Goal: Information Seeking & Learning: Learn about a topic

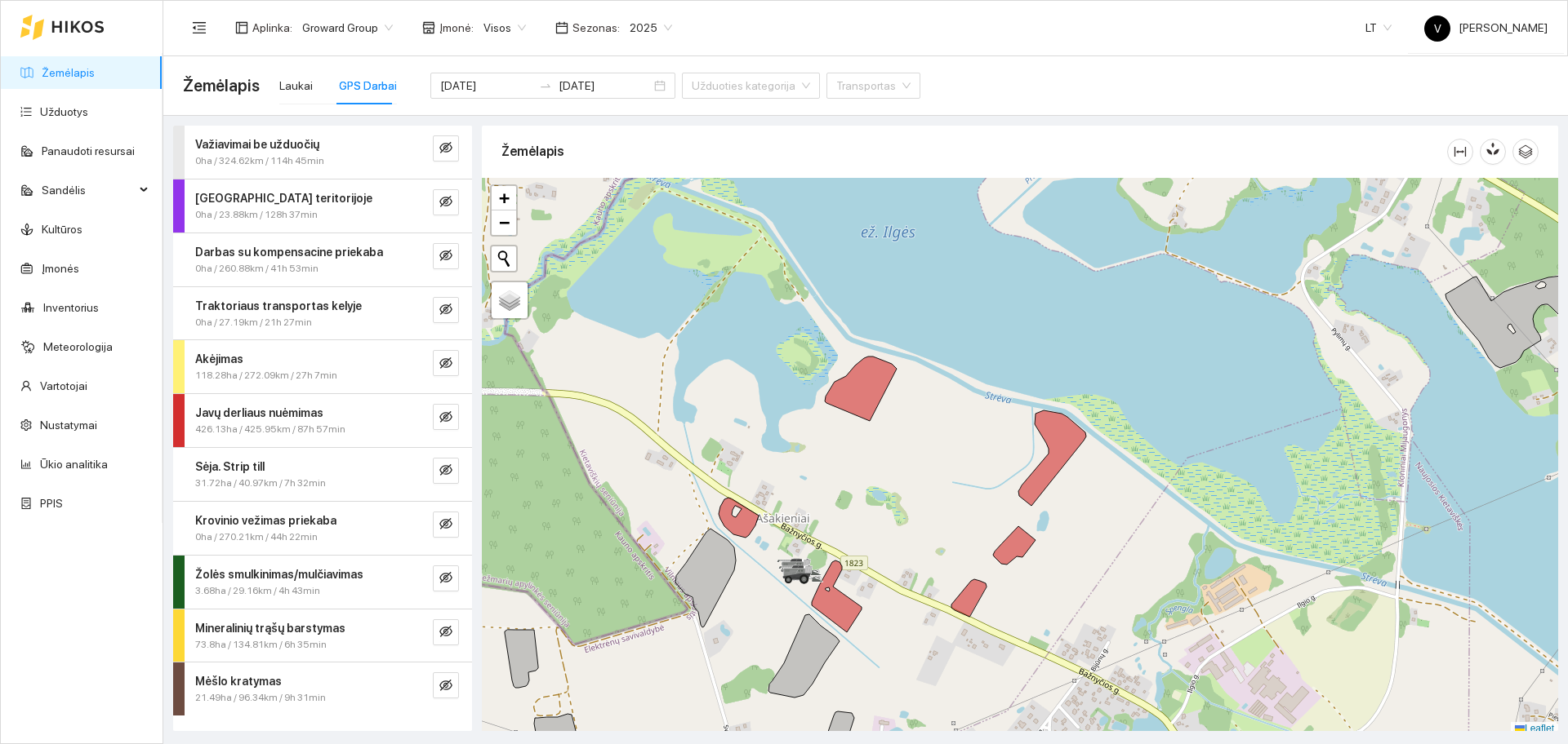
scroll to position [5, 0]
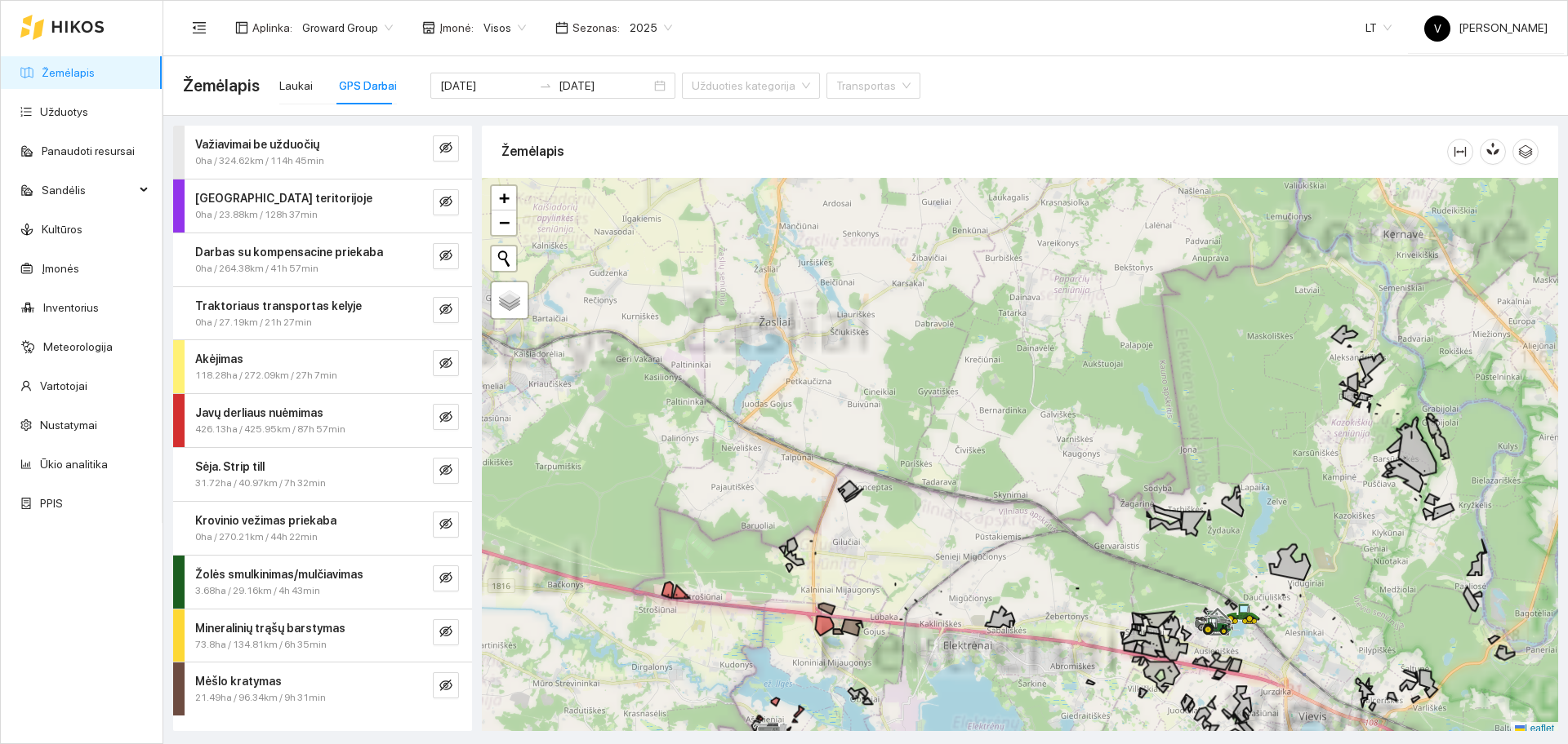
scroll to position [5, 0]
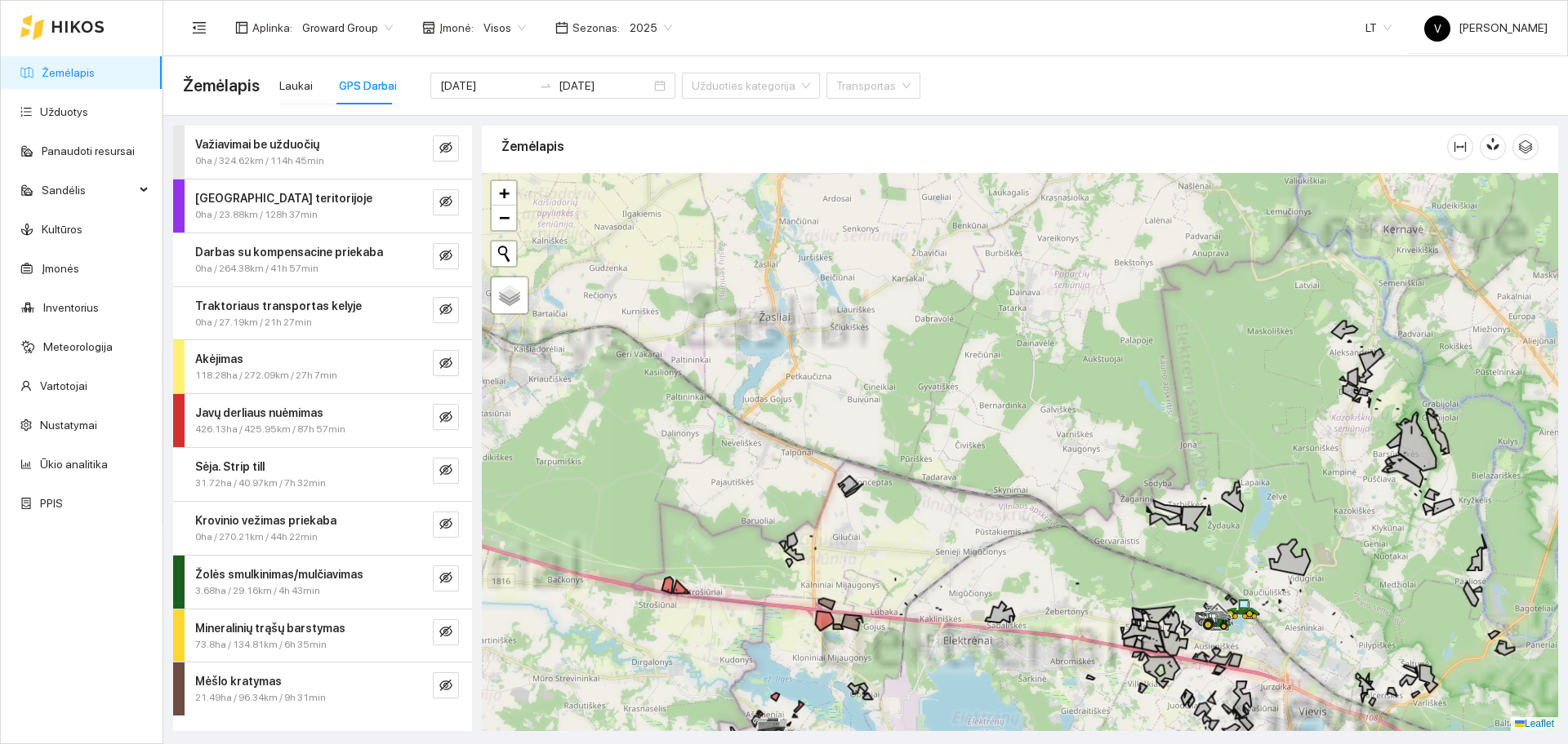
drag, startPoint x: 998, startPoint y: 546, endPoint x: 1026, endPoint y: 469, distance: 81.9
click at [1035, 461] on div at bounding box center [1019, 452] width 1076 height 558
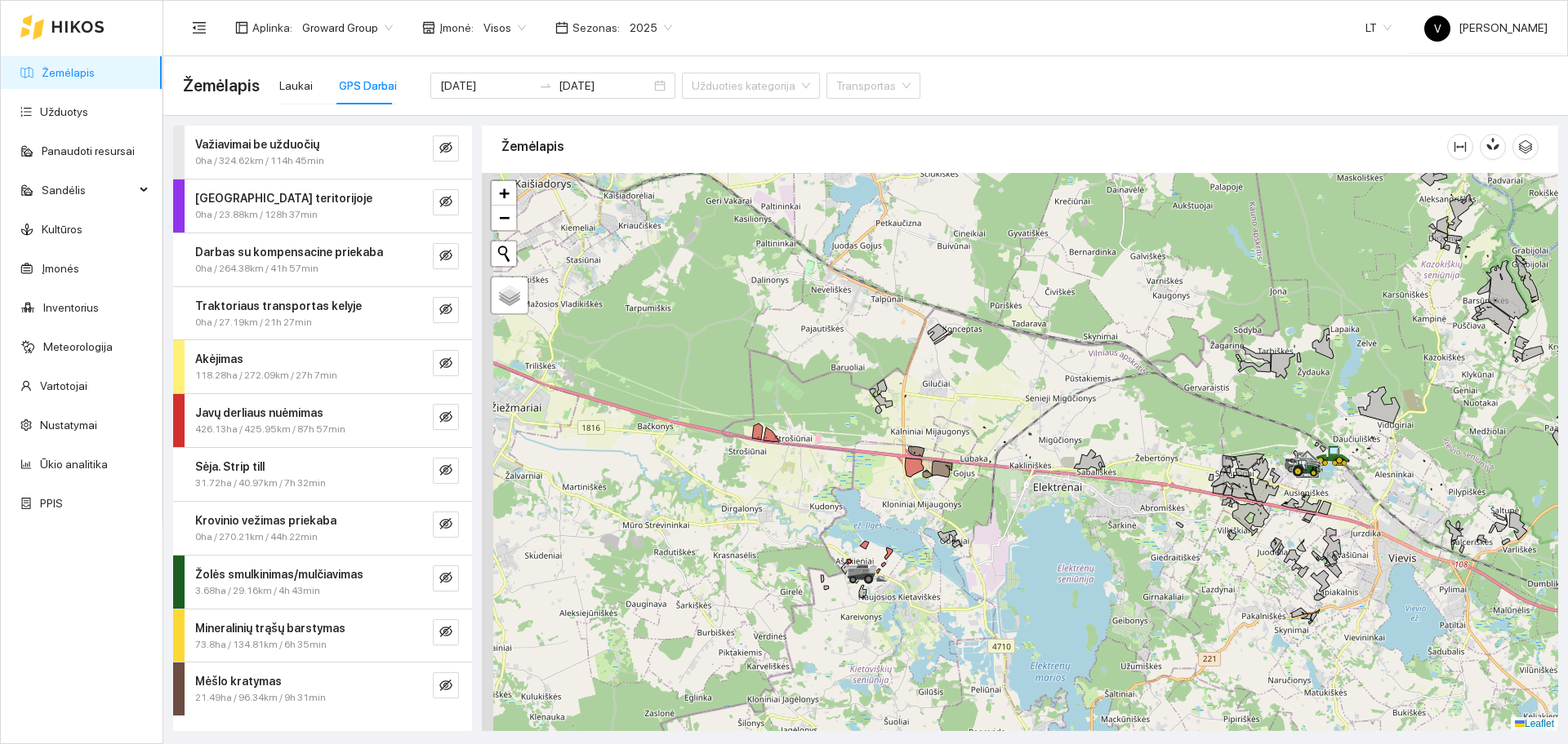
drag, startPoint x: 852, startPoint y: 565, endPoint x: 935, endPoint y: 387, distance: 196.4
click at [943, 405] on div at bounding box center [1019, 452] width 1076 height 558
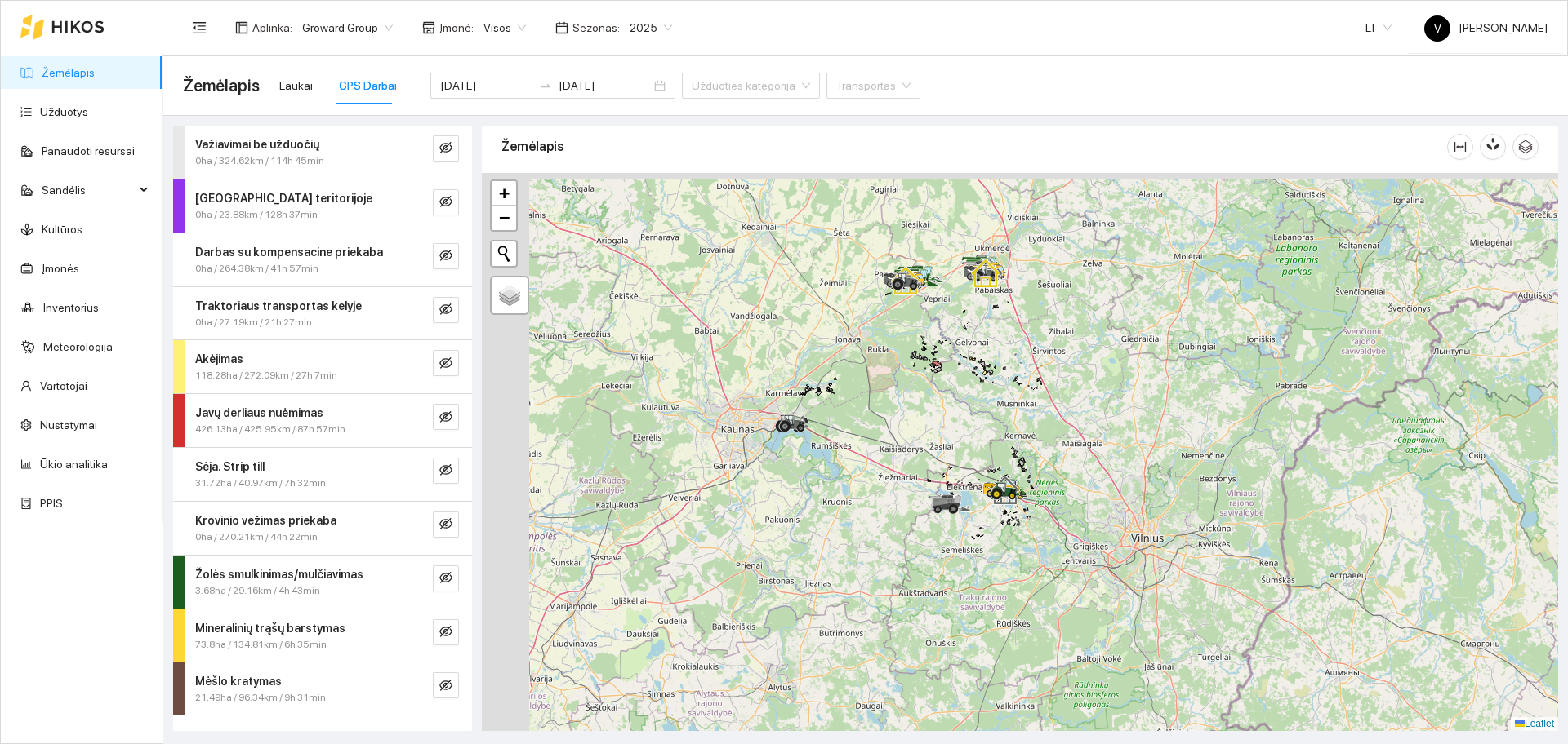
drag, startPoint x: 652, startPoint y: 260, endPoint x: 836, endPoint y: 501, distance: 303.2
click at [809, 436] on div at bounding box center [794, 423] width 29 height 25
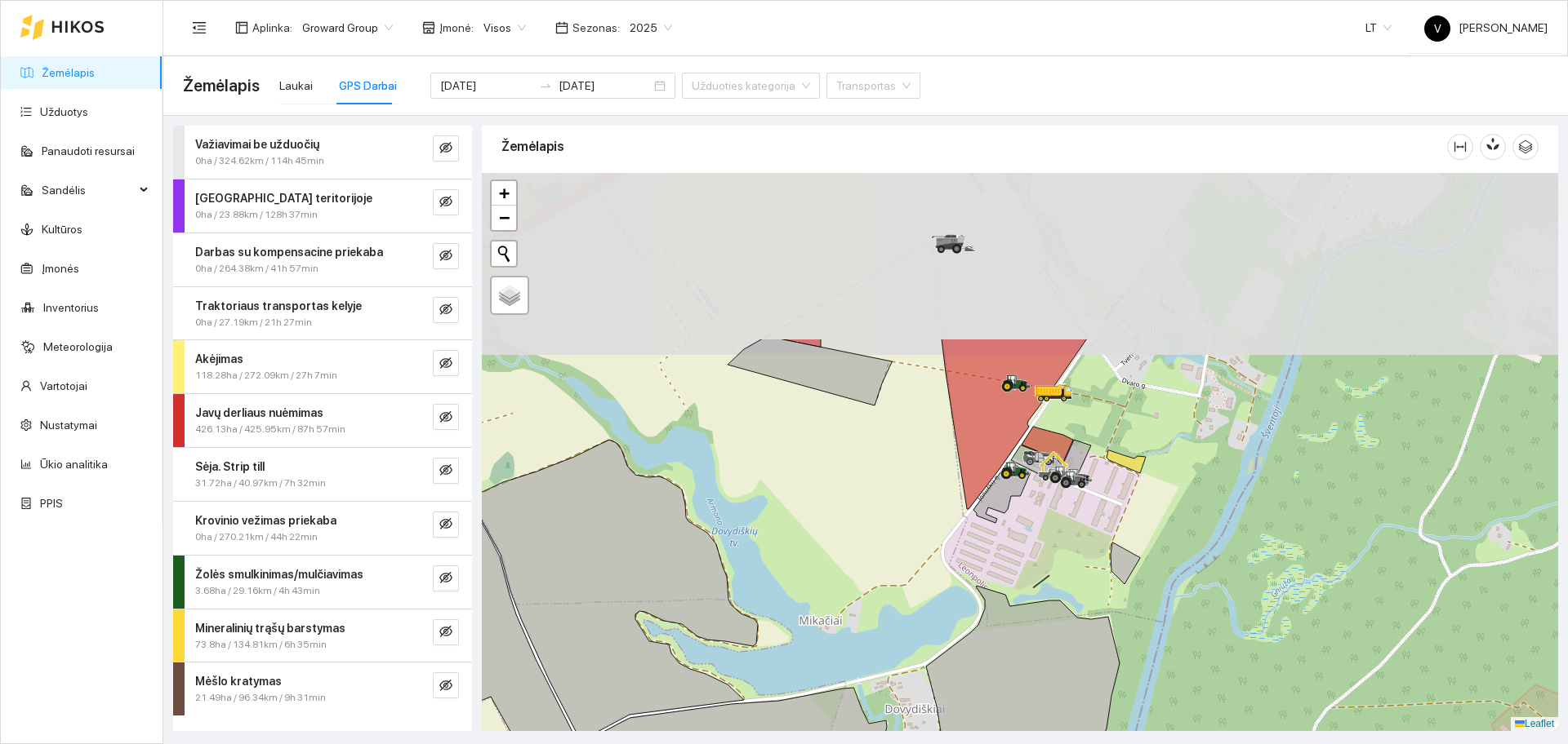
drag, startPoint x: 1096, startPoint y: 278, endPoint x: 1042, endPoint y: 543, distance: 270.4
click at [1050, 503] on div at bounding box center [1054, 483] width 10 height 40
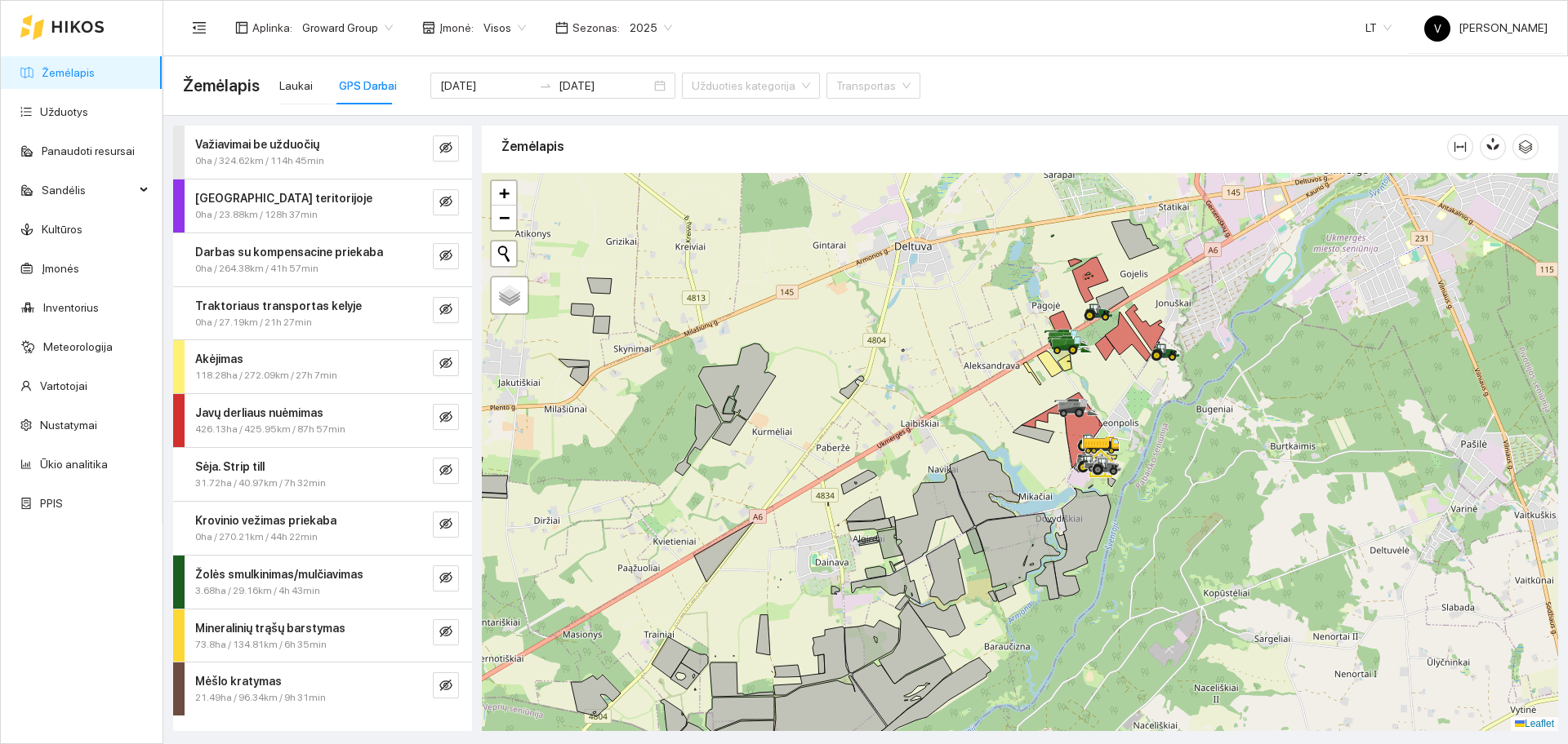
drag, startPoint x: 1118, startPoint y: 361, endPoint x: 1110, endPoint y: 386, distance: 26.2
click at [1110, 386] on div at bounding box center [1019, 452] width 1076 height 558
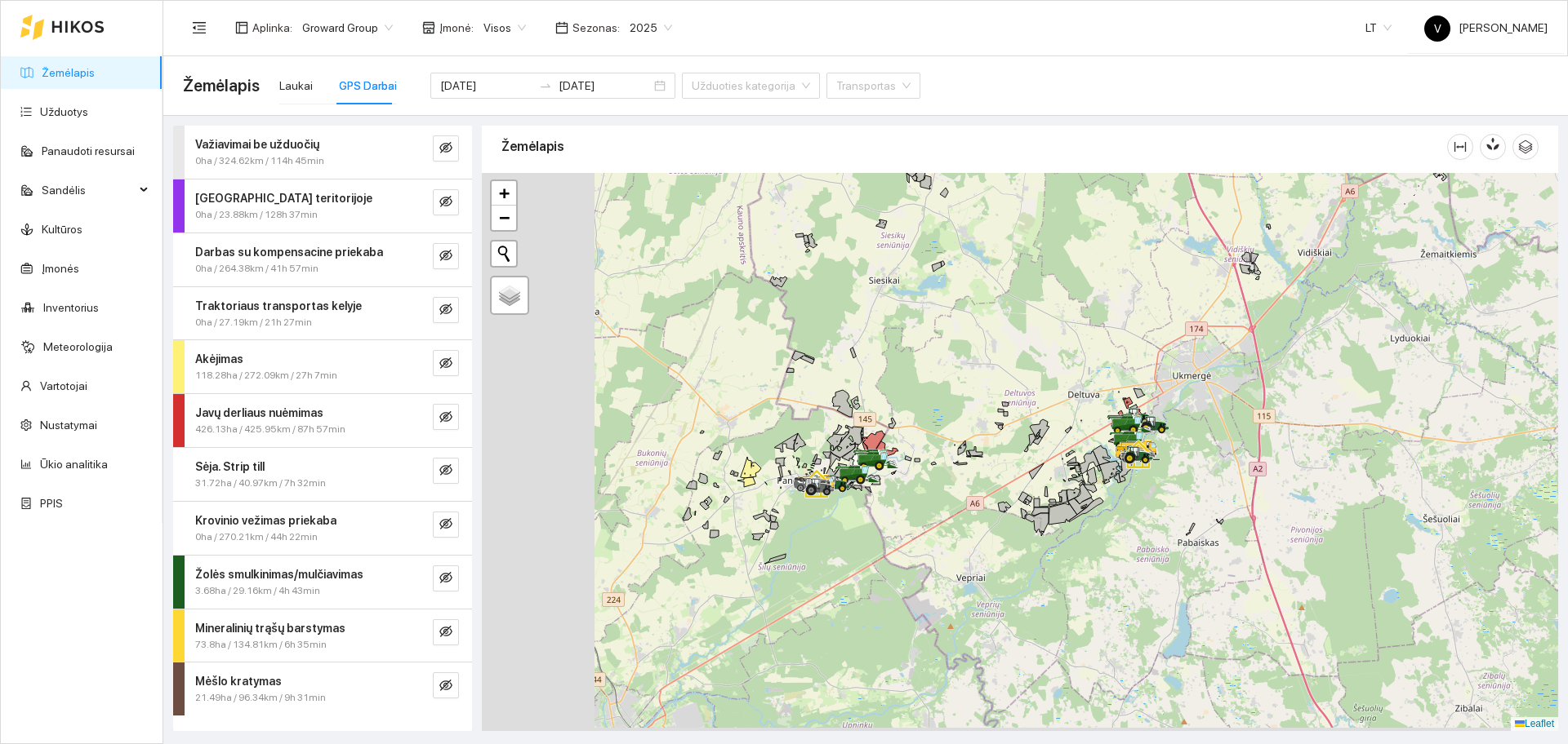
drag, startPoint x: 670, startPoint y: 612, endPoint x: 990, endPoint y: 370, distance: 401.2
click at [996, 368] on div at bounding box center [1019, 452] width 1076 height 558
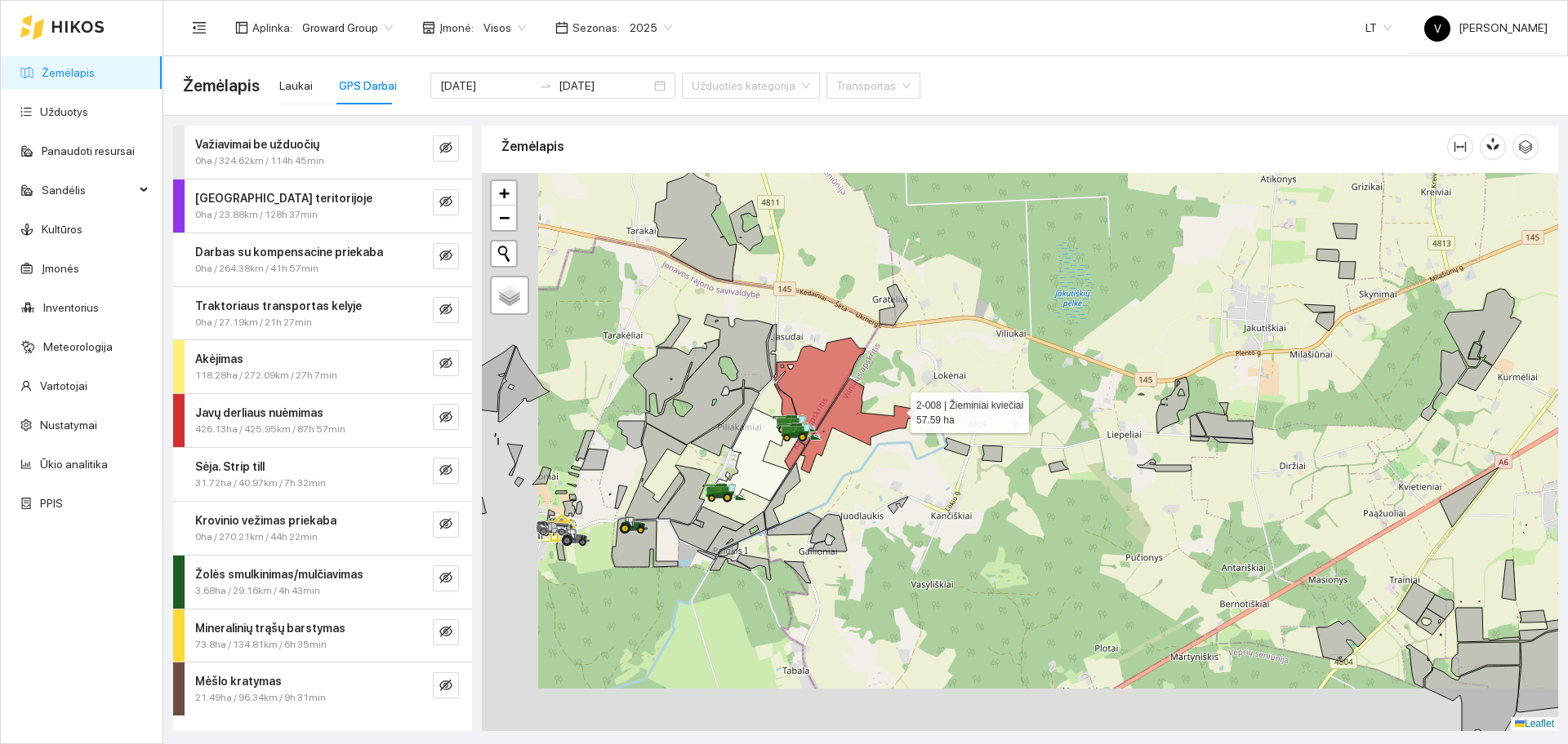
drag, startPoint x: 840, startPoint y: 458, endPoint x: 1051, endPoint y: 335, distance: 244.2
click at [915, 378] on icon at bounding box center [858, 425] width 114 height 95
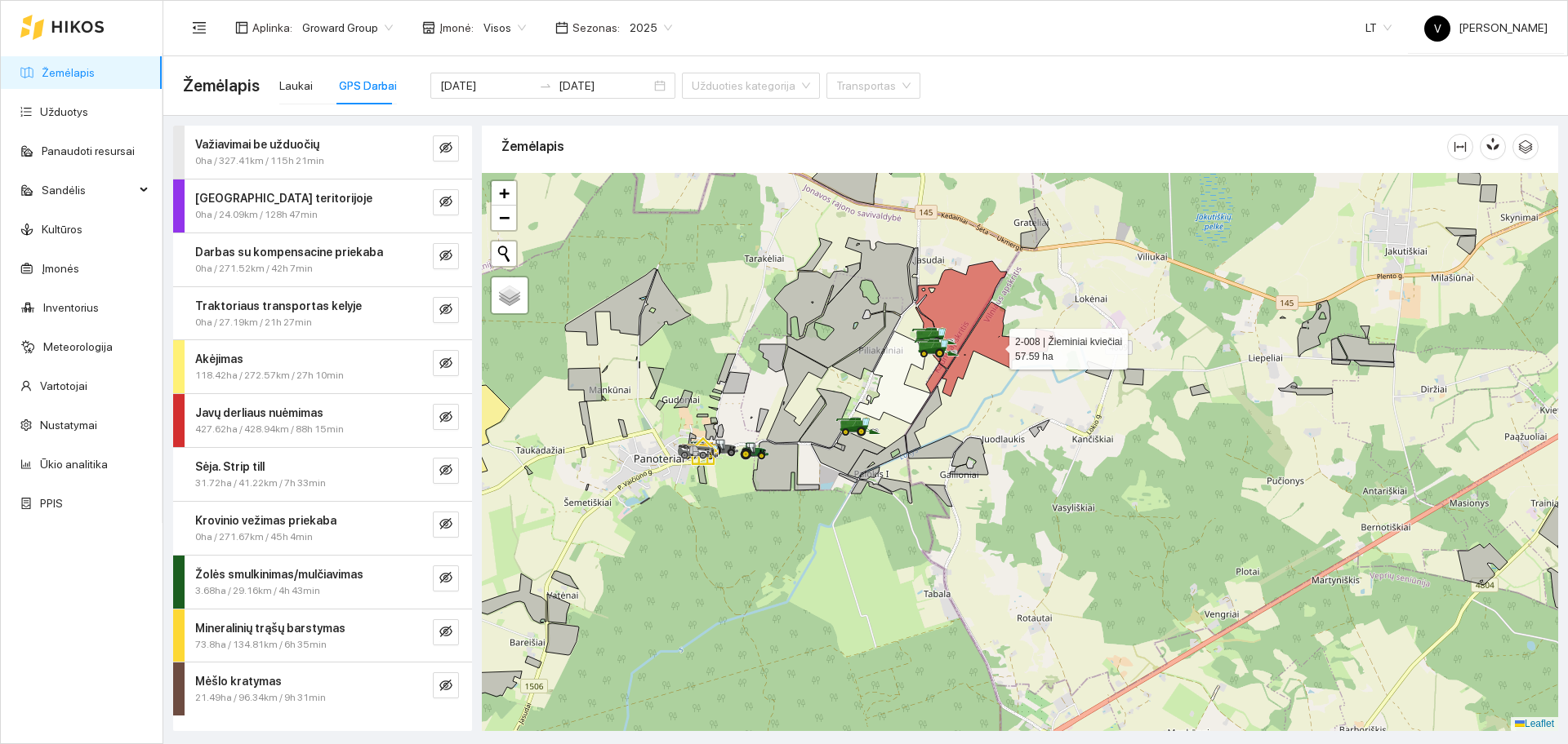
click at [498, 26] on span "Visos" at bounding box center [505, 28] width 42 height 25
click at [490, 26] on span "Visos" at bounding box center [505, 28] width 42 height 25
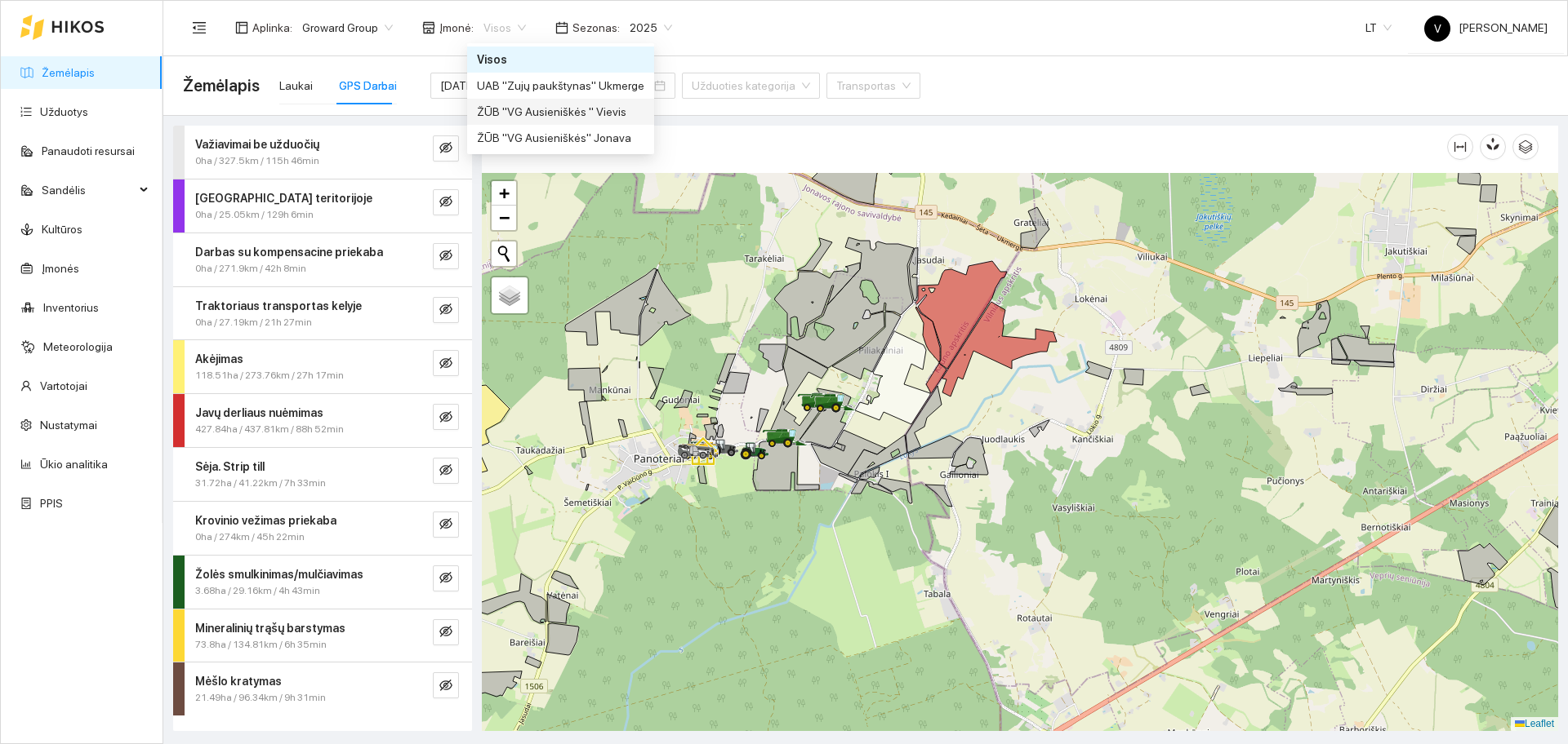
click at [574, 112] on div "ŽŪB "VG Ausieniškės " Vievis" at bounding box center [561, 112] width 167 height 18
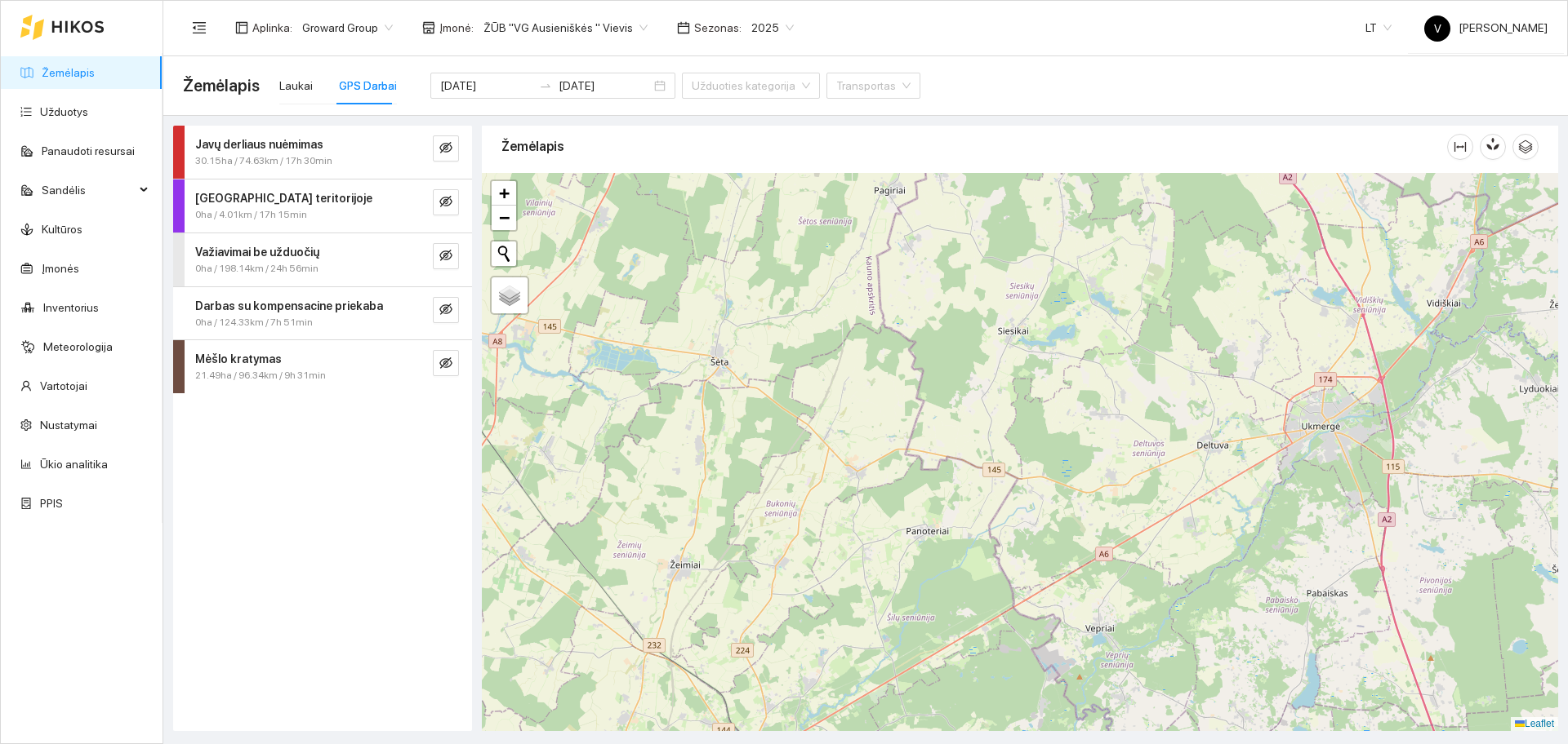
drag, startPoint x: 1176, startPoint y: 576, endPoint x: 1118, endPoint y: 407, distance: 178.7
click at [1118, 407] on div at bounding box center [1019, 452] width 1076 height 558
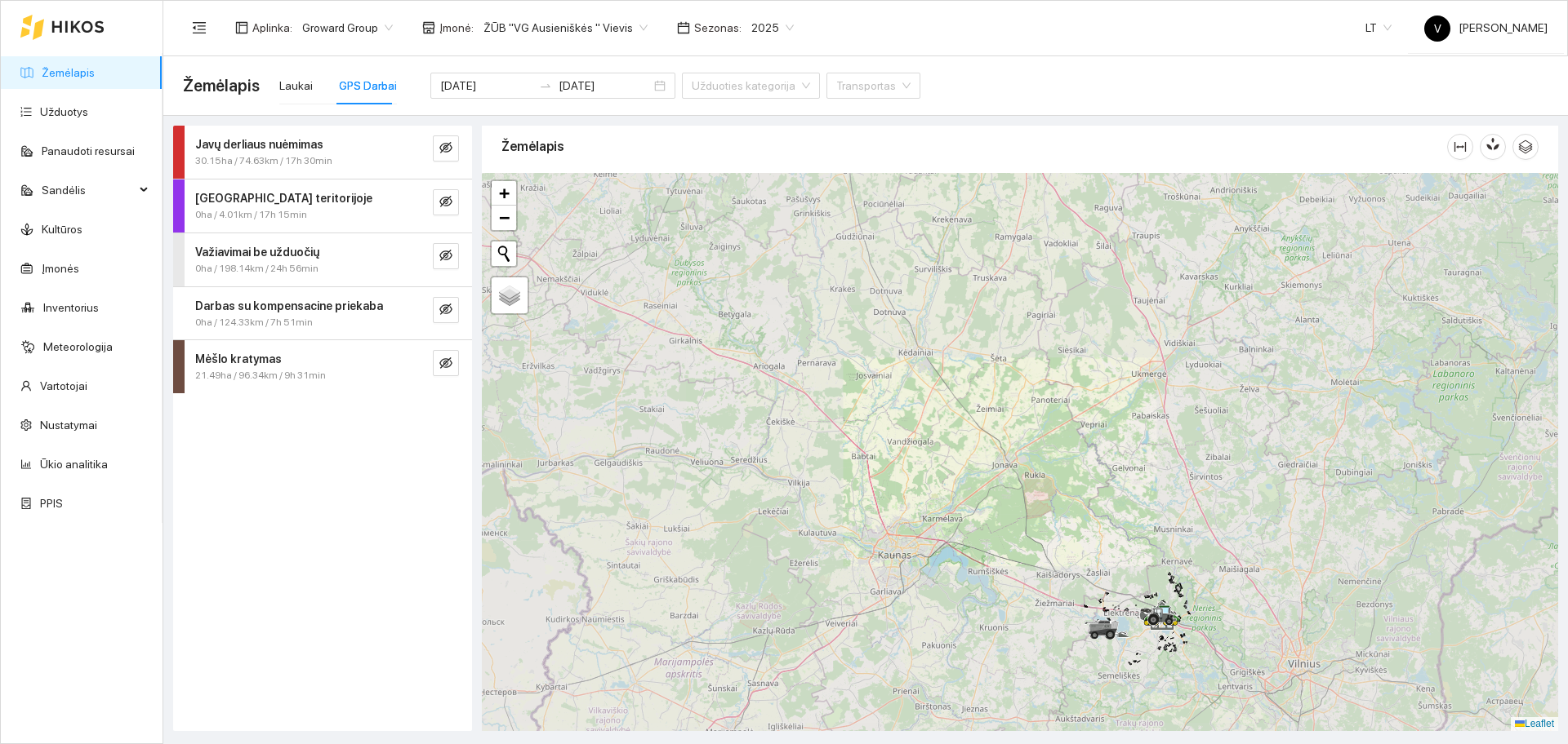
drag, startPoint x: 1162, startPoint y: 551, endPoint x: 1093, endPoint y: 472, distance: 104.9
click at [1093, 473] on div at bounding box center [1019, 452] width 1076 height 558
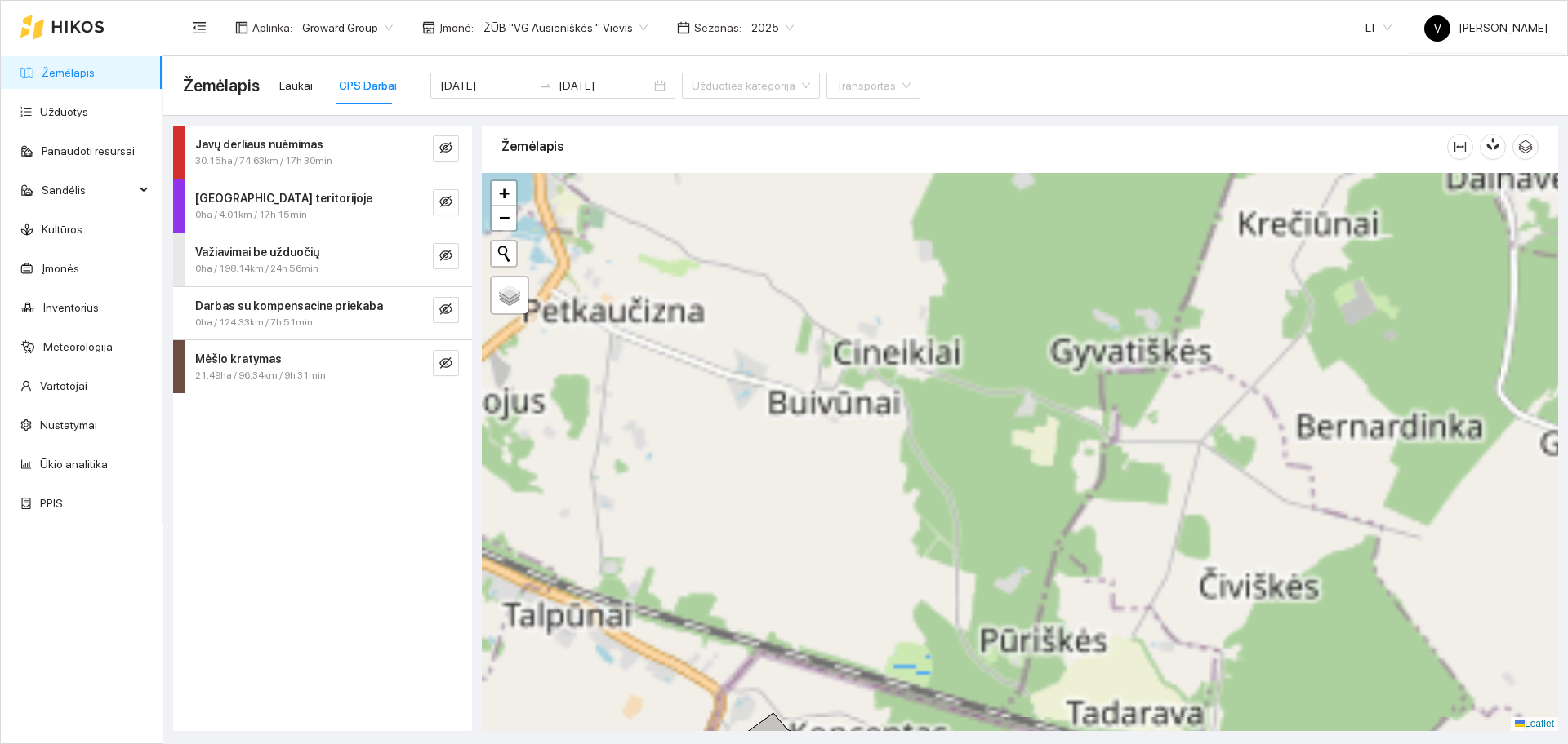
drag, startPoint x: 960, startPoint y: 425, endPoint x: 964, endPoint y: 314, distance: 111.1
click at [963, 301] on div at bounding box center [1019, 452] width 1076 height 558
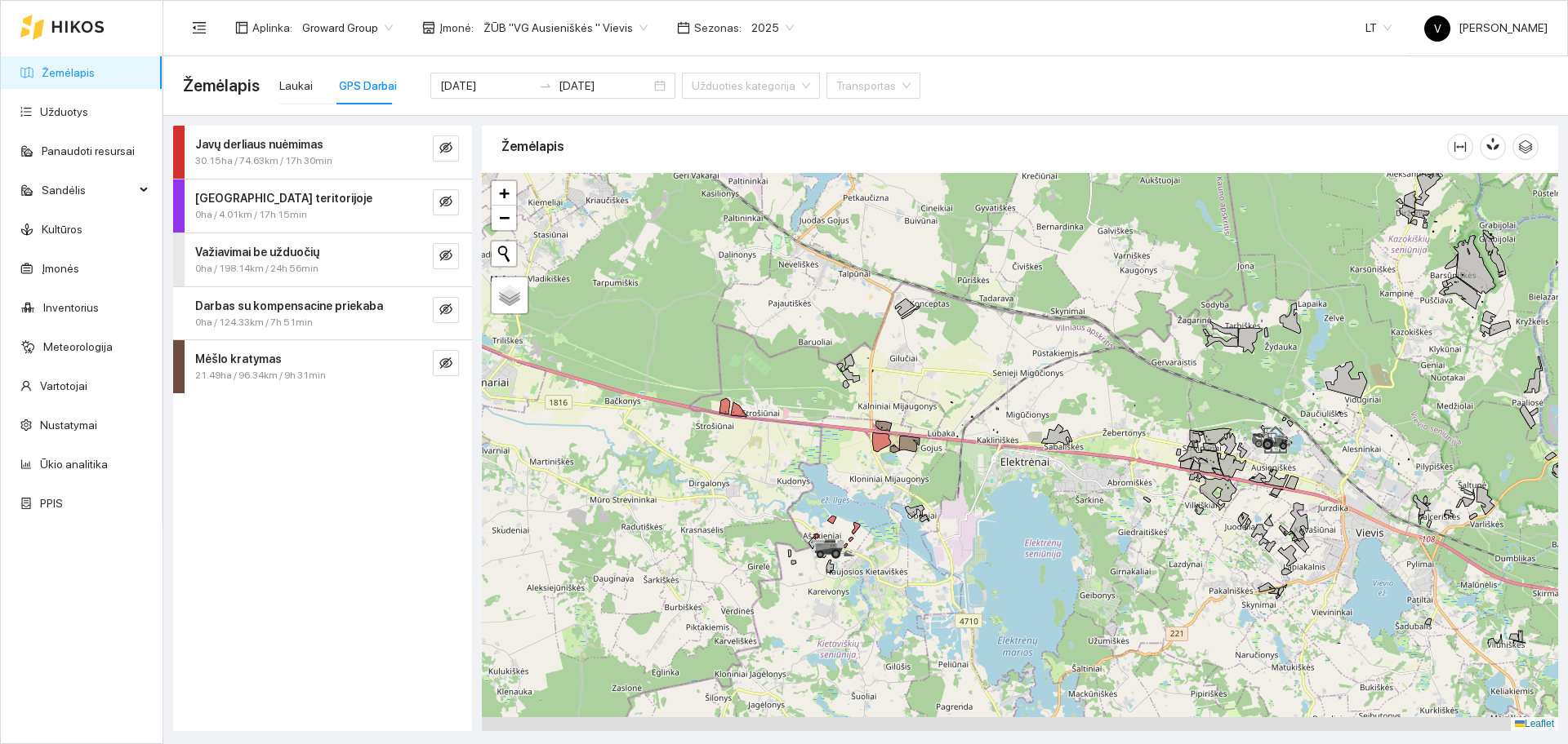
drag, startPoint x: 959, startPoint y: 521, endPoint x: 947, endPoint y: 381, distance: 140.5
click at [949, 365] on div at bounding box center [1019, 452] width 1076 height 558
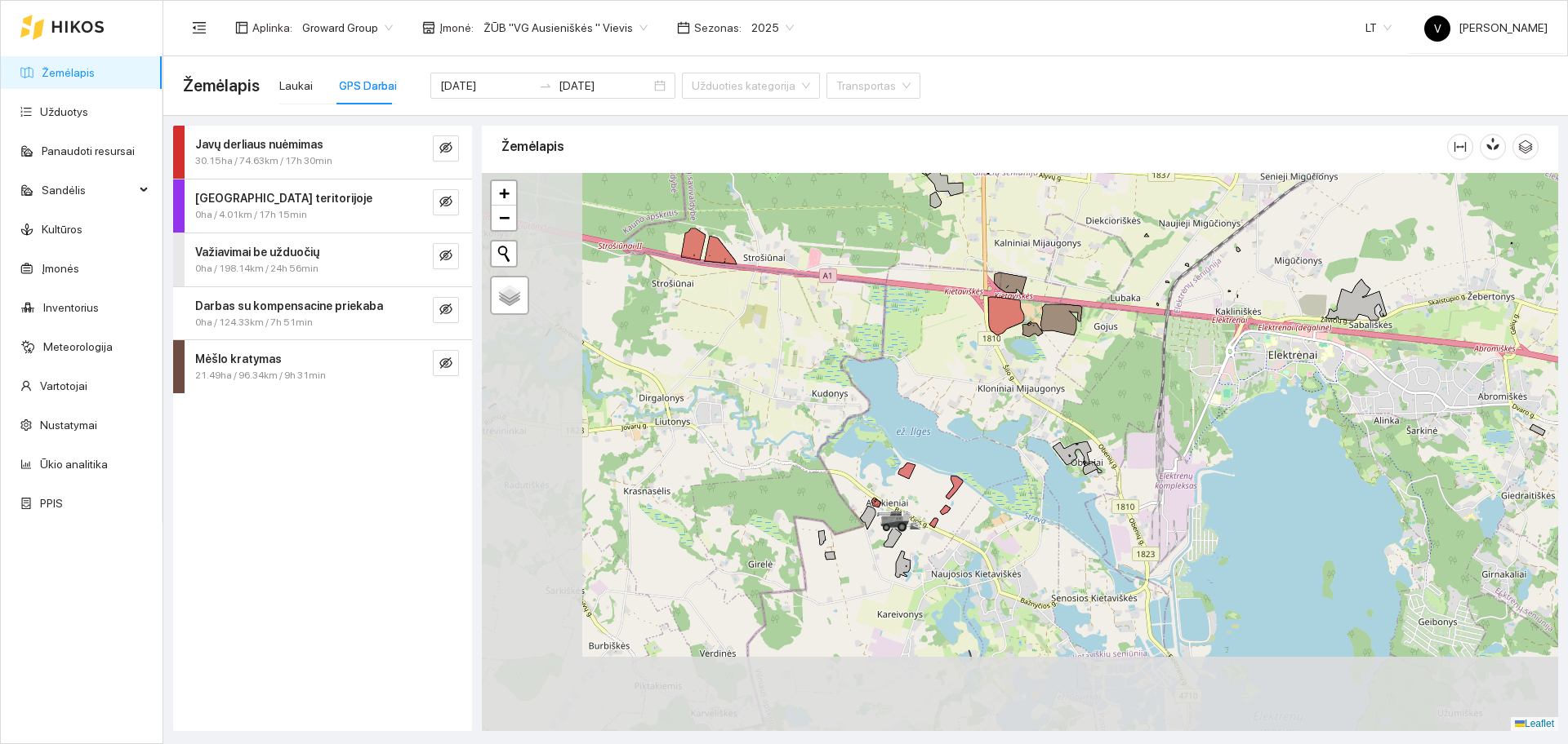
drag, startPoint x: 841, startPoint y: 482, endPoint x: 991, endPoint y: 397, distance: 172.4
click at [982, 378] on div at bounding box center [1019, 452] width 1076 height 558
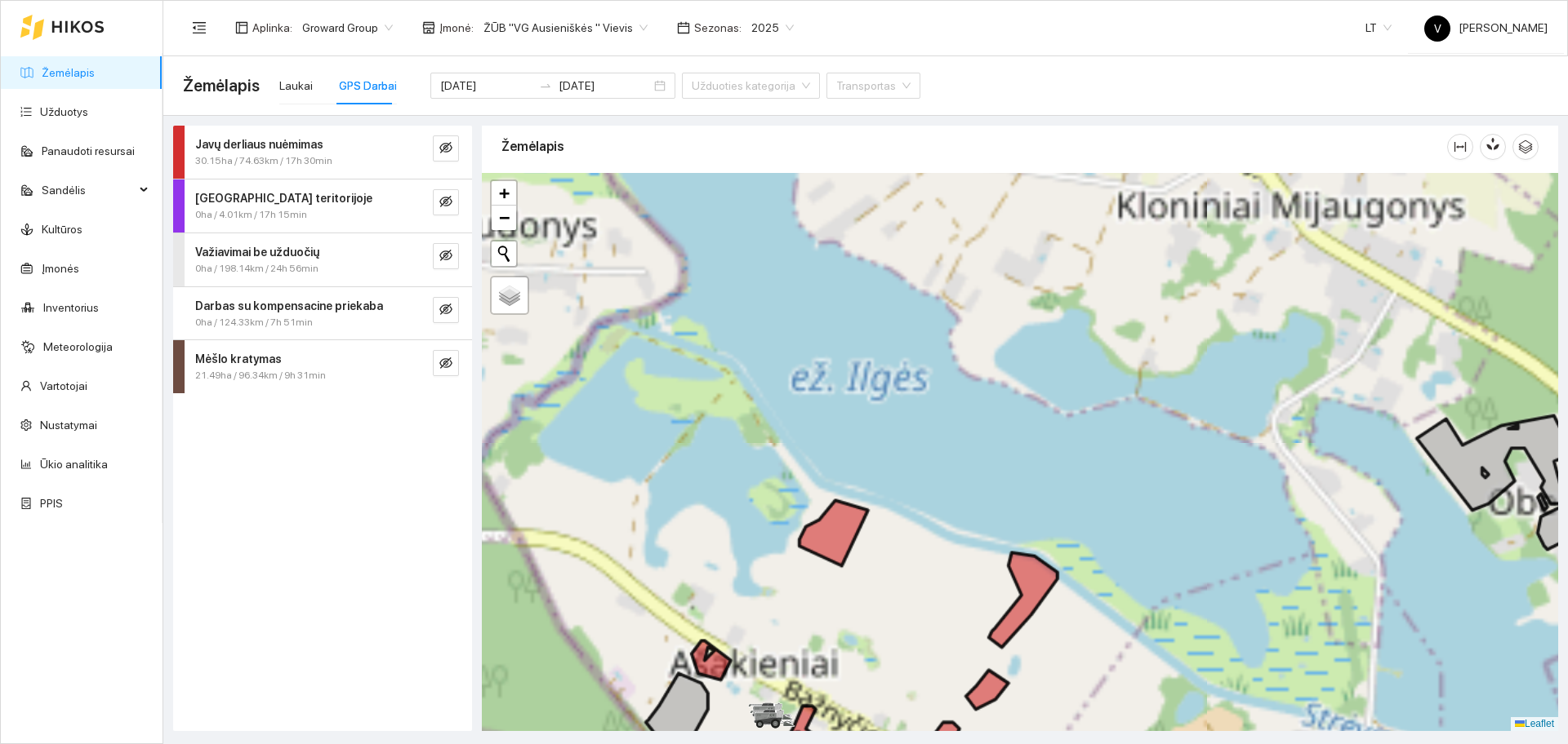
drag, startPoint x: 972, startPoint y: 425, endPoint x: 1081, endPoint y: 461, distance: 114.8
click at [1081, 461] on div at bounding box center [1019, 452] width 1076 height 558
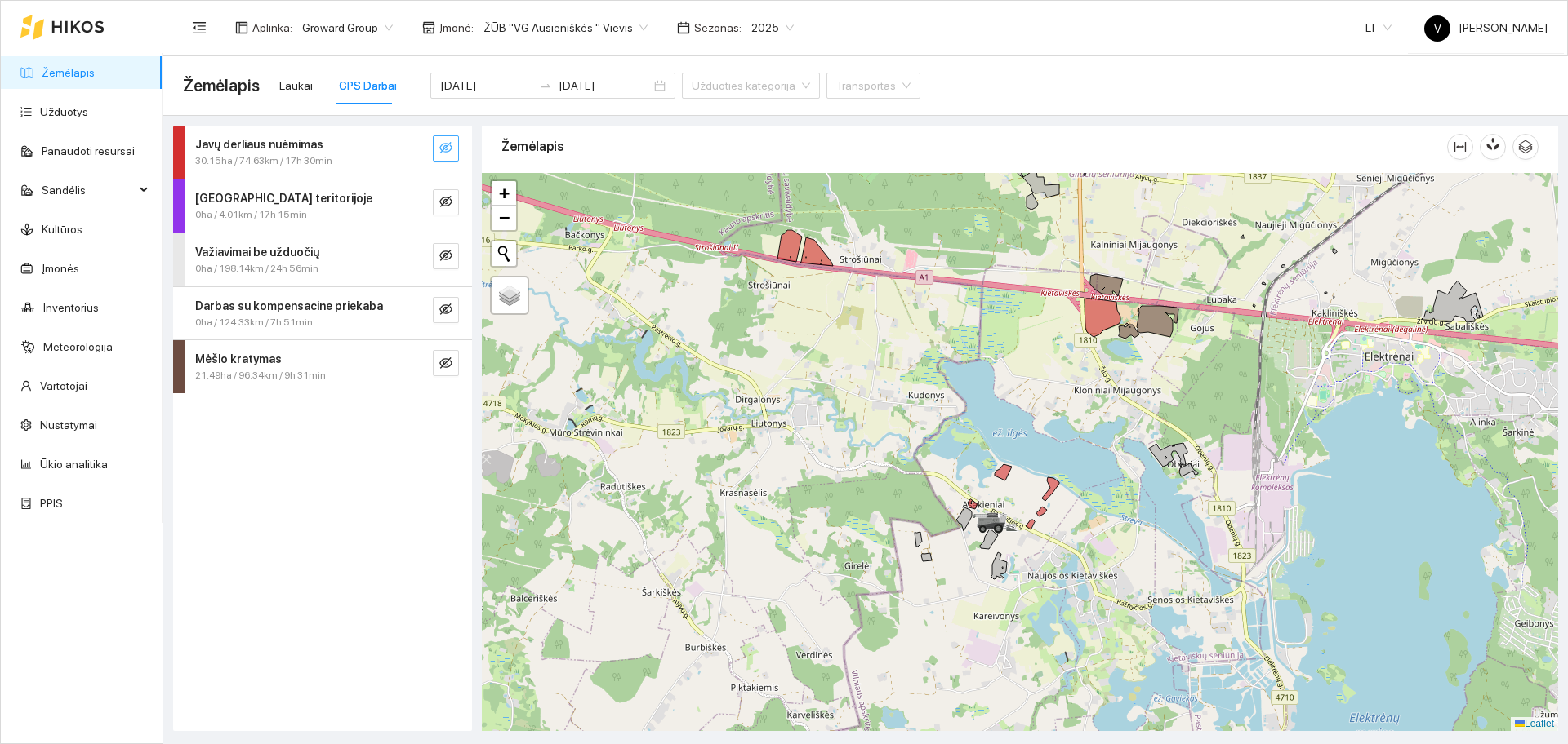
click at [452, 146] on button "button" at bounding box center [446, 149] width 26 height 26
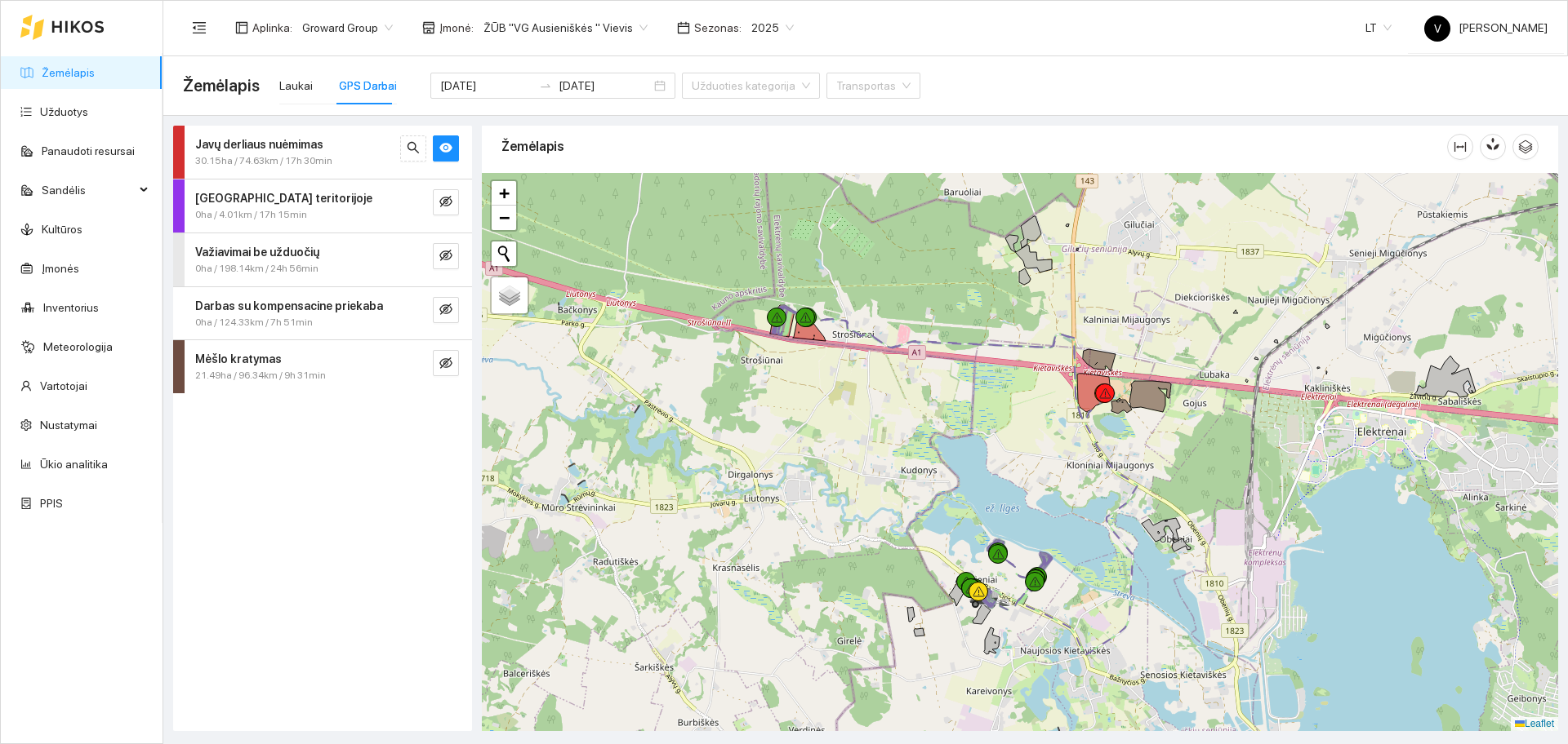
drag, startPoint x: 1031, startPoint y: 370, endPoint x: 1042, endPoint y: 449, distance: 79.8
click at [1029, 449] on div at bounding box center [1019, 452] width 1076 height 558
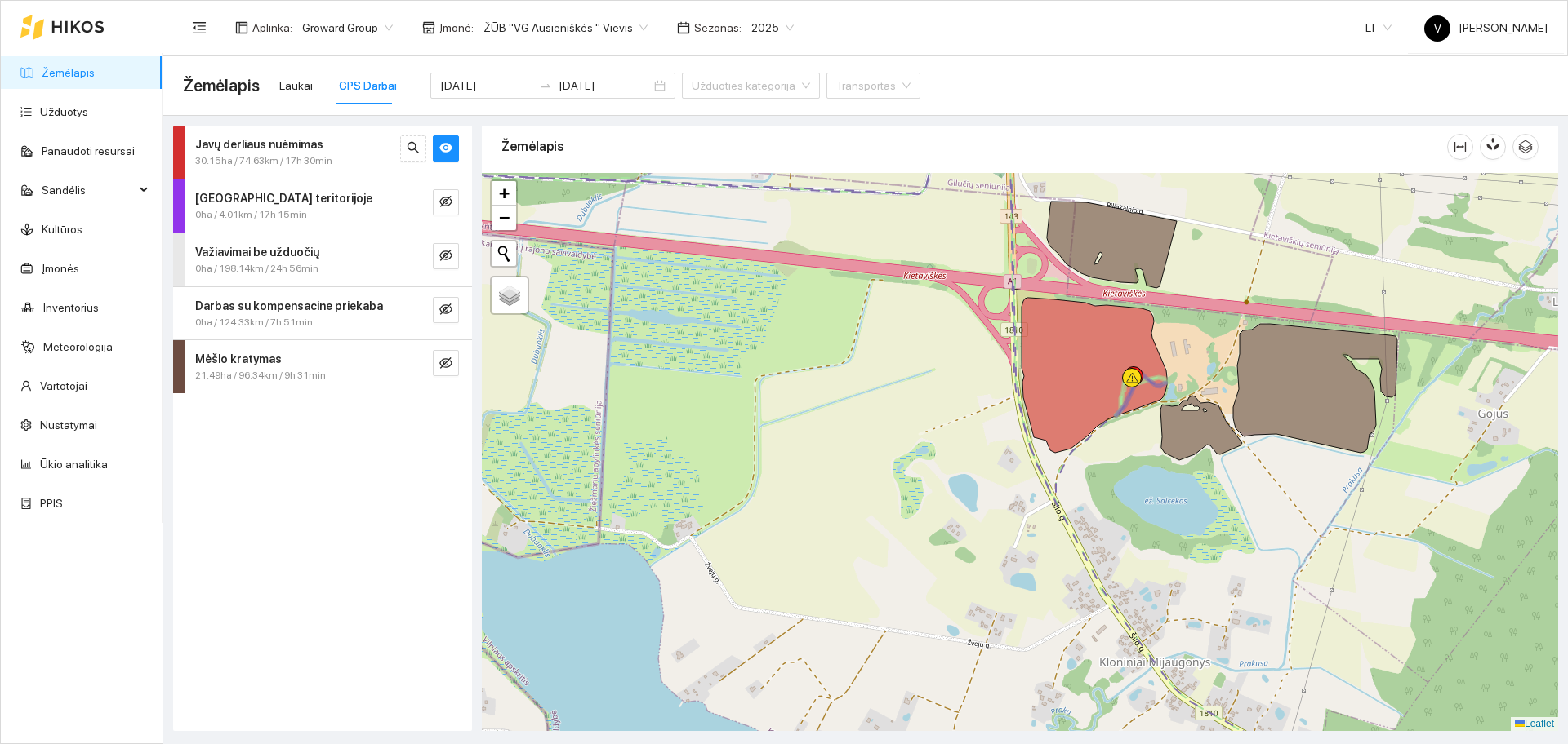
drag, startPoint x: 775, startPoint y: 354, endPoint x: 1223, endPoint y: 522, distance: 478.5
click at [1224, 524] on div at bounding box center [1019, 452] width 1076 height 558
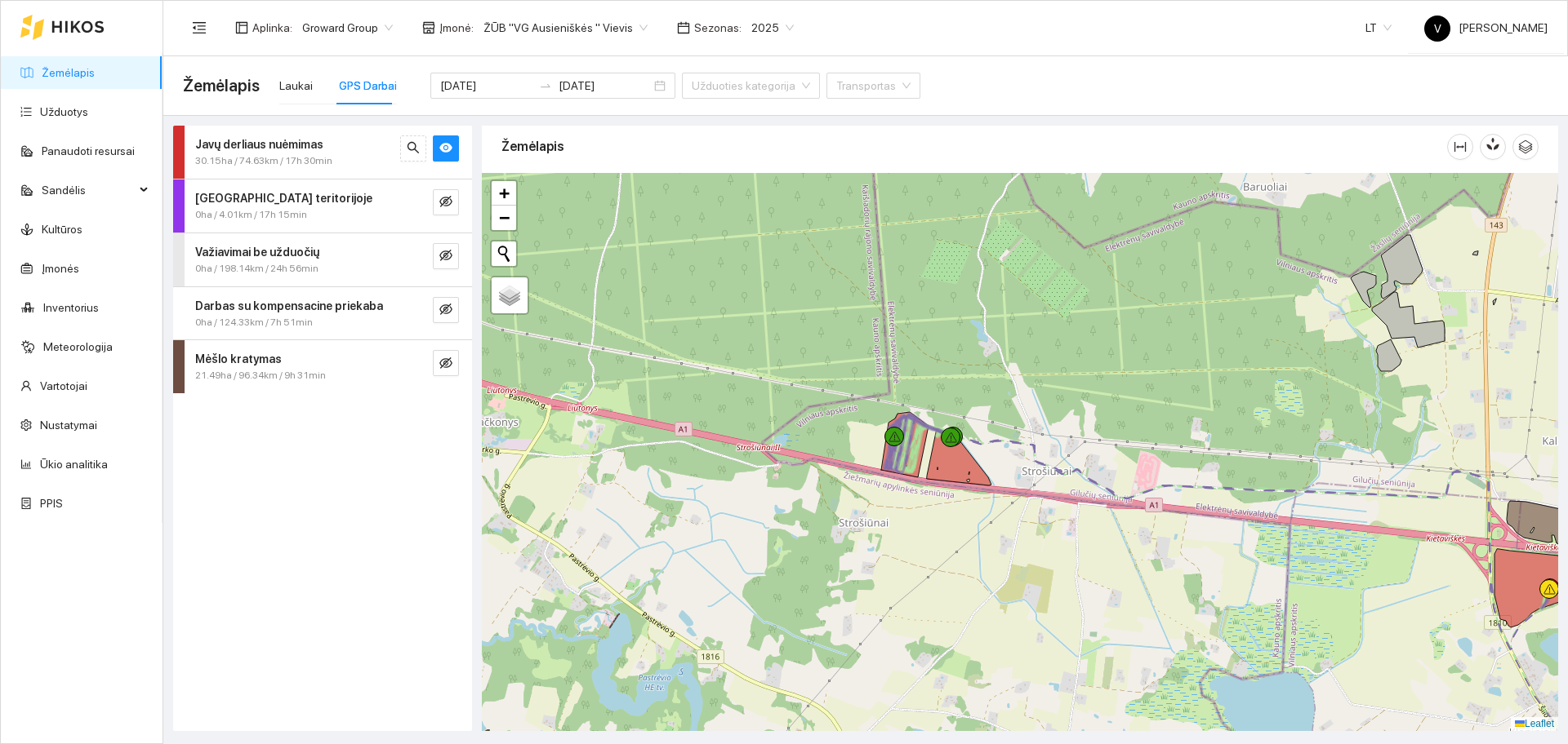
drag, startPoint x: 895, startPoint y: 457, endPoint x: 1049, endPoint y: 509, distance: 162.5
click at [1049, 509] on div at bounding box center [1019, 452] width 1076 height 558
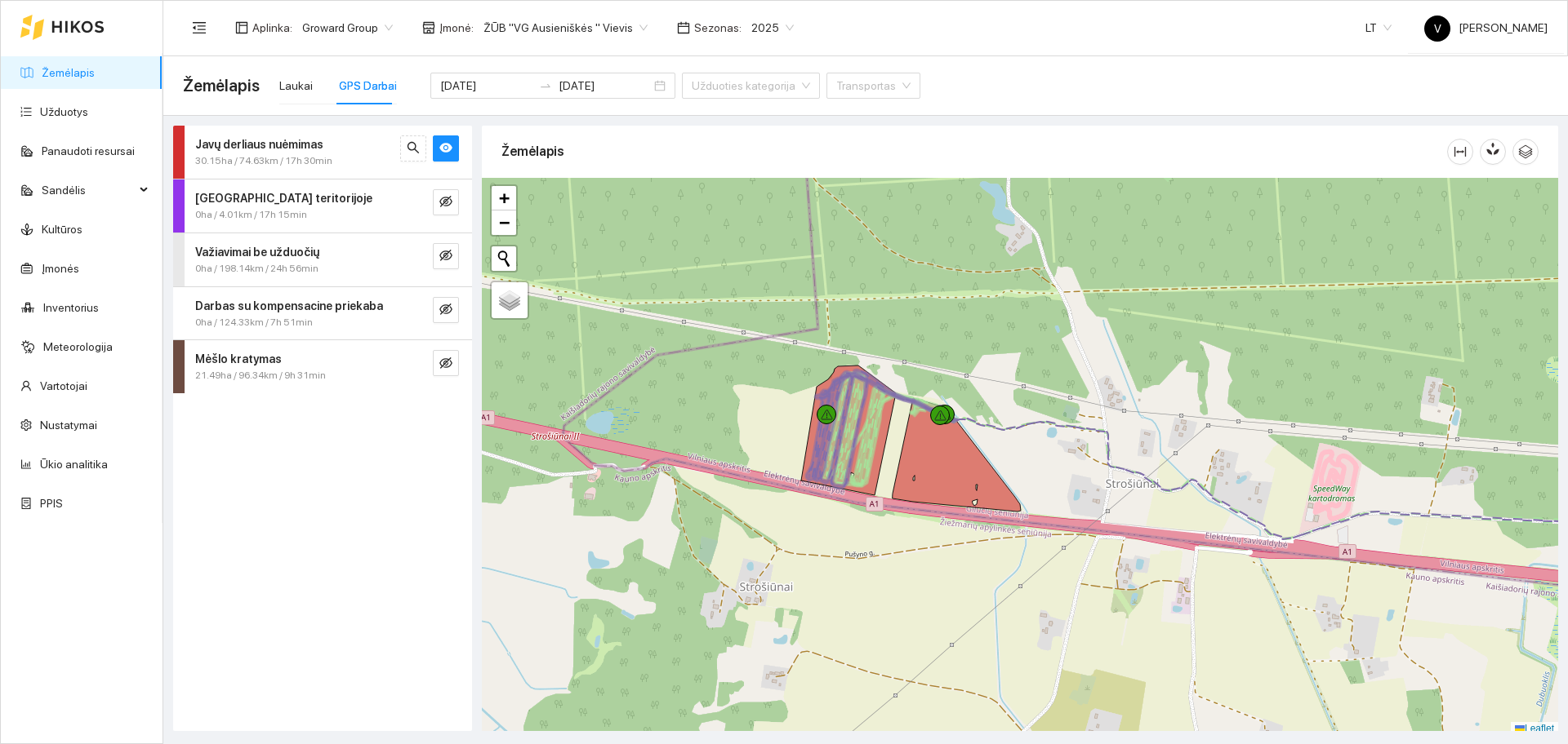
scroll to position [5, 0]
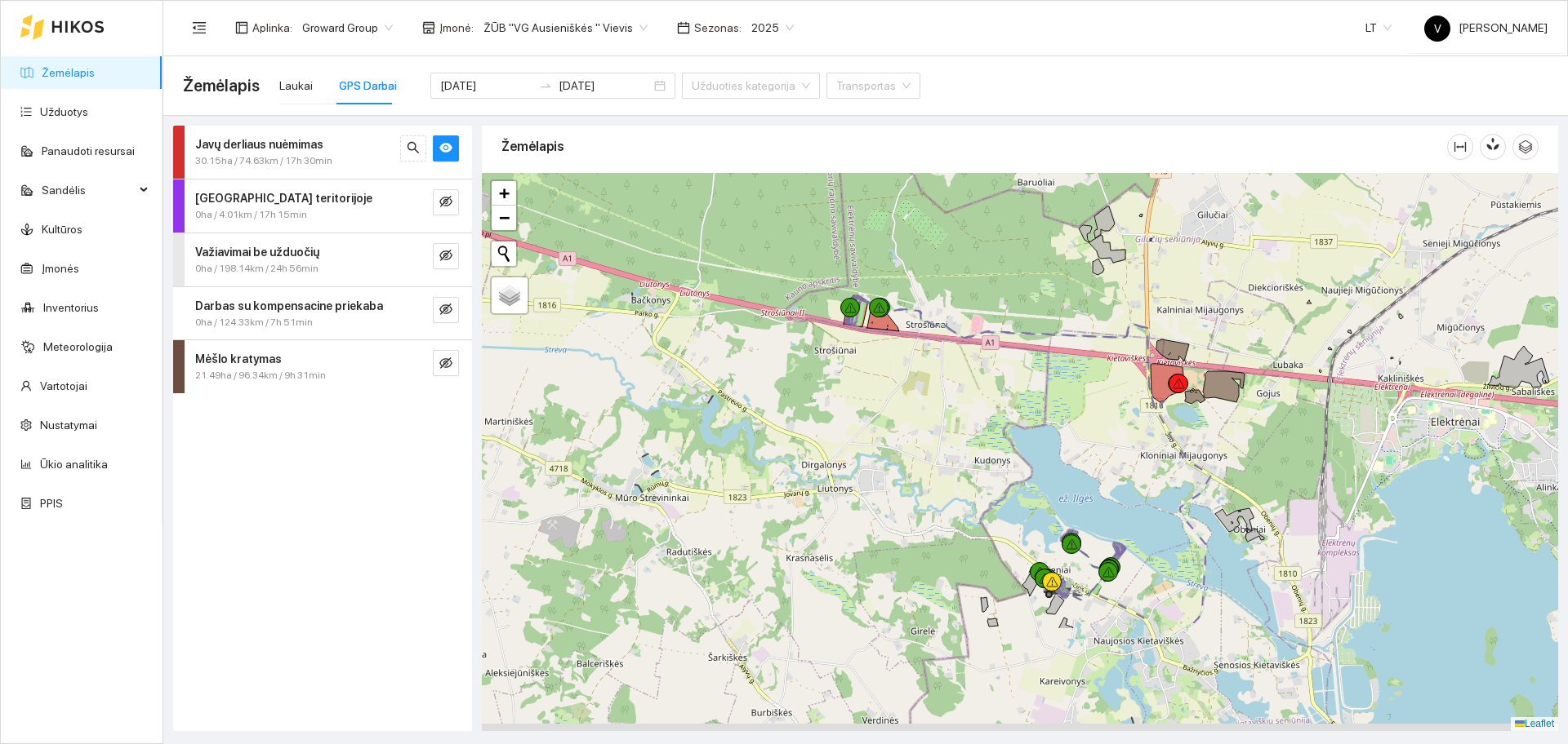
drag, startPoint x: 1068, startPoint y: 601, endPoint x: 1045, endPoint y: 385, distance: 217.2
click at [1045, 386] on div at bounding box center [1019, 452] width 1076 height 558
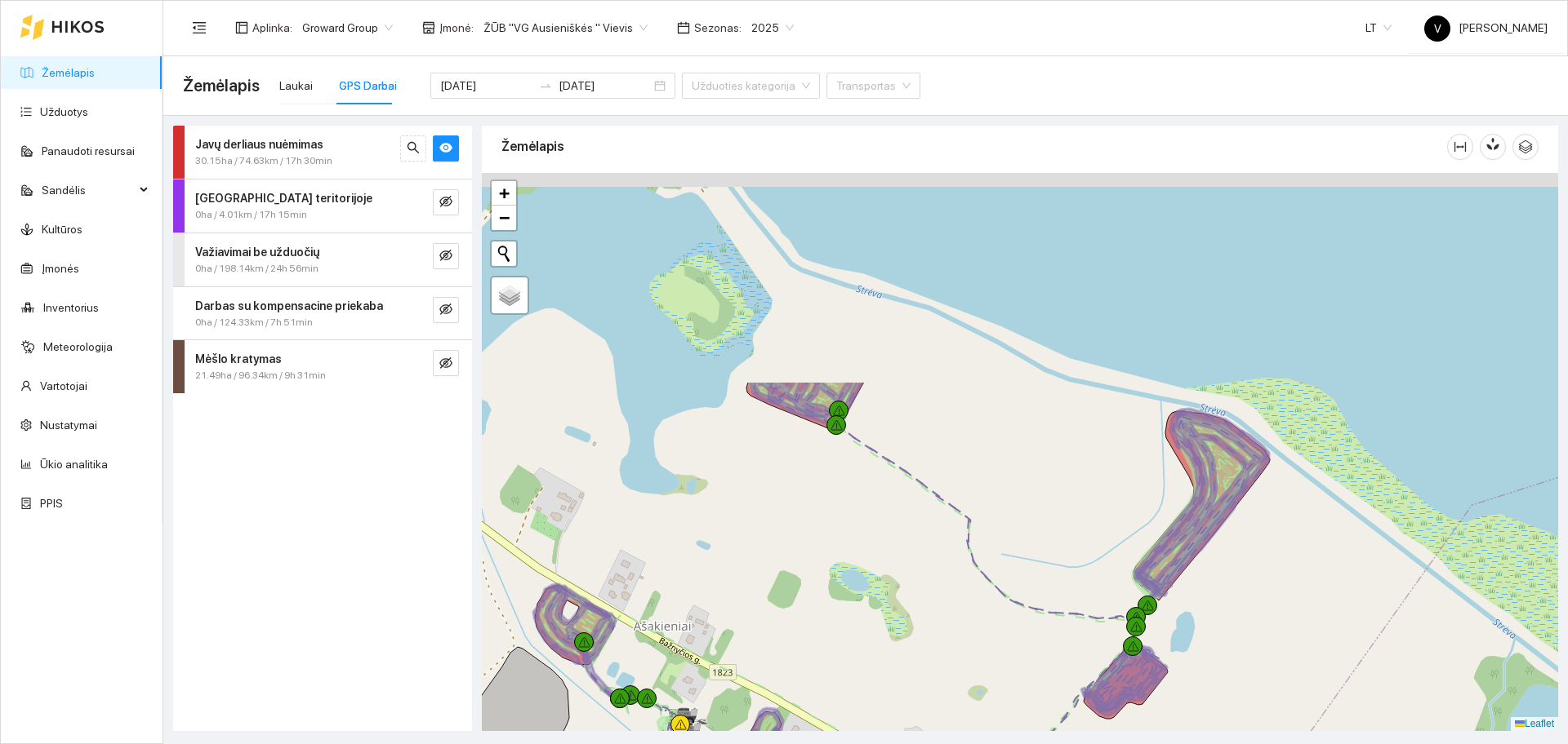
drag, startPoint x: 1148, startPoint y: 346, endPoint x: 879, endPoint y: 622, distance: 385.4
click at [879, 622] on div at bounding box center [1019, 452] width 1076 height 558
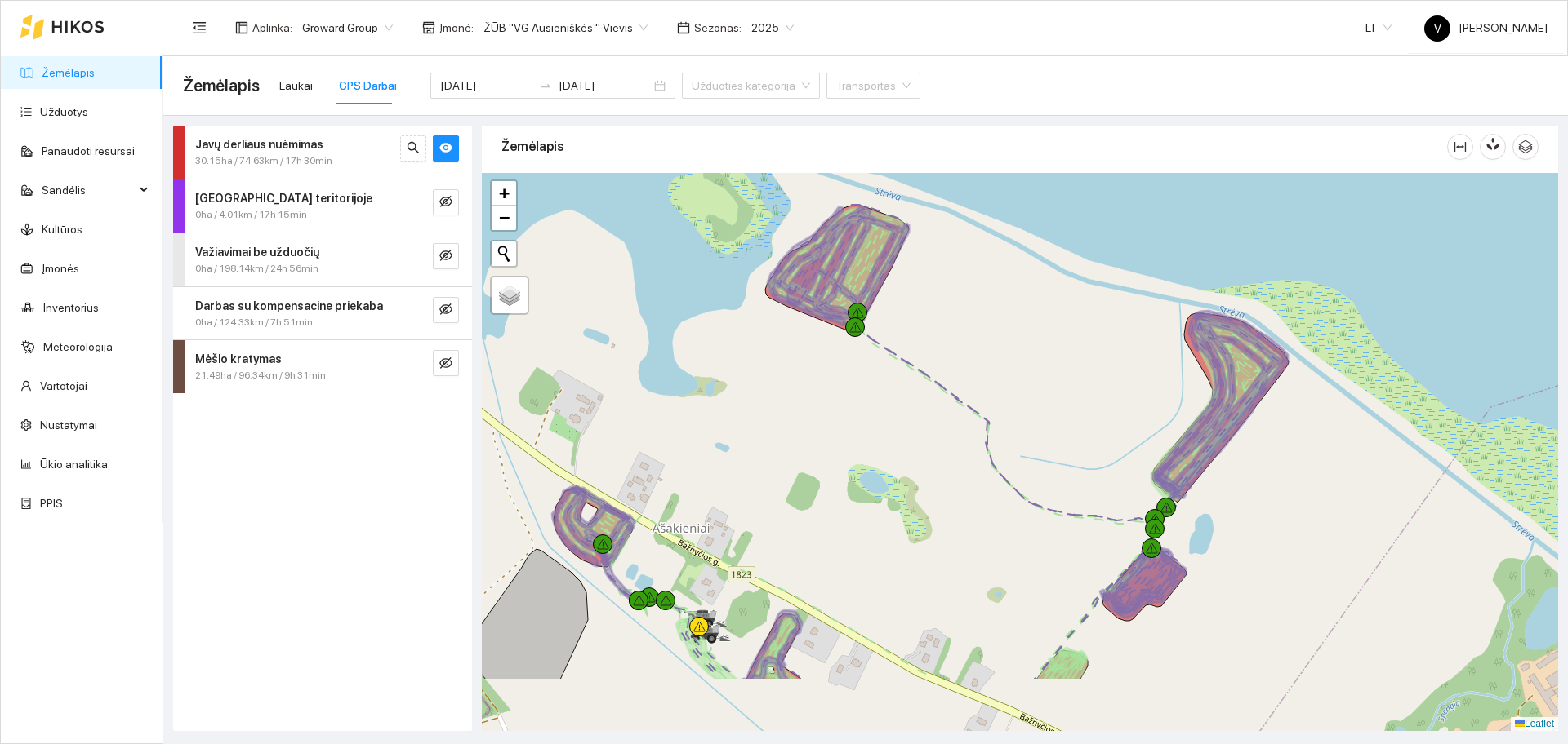
drag, startPoint x: 1226, startPoint y: 623, endPoint x: 1201, endPoint y: 561, distance: 66.9
click at [1246, 553] on div at bounding box center [1019, 452] width 1076 height 558
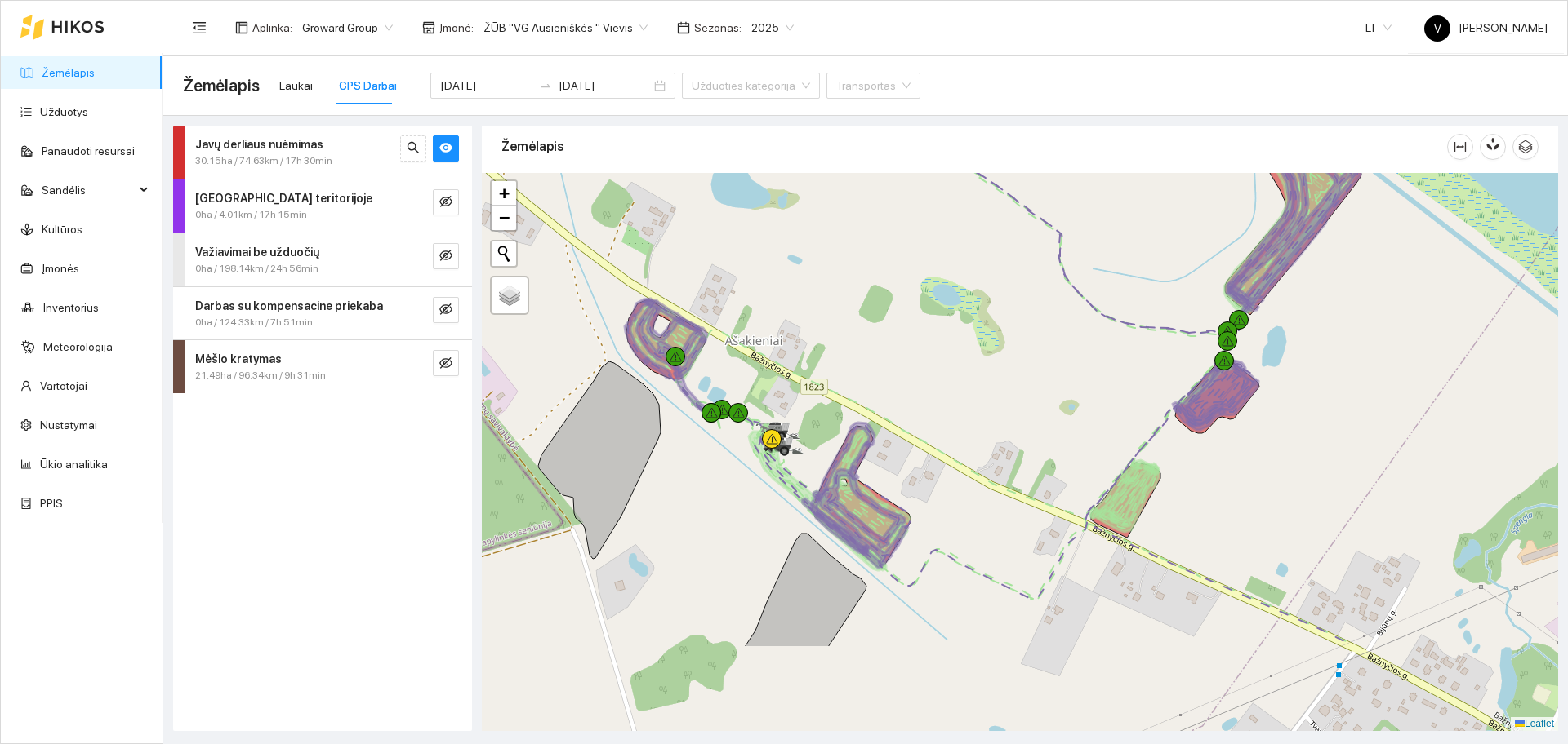
drag, startPoint x: 1215, startPoint y: 620, endPoint x: 1226, endPoint y: 479, distance: 141.4
click at [1226, 479] on div at bounding box center [1019, 452] width 1076 height 558
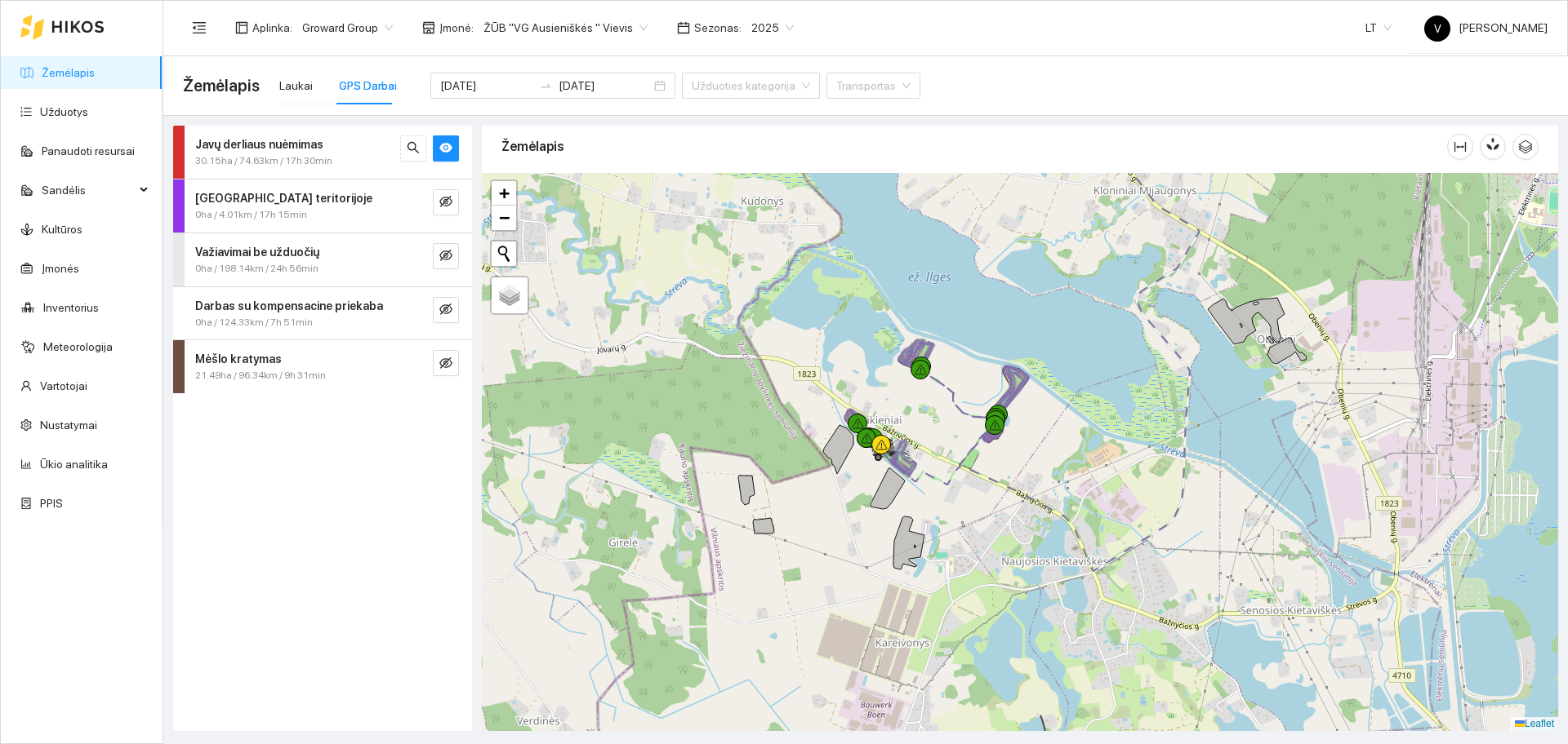
drag, startPoint x: 855, startPoint y: 379, endPoint x: 945, endPoint y: 439, distance: 108.2
click at [926, 414] on div at bounding box center [1019, 452] width 1076 height 558
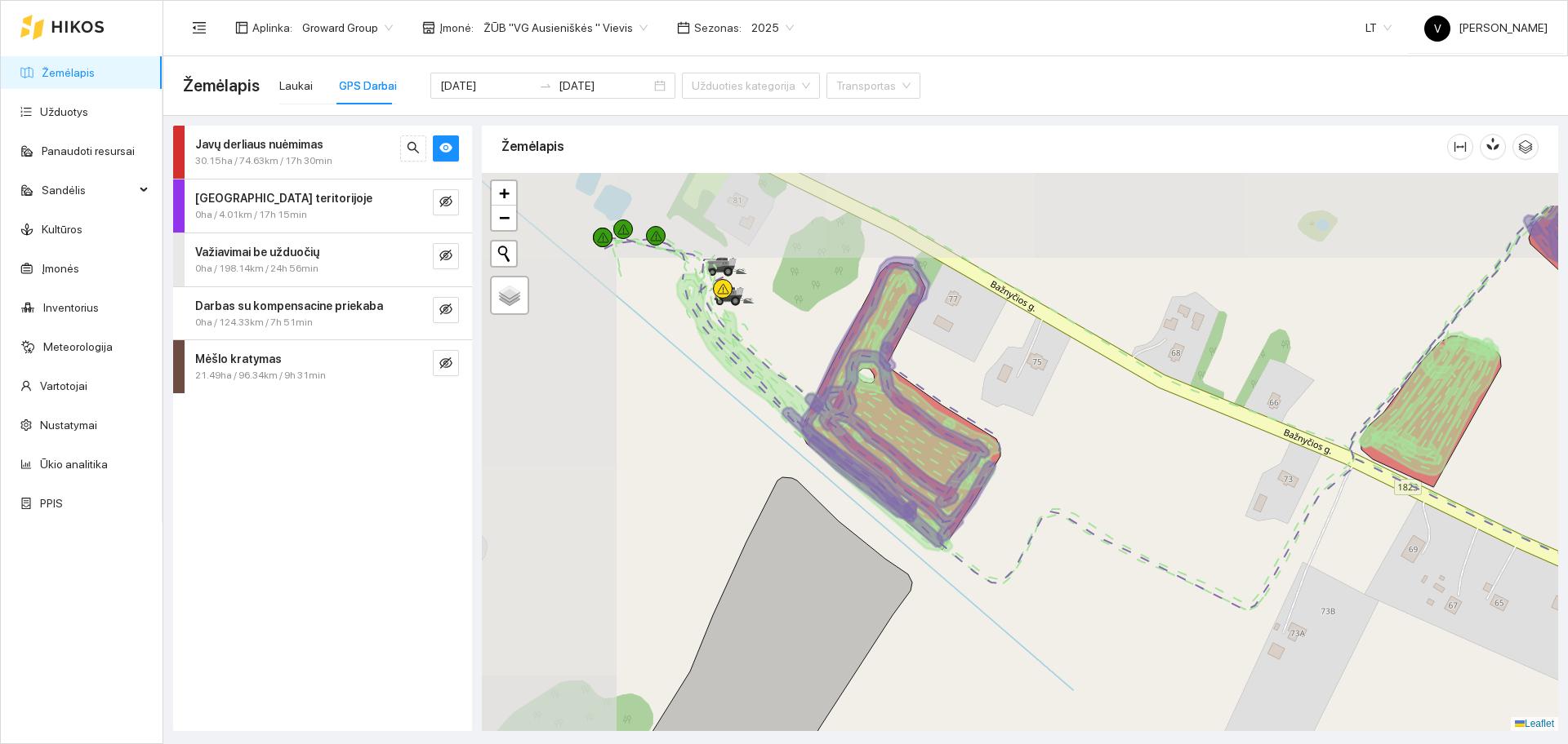
drag, startPoint x: 848, startPoint y: 352, endPoint x: 1038, endPoint y: 442, distance: 210.2
click at [1038, 442] on div at bounding box center [1019, 452] width 1076 height 558
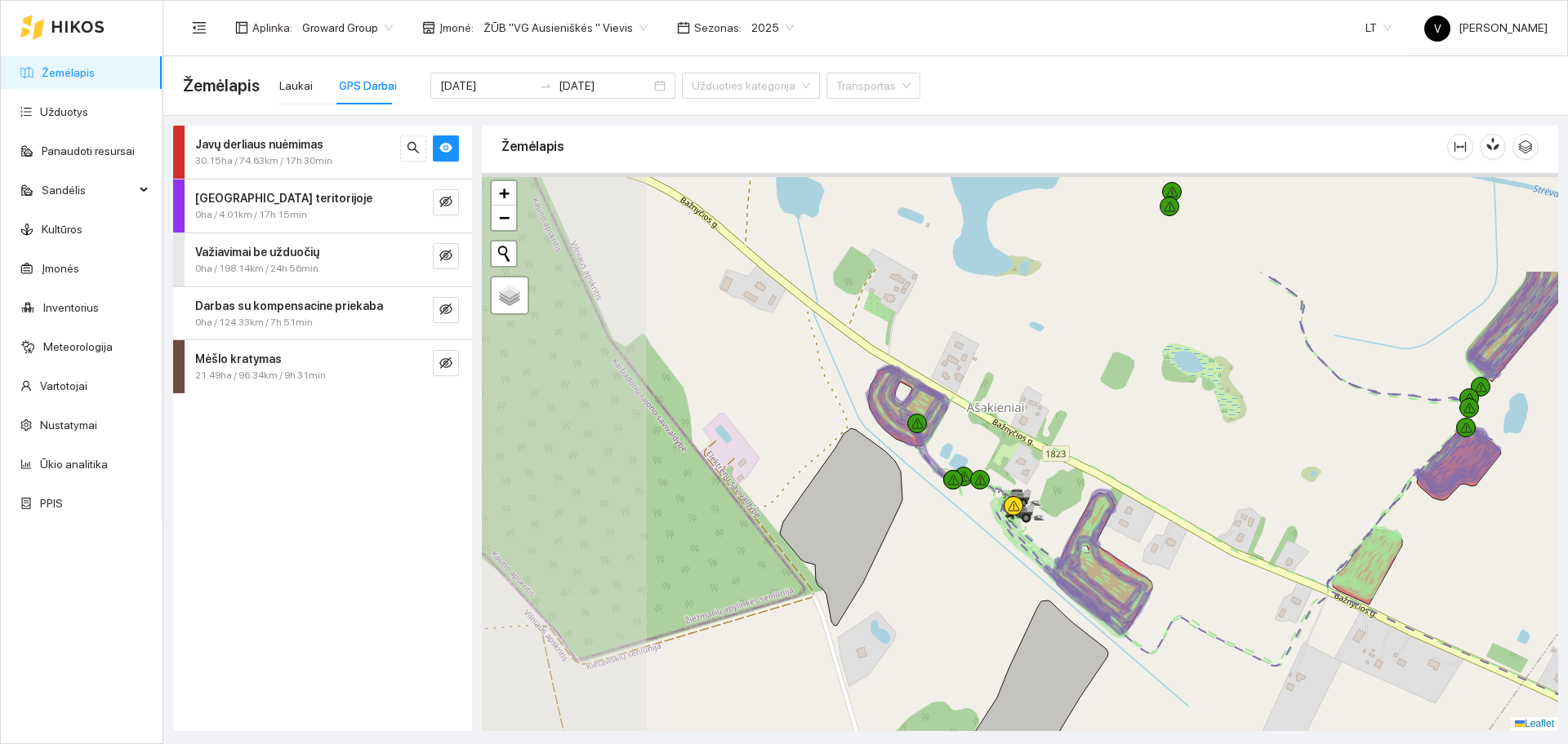
drag, startPoint x: 579, startPoint y: 331, endPoint x: 783, endPoint y: 485, distance: 255.6
click at [783, 485] on div at bounding box center [1019, 452] width 1076 height 558
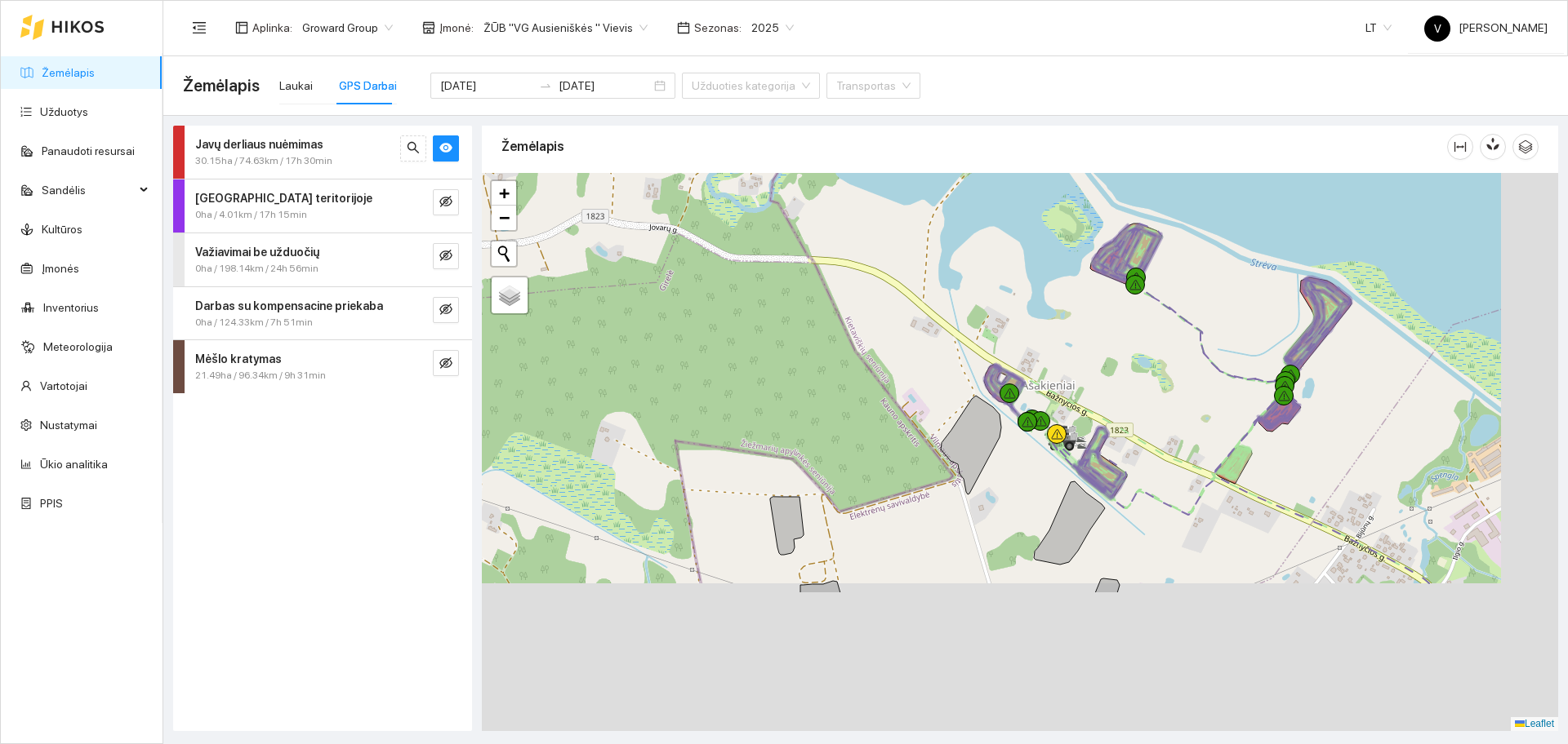
drag, startPoint x: 1173, startPoint y: 604, endPoint x: 1020, endPoint y: 344, distance: 301.7
click at [1044, 432] on icon at bounding box center [1067, 441] width 46 height 18
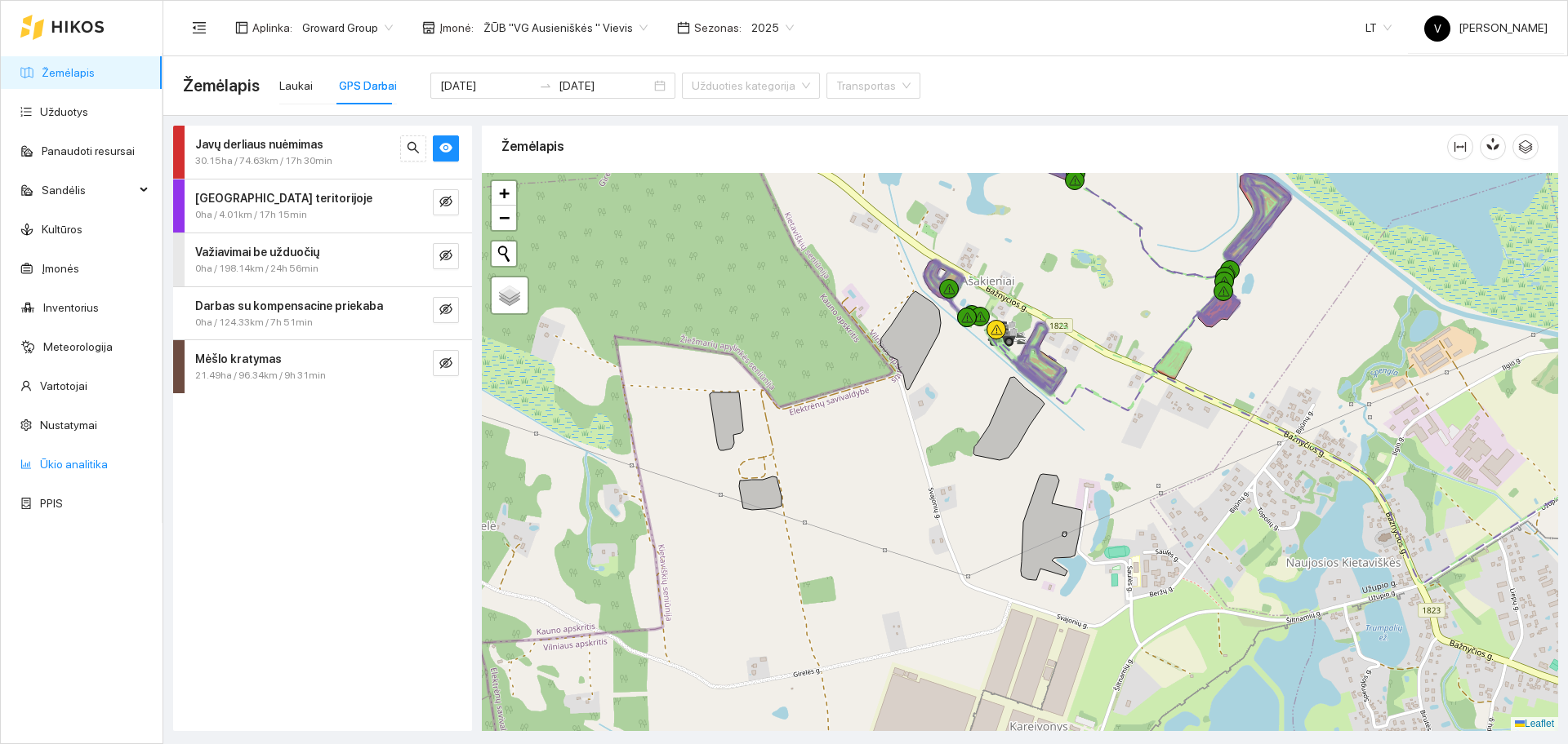
click at [105, 470] on link "Ūkio analitika" at bounding box center [74, 464] width 68 height 13
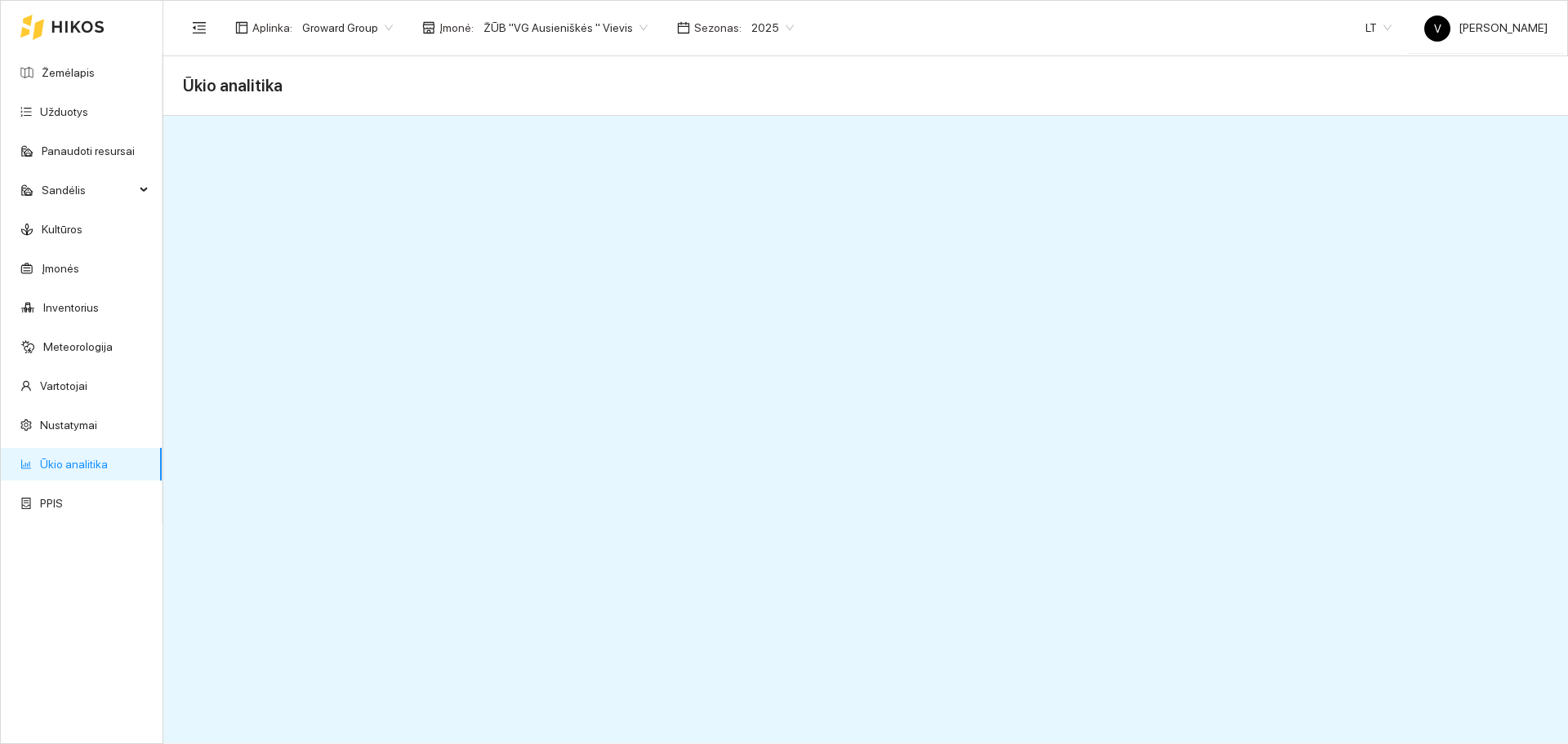
click at [101, 457] on link "Ūkio analitika" at bounding box center [74, 464] width 68 height 13
click at [99, 465] on link "Ūkio analitika" at bounding box center [74, 464] width 68 height 13
click at [80, 75] on link "Žemėlapis" at bounding box center [68, 73] width 53 height 13
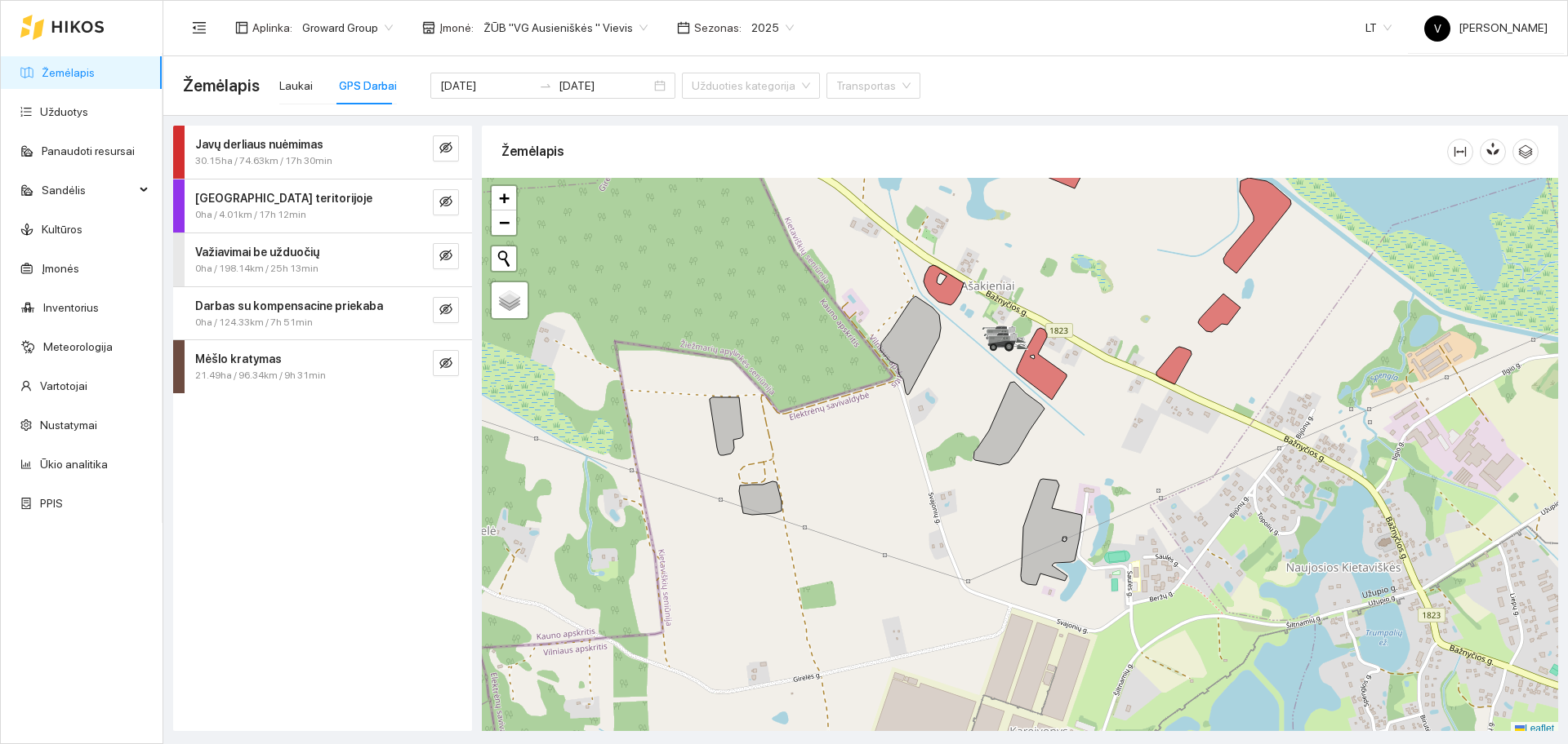
click at [193, 149] on div "Javų derliaus nuėmimas 30.15ha / 74.63km / 17h 30min" at bounding box center [291, 152] width 217 height 33
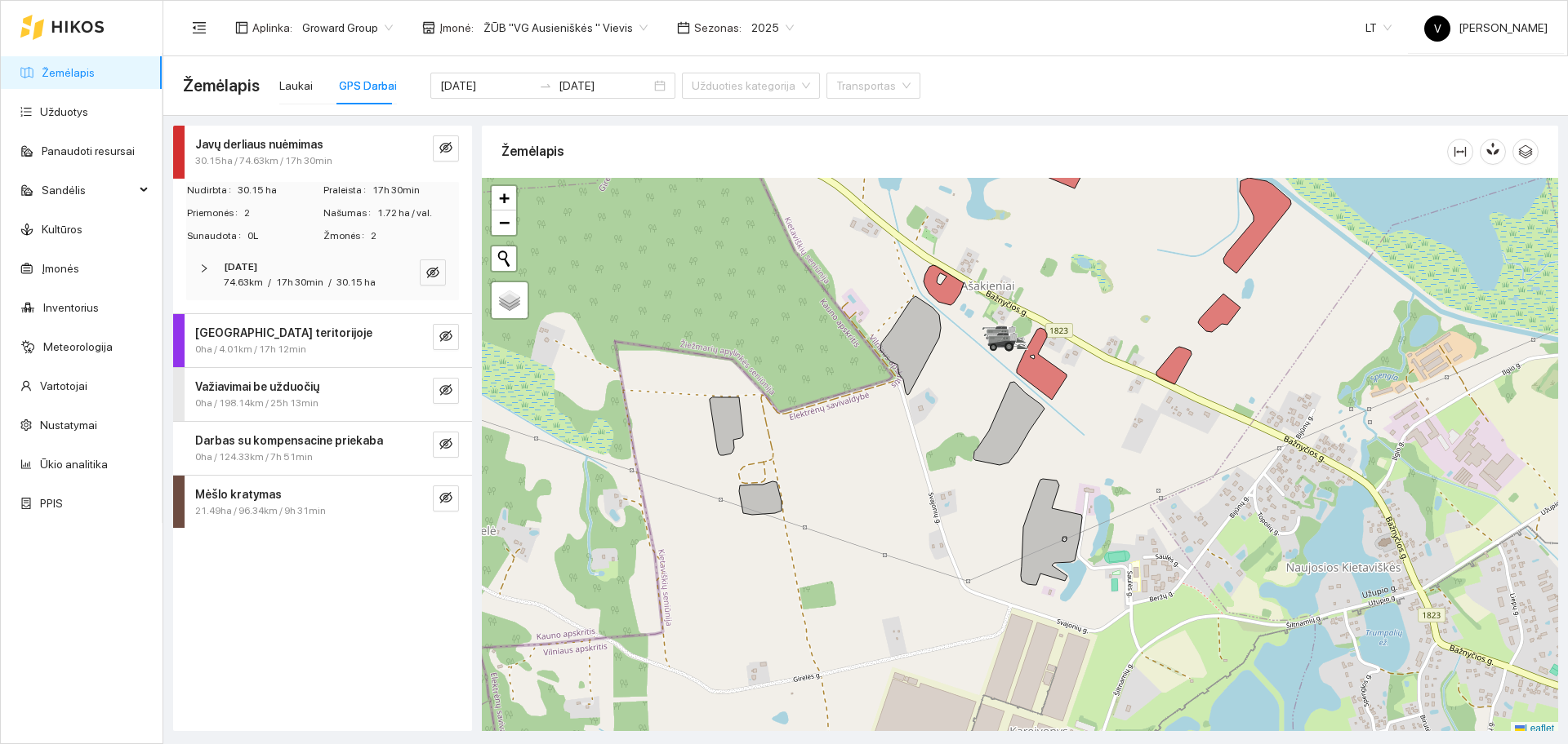
click at [205, 267] on icon "right" at bounding box center [203, 268] width 5 height 8
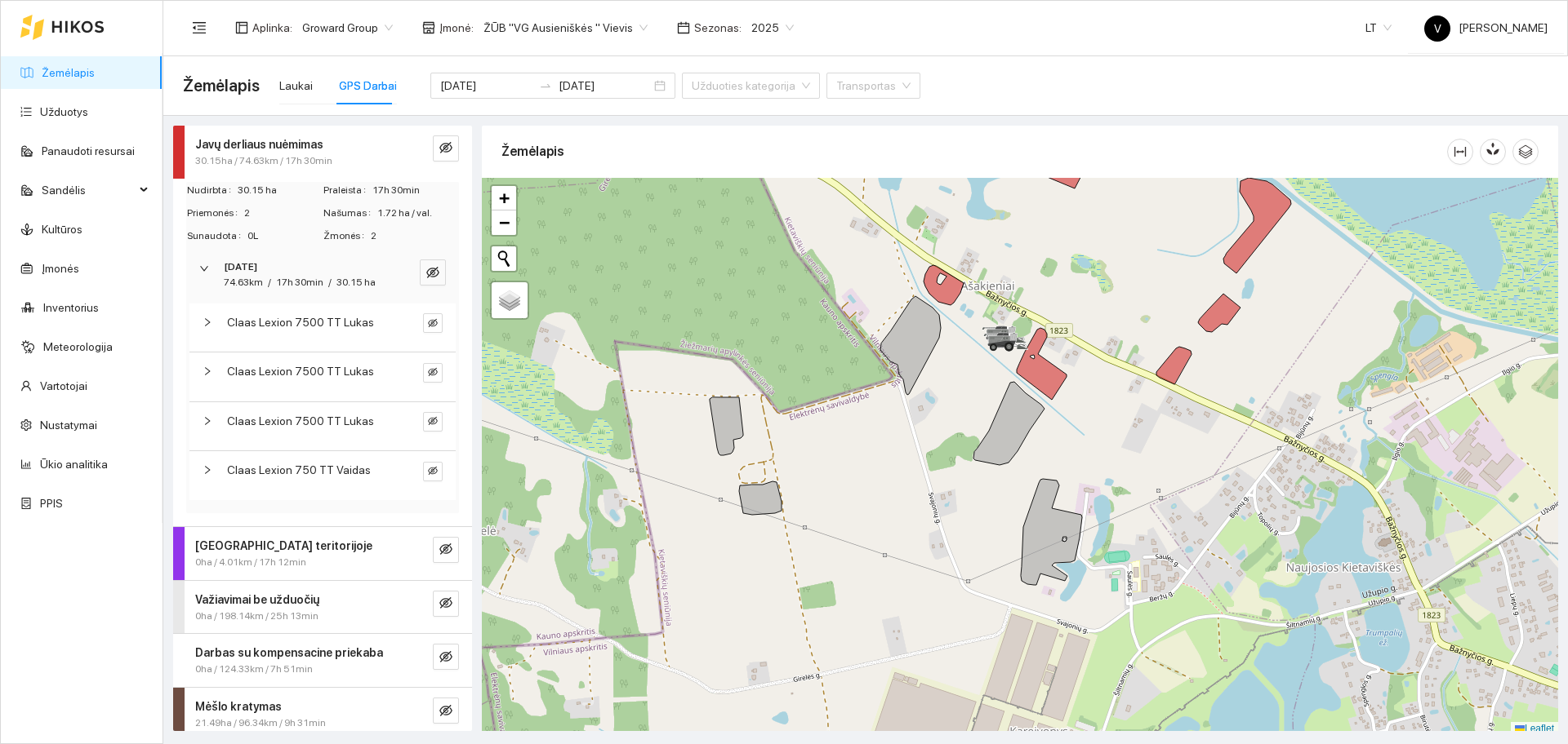
click at [233, 332] on span "Claas Lexion 7500 TT Lukas" at bounding box center [301, 322] width 147 height 18
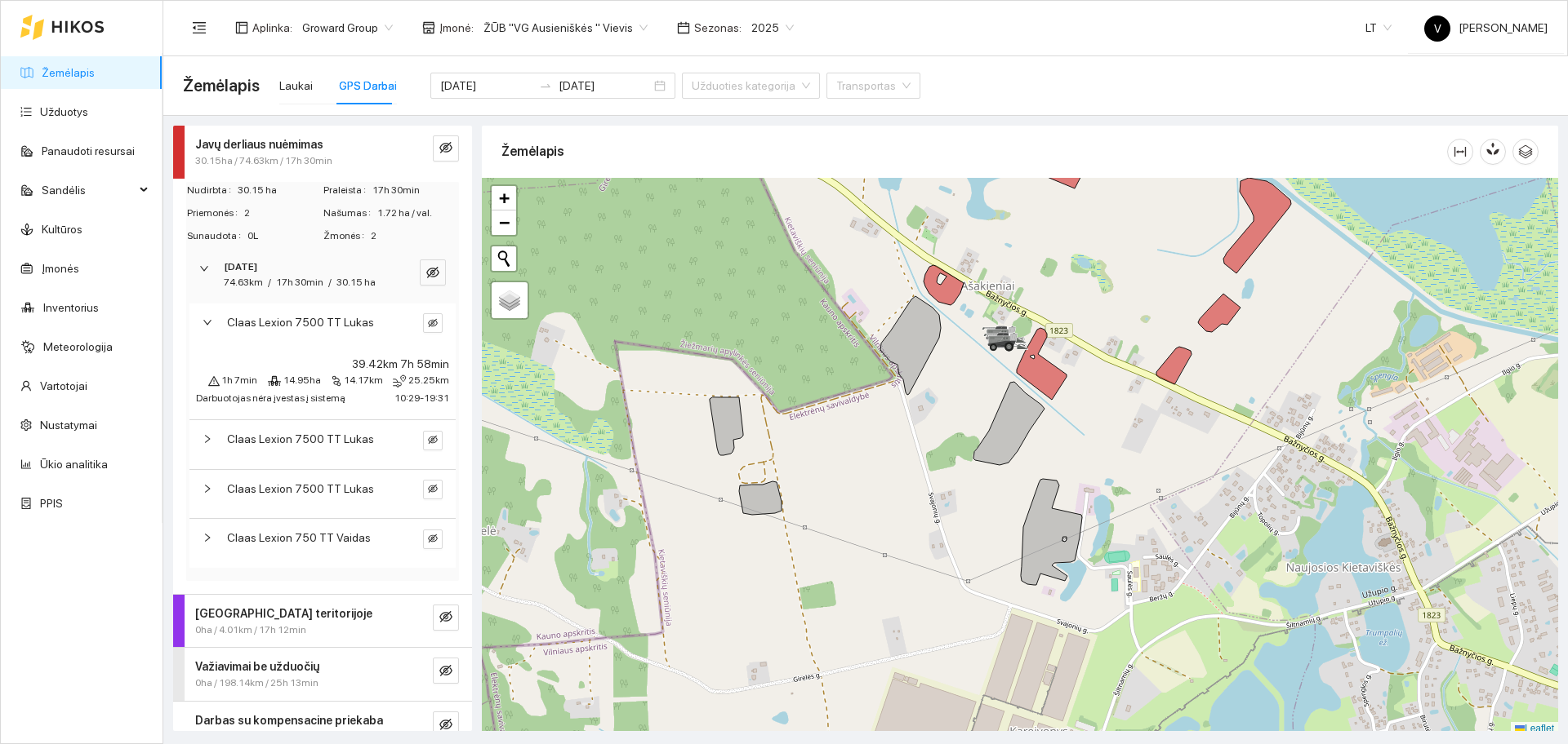
click at [209, 332] on div at bounding box center [211, 322] width 19 height 18
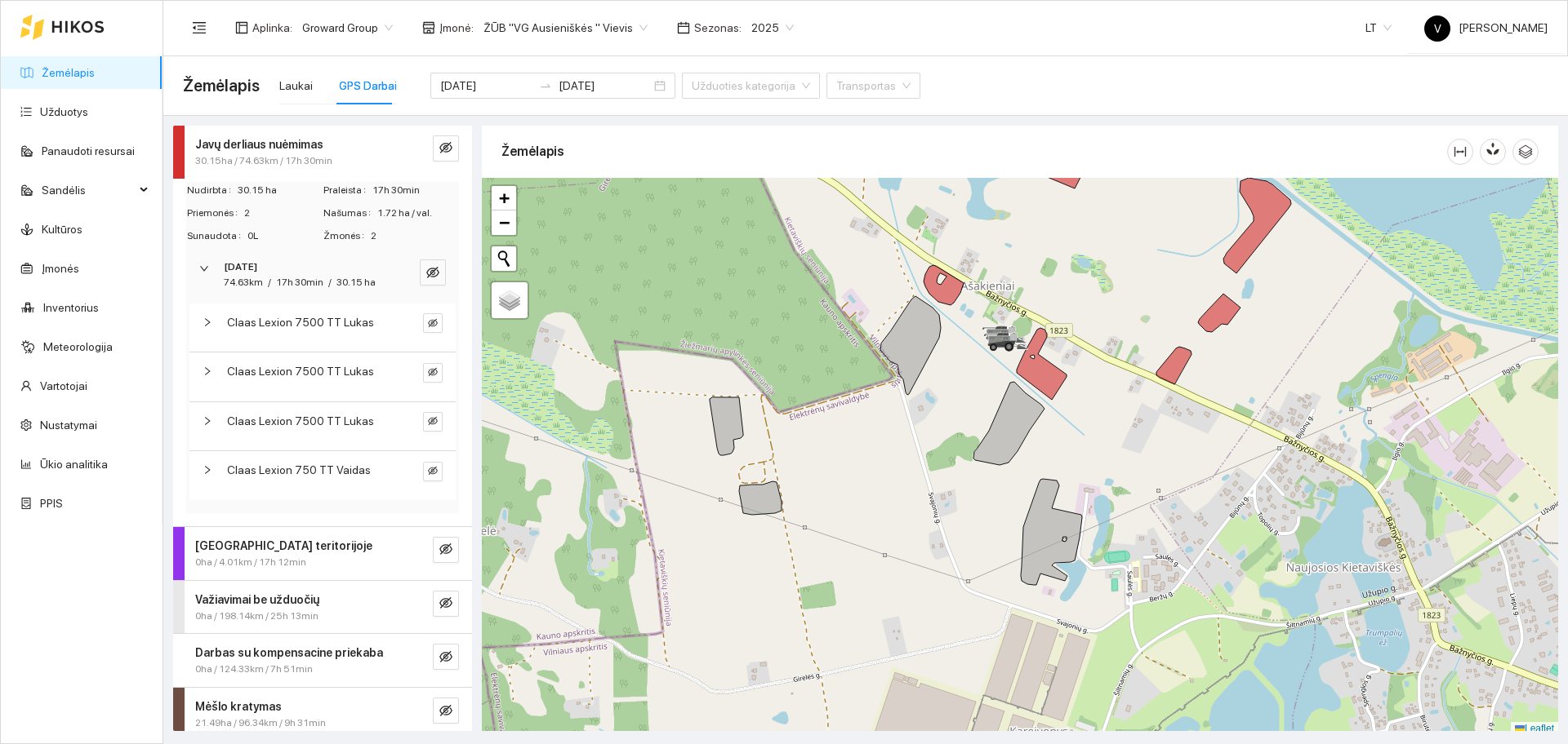
click at [205, 377] on icon "right" at bounding box center [207, 371] width 10 height 10
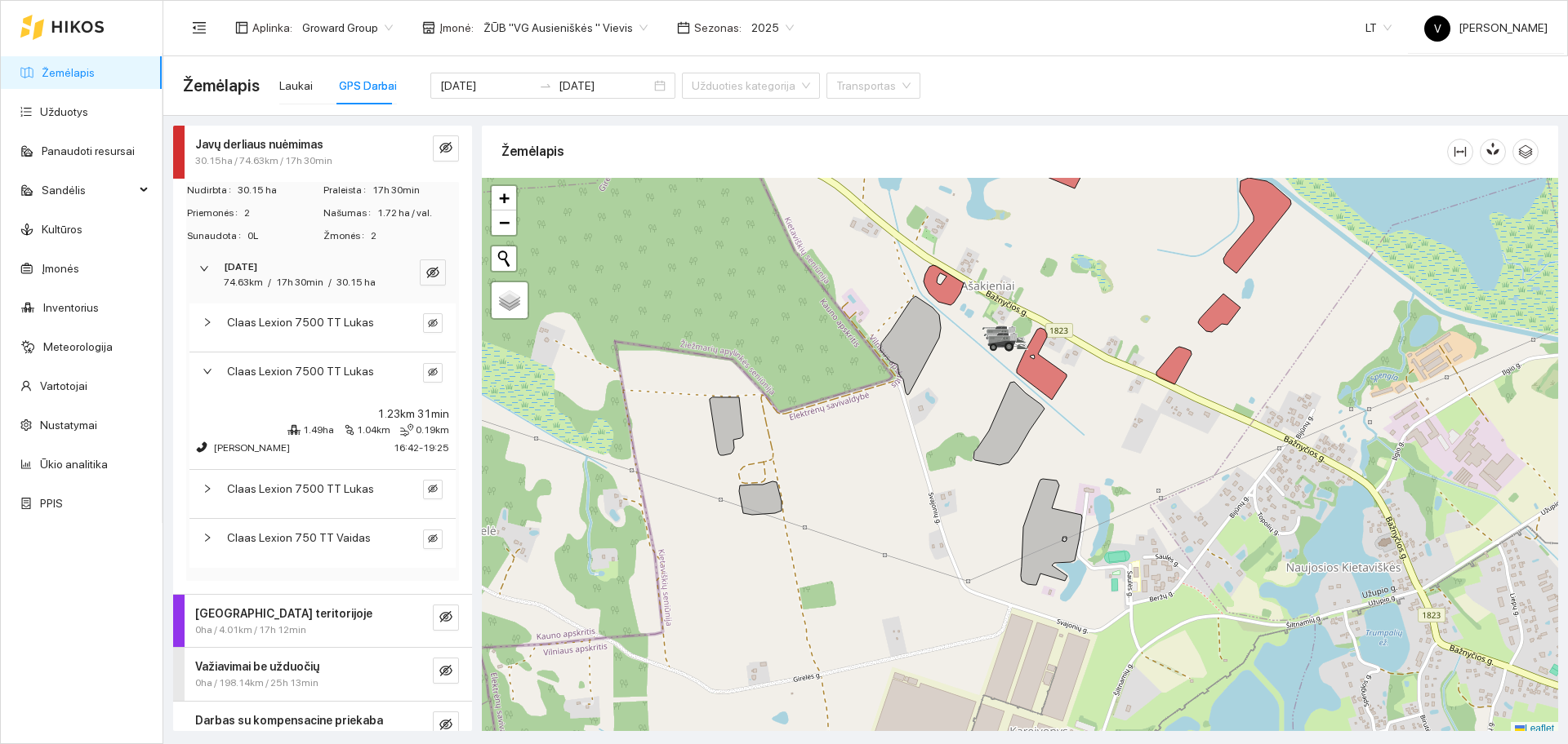
click at [205, 377] on icon "right" at bounding box center [207, 371] width 10 height 10
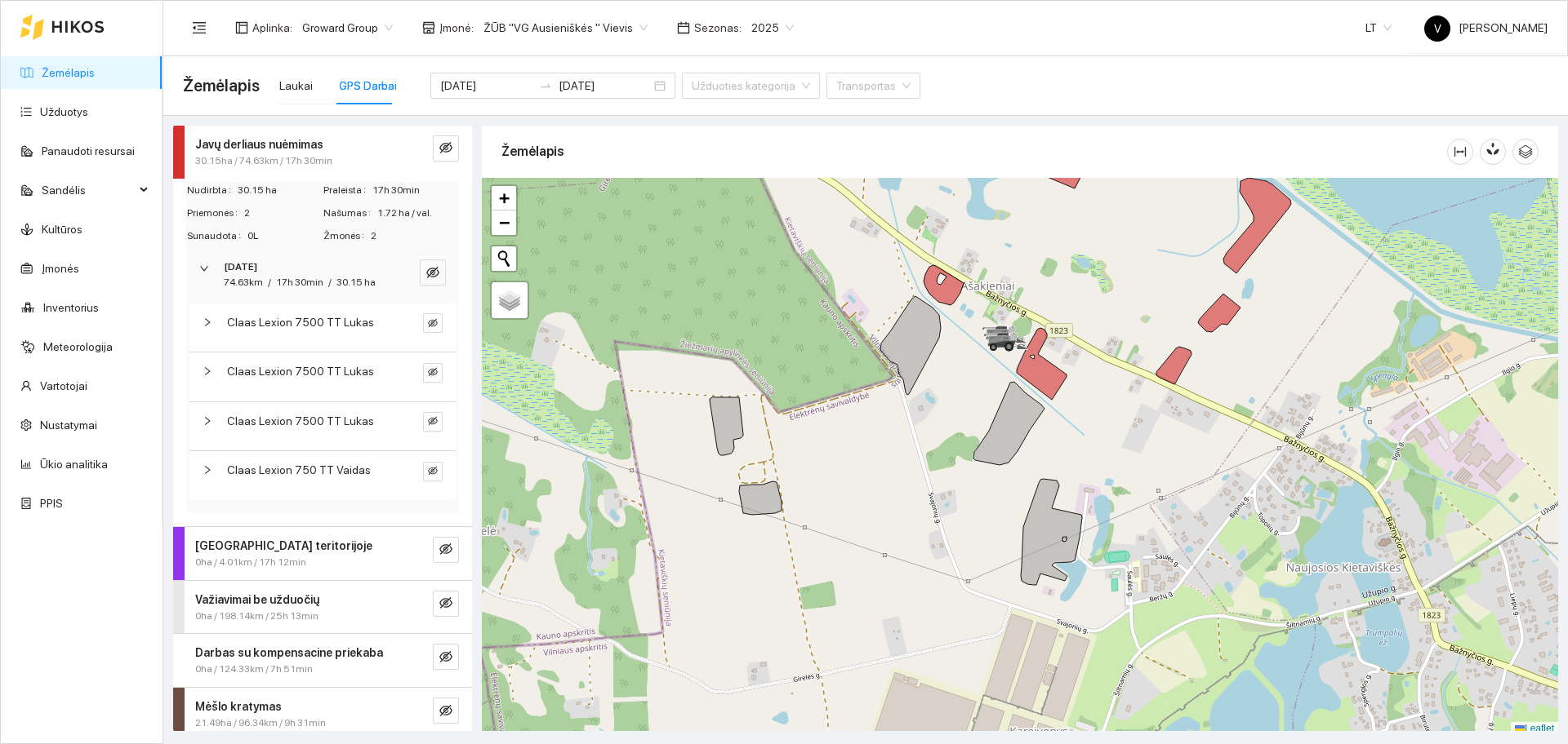
click at [203, 426] on icon "right" at bounding box center [207, 421] width 10 height 10
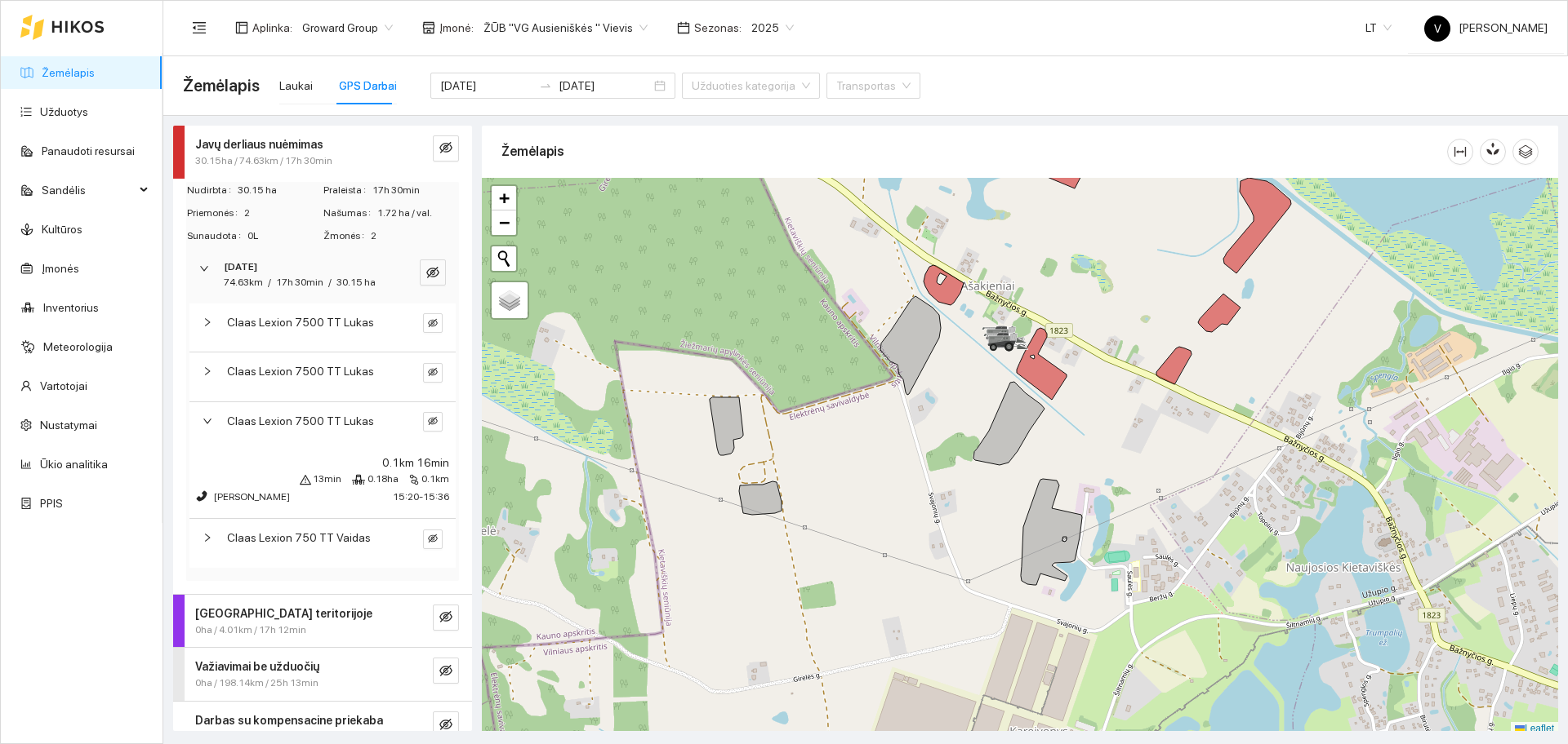
click at [203, 423] on icon "right" at bounding box center [207, 421] width 8 height 5
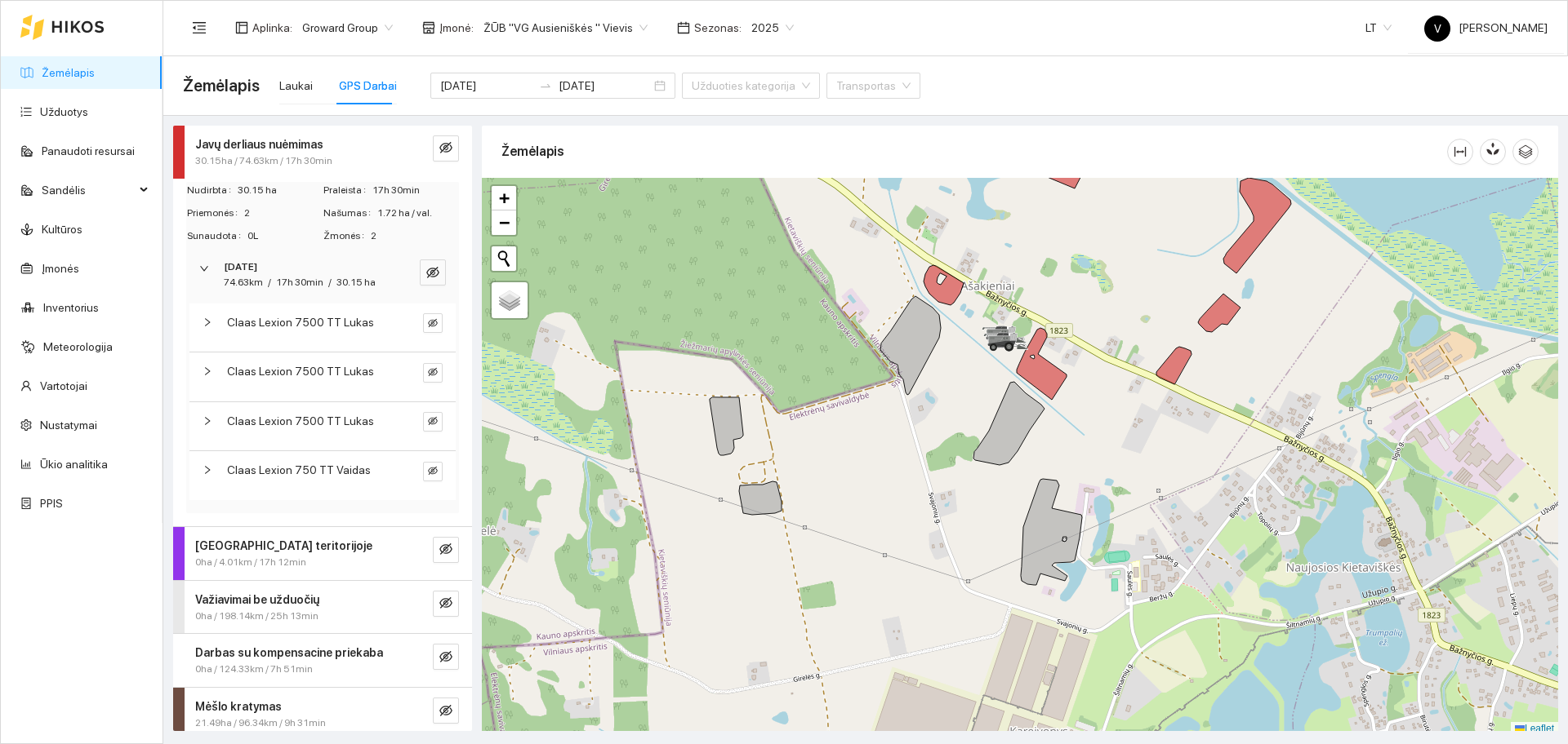
click at [203, 479] on div at bounding box center [211, 470] width 19 height 18
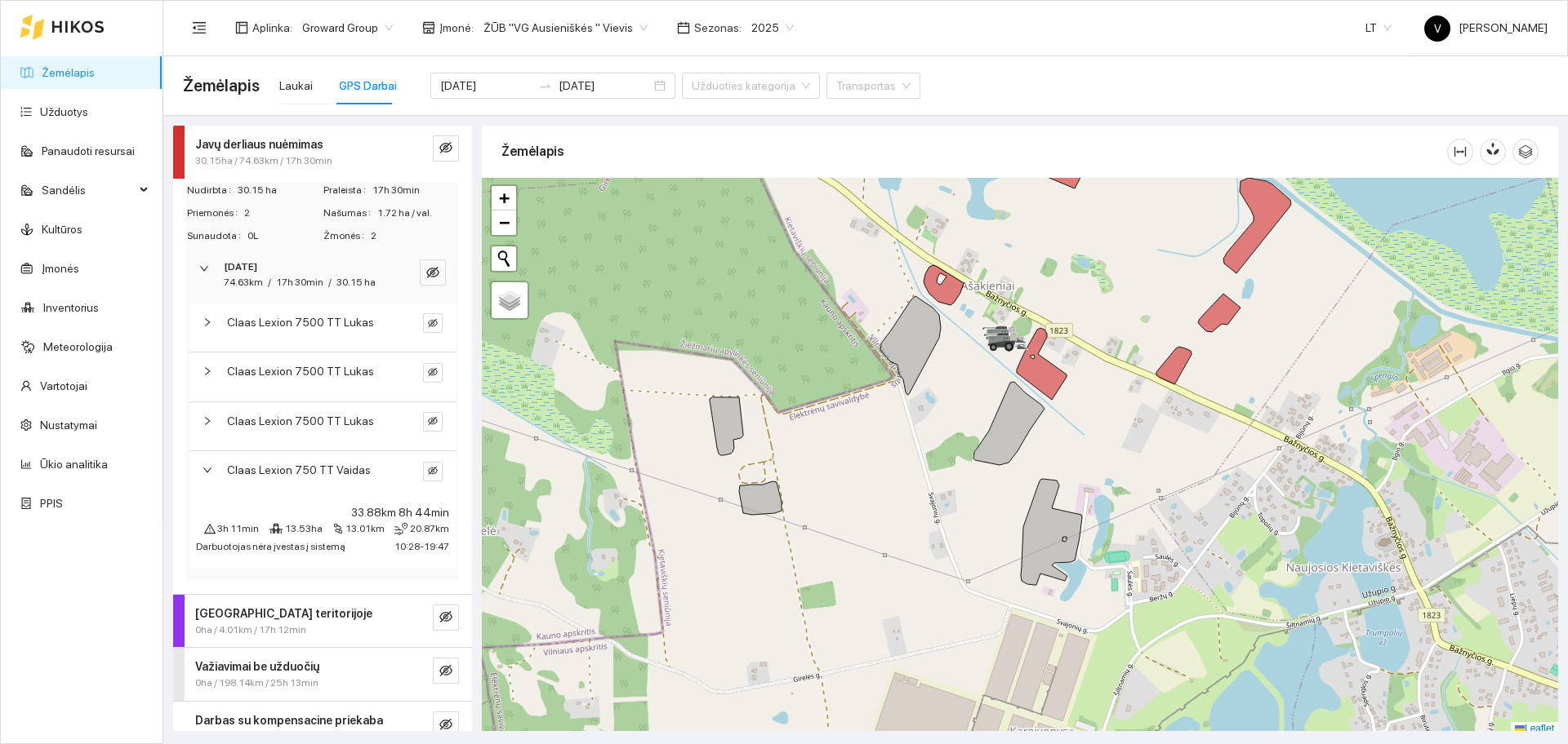
drag, startPoint x: 200, startPoint y: 483, endPoint x: 187, endPoint y: 497, distance: 19.1
click at [187, 498] on div "Claas Lexion 7500 TT Lukas 39.42km 7h 58min 1h 7min 14.95ha 14.17km 25.25km [GE…" at bounding box center [323, 441] width 273 height 281
click at [207, 475] on icon "right" at bounding box center [207, 469] width 10 height 10
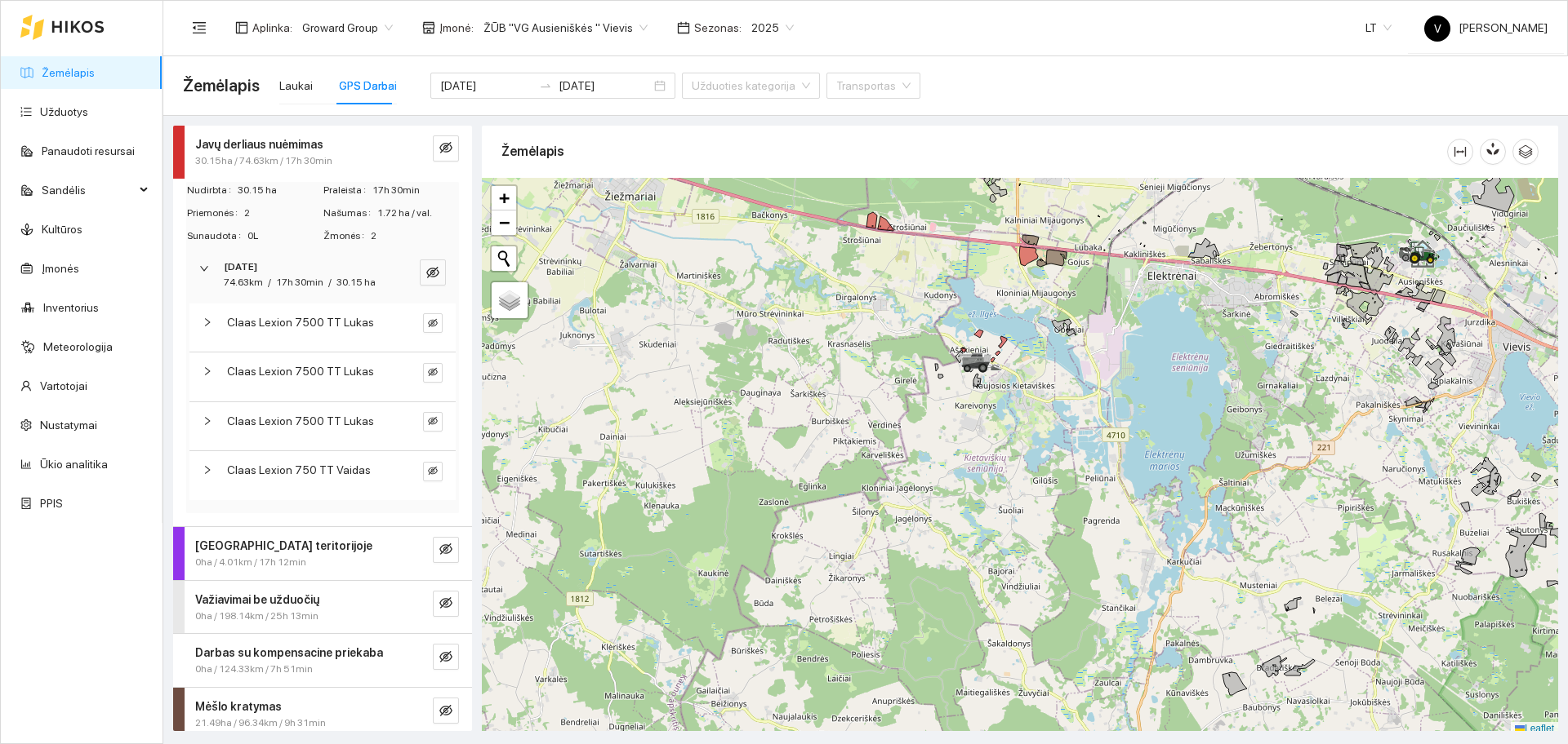
scroll to position [5, 0]
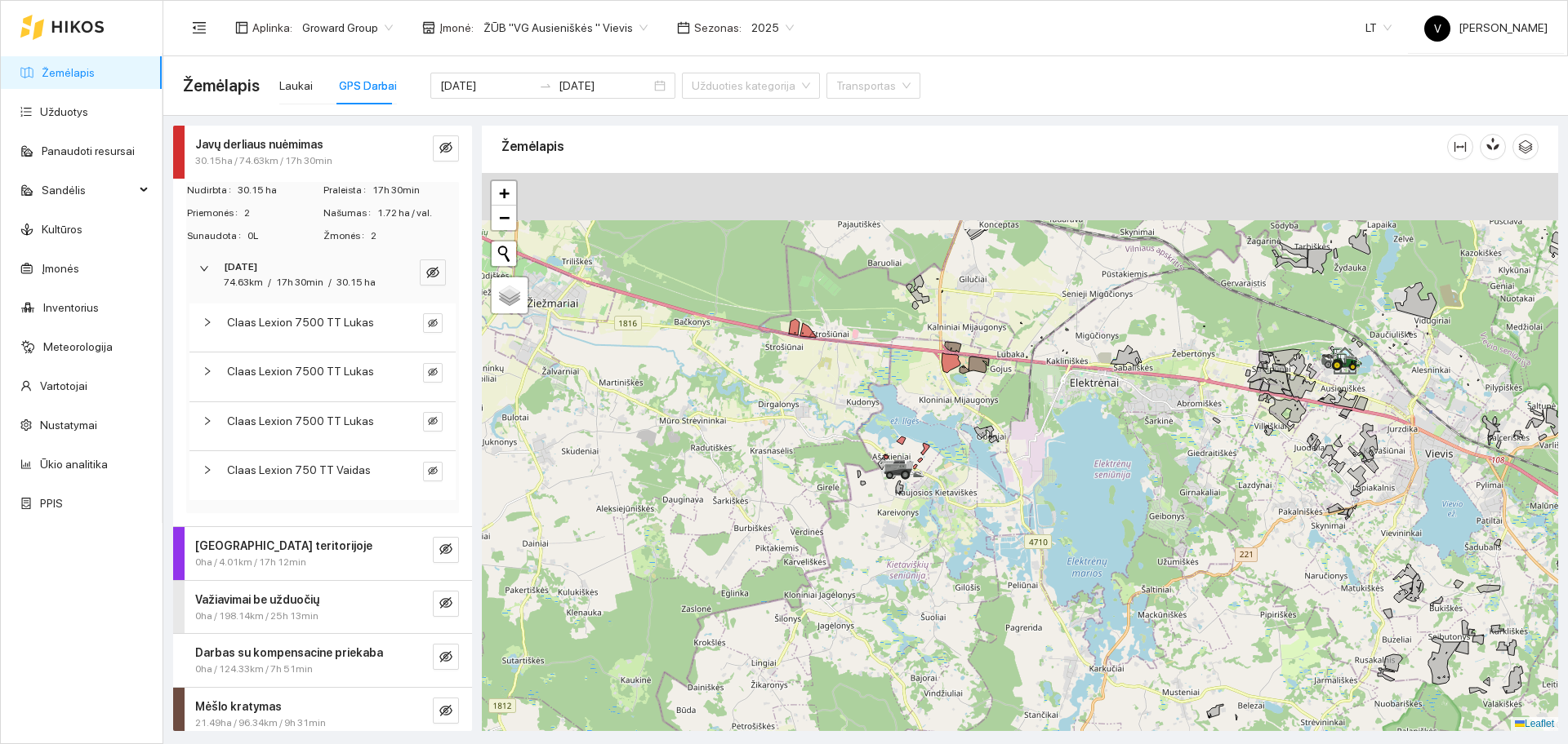
drag, startPoint x: 920, startPoint y: 430, endPoint x: 856, endPoint y: 554, distance: 139.5
click at [854, 551] on div at bounding box center [1019, 452] width 1076 height 558
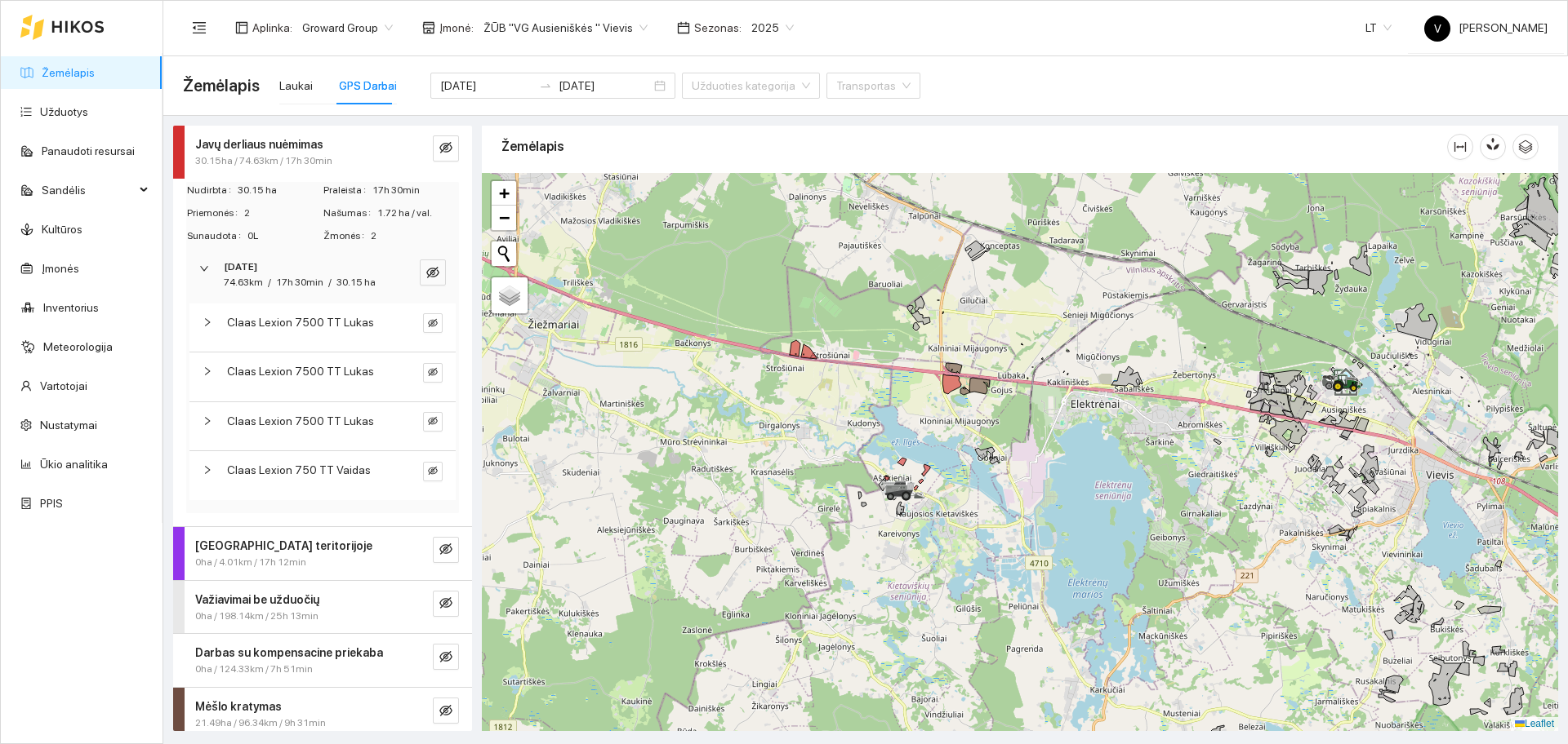
click at [275, 157] on span "30.15ha / 74.63km / 17h 30min" at bounding box center [263, 161] width 137 height 16
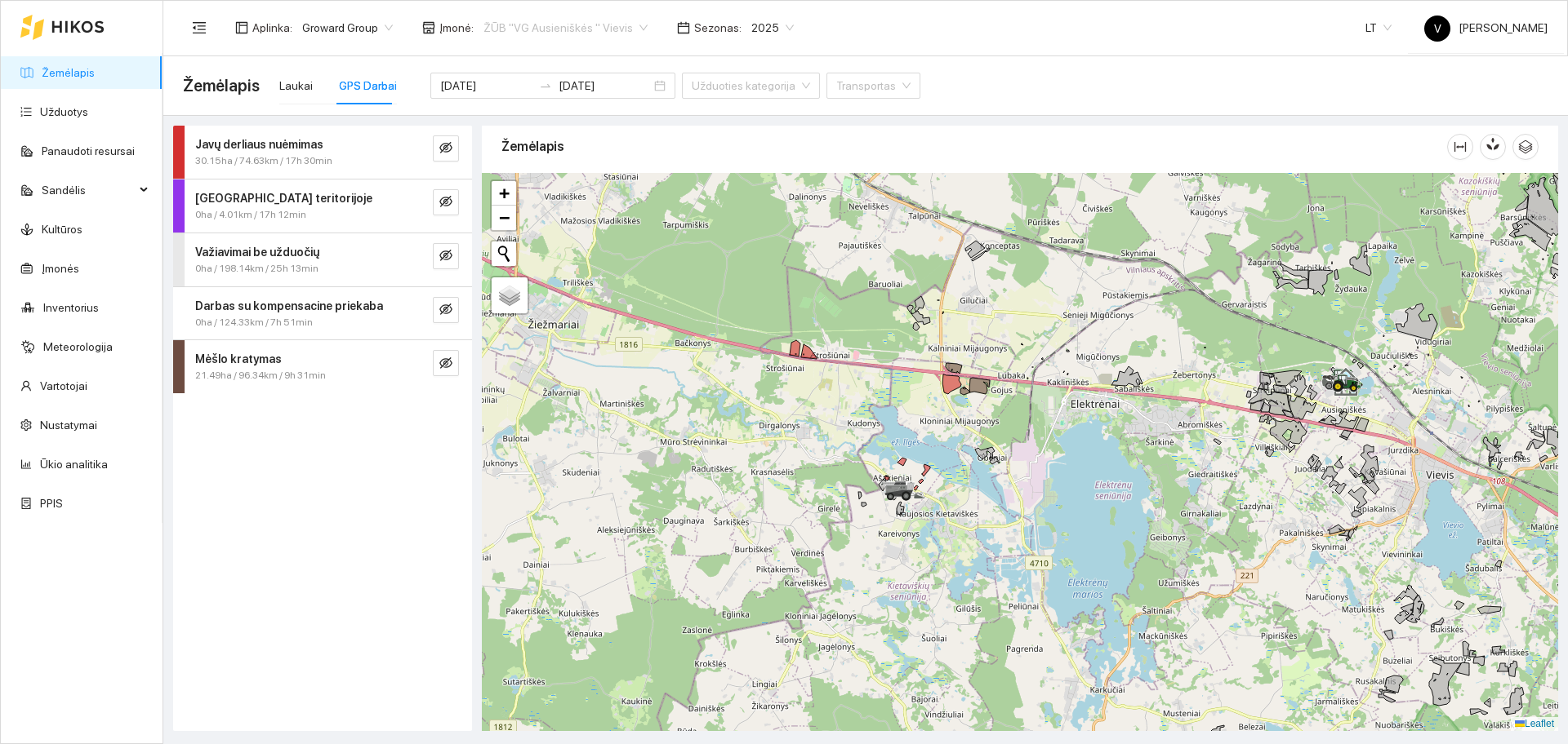
click at [579, 24] on span "ŽŪB "VG Ausieniškės " Vievis" at bounding box center [565, 28] width 165 height 25
click at [590, 145] on div "ŽŪB "VG Ausieniškės" Jonava" at bounding box center [561, 138] width 167 height 18
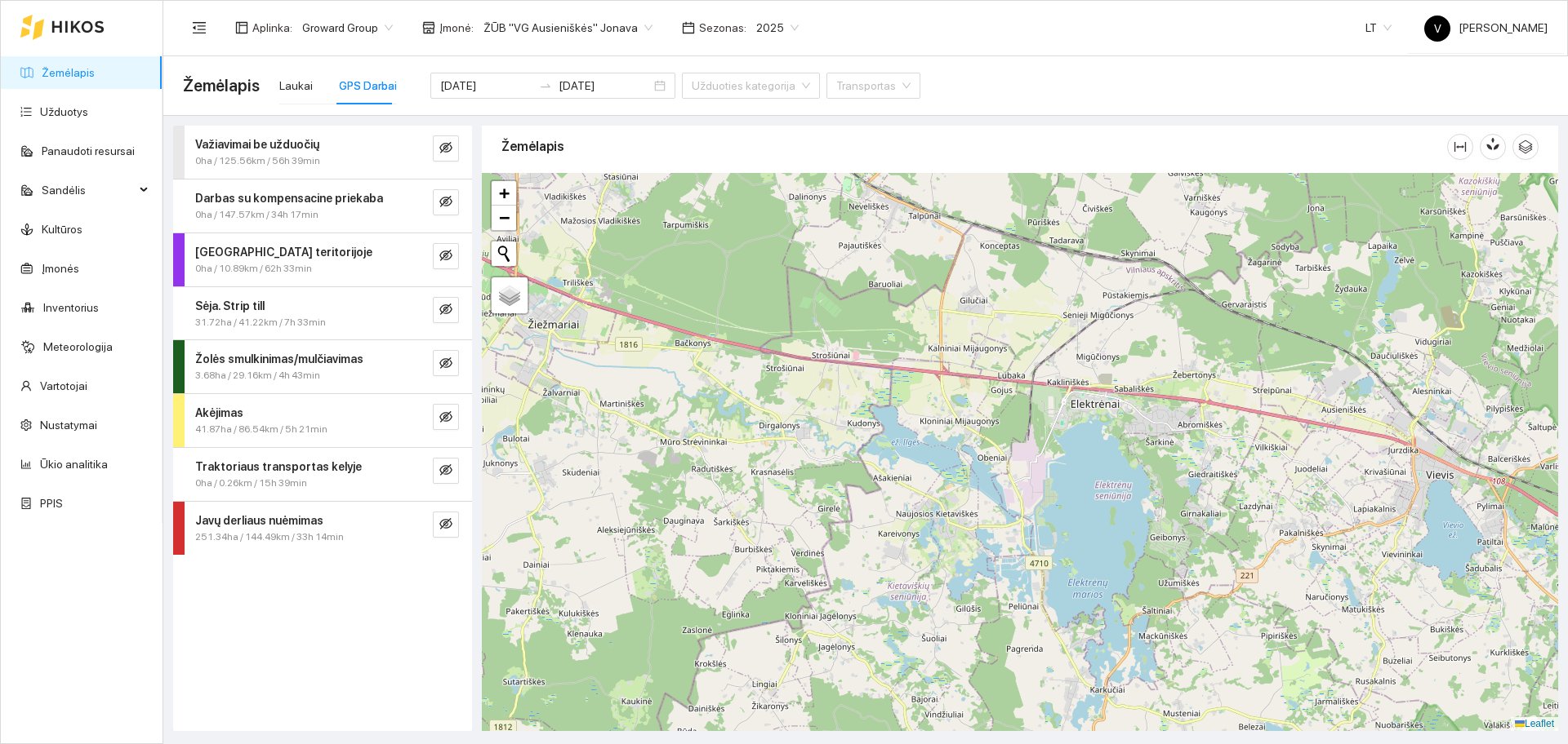
click at [828, 414] on div at bounding box center [1019, 452] width 1076 height 558
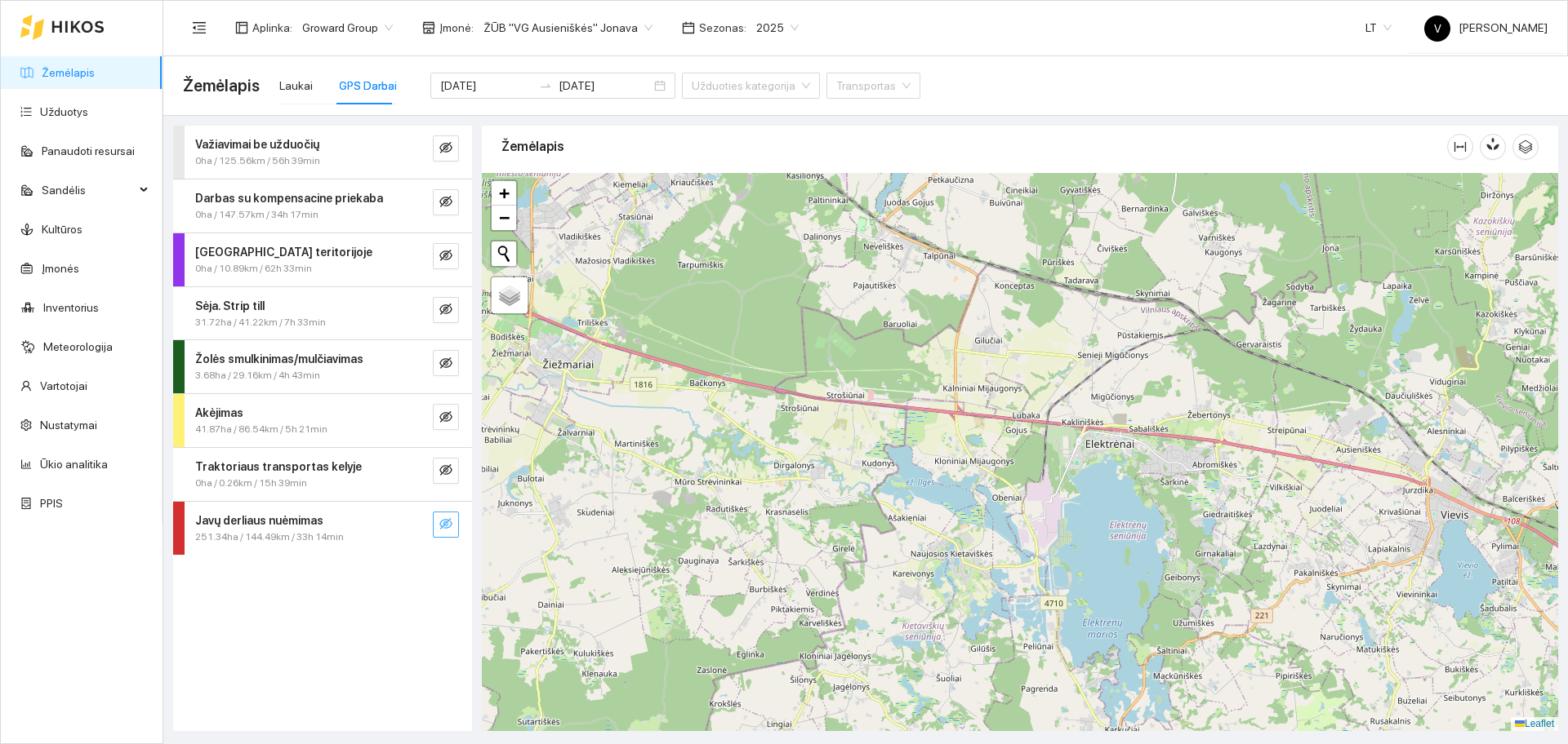
click at [451, 521] on icon "eye-invisible" at bounding box center [446, 524] width 13 height 13
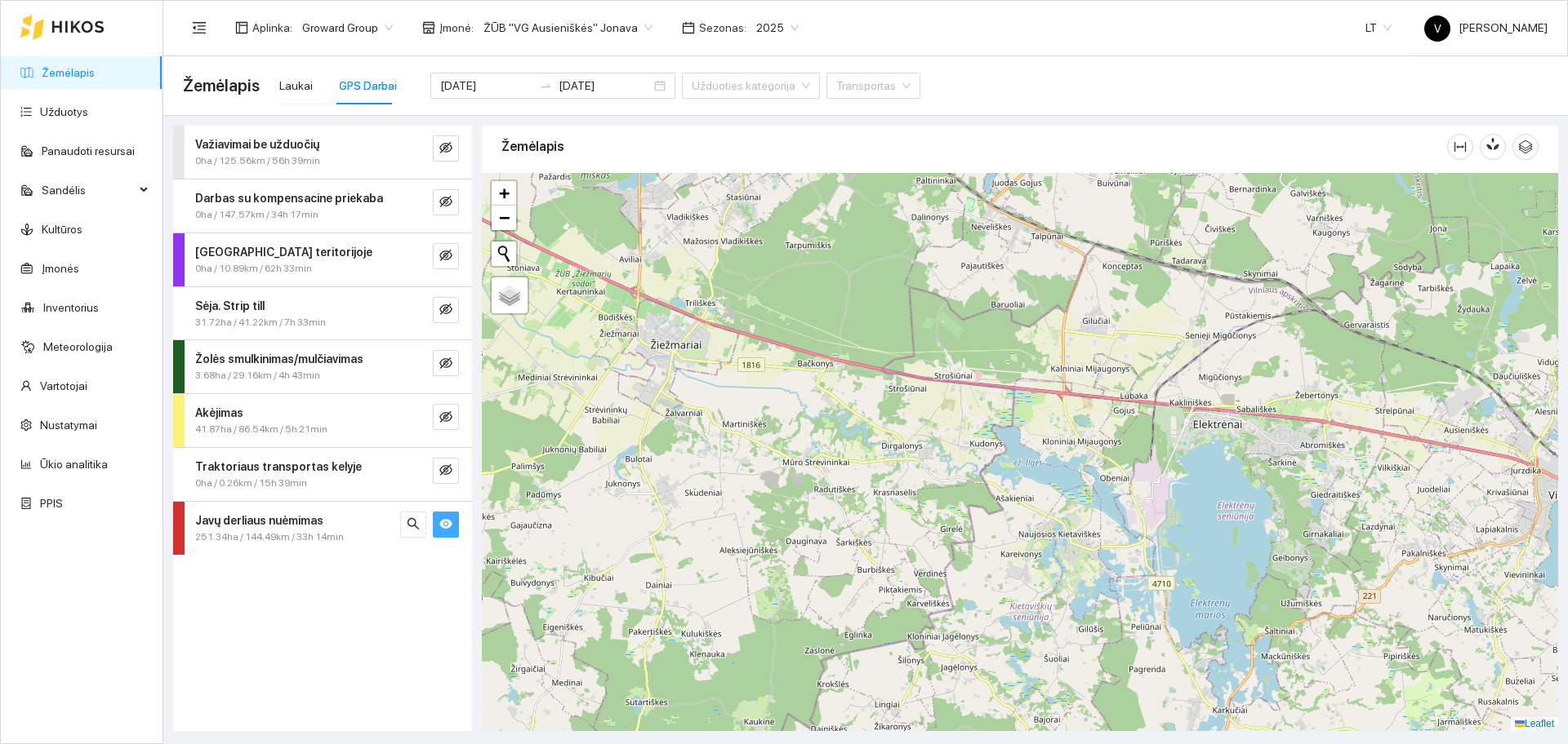
drag, startPoint x: 673, startPoint y: 547, endPoint x: 1001, endPoint y: 473, distance: 336.2
click at [1001, 473] on div at bounding box center [1019, 452] width 1076 height 558
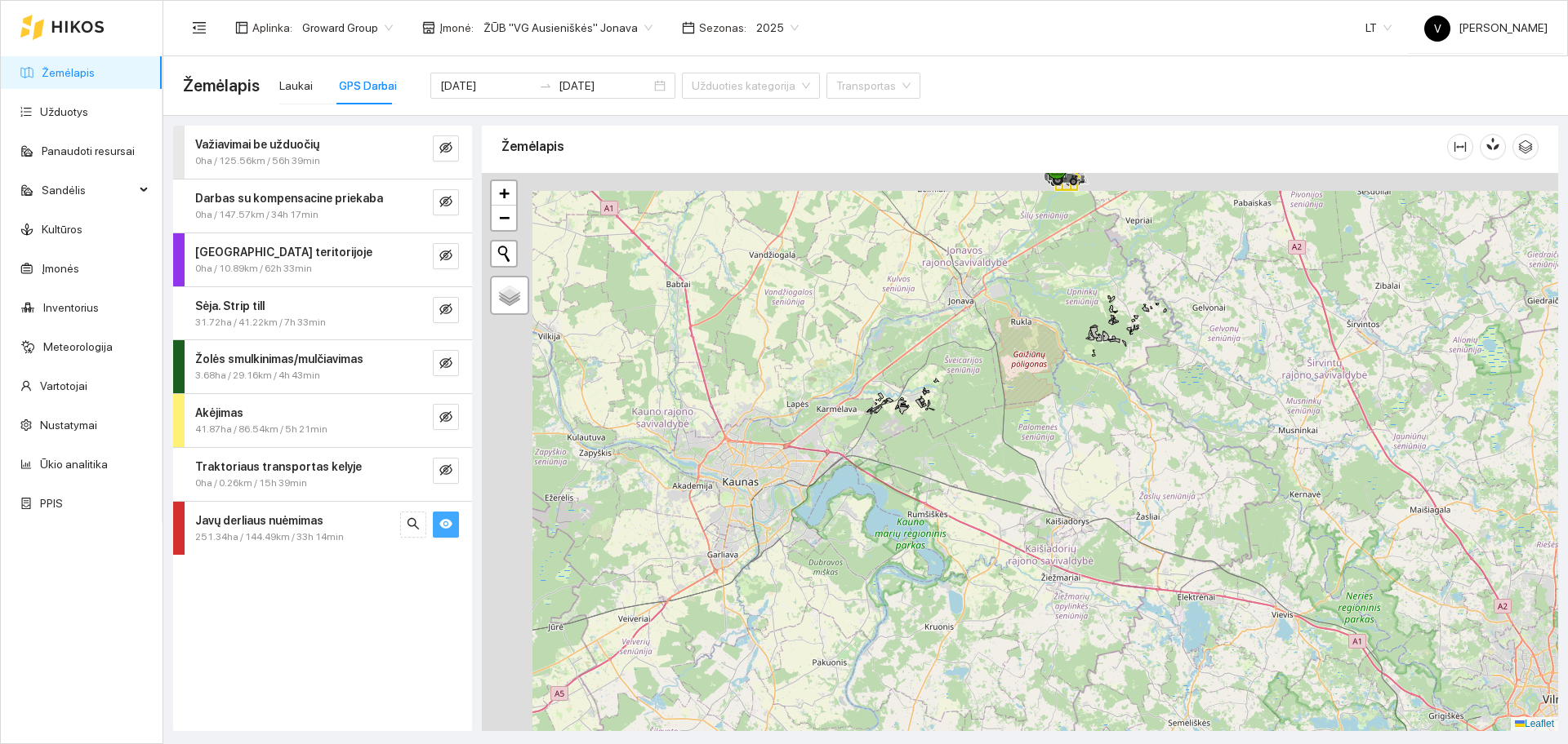
drag, startPoint x: 943, startPoint y: 333, endPoint x: 994, endPoint y: 524, distance: 197.7
click at [994, 524] on div at bounding box center [1019, 452] width 1076 height 558
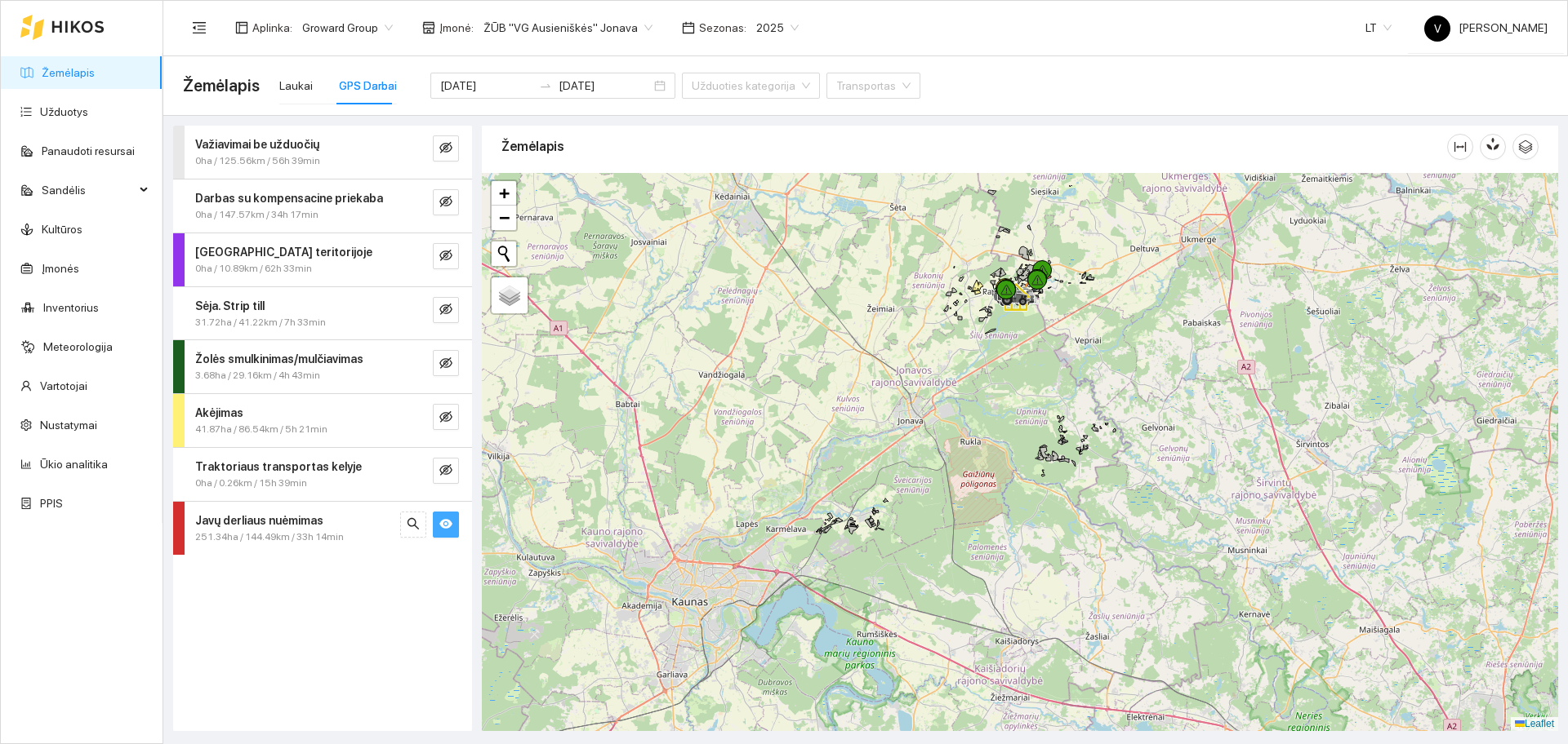
drag, startPoint x: 1034, startPoint y: 340, endPoint x: 1014, endPoint y: 414, distance: 76.7
click at [1016, 429] on div at bounding box center [1019, 452] width 1076 height 558
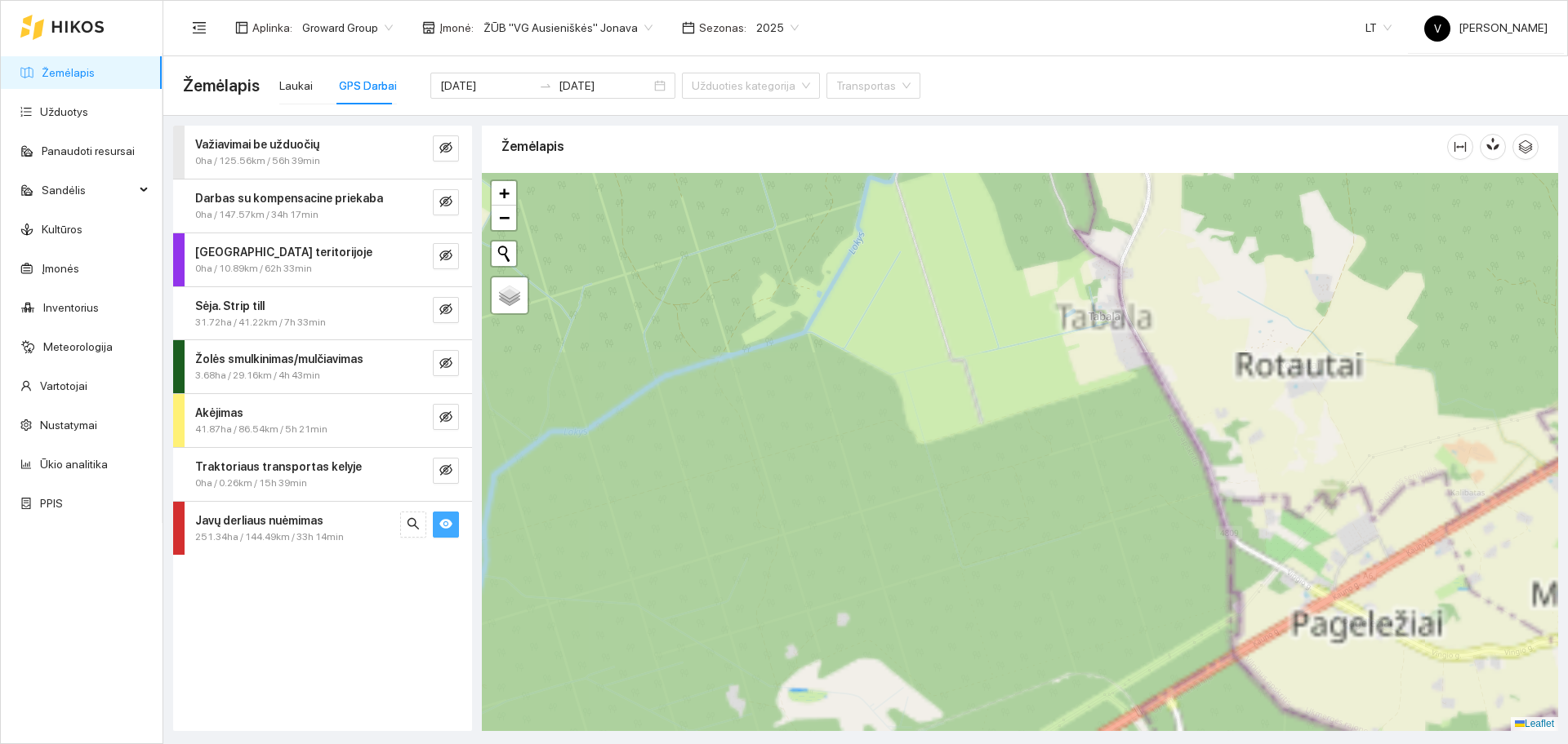
drag, startPoint x: 915, startPoint y: 355, endPoint x: 923, endPoint y: 570, distance: 215.1
click at [934, 572] on div at bounding box center [1019, 452] width 1076 height 558
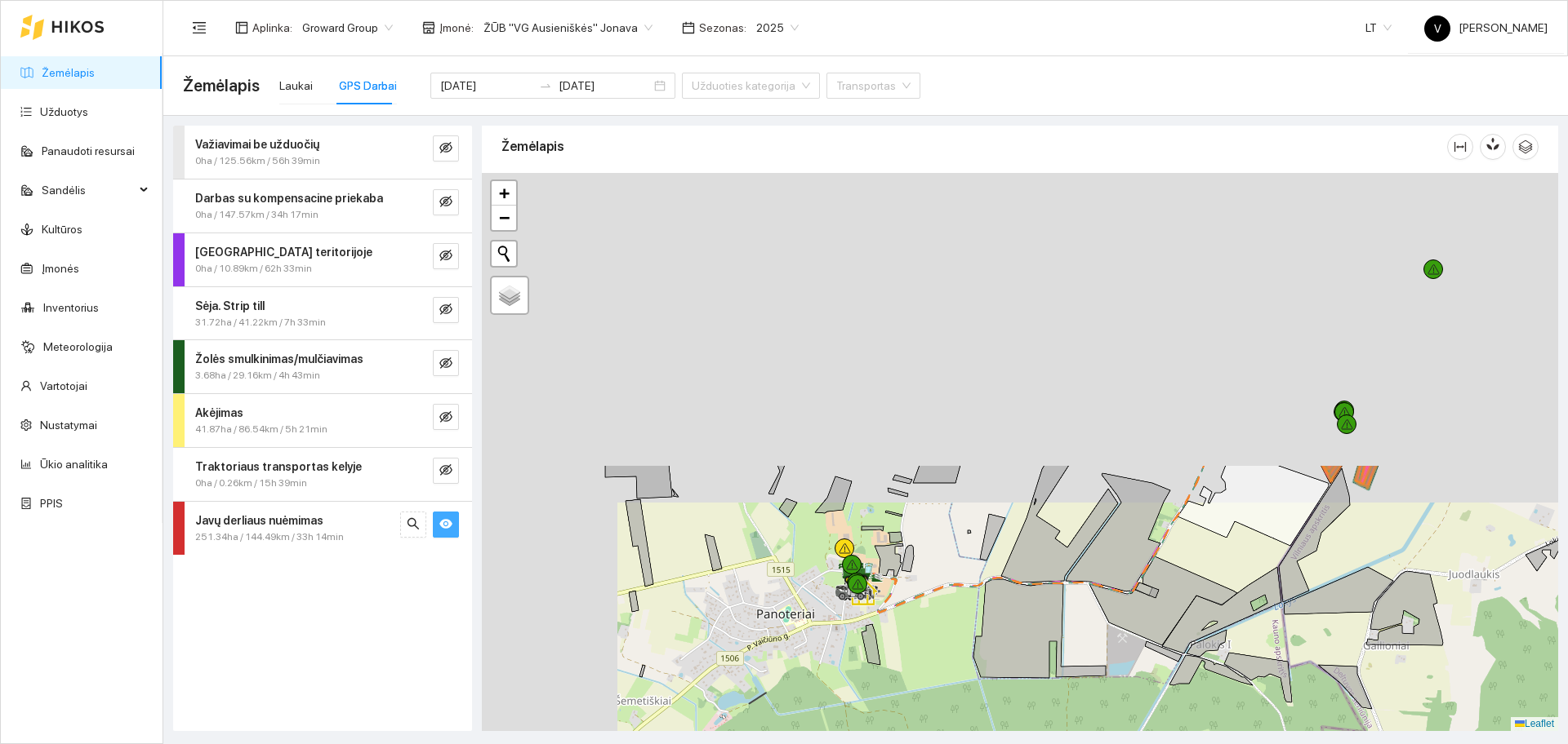
drag, startPoint x: 801, startPoint y: 361, endPoint x: 971, endPoint y: 676, distance: 357.9
click at [1021, 709] on div at bounding box center [1019, 452] width 1076 height 558
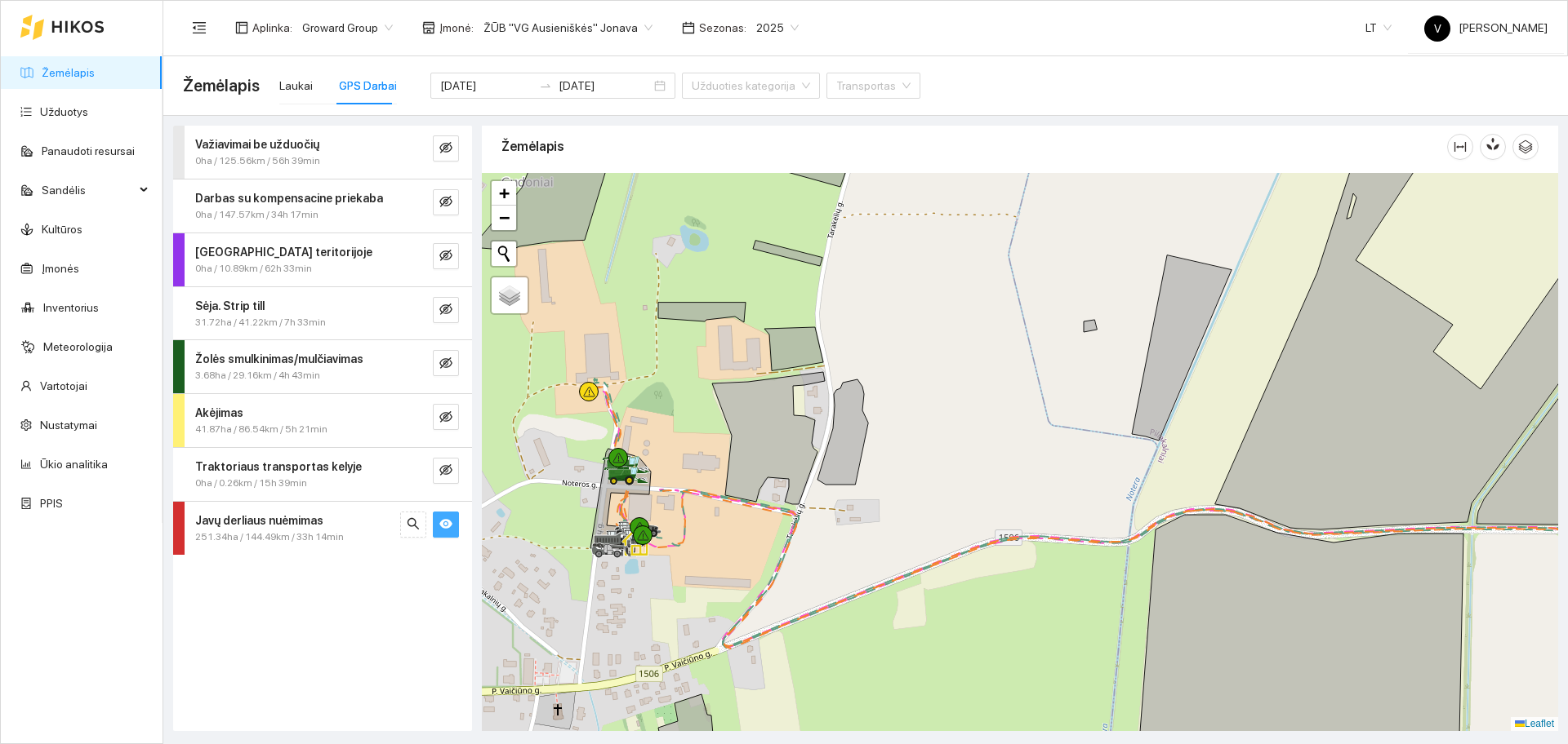
drag, startPoint x: 1208, startPoint y: 612, endPoint x: 801, endPoint y: 562, distance: 410.1
click at [817, 564] on div at bounding box center [1019, 452] width 1076 height 558
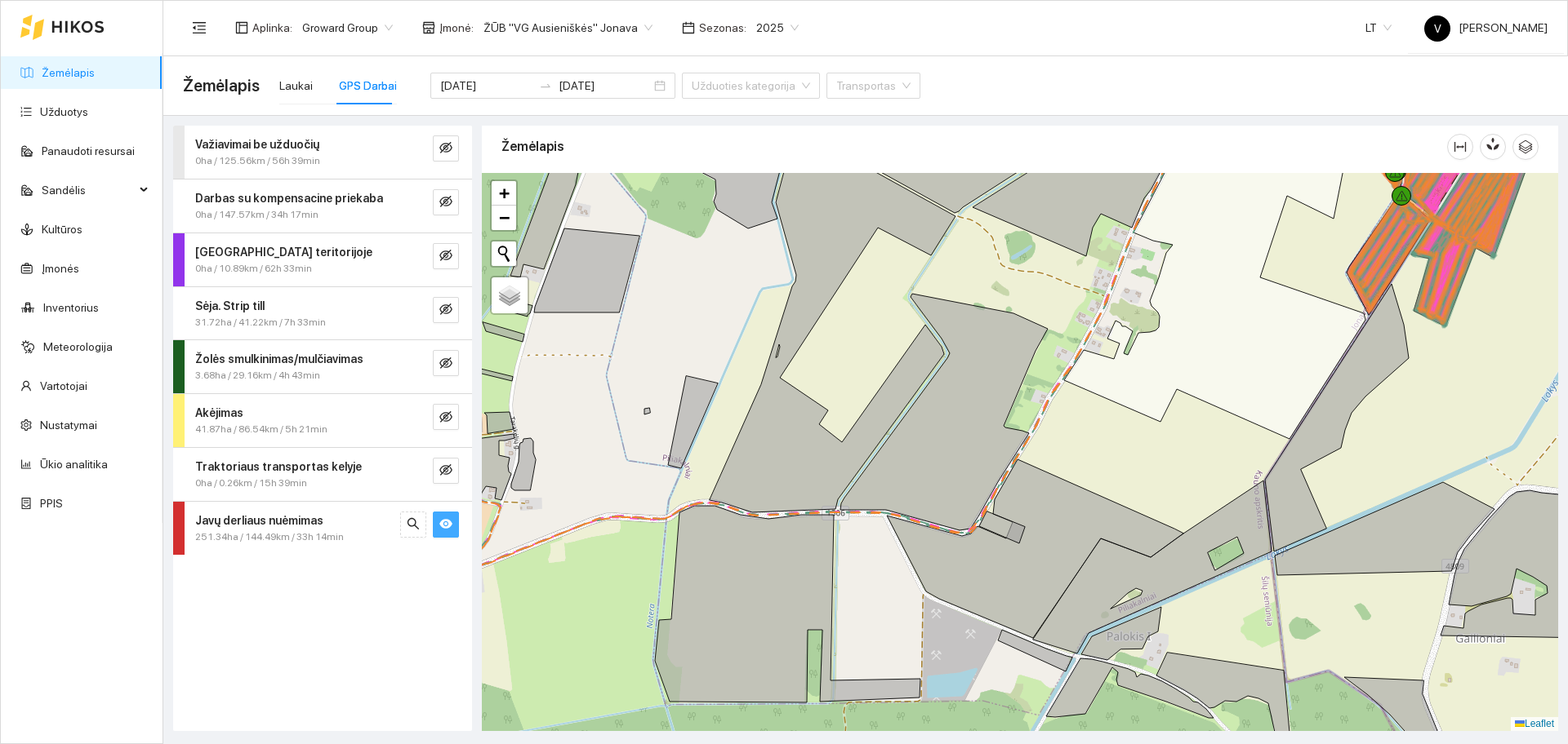
drag, startPoint x: 971, startPoint y: 520, endPoint x: 942, endPoint y: 544, distance: 37.6
click at [942, 544] on div at bounding box center [1019, 452] width 1076 height 558
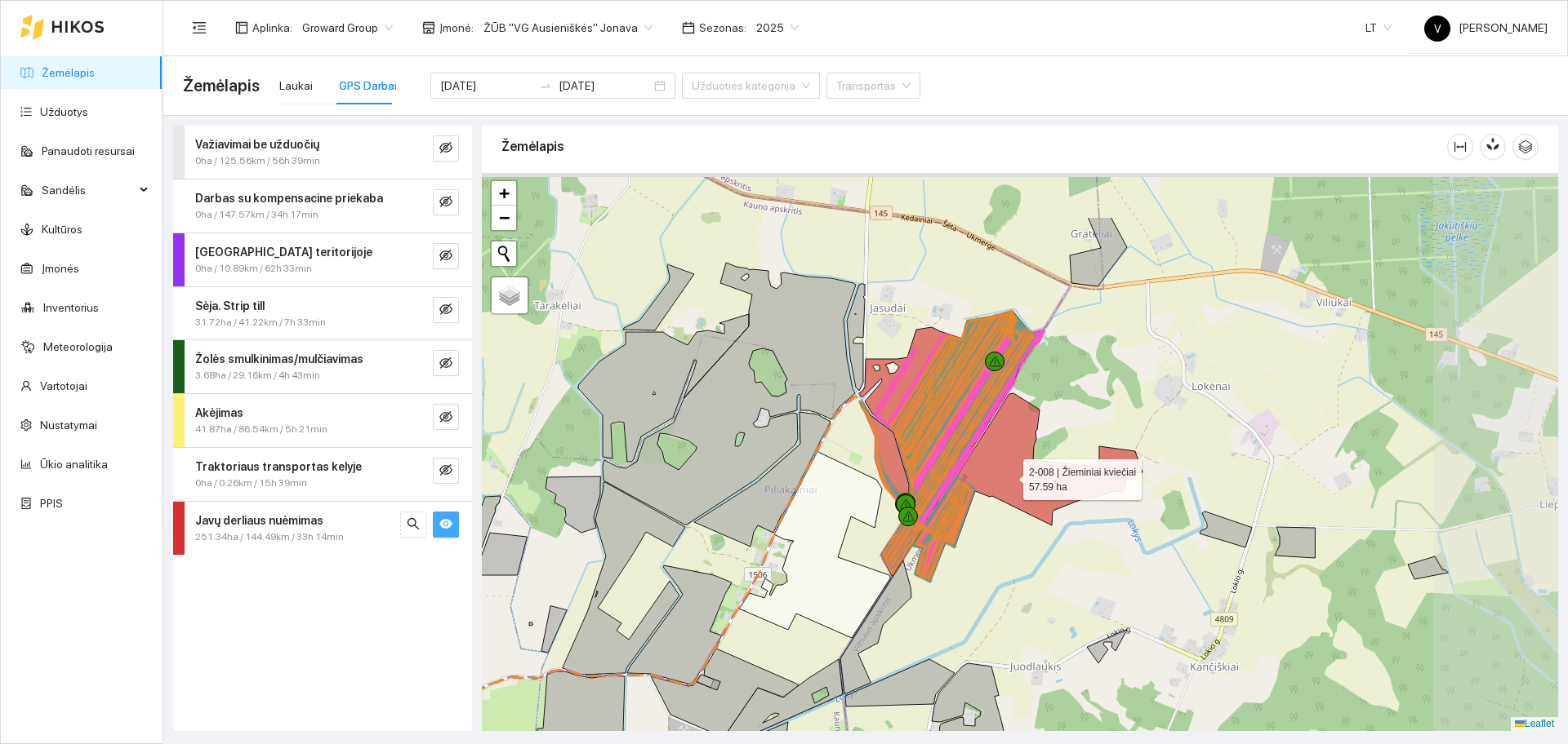
drag, startPoint x: 1191, startPoint y: 389, endPoint x: 1008, endPoint y: 477, distance: 203.1
click at [1008, 477] on icon at bounding box center [1028, 487] width 230 height 188
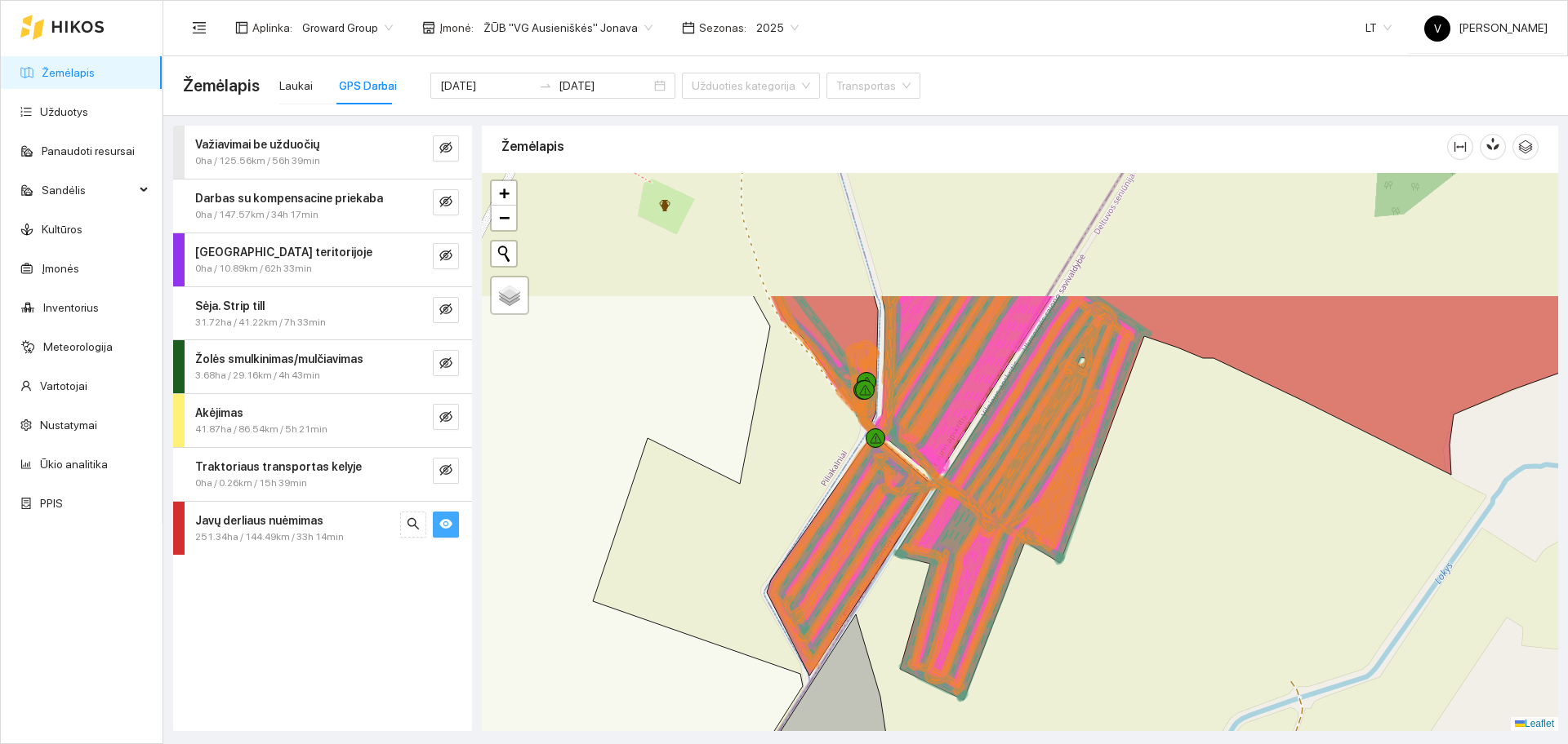
drag, startPoint x: 1162, startPoint y: 450, endPoint x: 1048, endPoint y: 637, distance: 219.0
click at [1048, 637] on div at bounding box center [1019, 452] width 1076 height 558
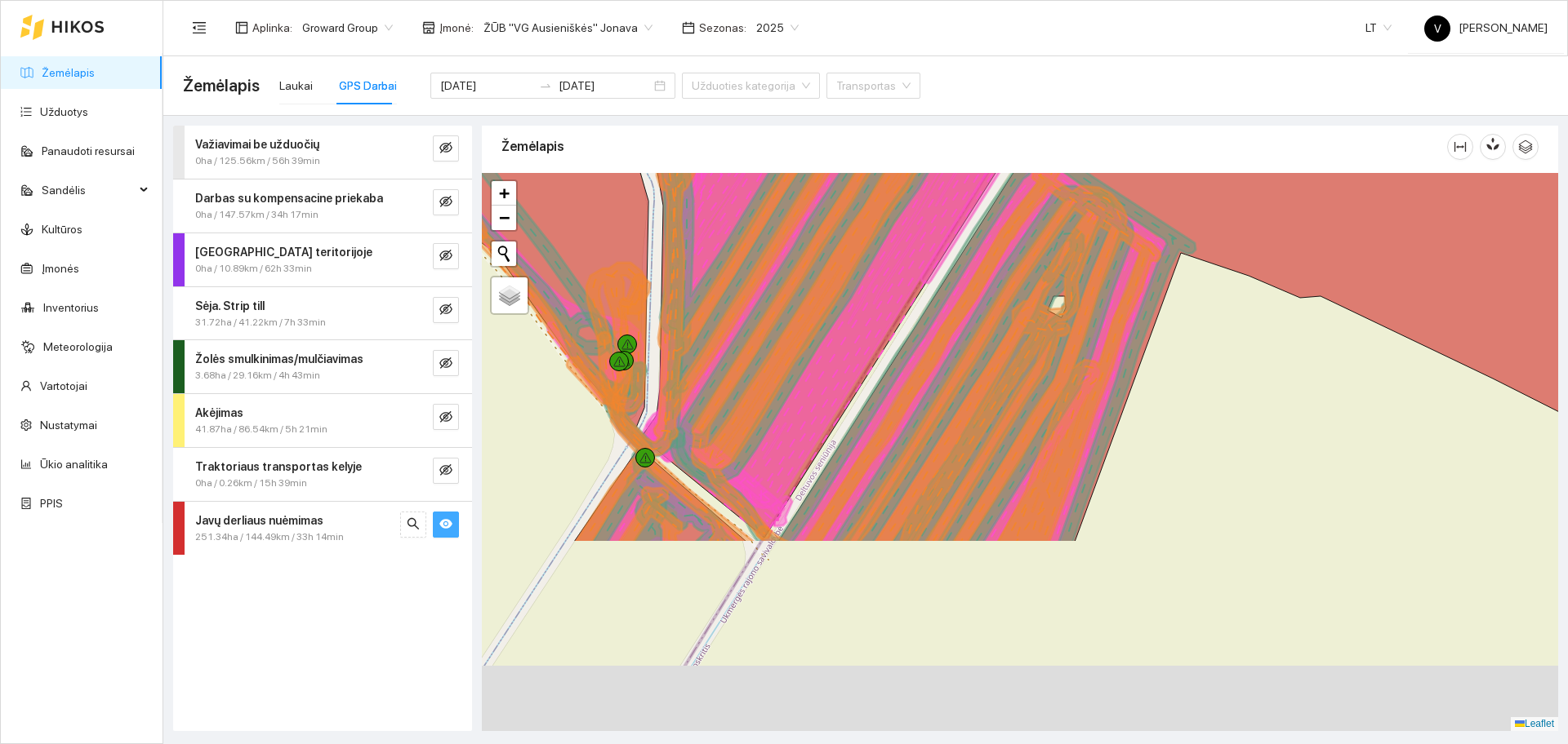
drag, startPoint x: 1125, startPoint y: 625, endPoint x: 1237, endPoint y: 310, distance: 334.3
click at [1237, 311] on div at bounding box center [1019, 452] width 1076 height 558
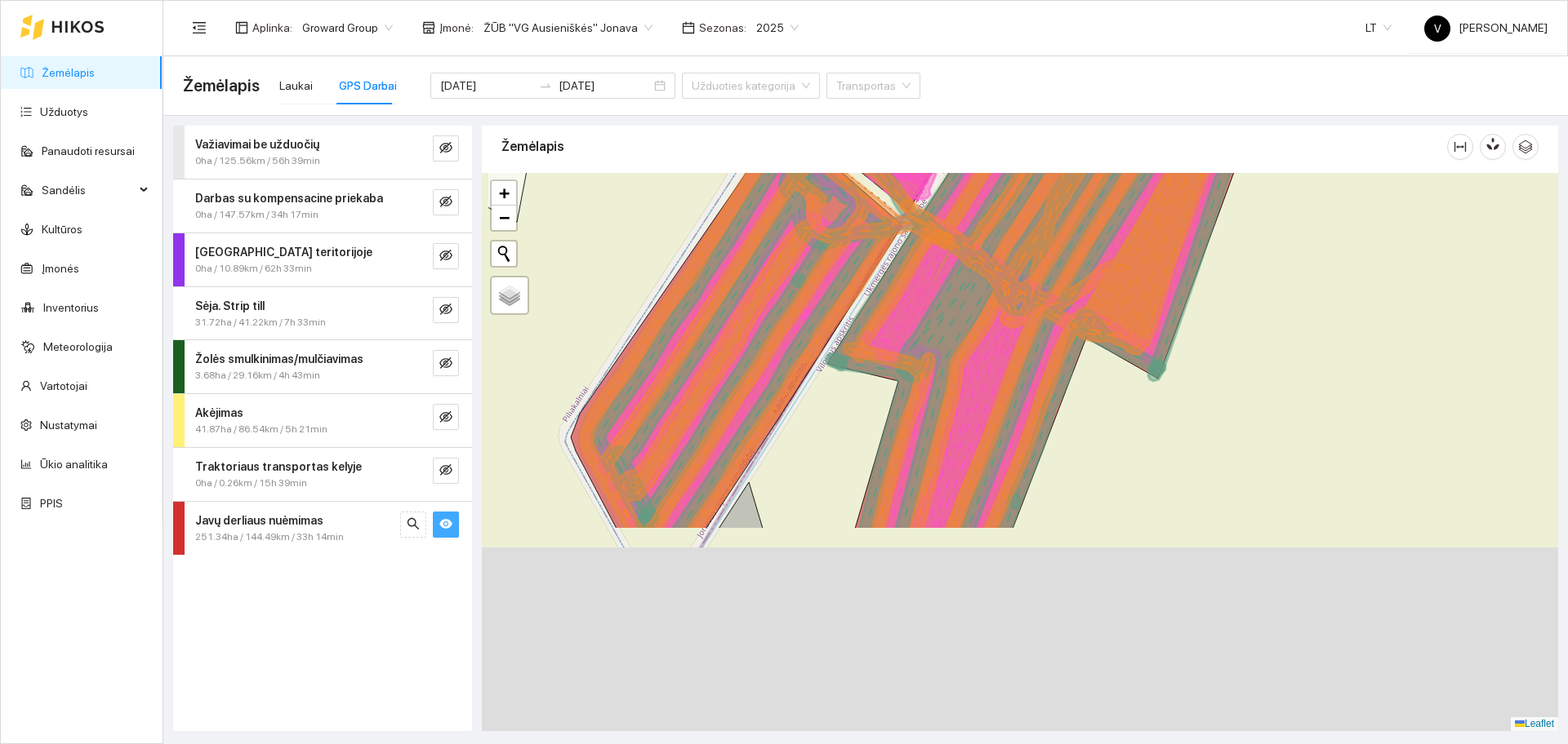
drag, startPoint x: 1183, startPoint y: 515, endPoint x: 1317, endPoint y: 259, distance: 288.9
click at [1317, 259] on div at bounding box center [1019, 452] width 1076 height 558
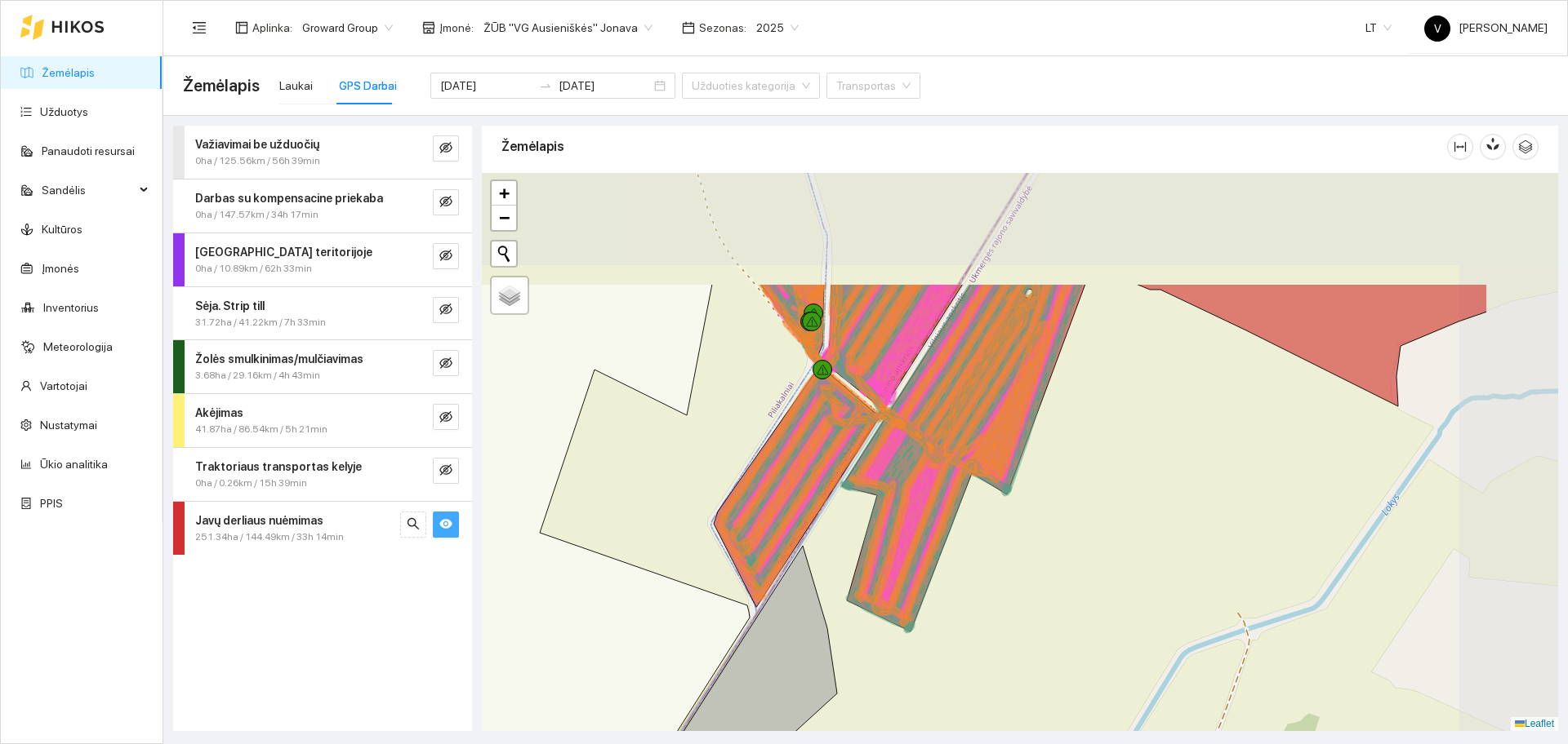
drag, startPoint x: 1242, startPoint y: 406, endPoint x: 1051, endPoint y: 580, distance: 258.4
click at [1053, 579] on div at bounding box center [1019, 452] width 1076 height 558
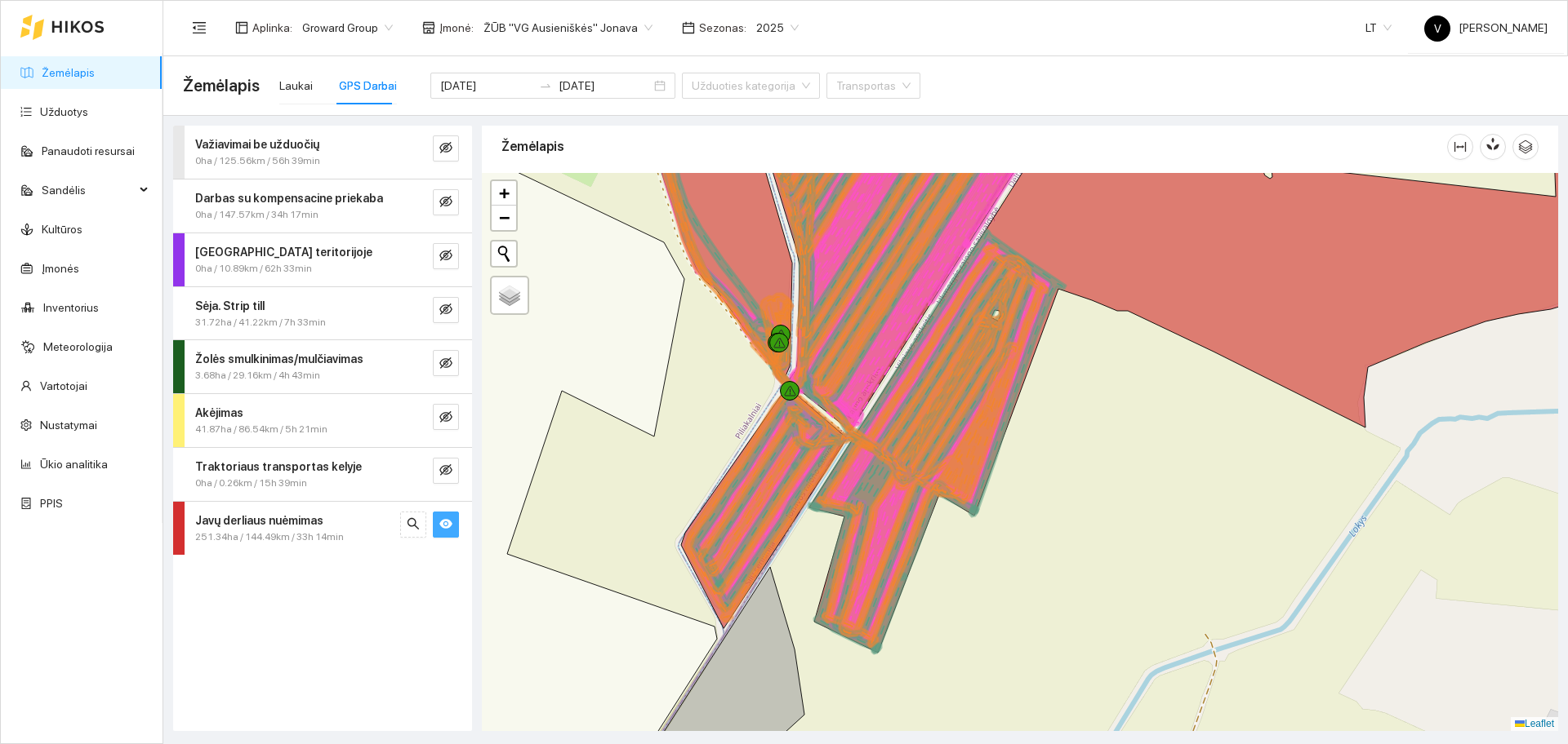
drag, startPoint x: 681, startPoint y: 365, endPoint x: 535, endPoint y: 474, distance: 182.2
click at [536, 473] on div at bounding box center [1019, 452] width 1076 height 558
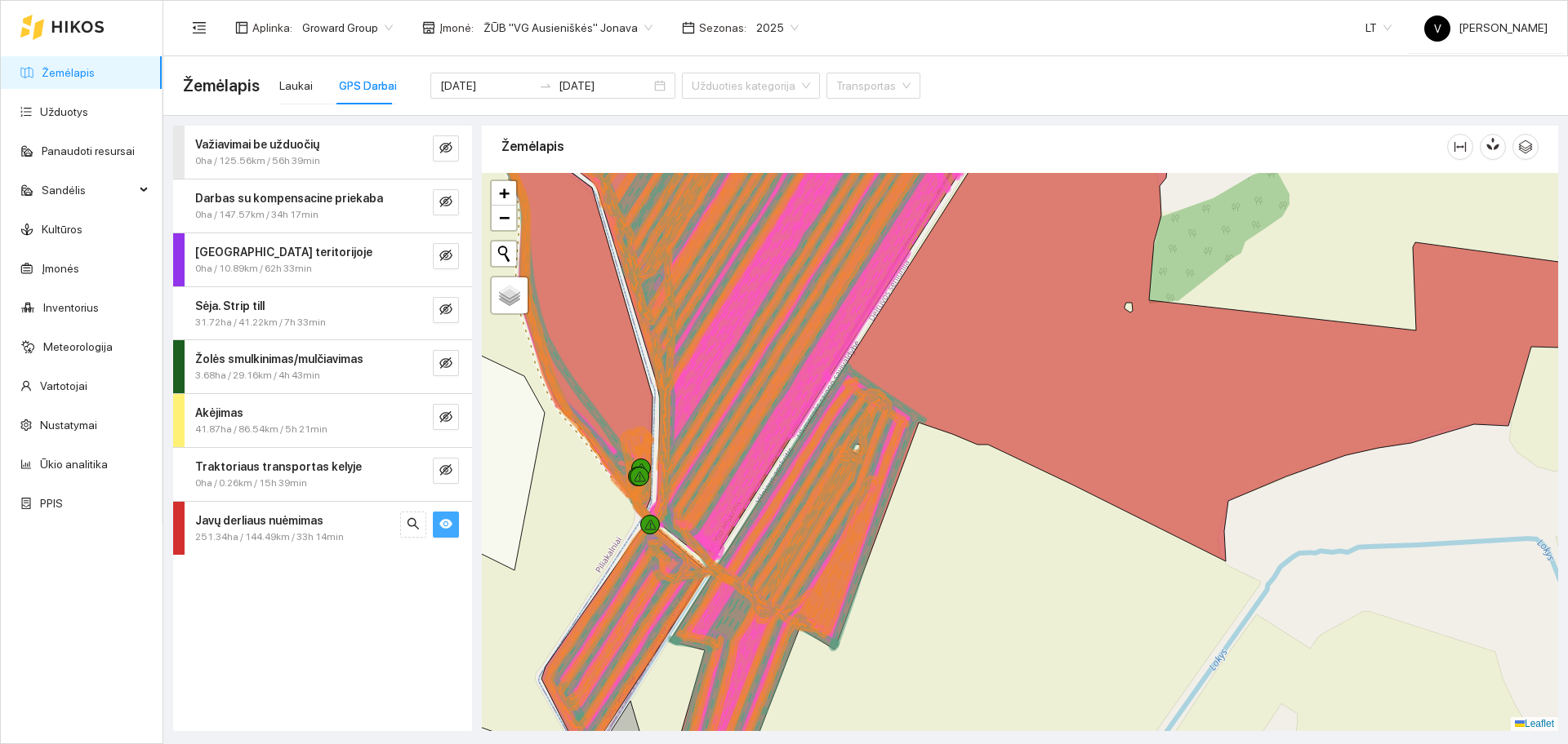
drag, startPoint x: 921, startPoint y: 545, endPoint x: 932, endPoint y: 639, distance: 94.6
click at [932, 638] on div at bounding box center [1019, 452] width 1076 height 558
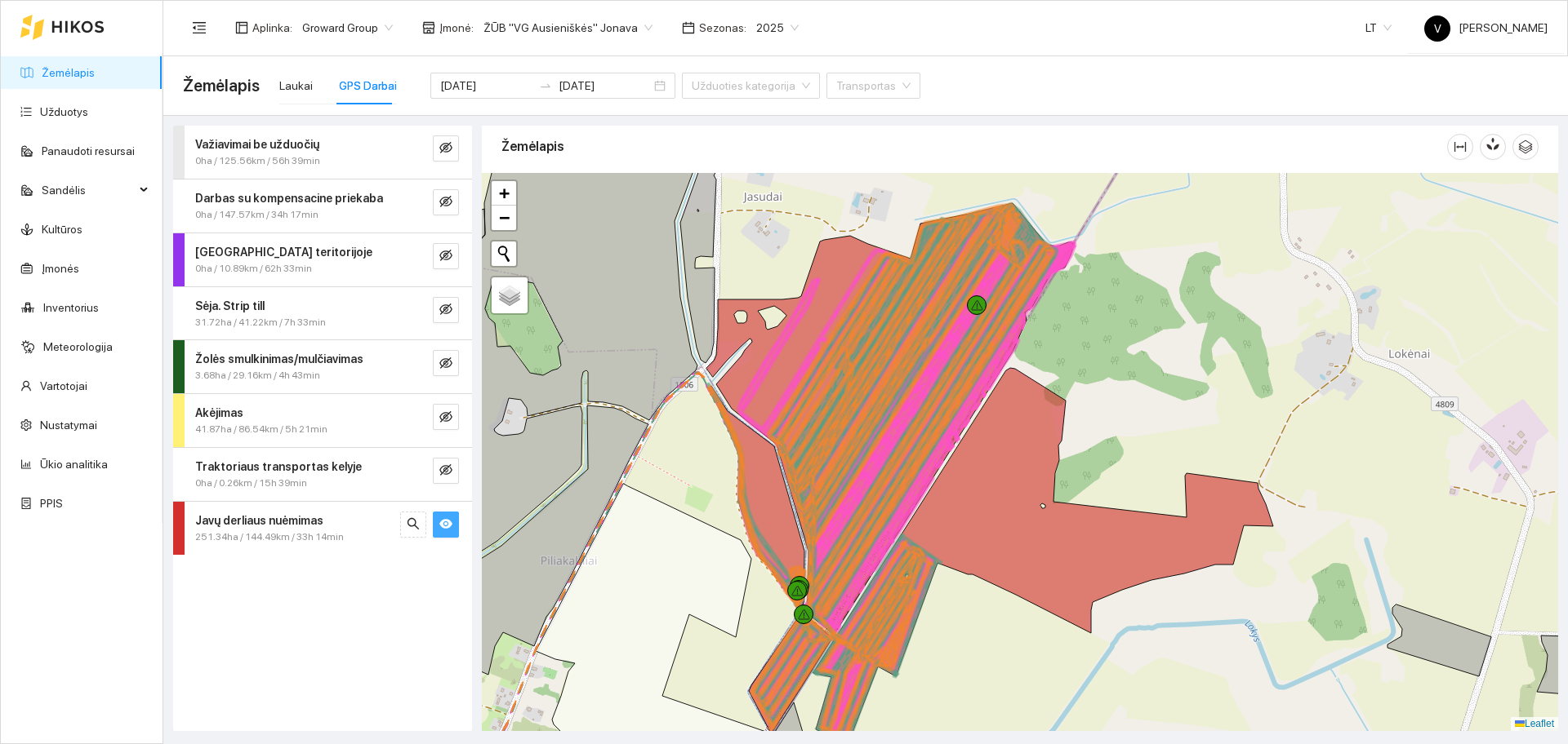
drag, startPoint x: 930, startPoint y: 651, endPoint x: 1029, endPoint y: 603, distance: 110.0
click at [1029, 603] on div at bounding box center [1019, 452] width 1076 height 558
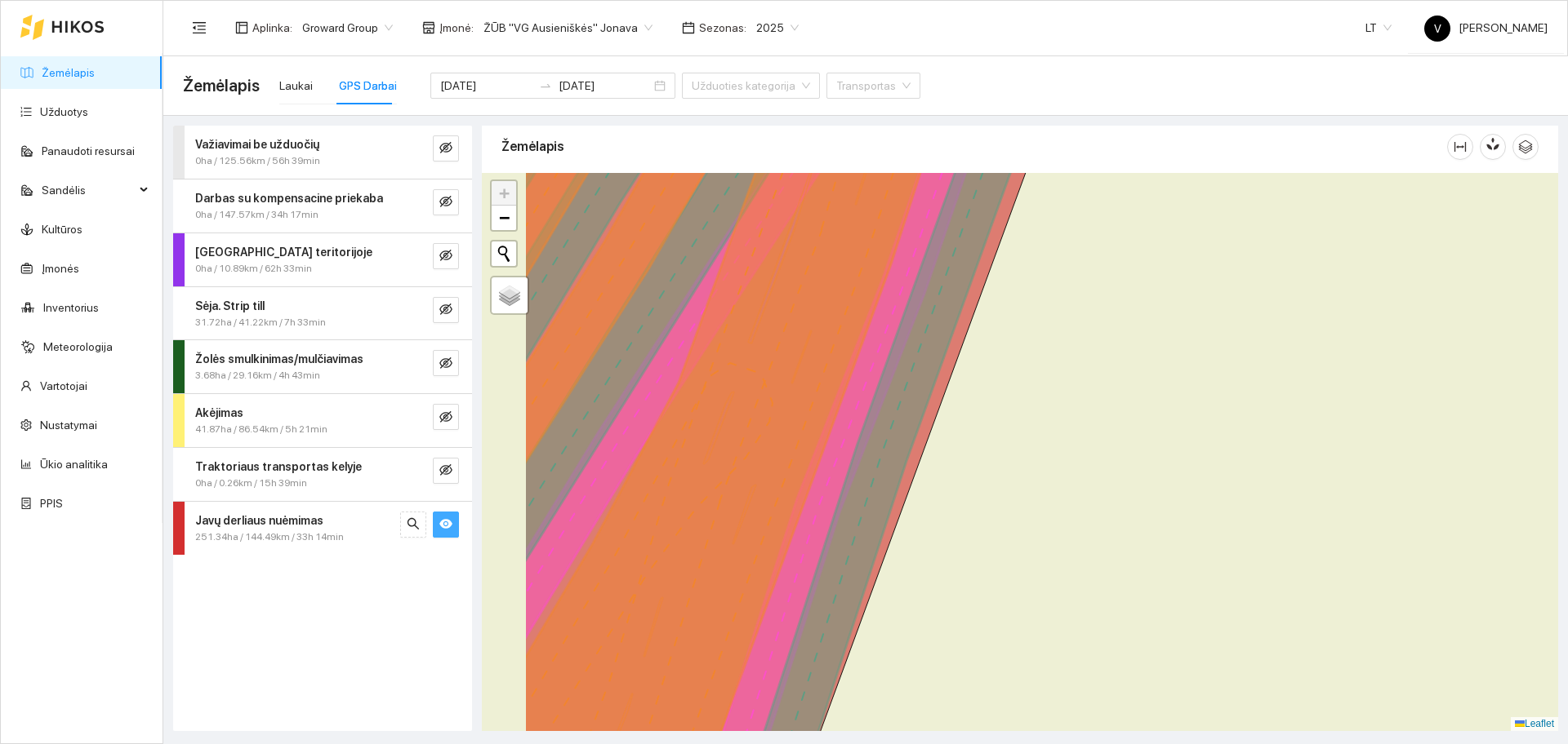
drag, startPoint x: 1046, startPoint y: 487, endPoint x: 1347, endPoint y: 587, distance: 317.2
click at [1364, 598] on div at bounding box center [1019, 452] width 1076 height 558
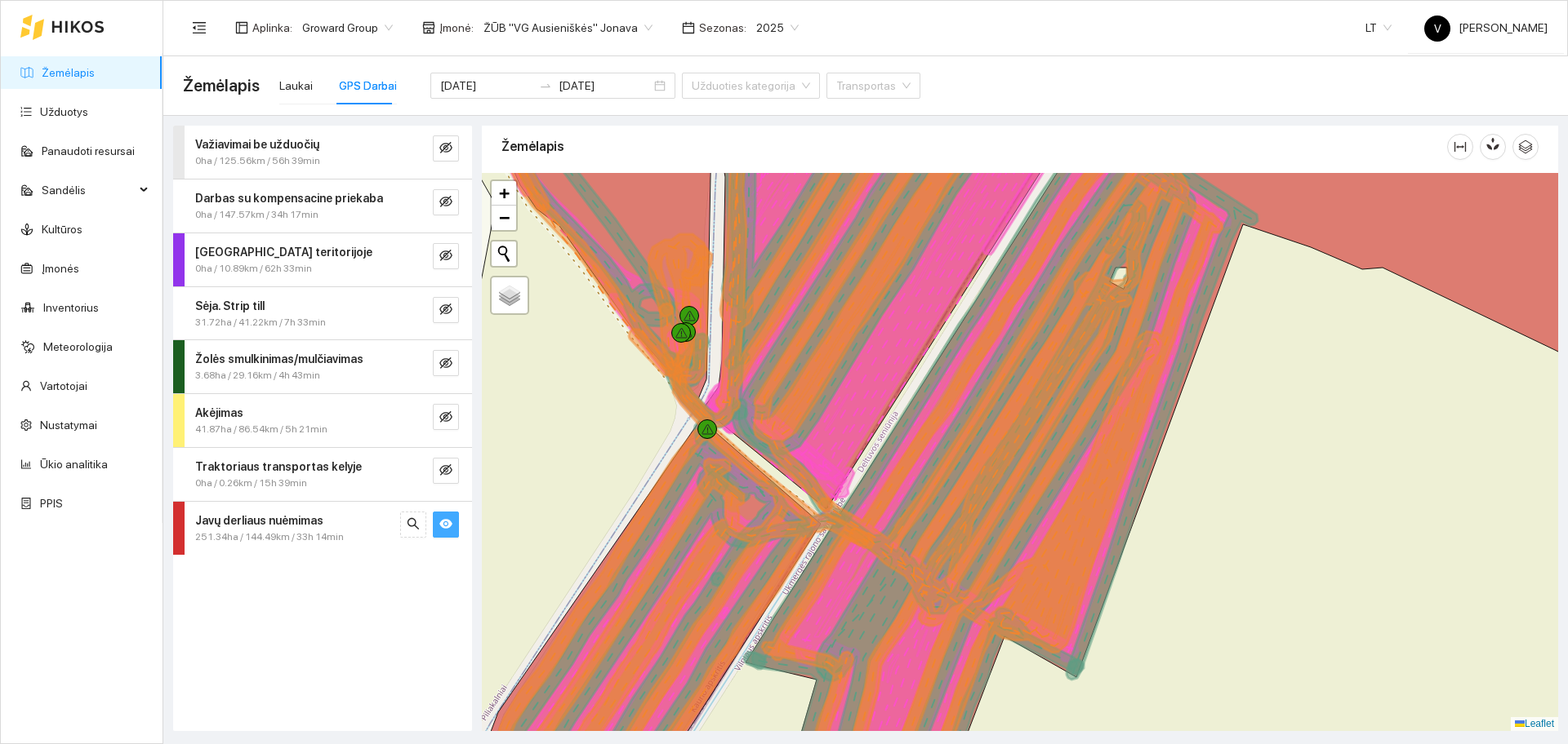
drag, startPoint x: 1299, startPoint y: 436, endPoint x: 1113, endPoint y: 531, distance: 208.9
click at [1113, 531] on div at bounding box center [1019, 452] width 1076 height 558
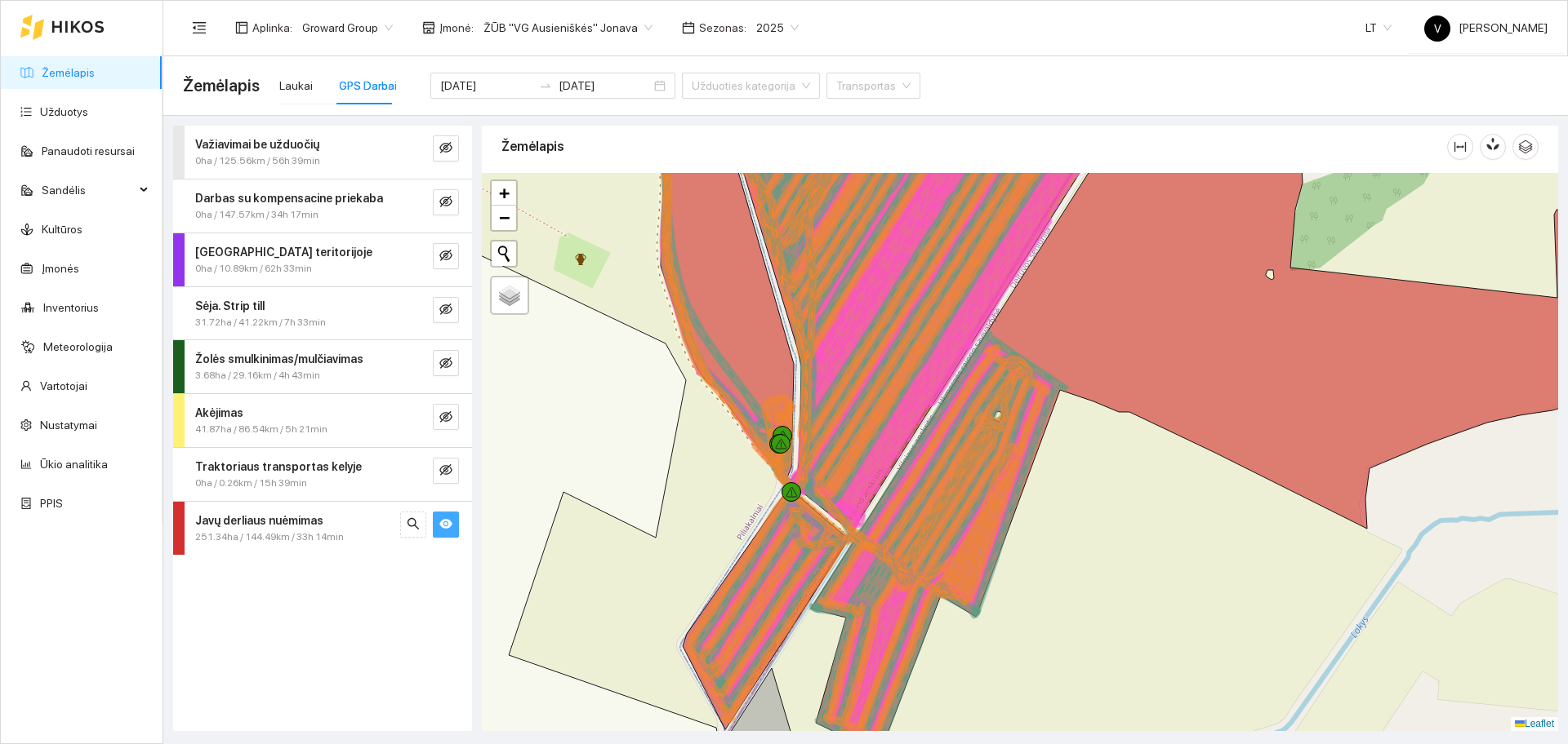
drag, startPoint x: 1172, startPoint y: 578, endPoint x: 1118, endPoint y: 479, distance: 112.8
click at [1118, 479] on div at bounding box center [1019, 452] width 1076 height 558
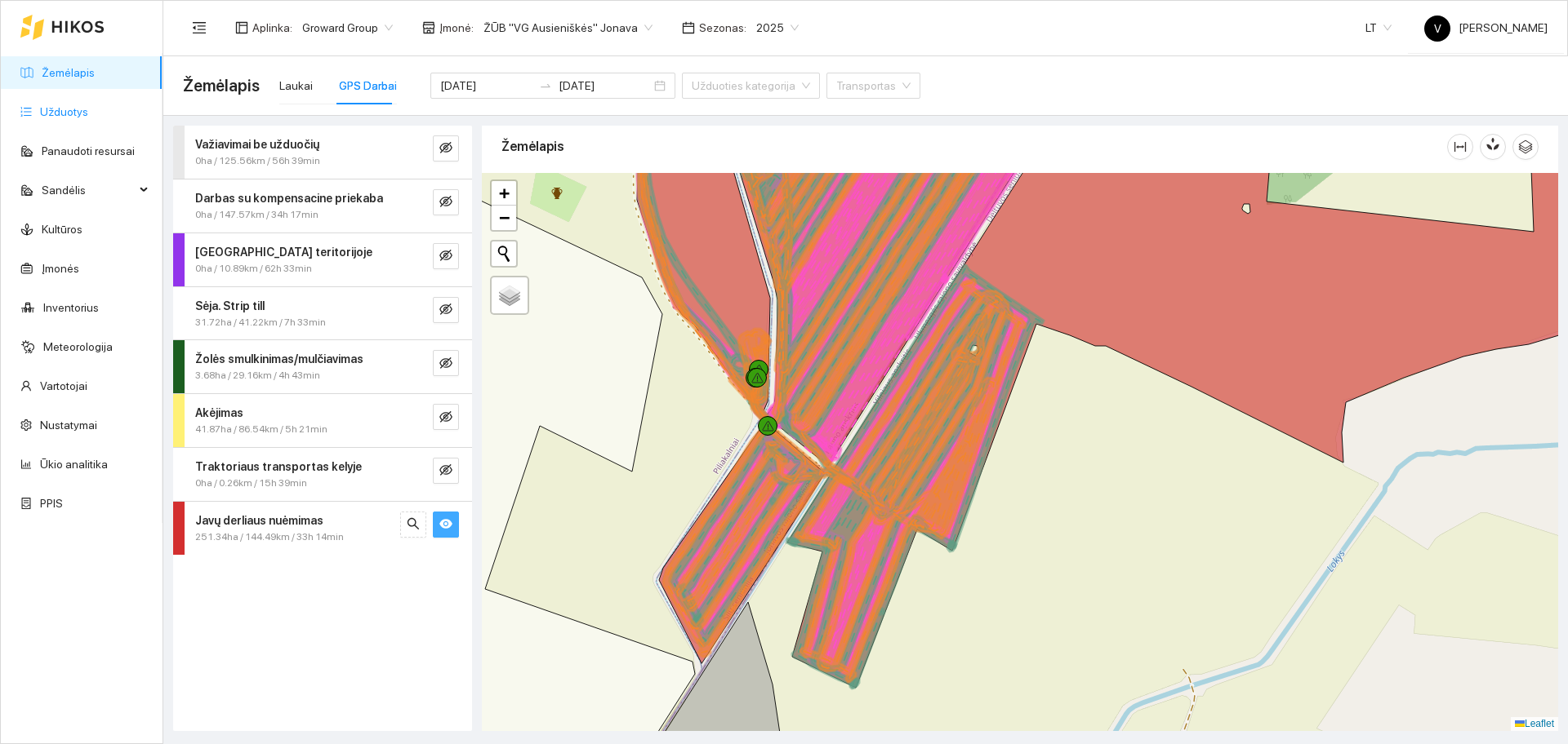
click at [88, 118] on link "Užduotys" at bounding box center [64, 112] width 48 height 13
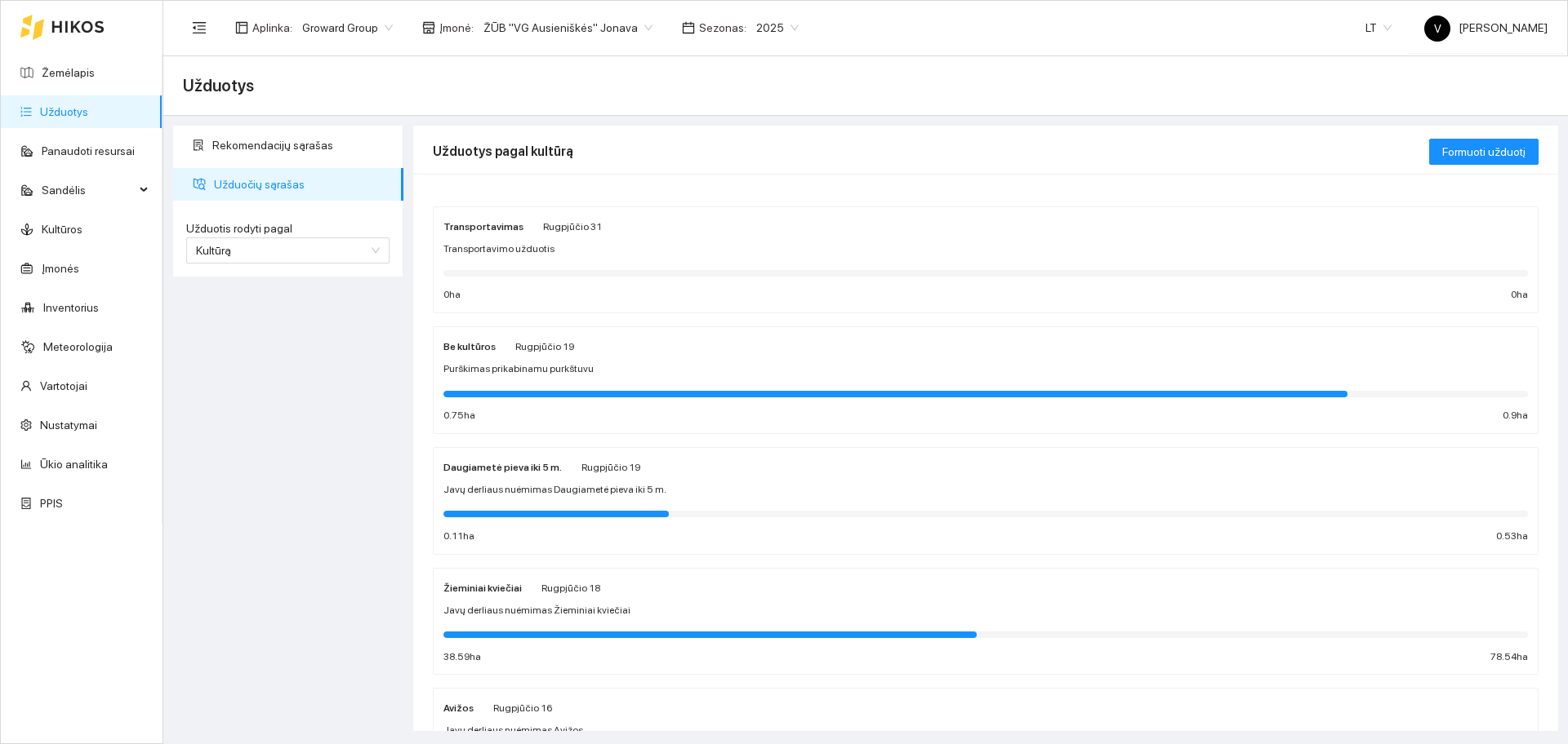
click at [472, 592] on strong "Žieminiai kviečiai" at bounding box center [483, 588] width 78 height 11
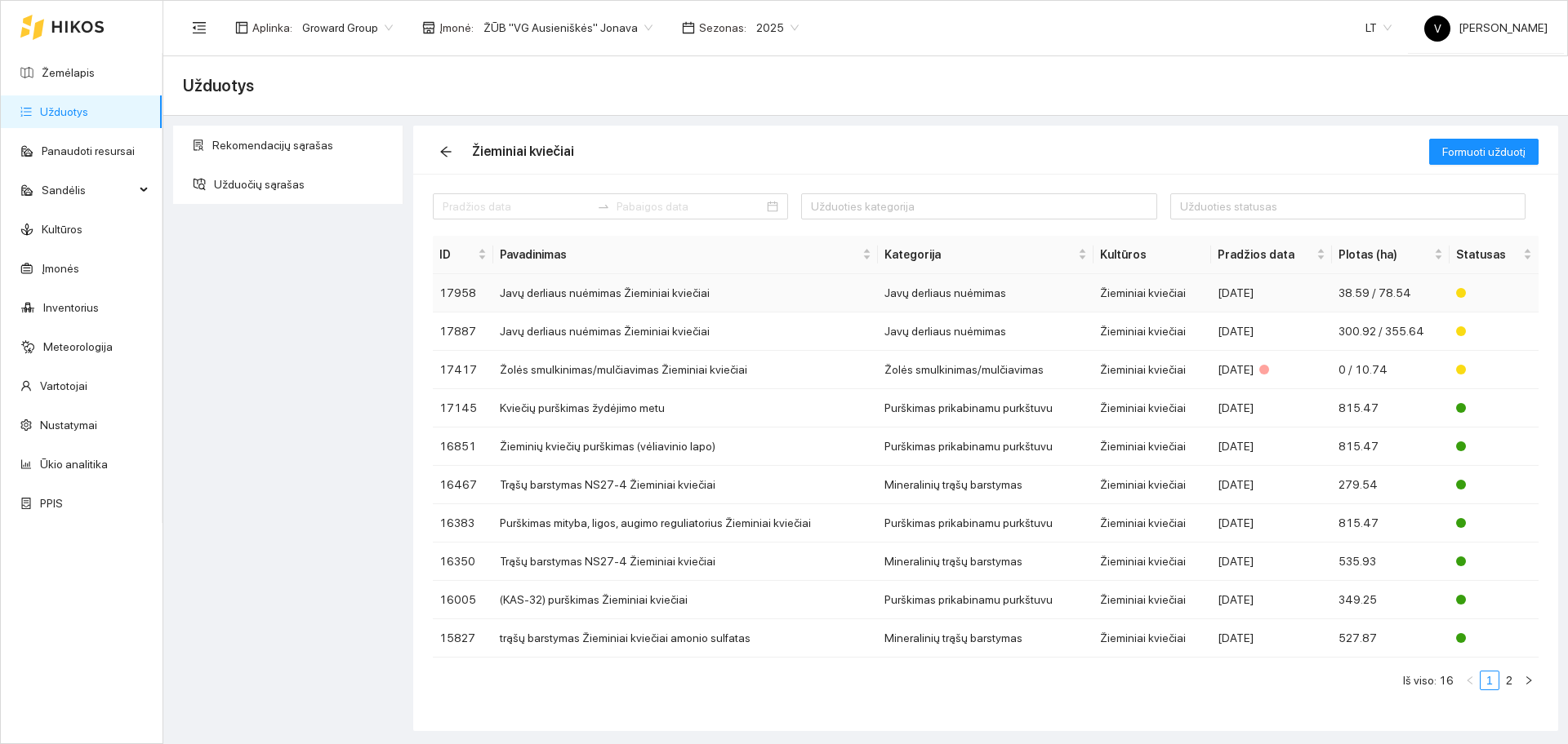
click at [564, 286] on td "Javų derliaus nuėmimas Žieminiai kviečiai" at bounding box center [686, 294] width 385 height 39
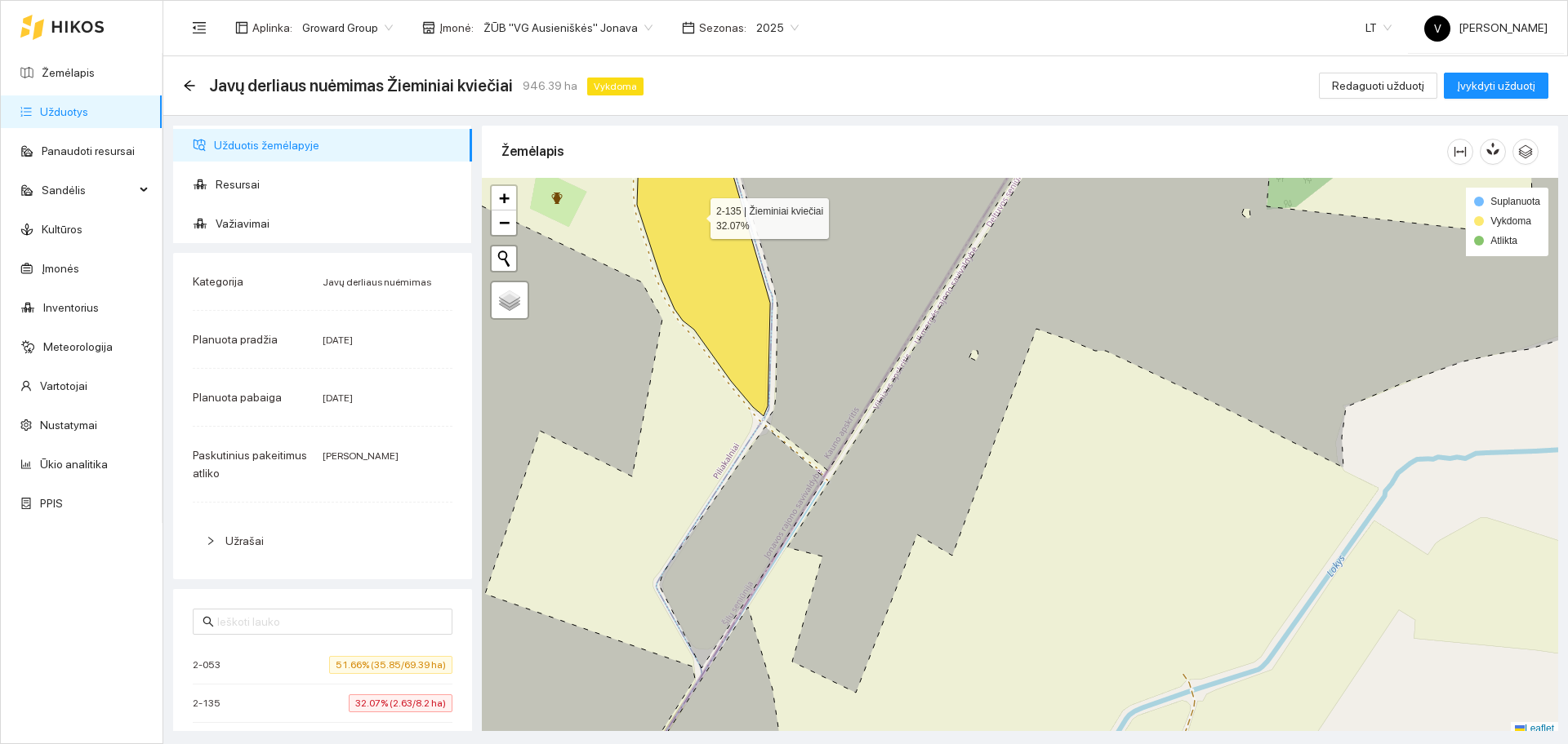
scroll to position [5, 0]
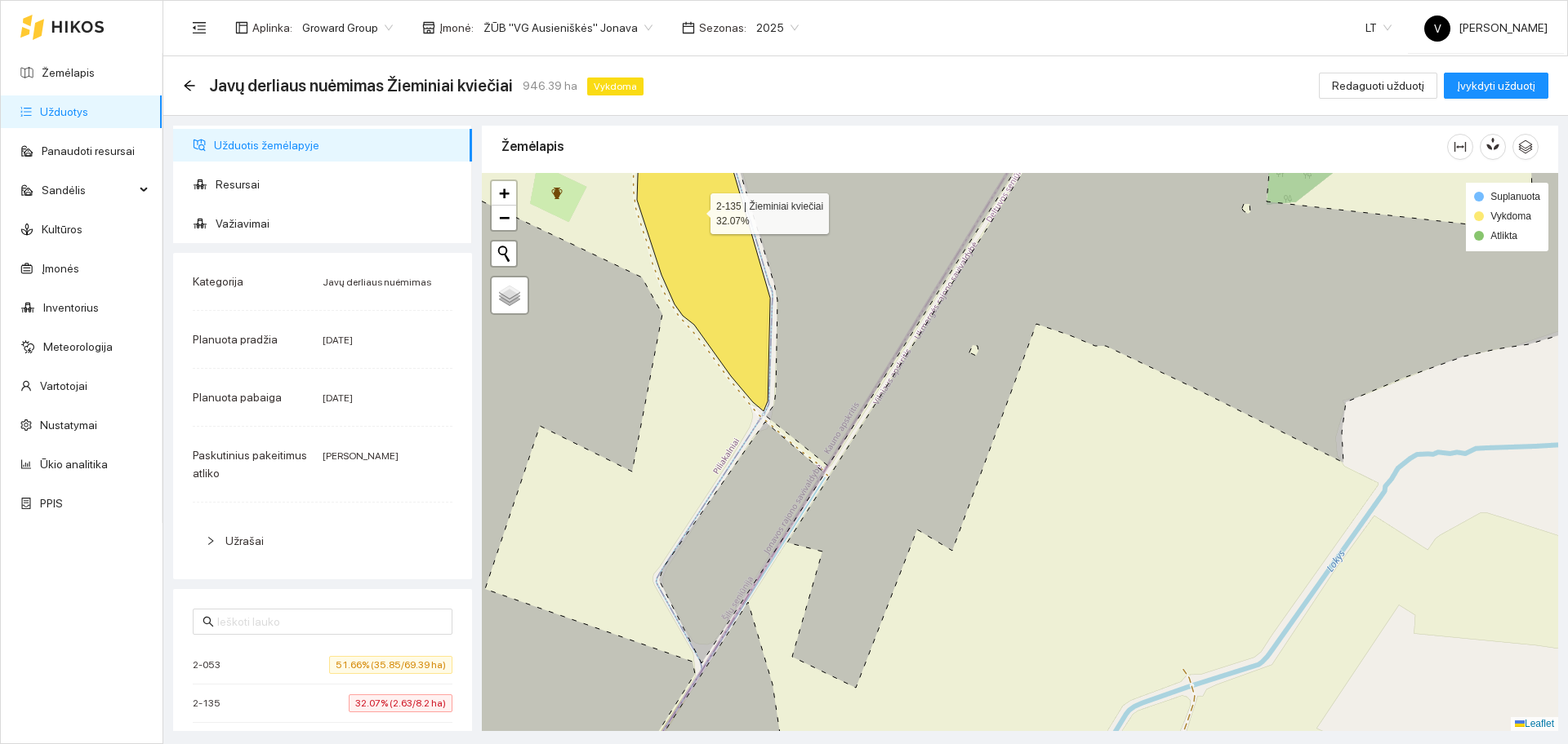
click at [679, 245] on icon at bounding box center [703, 263] width 133 height 297
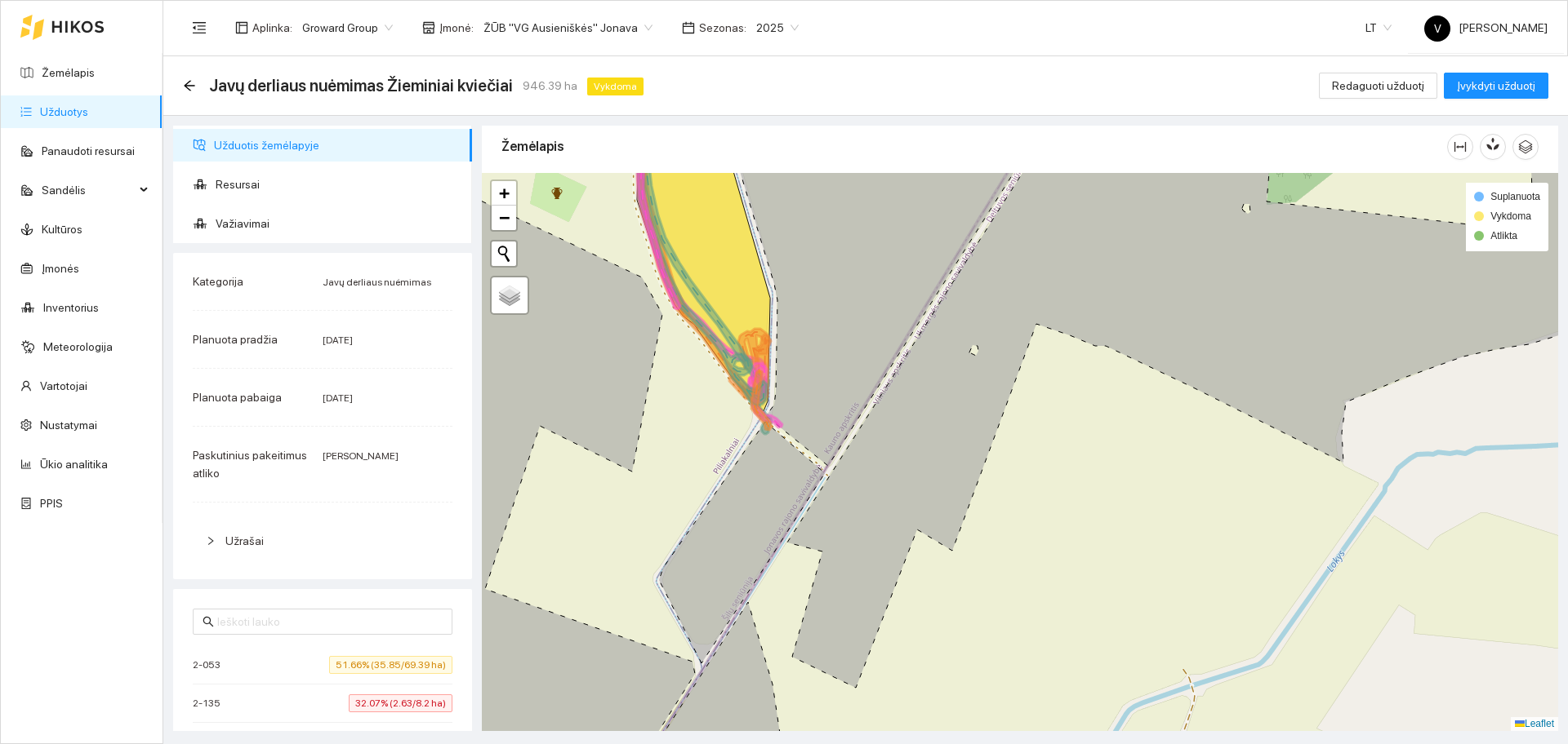
click at [235, 656] on div "2-053 51.66% (35.85/69.39 ha)" at bounding box center [323, 665] width 260 height 18
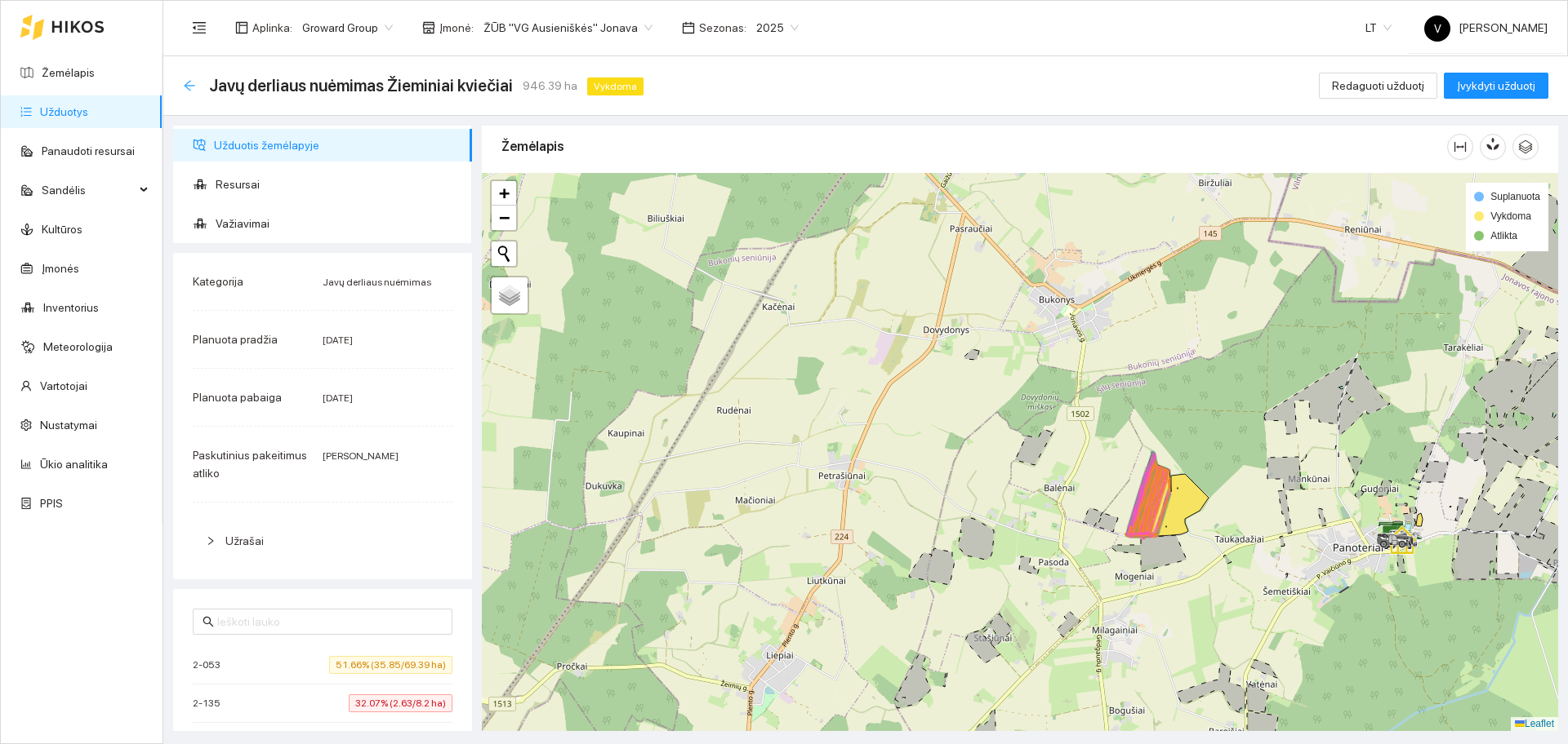
click at [194, 85] on icon "arrow-left" at bounding box center [189, 85] width 13 height 13
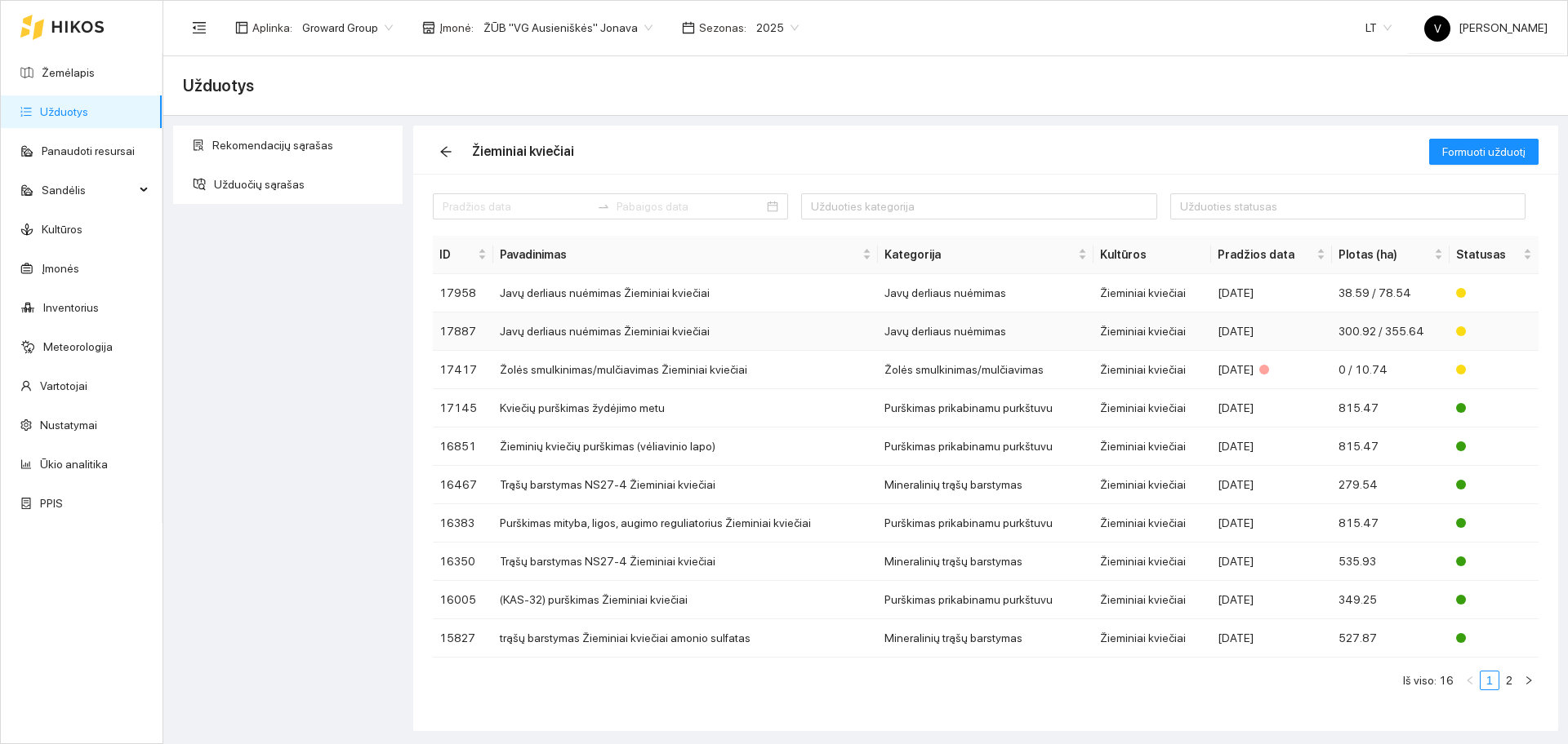
click at [583, 326] on td "Javų derliaus nuėmimas Žieminiai kviečiai" at bounding box center [686, 332] width 385 height 39
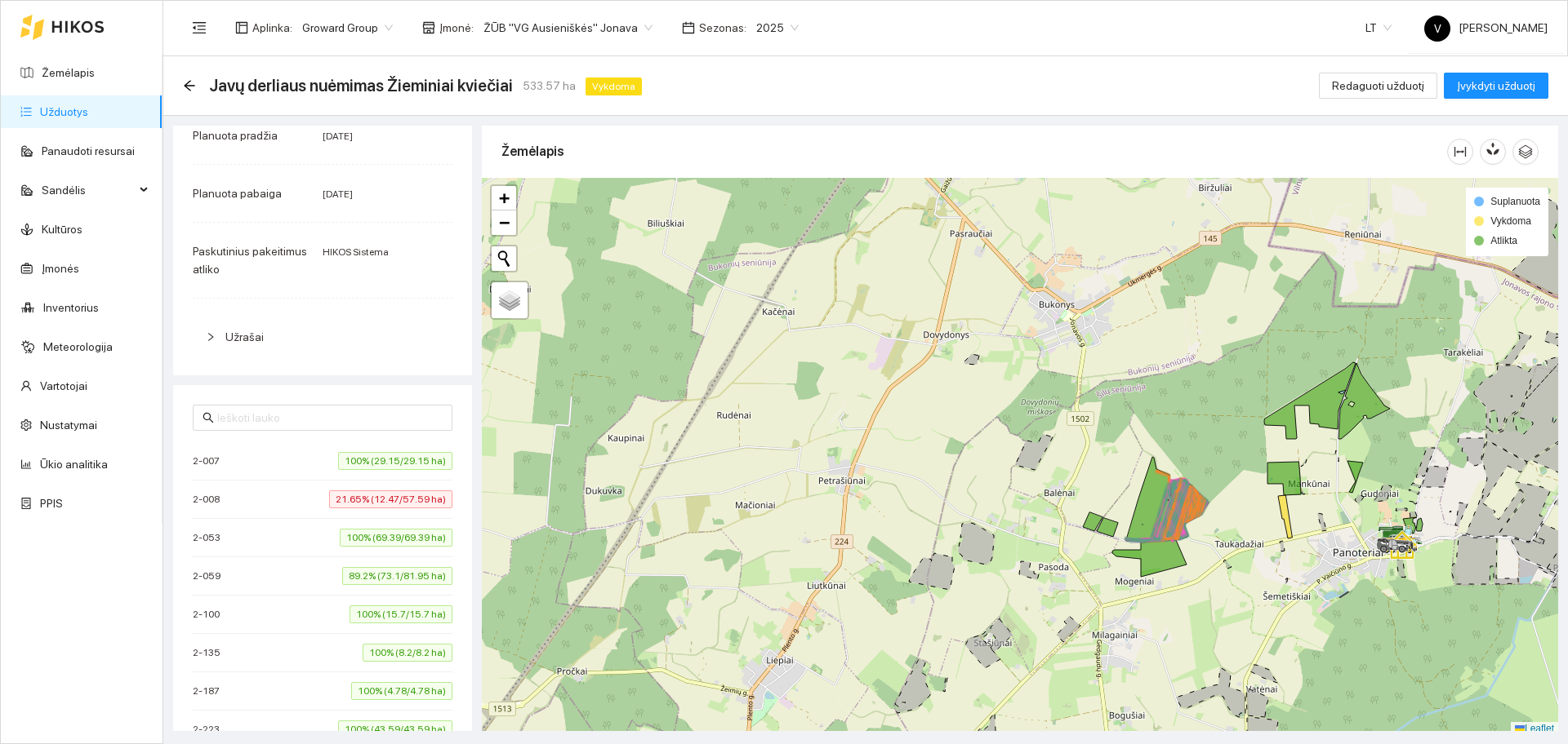
scroll to position [5, 0]
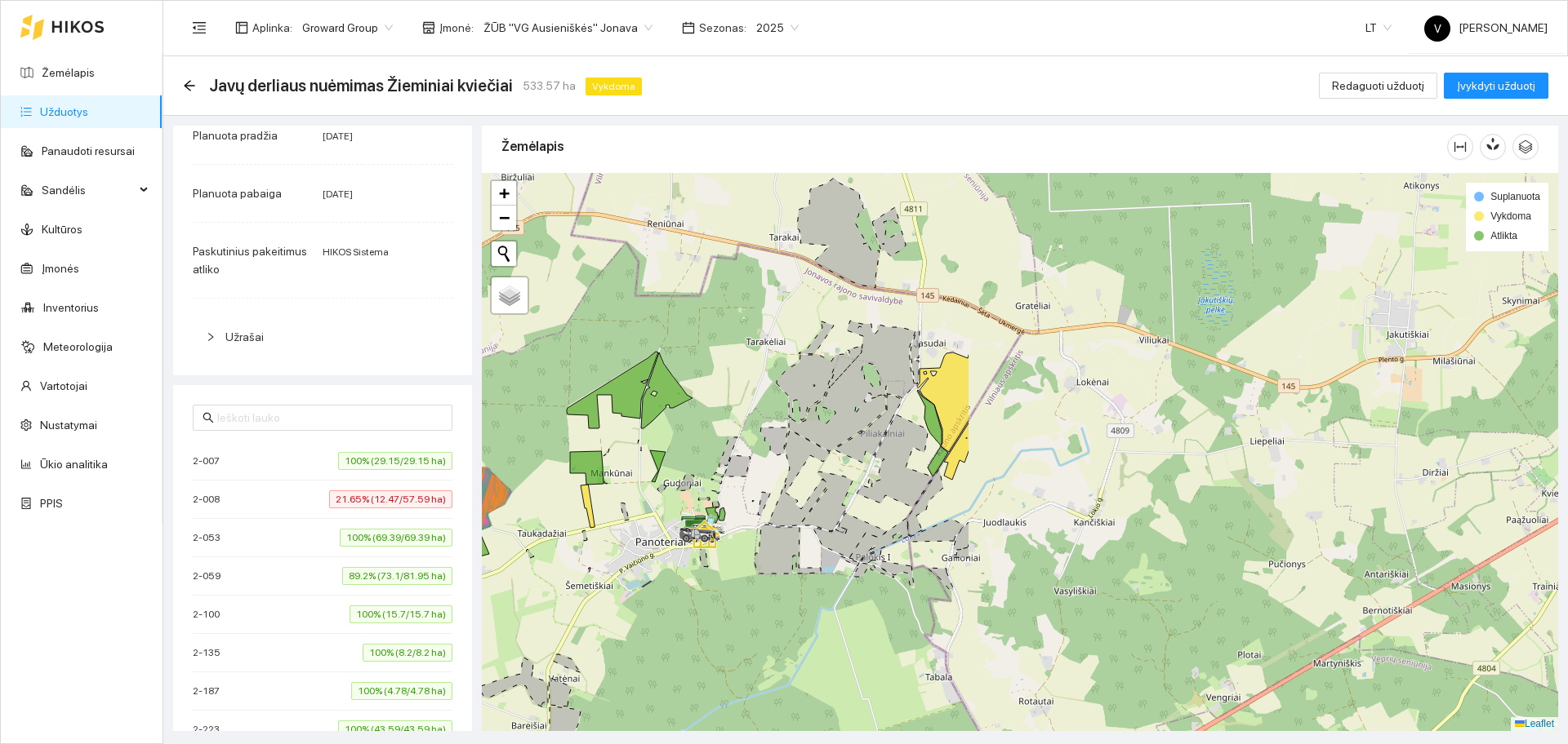
drag, startPoint x: 1296, startPoint y: 548, endPoint x: 599, endPoint y: 544, distance: 697.0
click at [599, 544] on div at bounding box center [1019, 452] width 1076 height 558
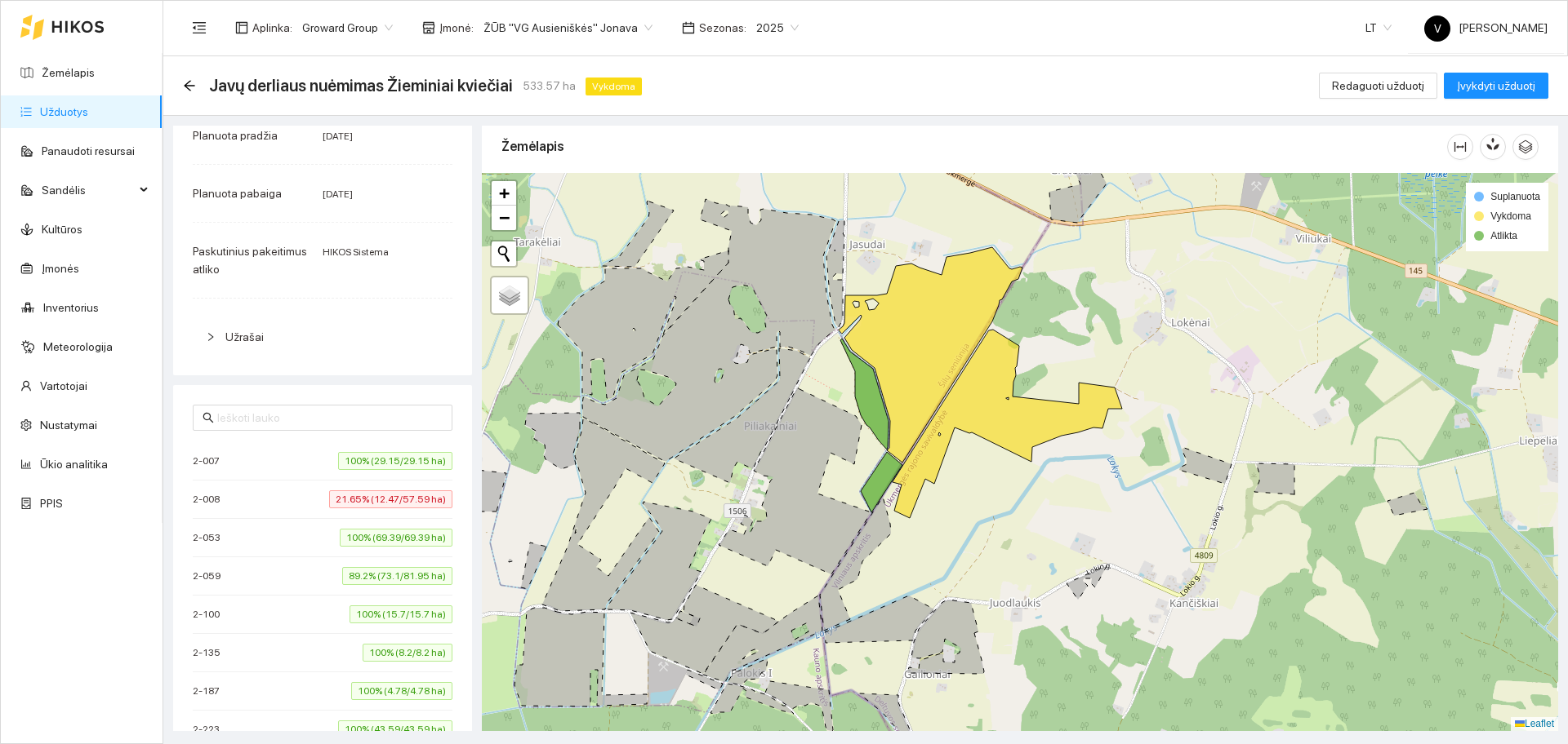
drag, startPoint x: 1016, startPoint y: 569, endPoint x: 962, endPoint y: 547, distance: 58.3
click at [962, 547] on div at bounding box center [1019, 452] width 1076 height 558
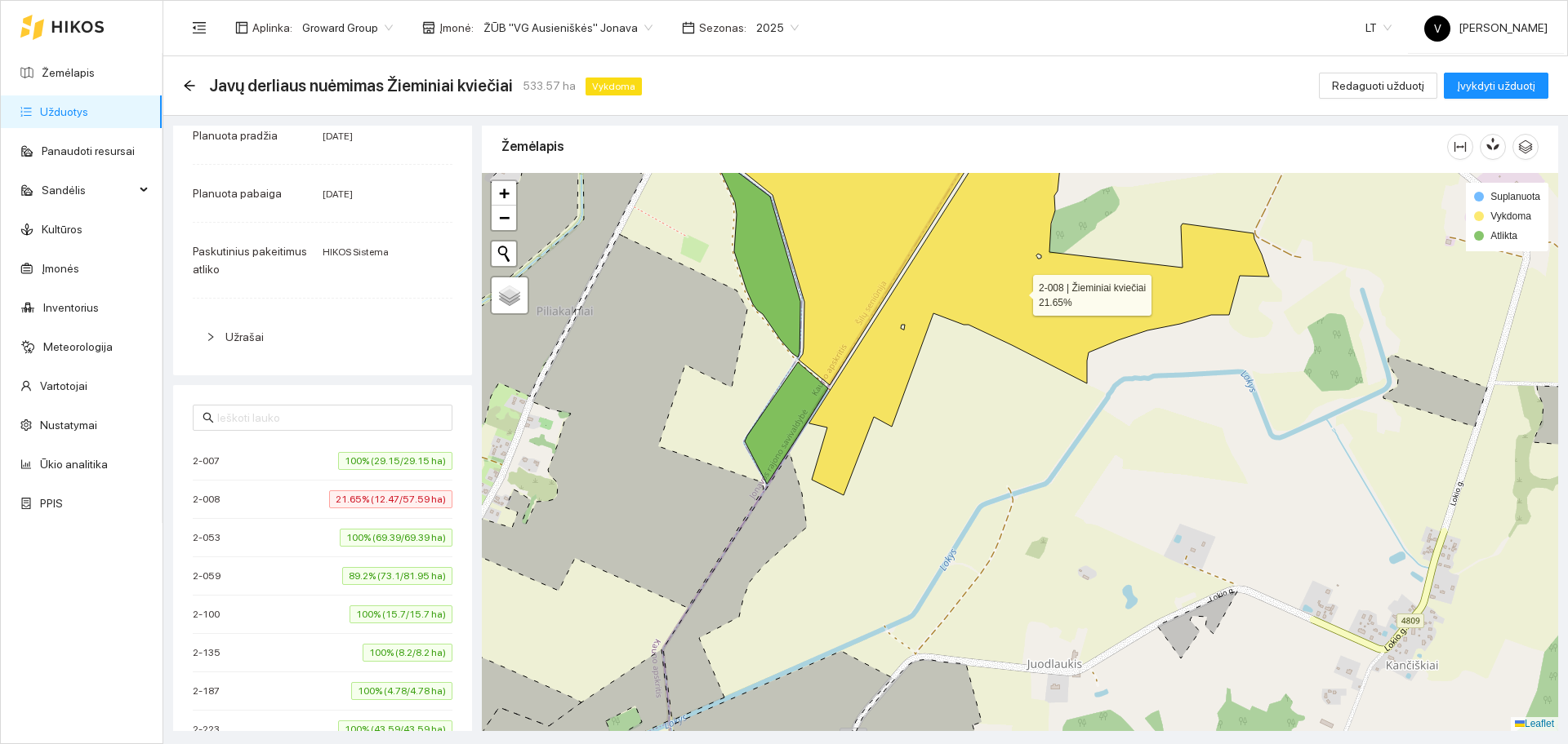
click at [876, 390] on icon at bounding box center [1040, 307] width 460 height 378
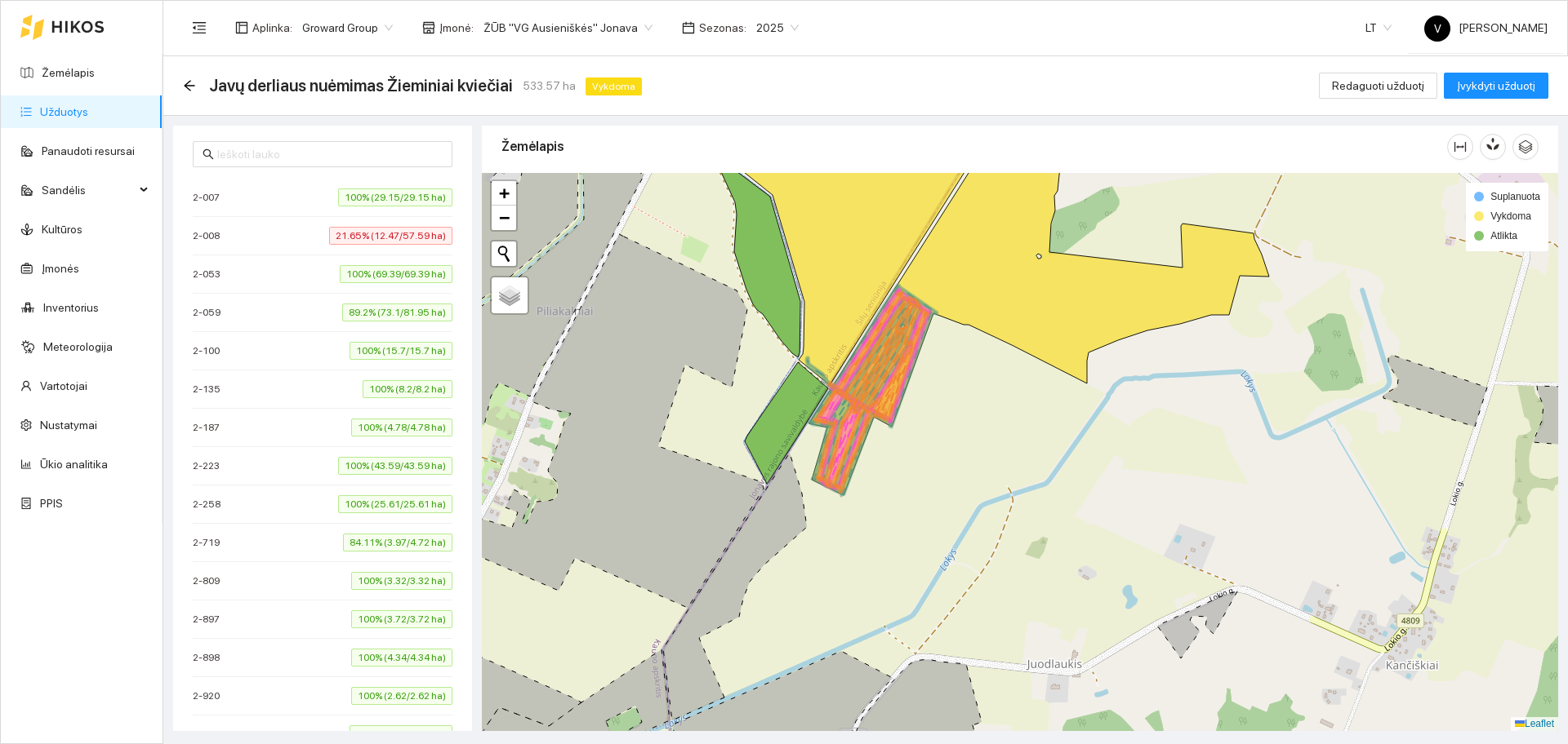
scroll to position [510, 0]
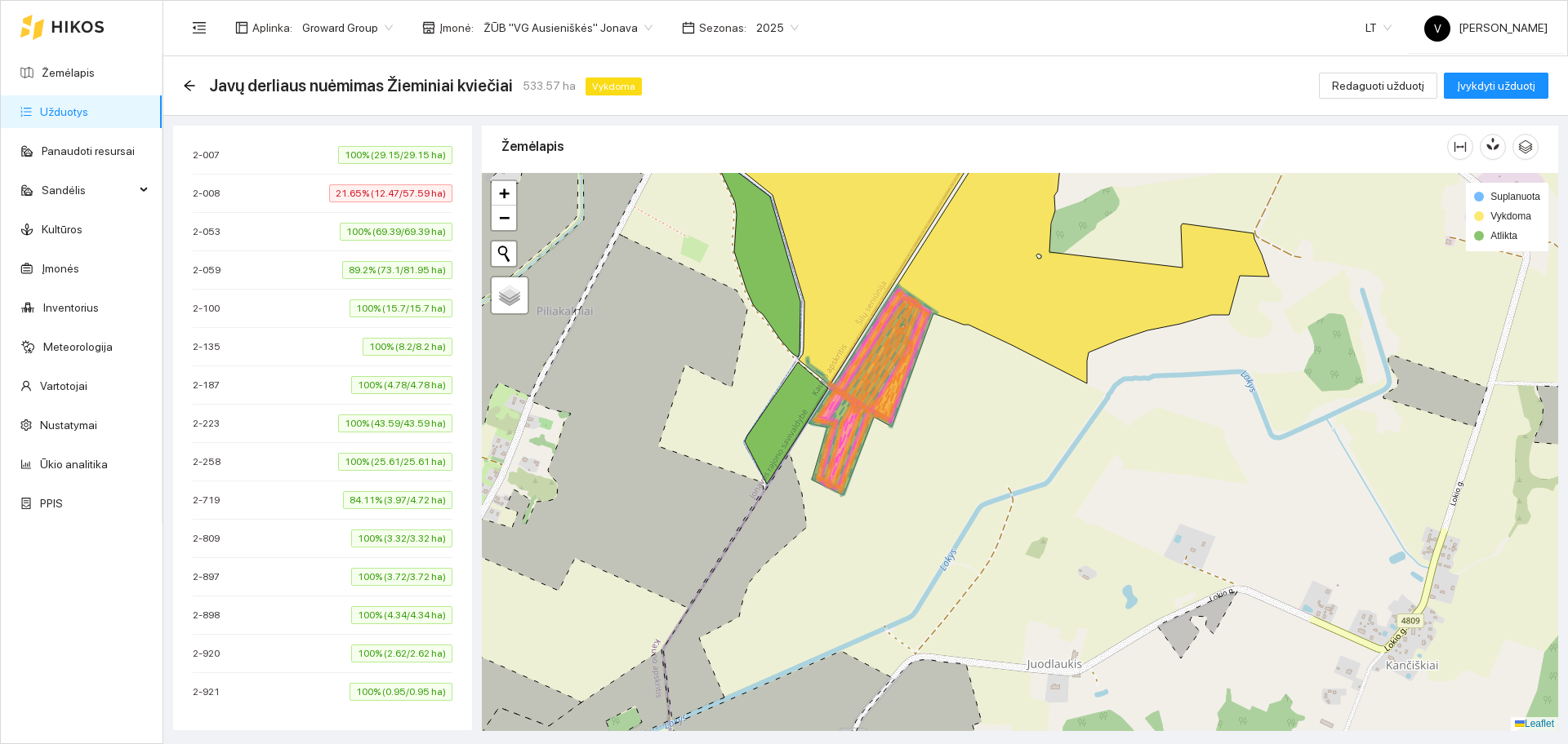
drag, startPoint x: 355, startPoint y: 194, endPoint x: 282, endPoint y: 198, distance: 73.1
click at [282, 198] on div "2-008 21.65% (12.47/57.59 ha)" at bounding box center [323, 194] width 260 height 18
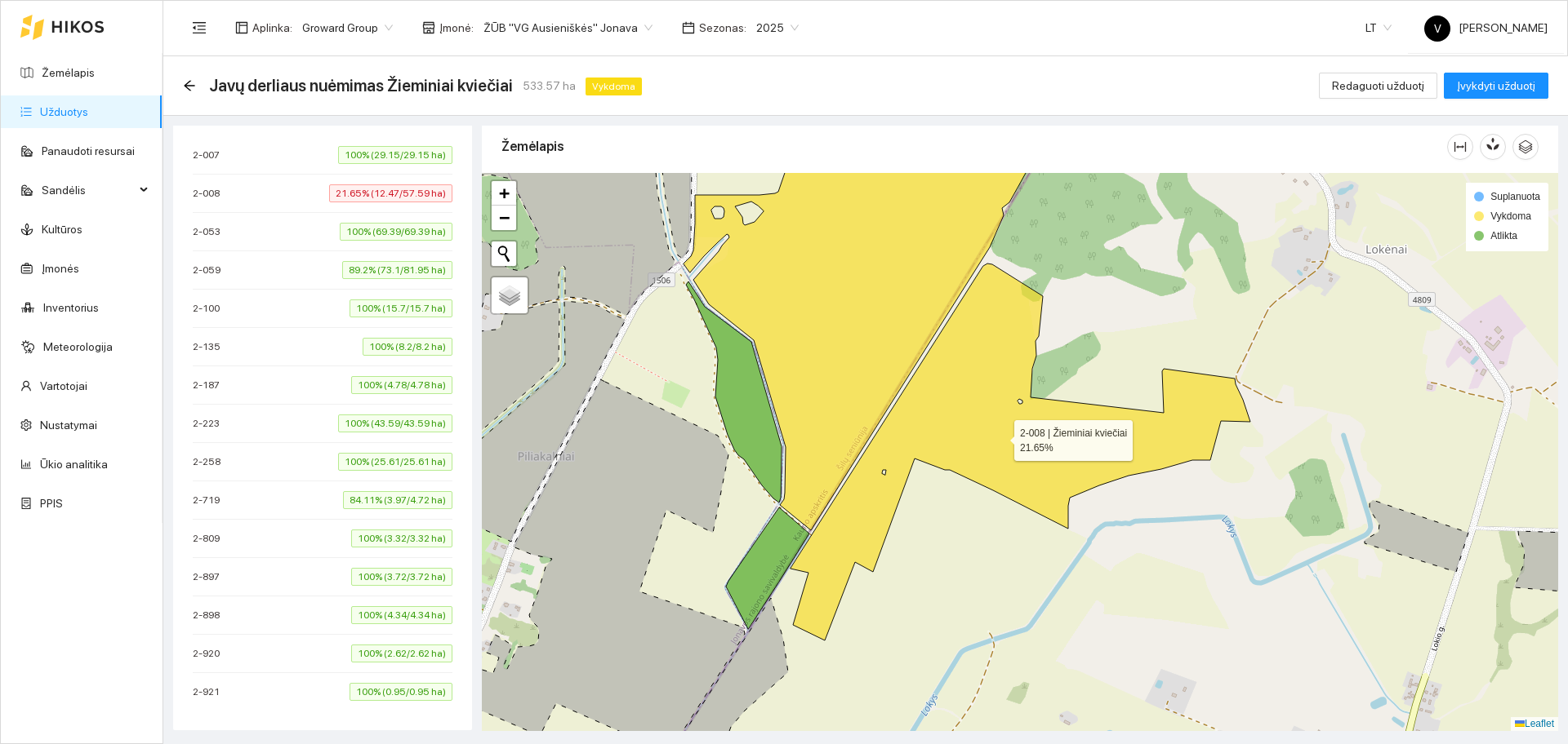
click at [958, 440] on icon at bounding box center [1020, 452] width 460 height 378
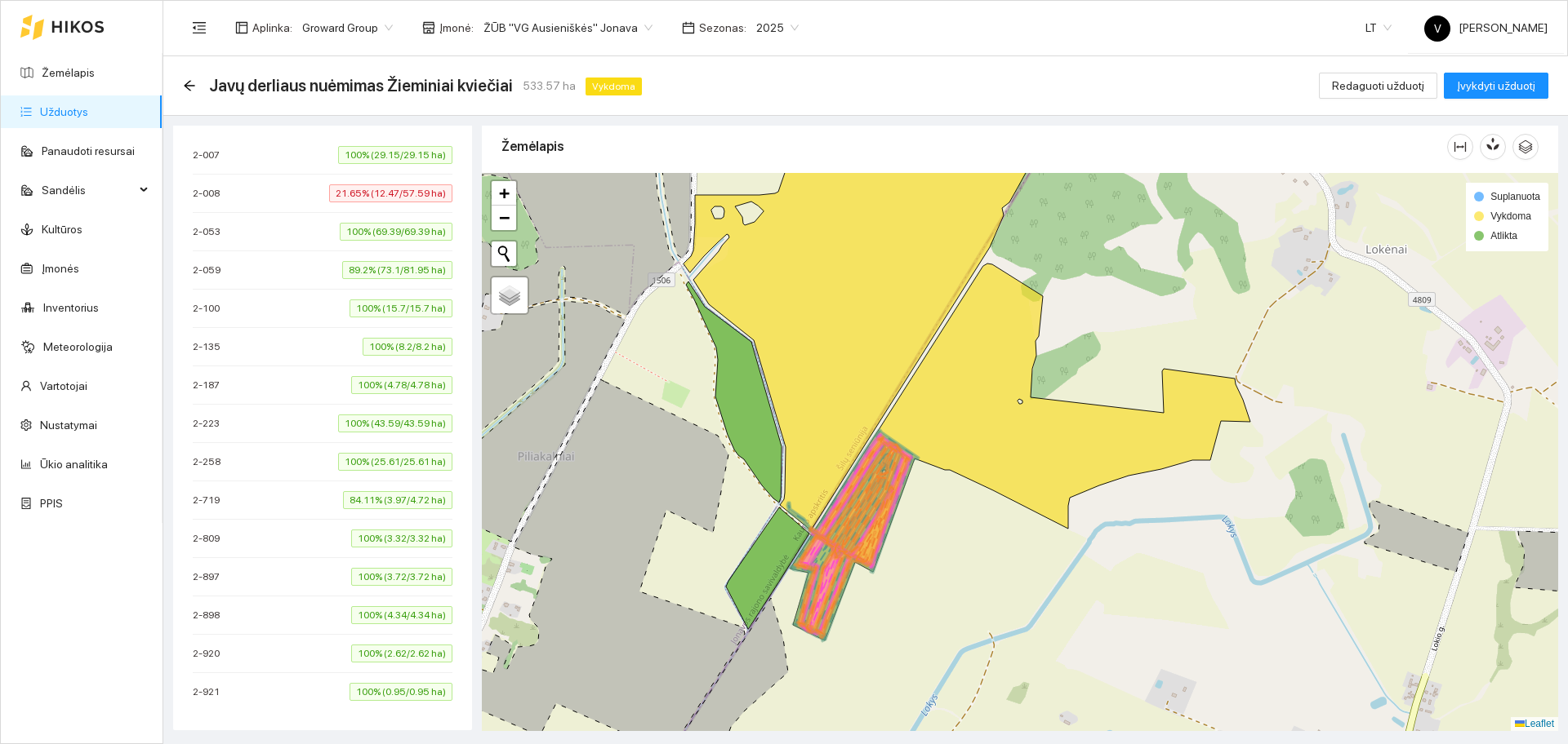
click at [194, 501] on span "2-719" at bounding box center [210, 501] width 35 height 17
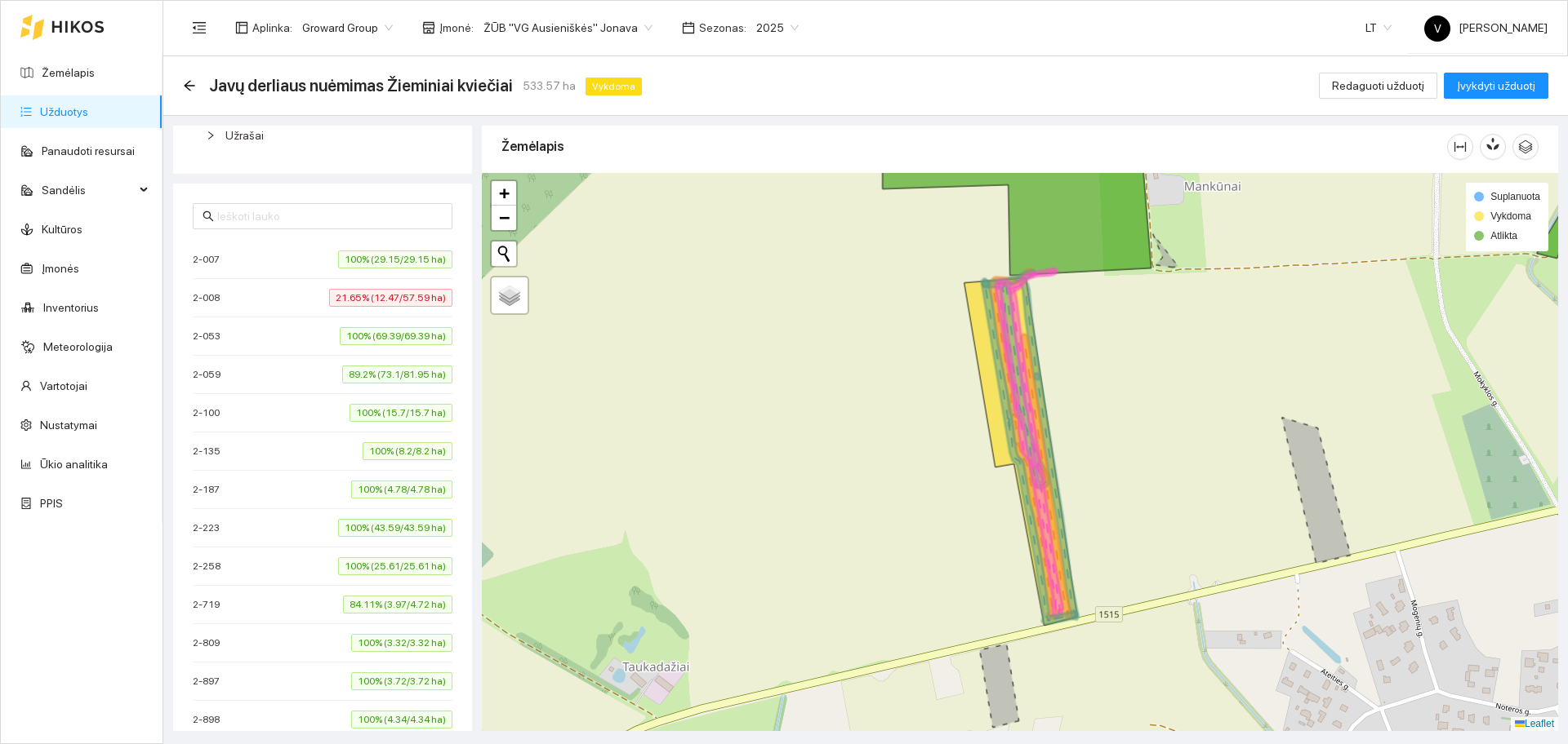
scroll to position [408, 0]
click at [271, 371] on div "2-059 89.2% (73.1/81.95 ha)" at bounding box center [323, 372] width 260 height 18
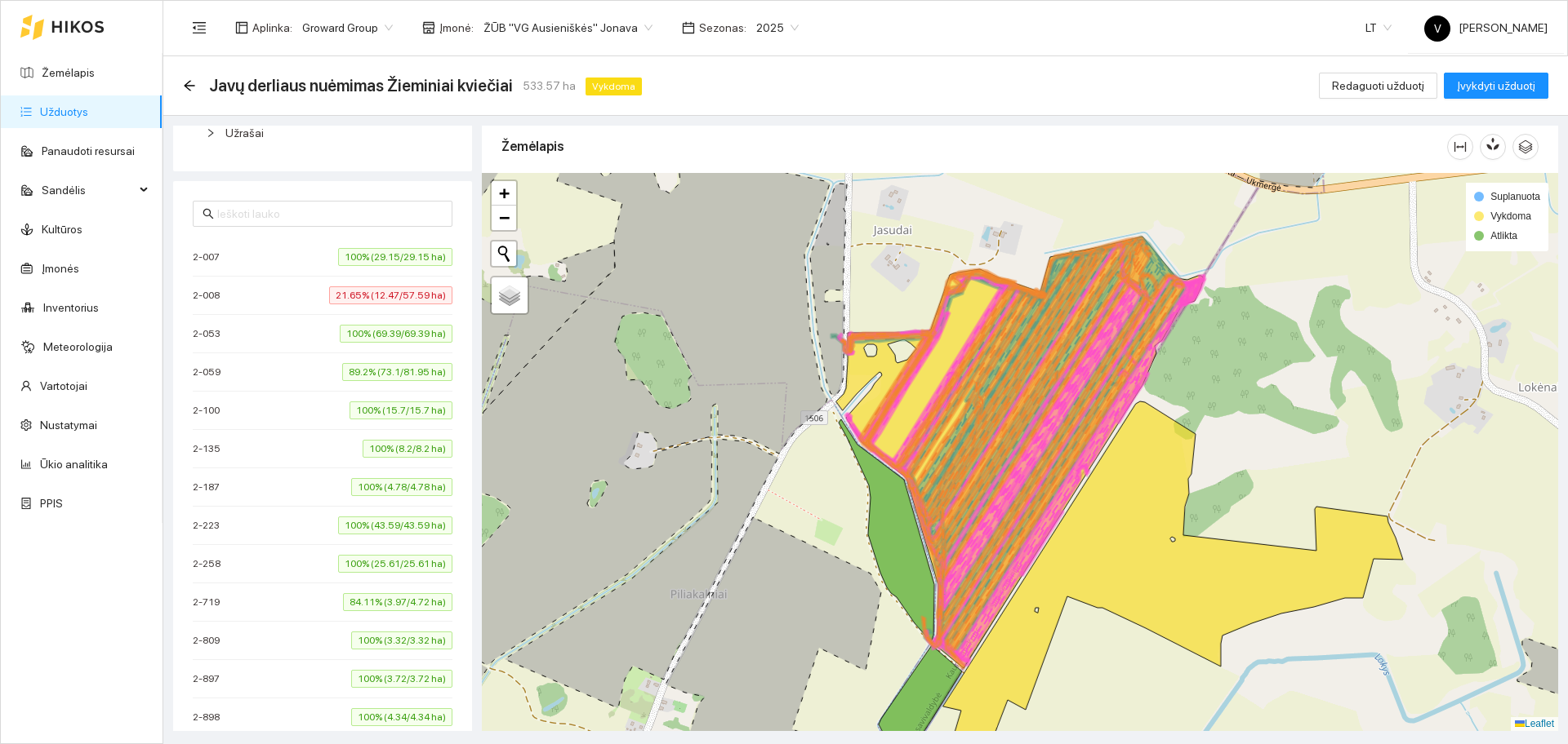
click at [252, 297] on div "2-008 21.65% (12.47/57.59 ha)" at bounding box center [323, 296] width 260 height 18
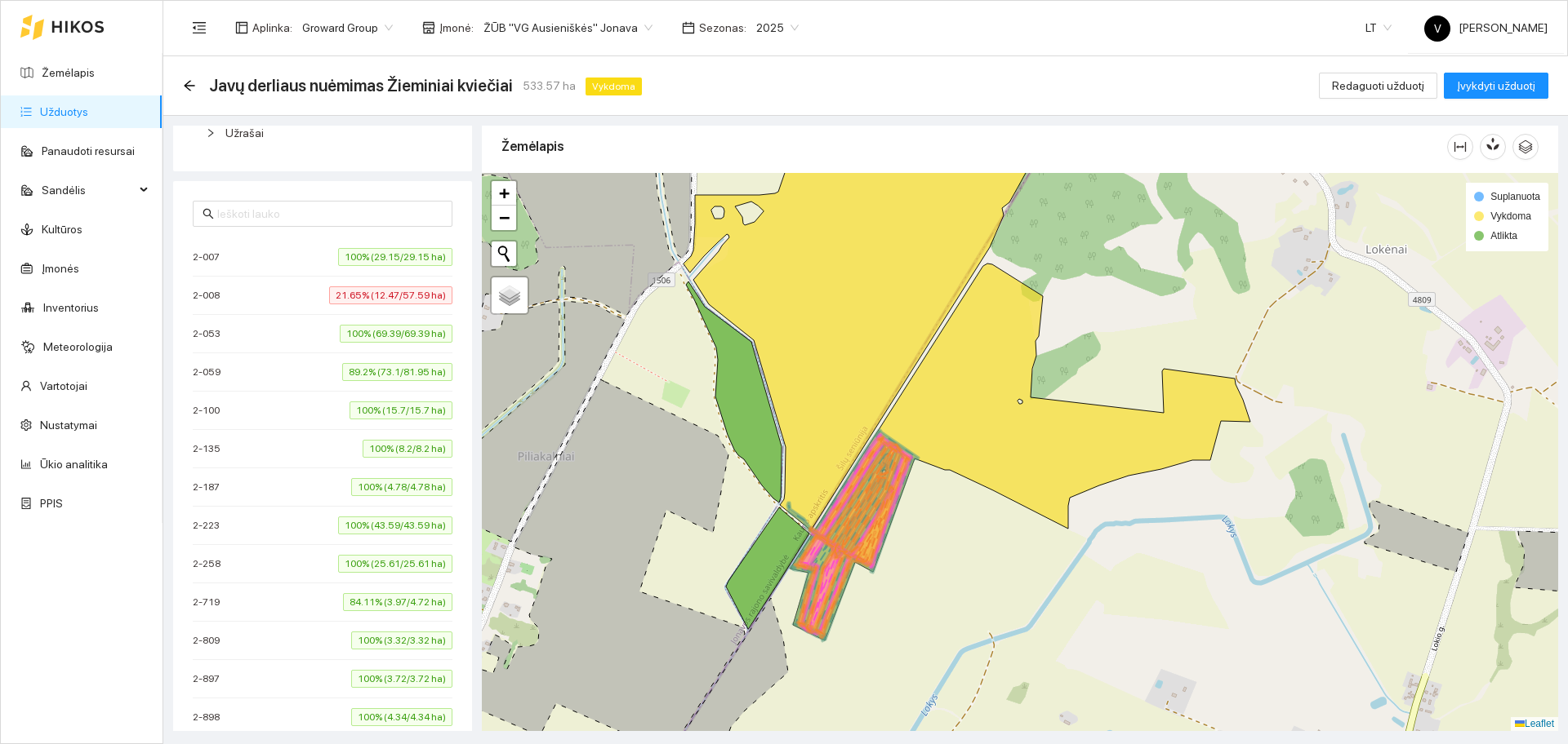
click at [245, 366] on div "2-059 89.2% (73.1/81.95 ha)" at bounding box center [323, 372] width 260 height 18
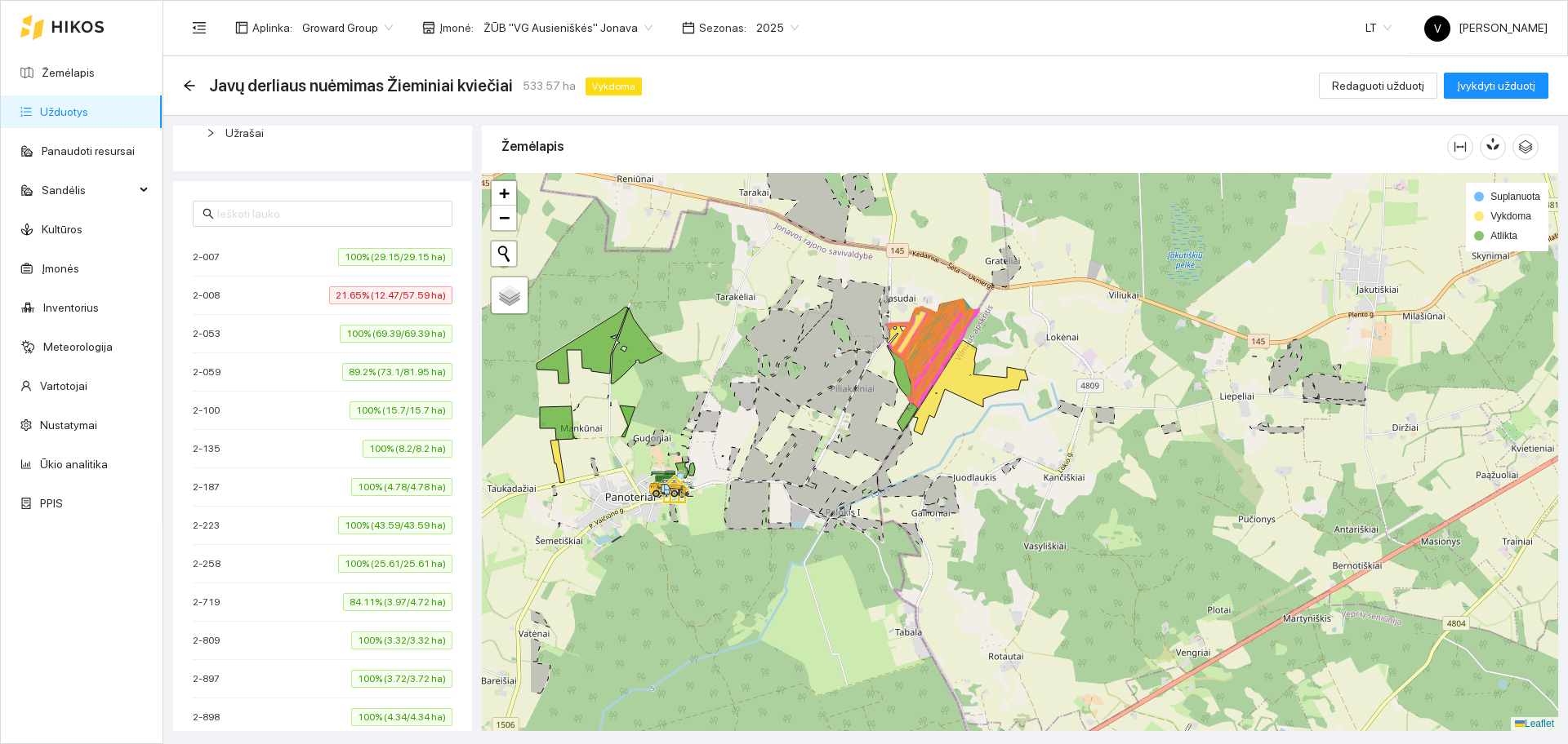
drag, startPoint x: 846, startPoint y: 344, endPoint x: 873, endPoint y: 339, distance: 27.5
click at [933, 347] on div at bounding box center [1019, 452] width 1076 height 558
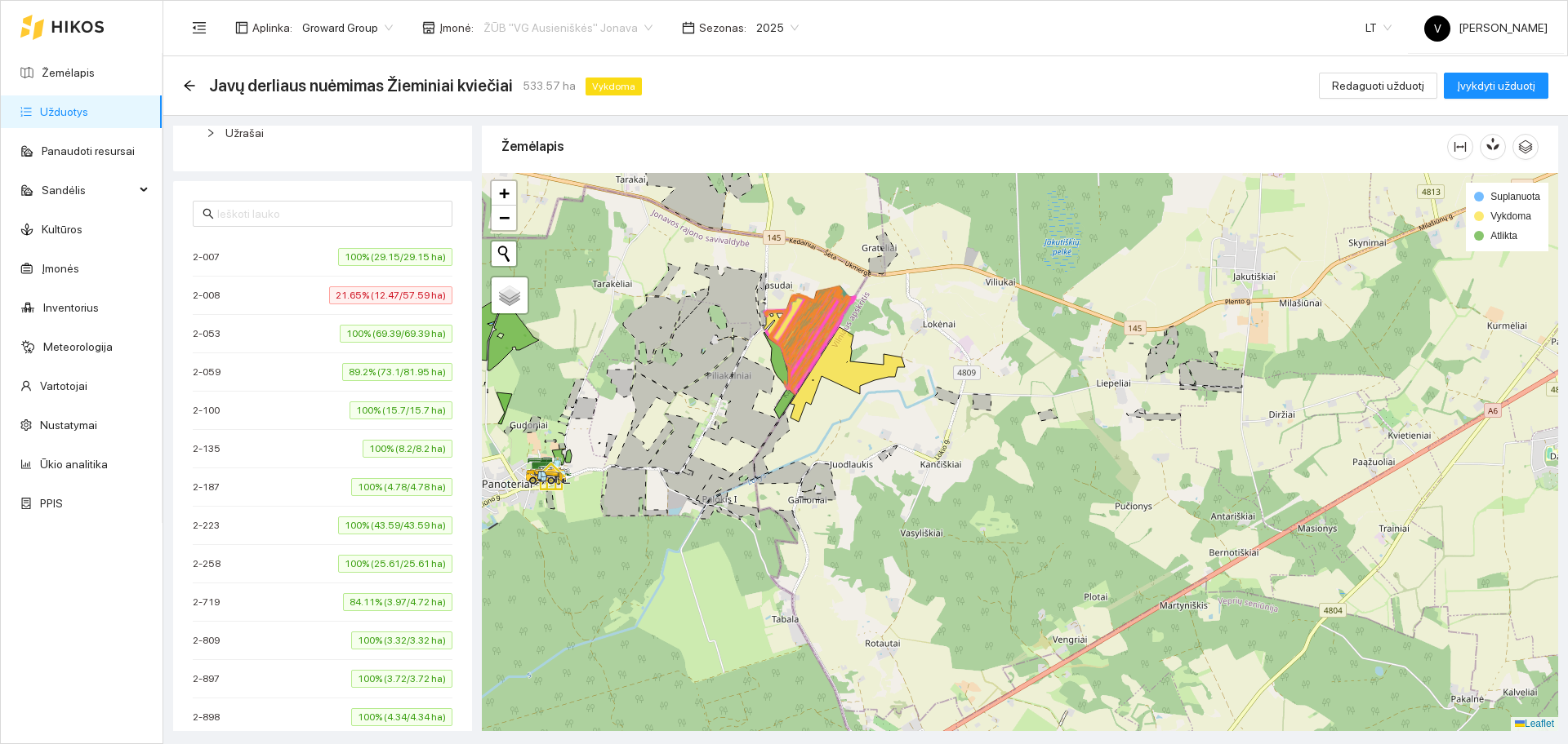
click at [611, 28] on span "ŽŪB "VG Ausieniškės" Jonava" at bounding box center [568, 28] width 169 height 25
click at [595, 89] on div "UAB "Zujų paukštynas" Ukmerge" at bounding box center [561, 86] width 167 height 18
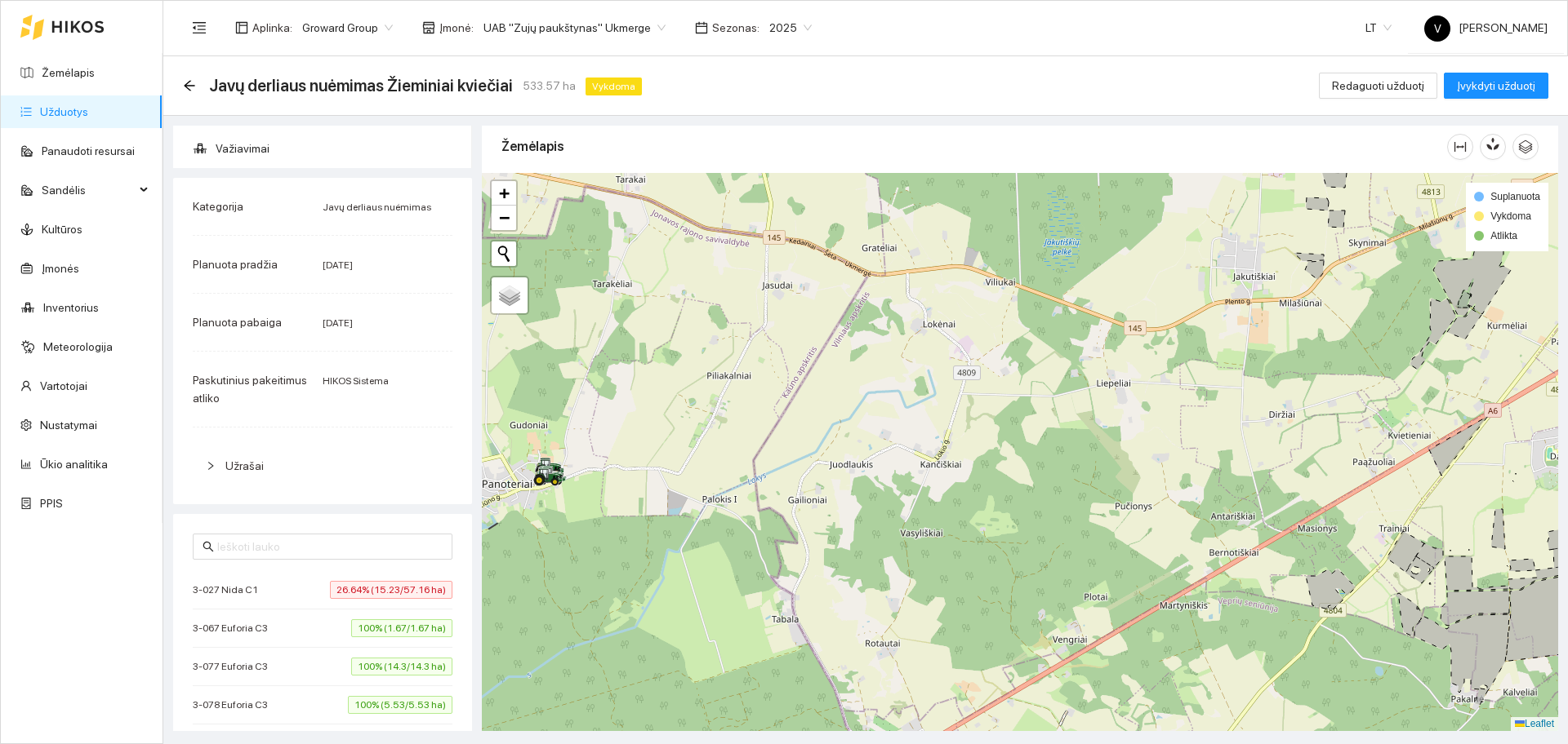
scroll to position [408, 0]
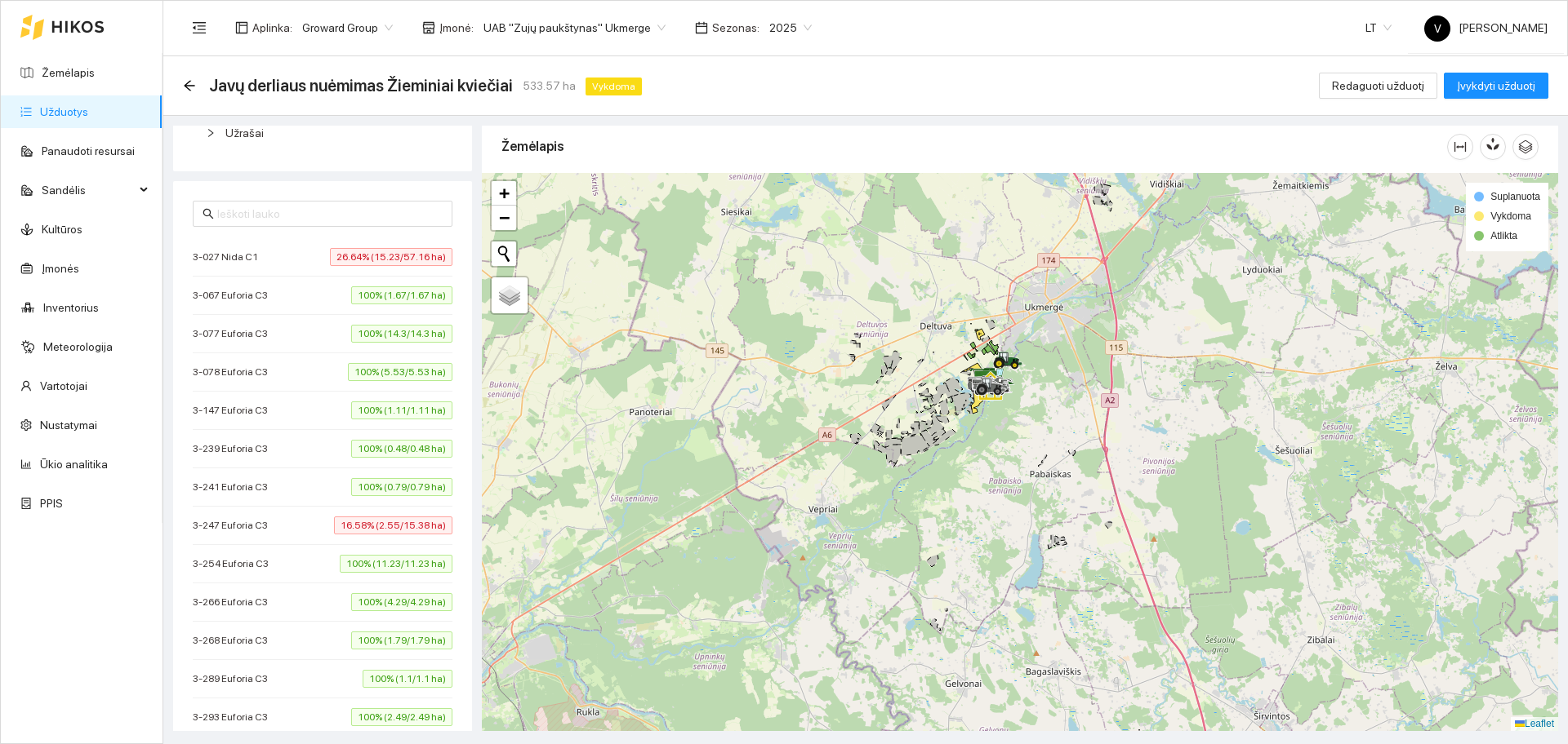
drag, startPoint x: 1062, startPoint y: 392, endPoint x: 1006, endPoint y: 394, distance: 56.0
click at [1029, 420] on div at bounding box center [1019, 452] width 1076 height 558
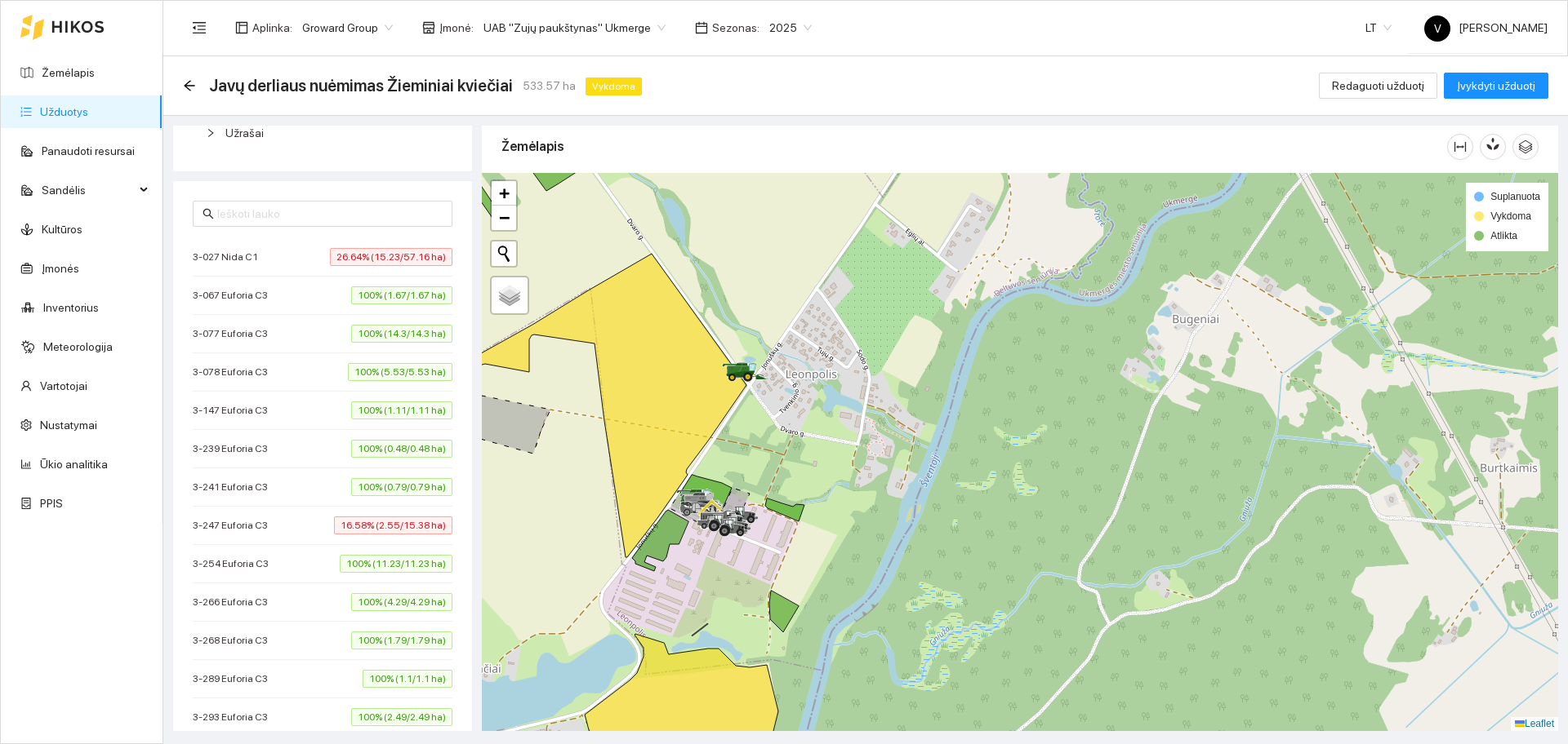
drag, startPoint x: 946, startPoint y: 436, endPoint x: 1057, endPoint y: 372, distance: 128.1
click at [1057, 372] on div at bounding box center [1019, 452] width 1076 height 558
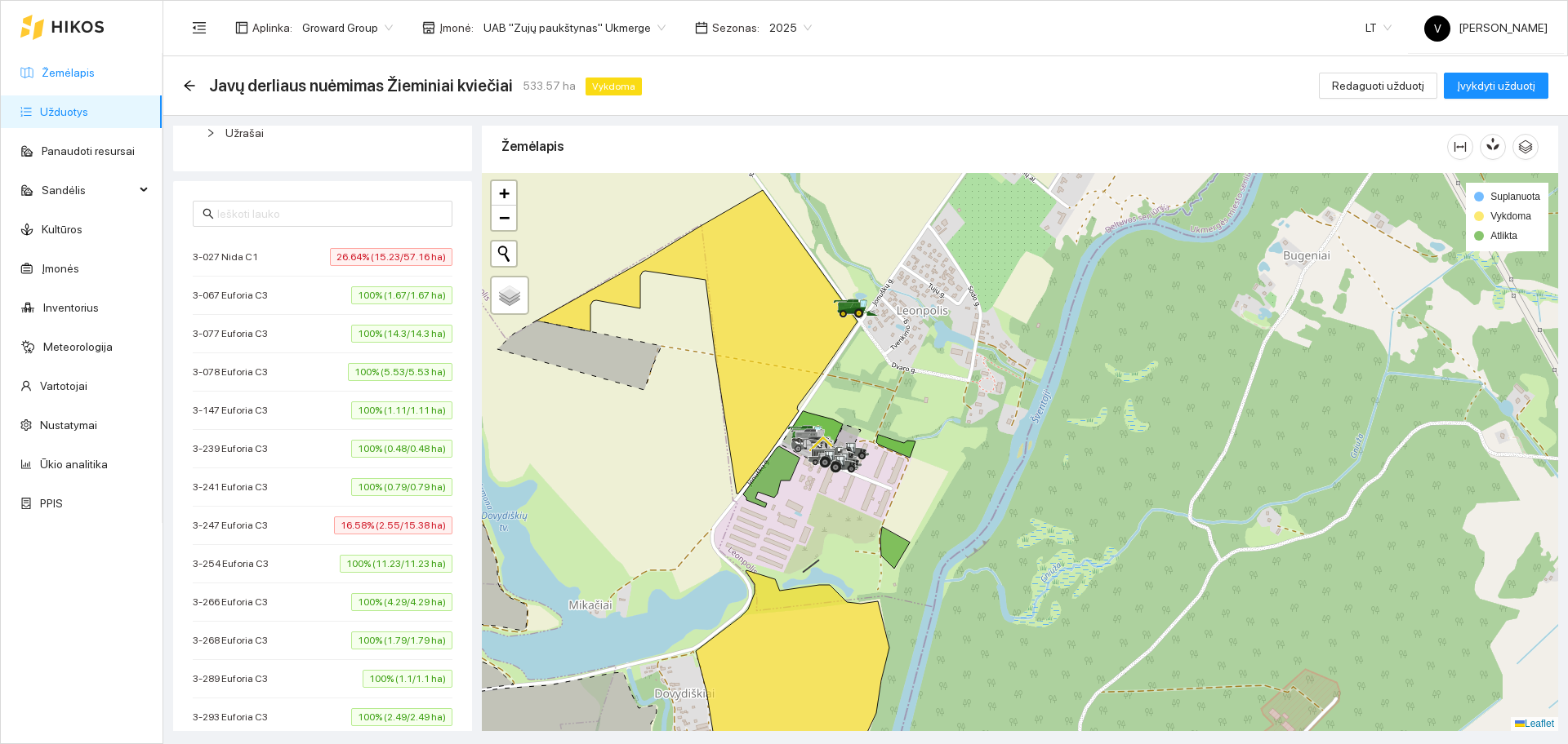
click at [92, 74] on link "Žemėlapis" at bounding box center [68, 73] width 53 height 13
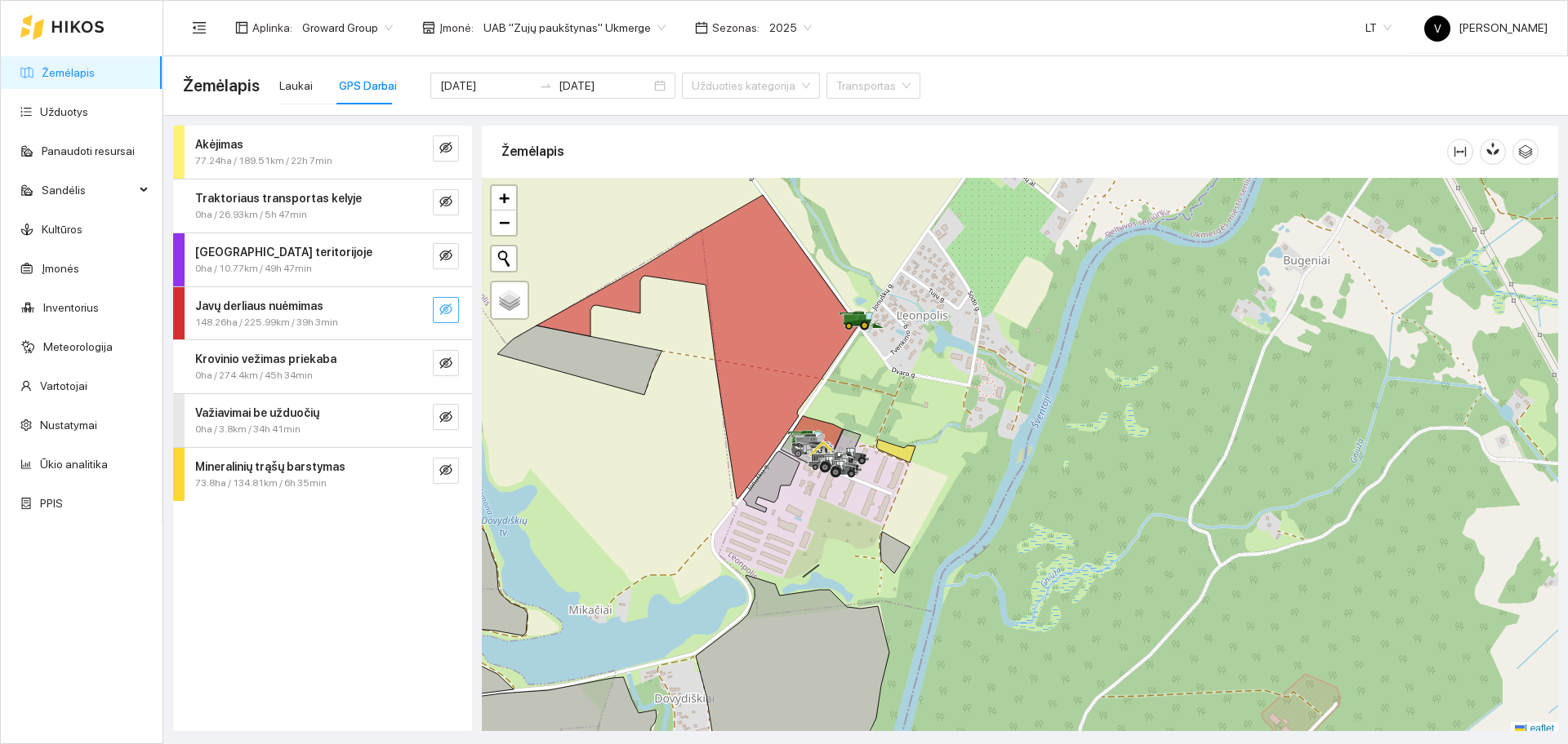
click at [445, 305] on icon "eye-invisible" at bounding box center [446, 310] width 13 height 11
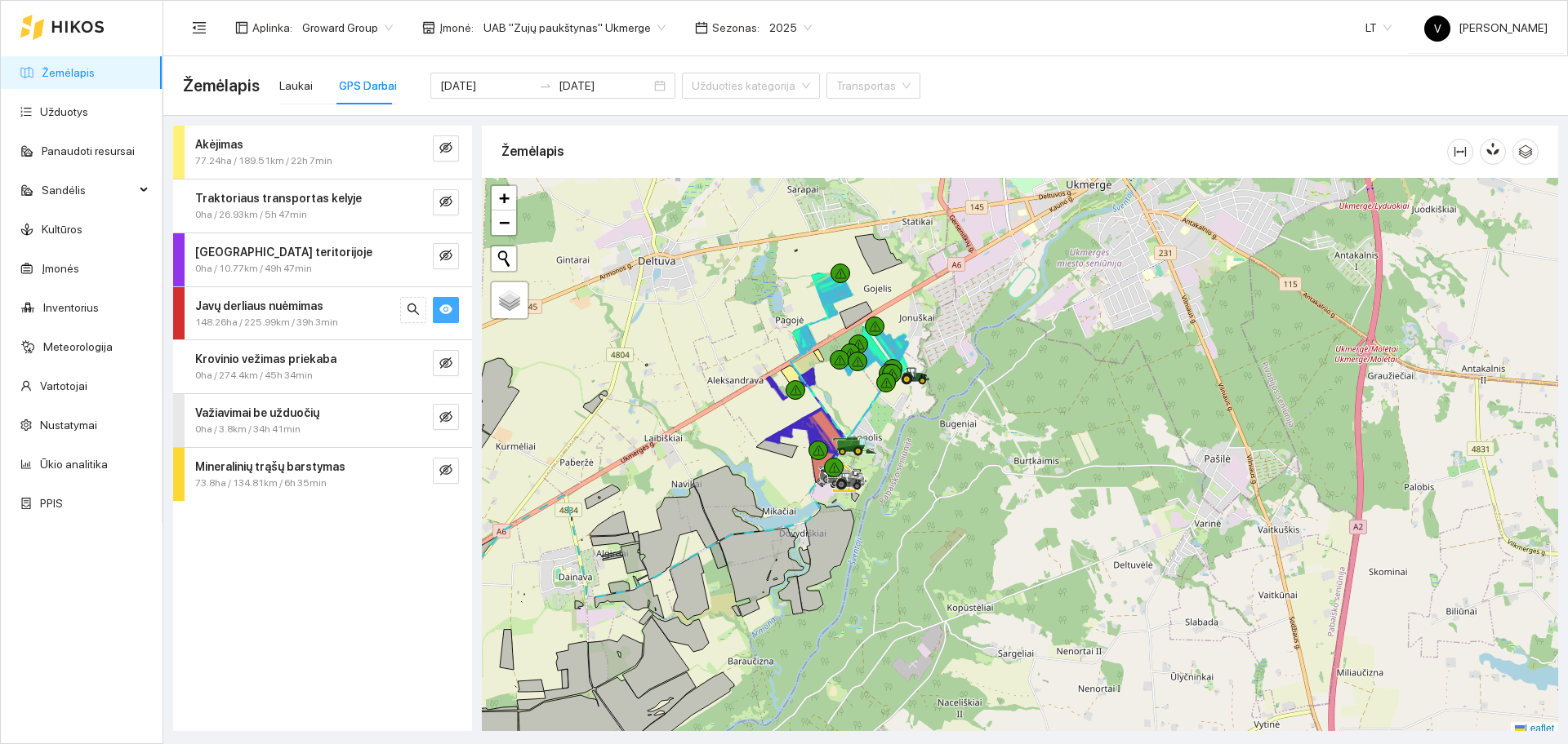
scroll to position [5, 0]
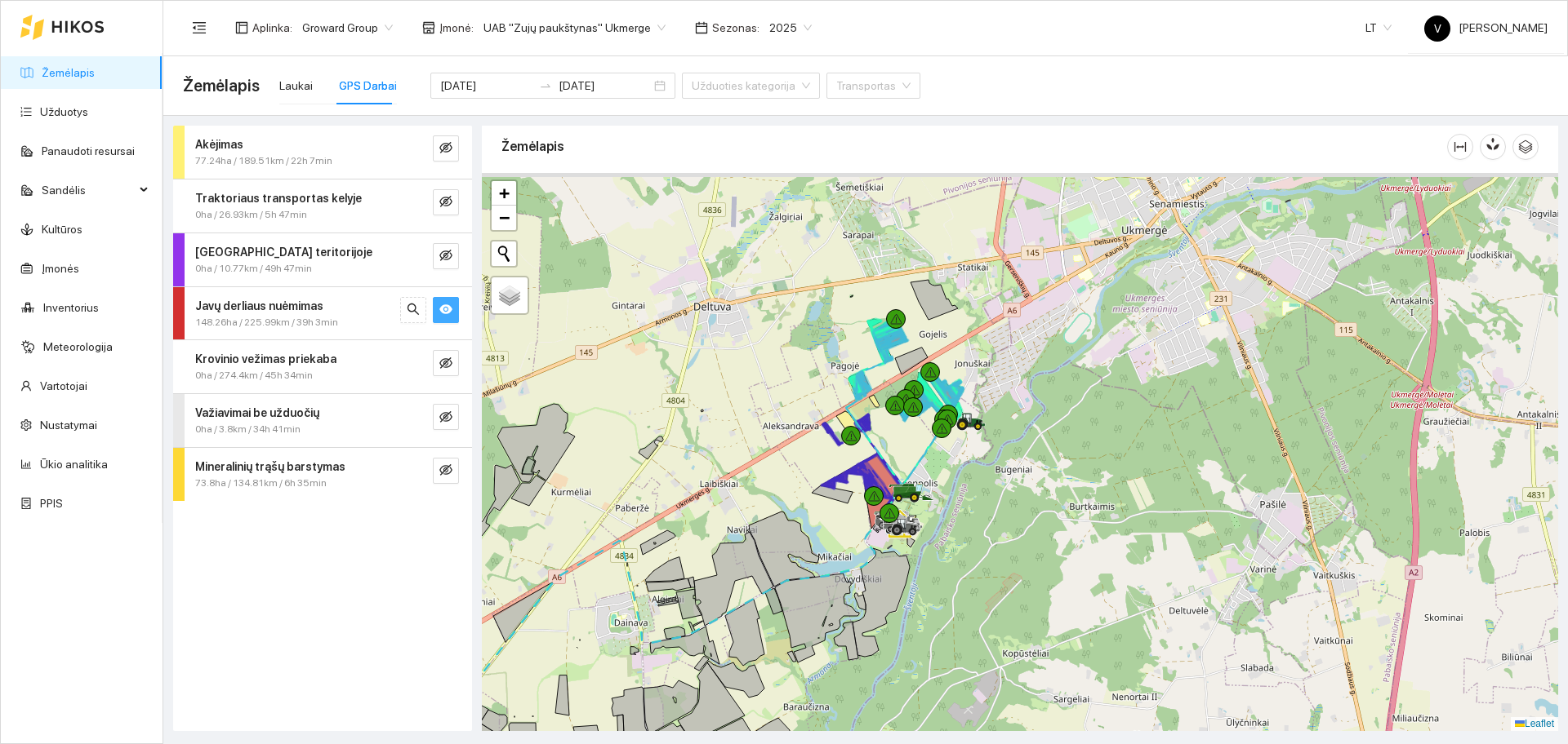
drag, startPoint x: 920, startPoint y: 452, endPoint x: 972, endPoint y: 507, distance: 75.7
click at [972, 507] on div at bounding box center [1019, 452] width 1076 height 558
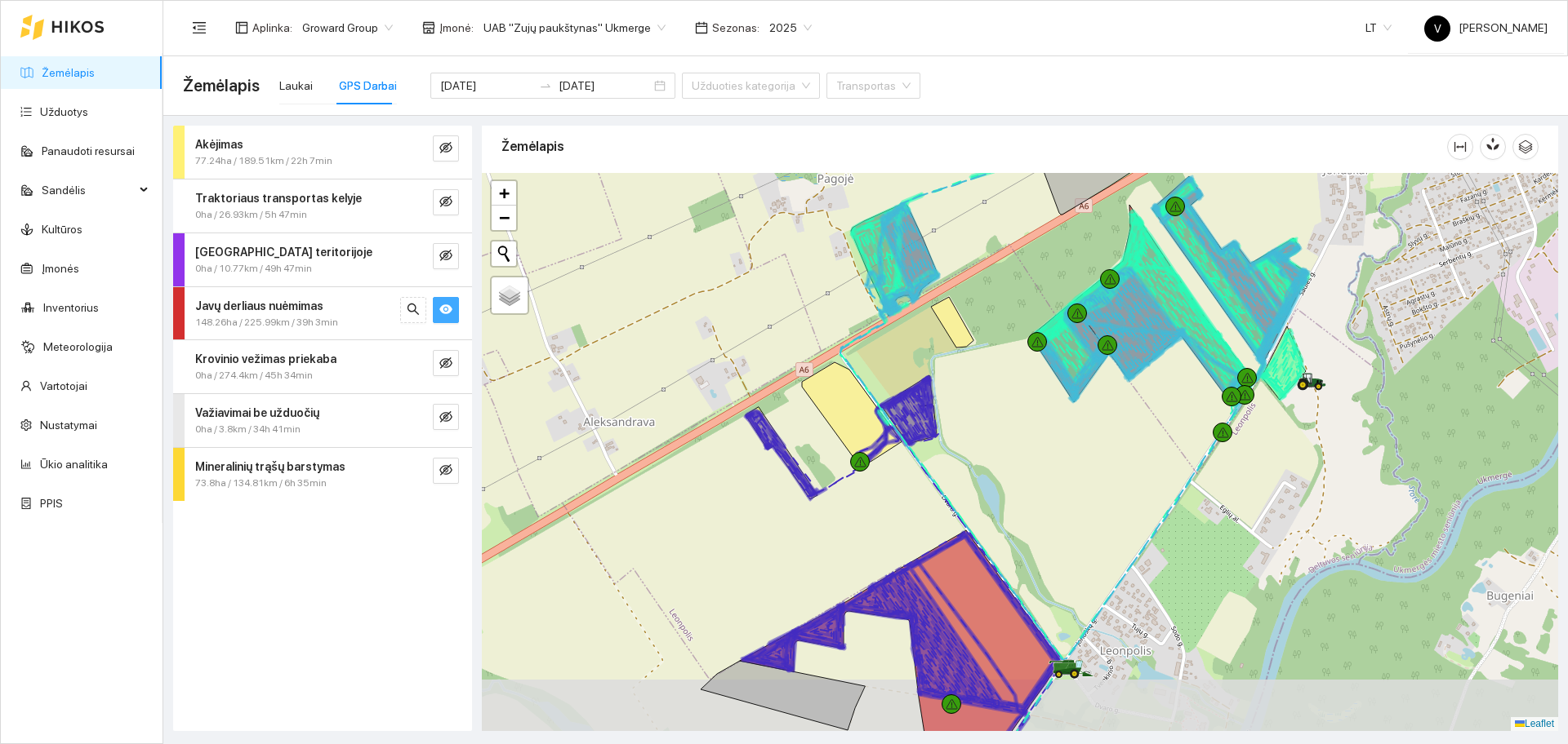
drag, startPoint x: 986, startPoint y: 533, endPoint x: 996, endPoint y: 478, distance: 55.9
click at [996, 478] on div at bounding box center [1019, 452] width 1076 height 558
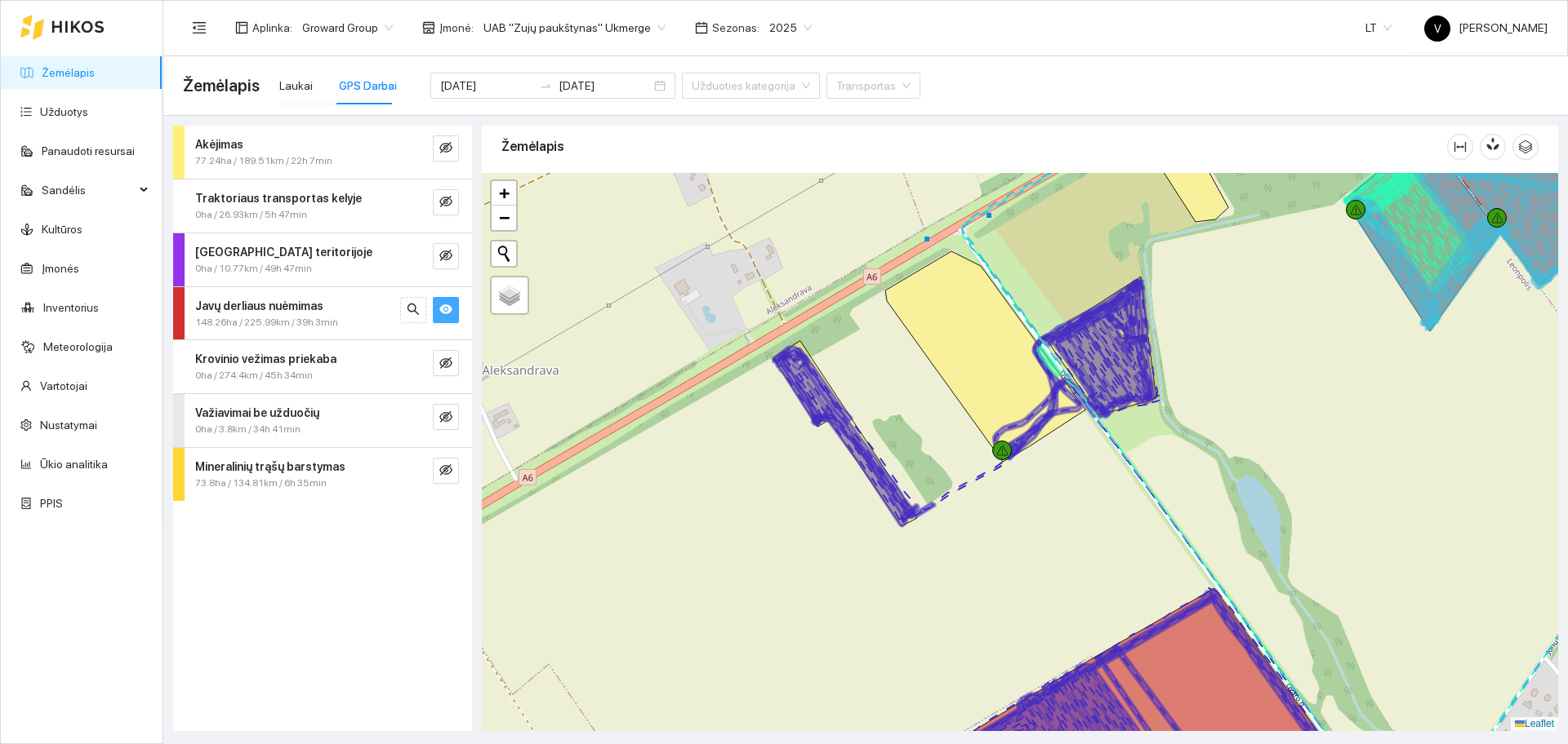
drag, startPoint x: 971, startPoint y: 360, endPoint x: 926, endPoint y: 405, distance: 63.6
click at [926, 405] on div at bounding box center [1019, 452] width 1076 height 558
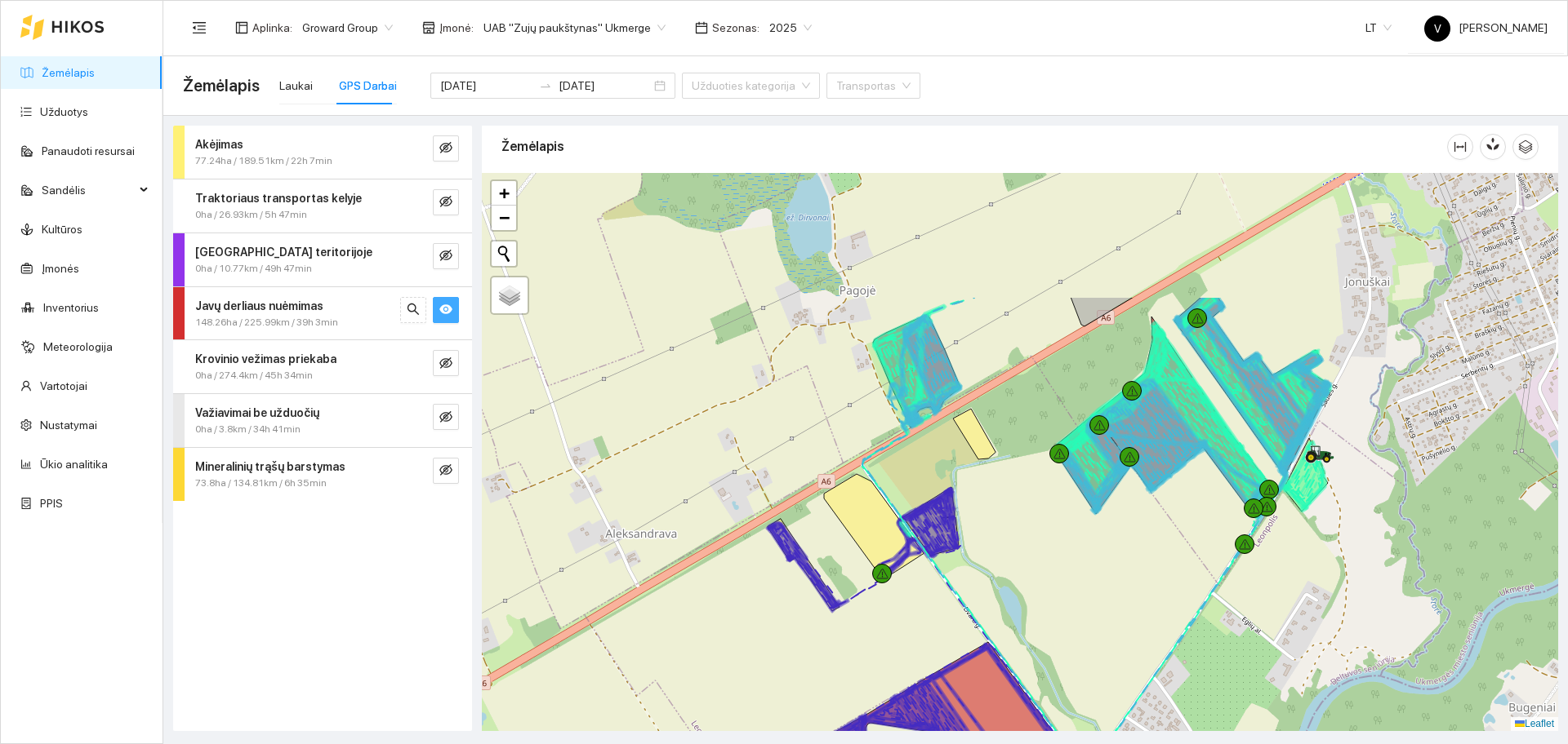
drag, startPoint x: 1117, startPoint y: 353, endPoint x: 1010, endPoint y: 533, distance: 209.4
click at [1010, 533] on div at bounding box center [1019, 452] width 1076 height 558
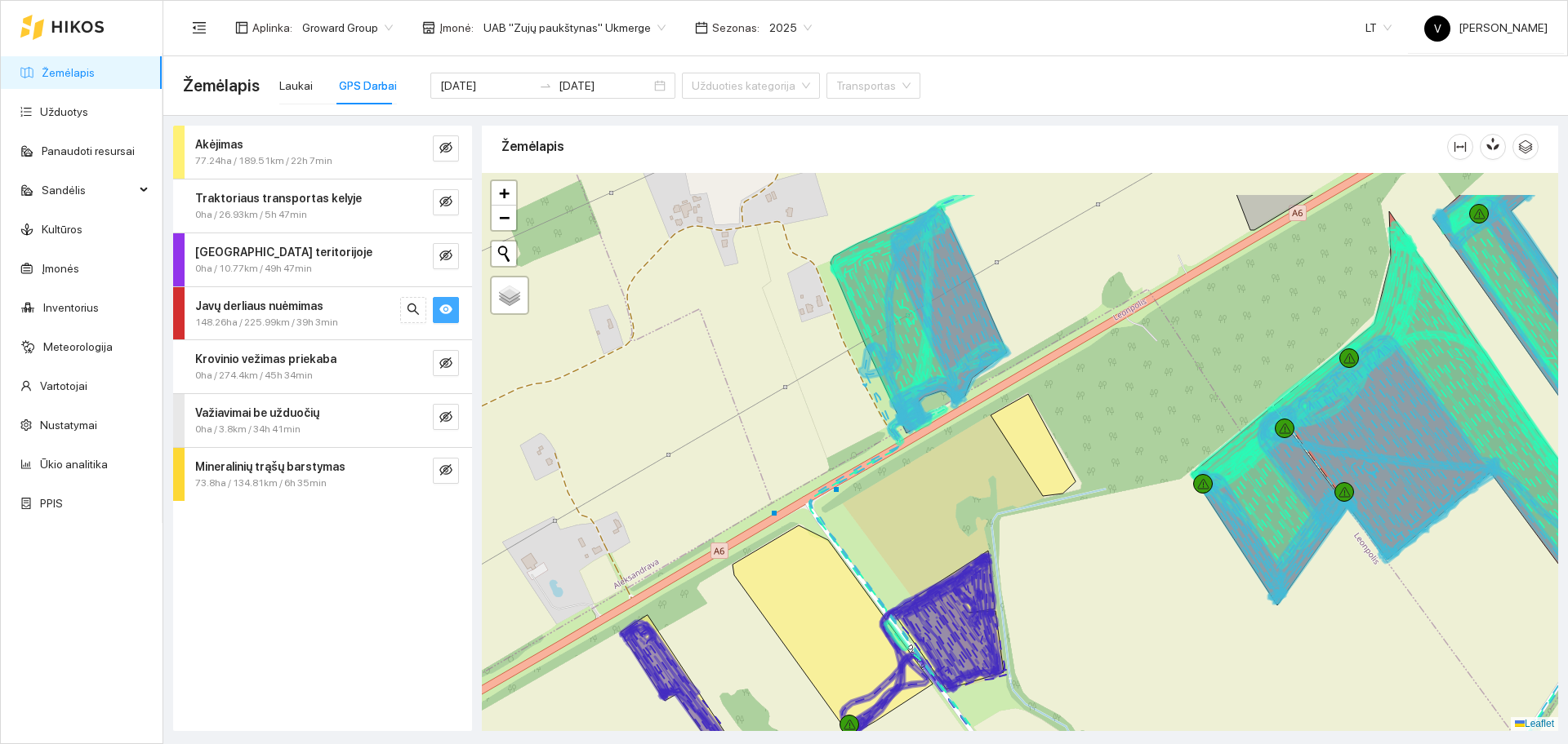
drag, startPoint x: 996, startPoint y: 394, endPoint x: 952, endPoint y: 479, distance: 95.7
click at [952, 479] on div at bounding box center [1019, 452] width 1076 height 558
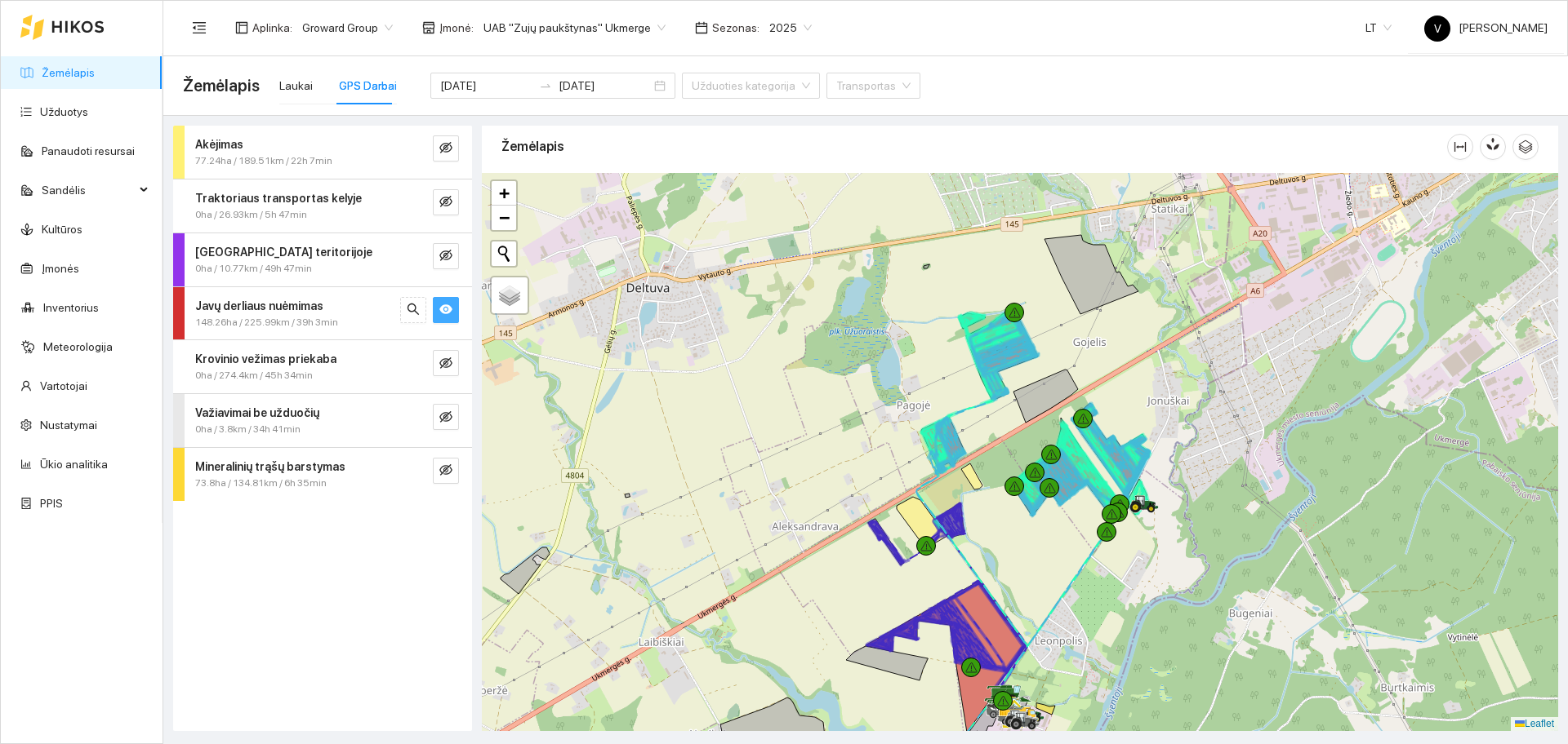
drag, startPoint x: 1015, startPoint y: 487, endPoint x: 1013, endPoint y: 434, distance: 53.0
click at [986, 527] on div at bounding box center [1019, 452] width 1076 height 558
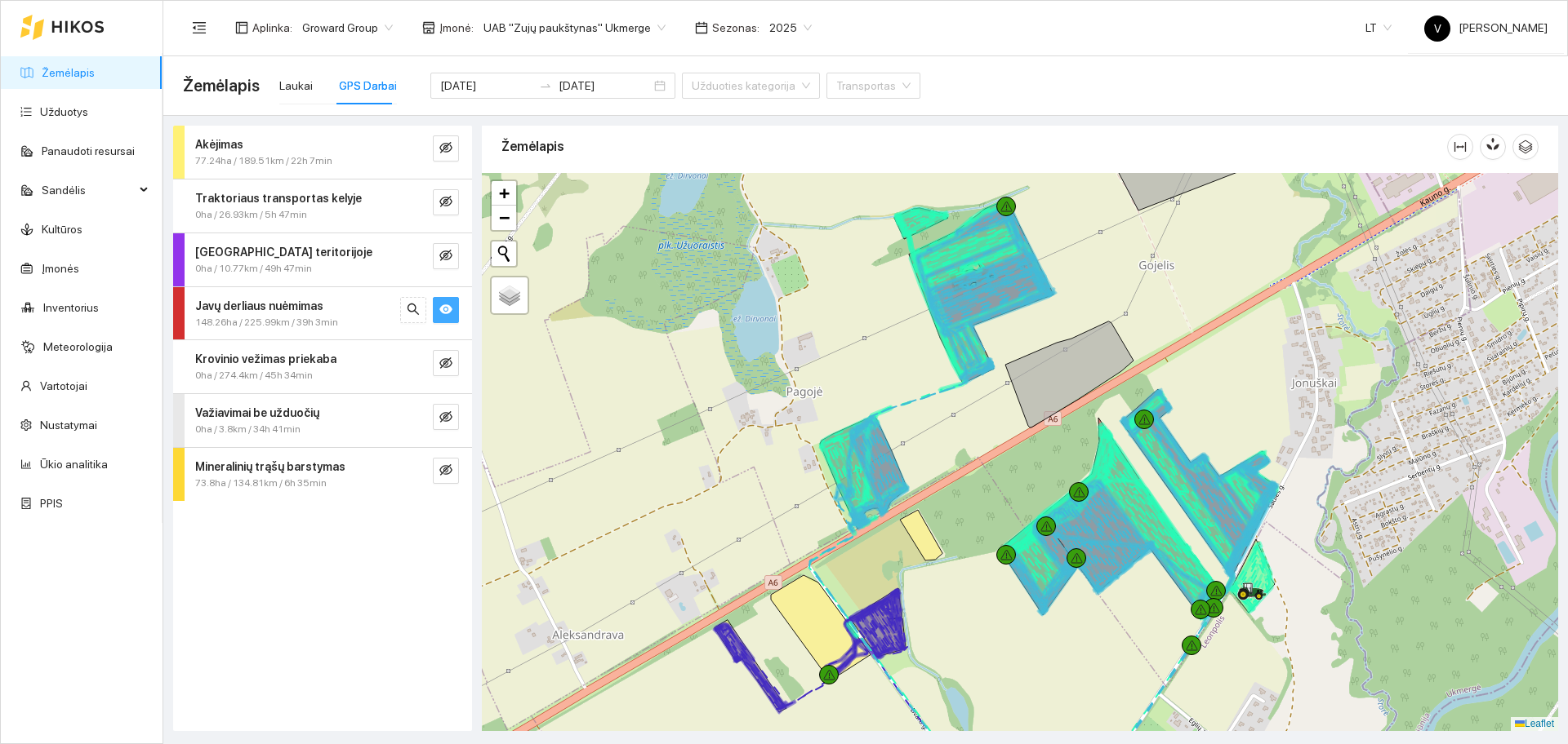
drag, startPoint x: 1066, startPoint y: 320, endPoint x: 1072, endPoint y: 390, distance: 70.3
click at [1072, 390] on div at bounding box center [1019, 452] width 1076 height 558
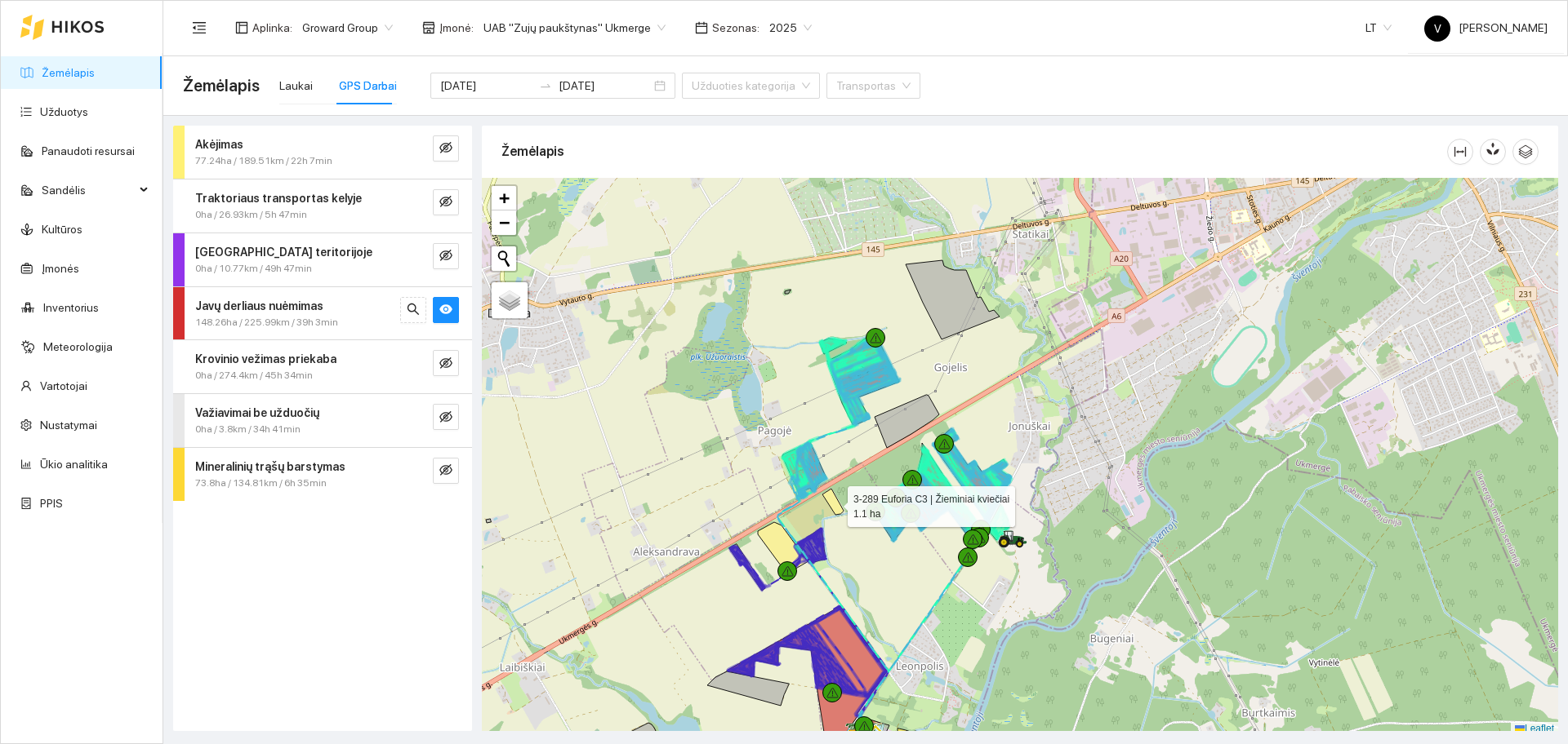
scroll to position [5, 0]
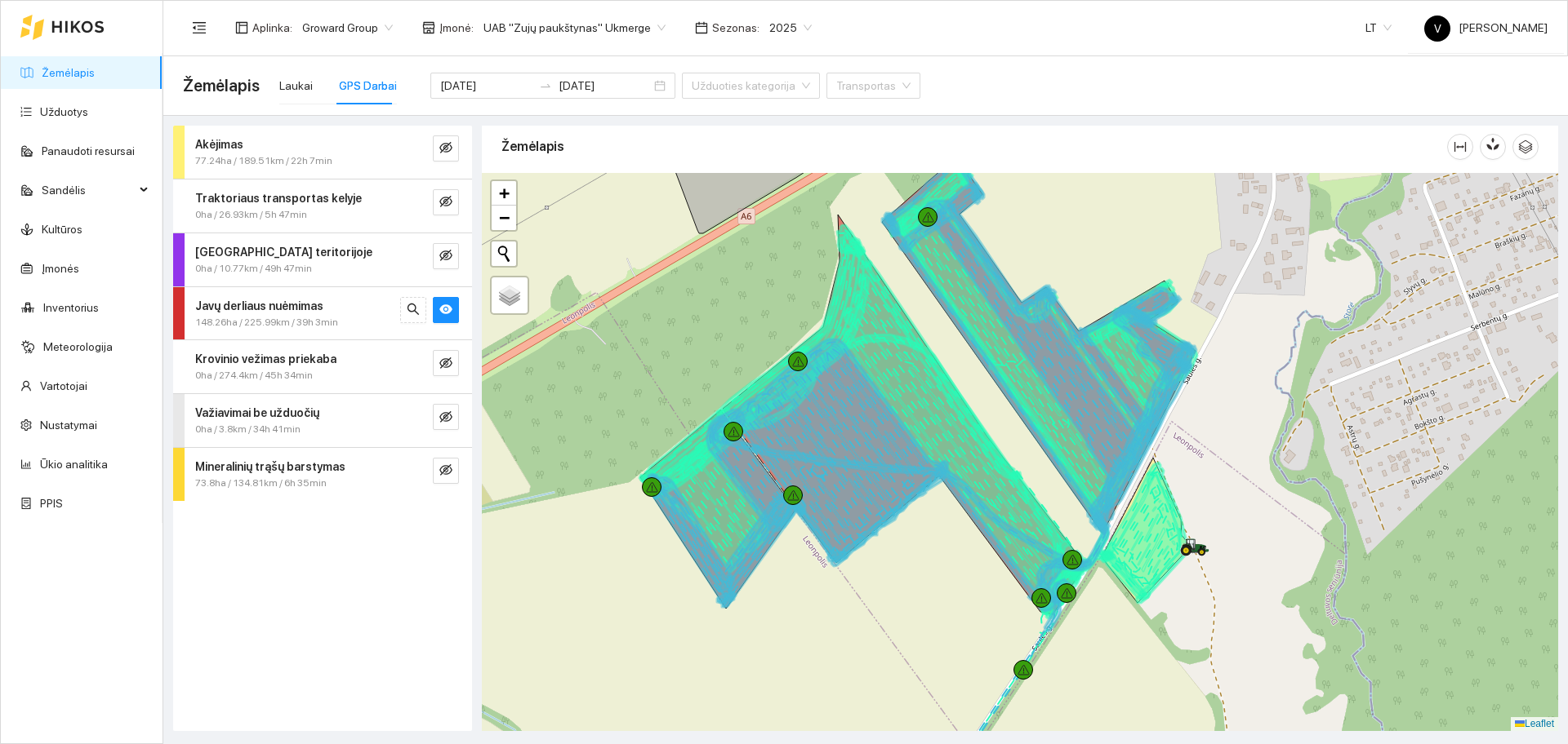
drag, startPoint x: 1090, startPoint y: 389, endPoint x: 1253, endPoint y: 428, distance: 167.6
click at [1253, 428] on div at bounding box center [1019, 452] width 1076 height 558
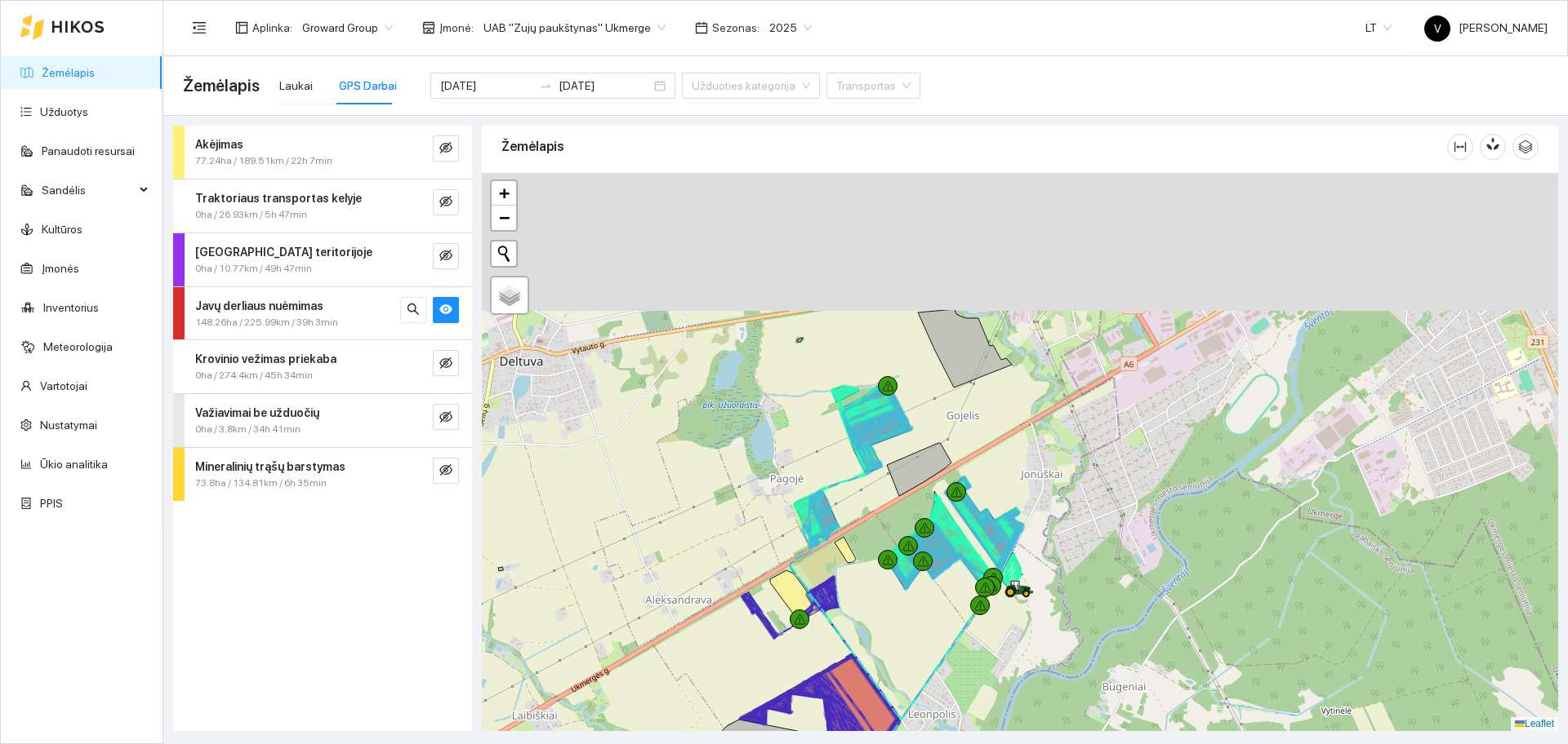
drag, startPoint x: 1207, startPoint y: 307, endPoint x: 1135, endPoint y: 504, distance: 209.7
click at [1135, 504] on div at bounding box center [1019, 452] width 1076 height 558
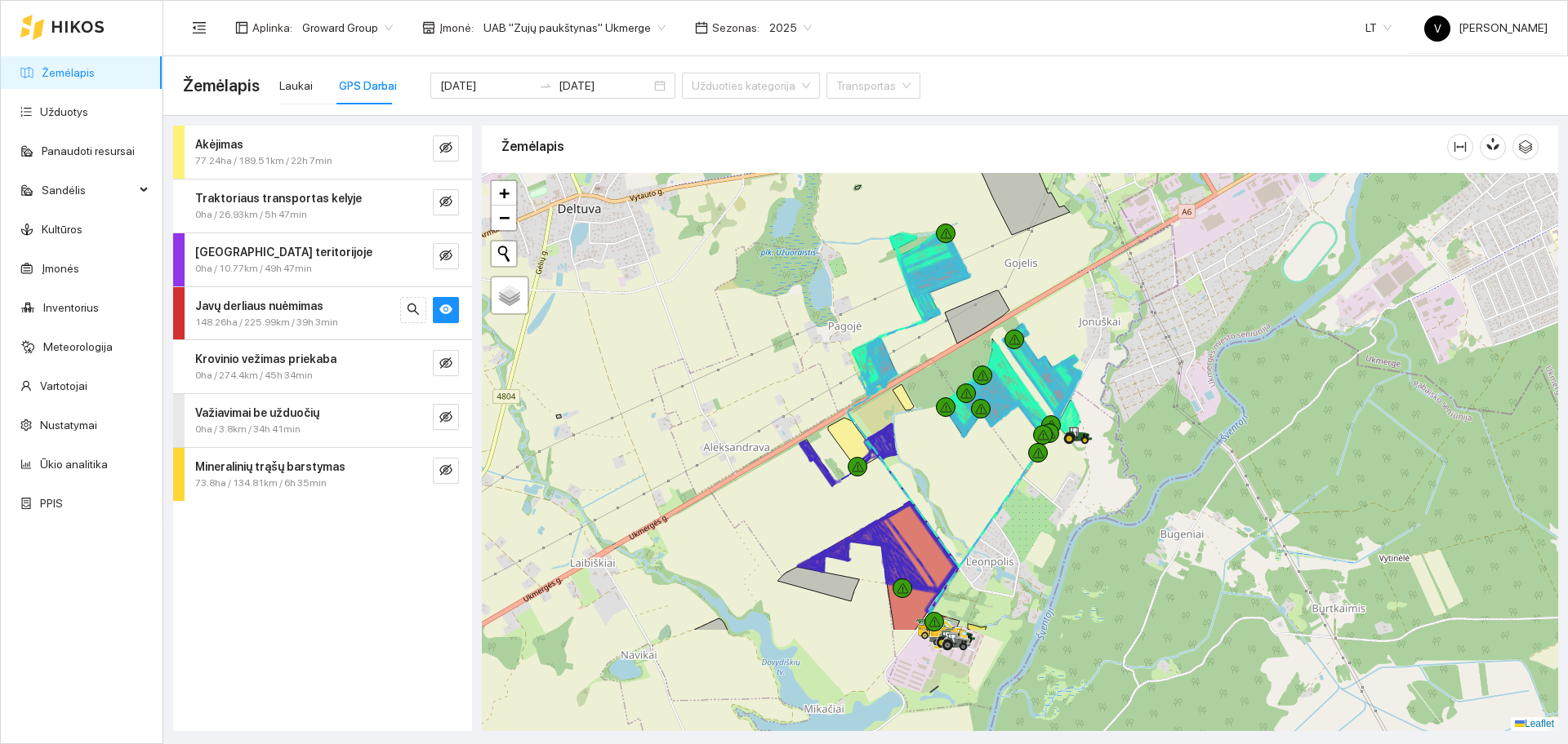
drag, startPoint x: 1097, startPoint y: 565, endPoint x: 1286, endPoint y: 220, distance: 393.4
click at [1280, 231] on div at bounding box center [1019, 452] width 1076 height 558
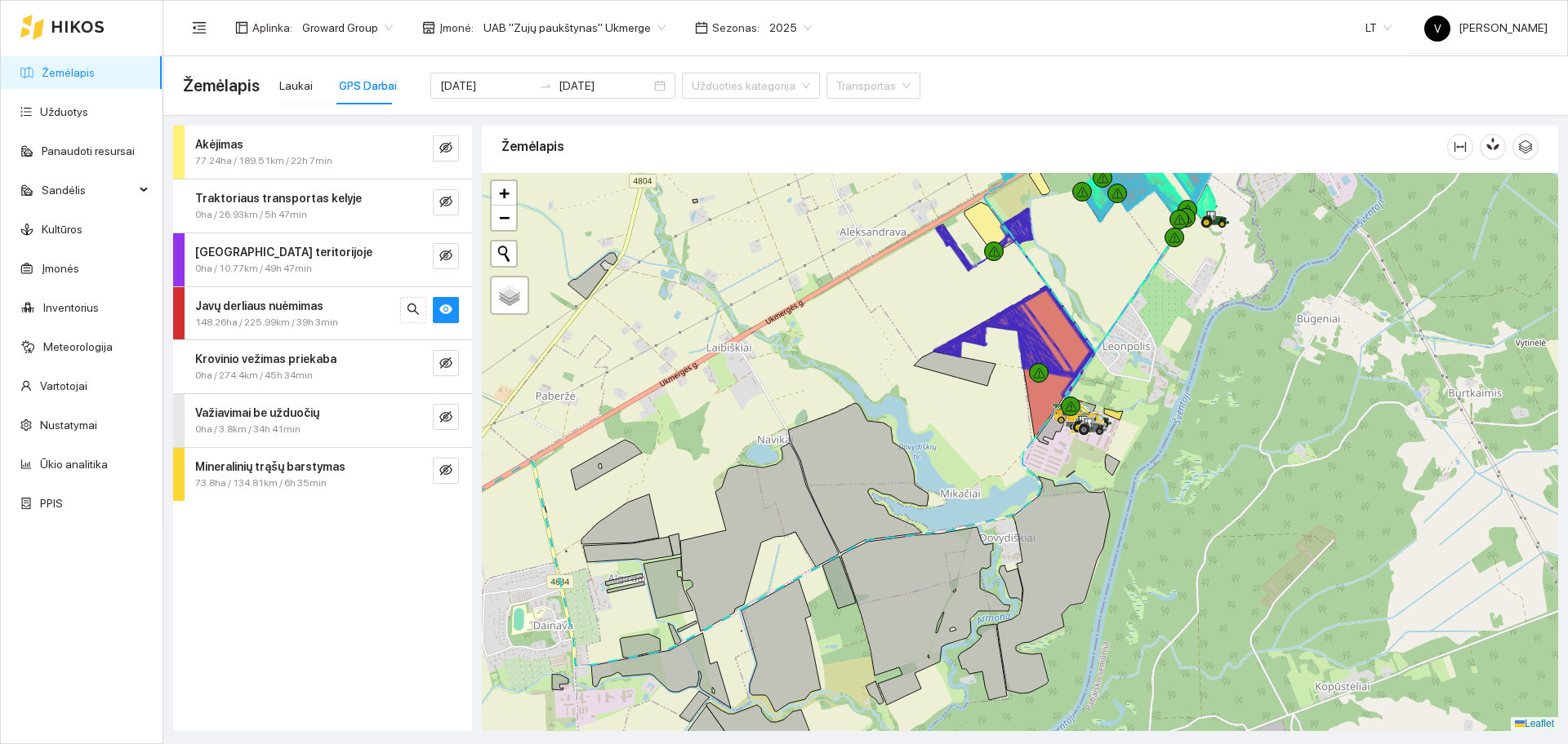
drag, startPoint x: 1170, startPoint y: 389, endPoint x: 1148, endPoint y: 413, distance: 32.6
click at [1153, 412] on div at bounding box center [1019, 452] width 1076 height 558
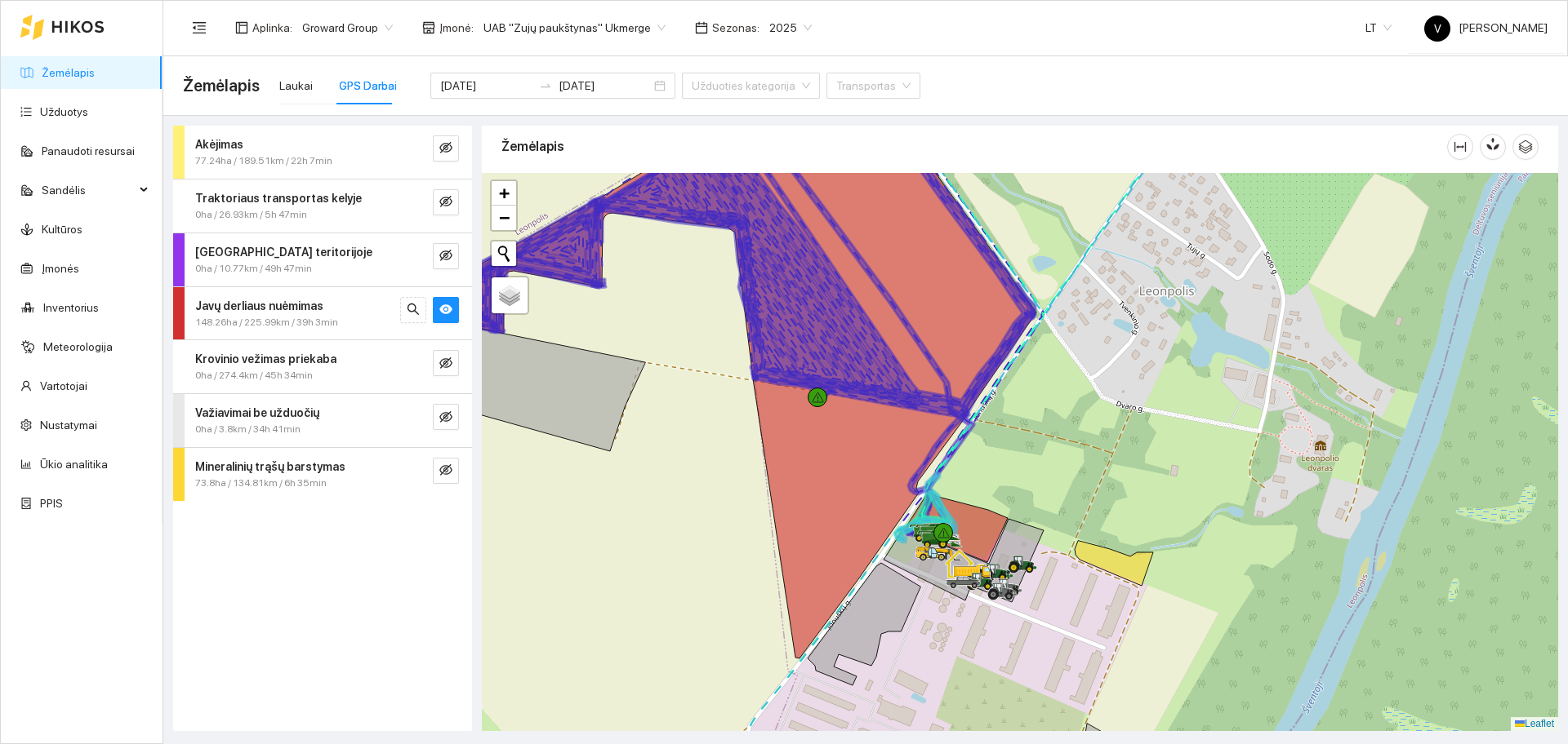
drag, startPoint x: 1126, startPoint y: 429, endPoint x: 1120, endPoint y: 415, distance: 15.2
click at [1120, 415] on div at bounding box center [1019, 452] width 1076 height 558
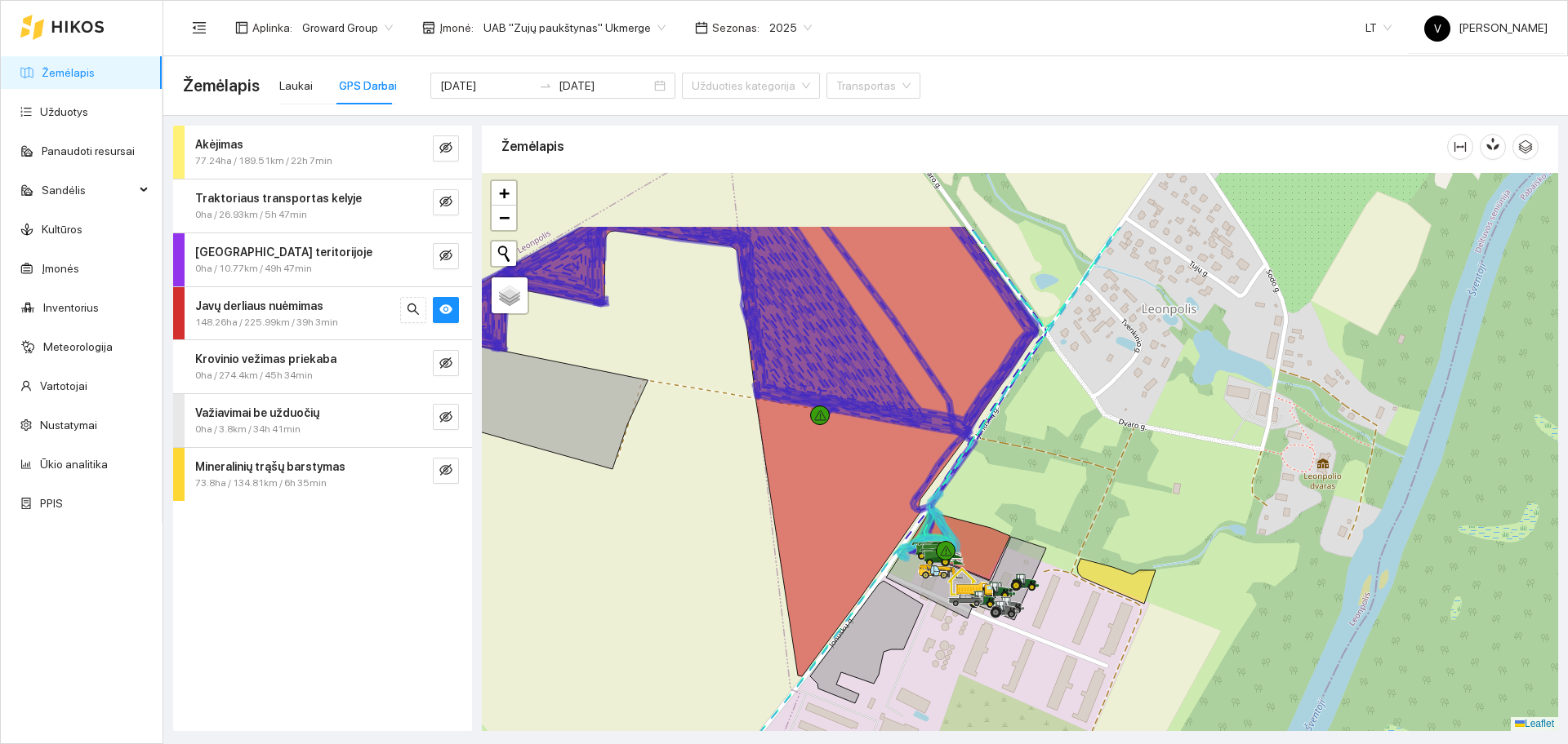
drag, startPoint x: 1040, startPoint y: 383, endPoint x: 1041, endPoint y: 492, distance: 109.0
click at [1041, 492] on div at bounding box center [1019, 452] width 1076 height 558
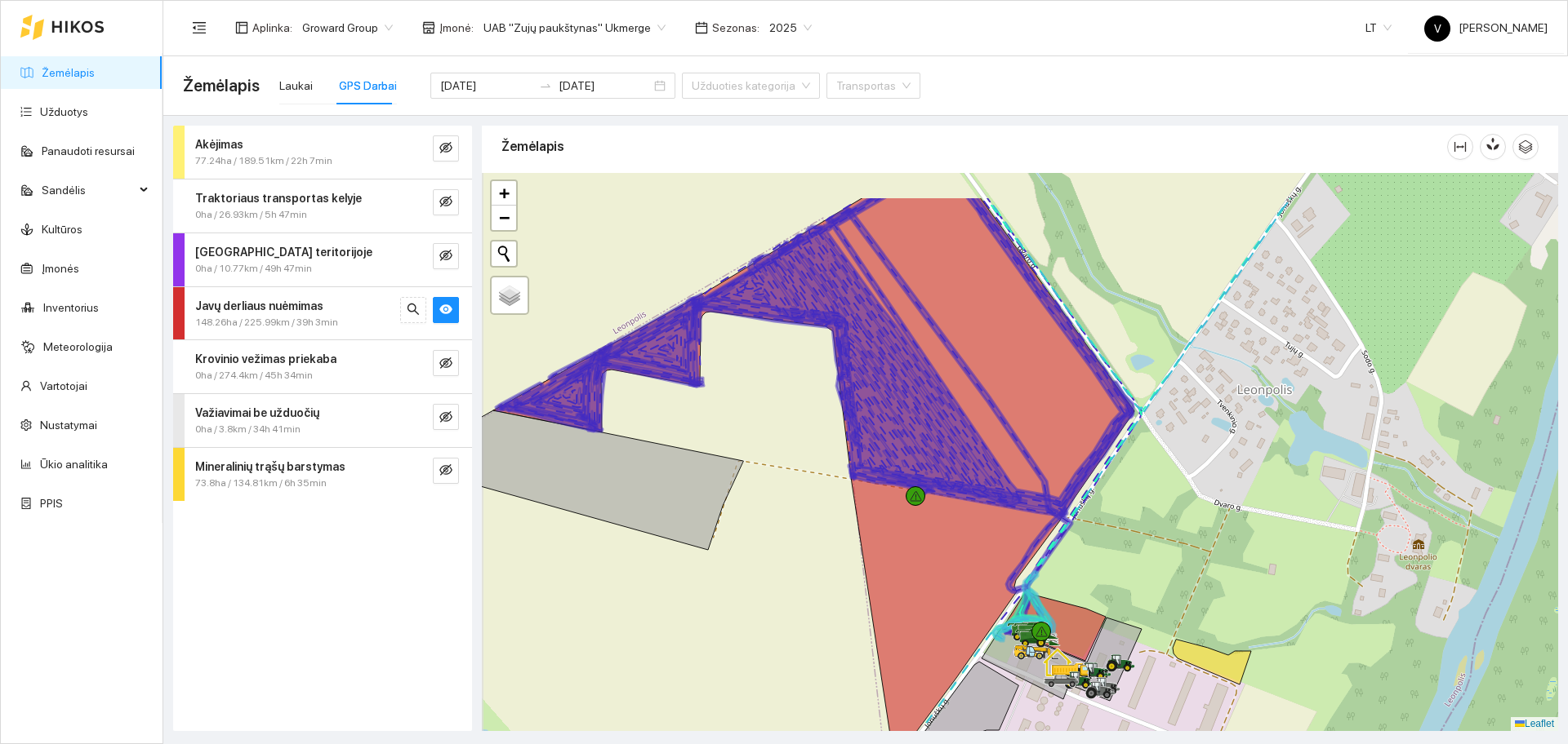
drag, startPoint x: 1057, startPoint y: 495, endPoint x: 1135, endPoint y: 564, distance: 104.1
click at [1135, 564] on div at bounding box center [1019, 452] width 1076 height 558
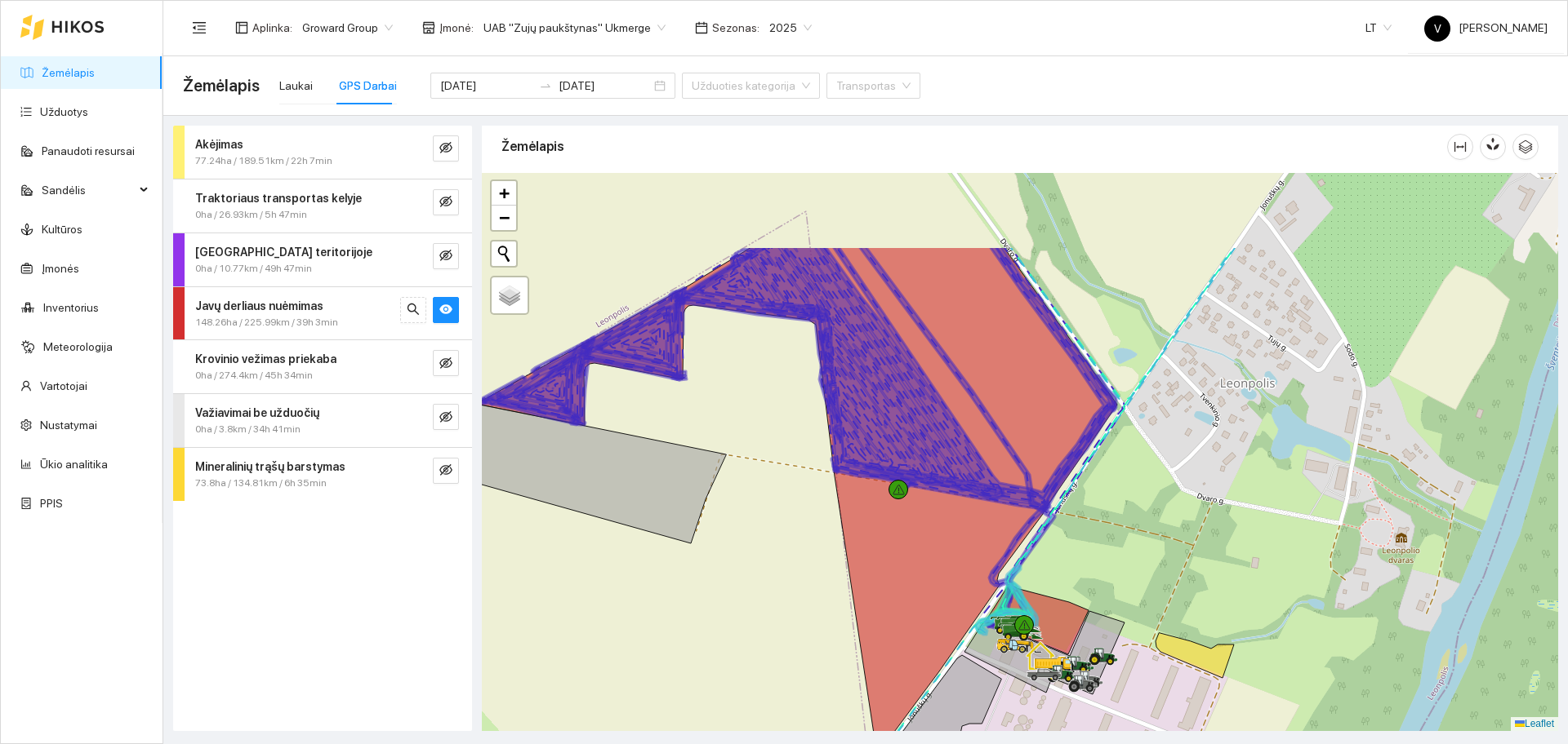
drag, startPoint x: 1296, startPoint y: 283, endPoint x: 1202, endPoint y: 414, distance: 161.2
click at [1202, 414] on div at bounding box center [1019, 452] width 1076 height 558
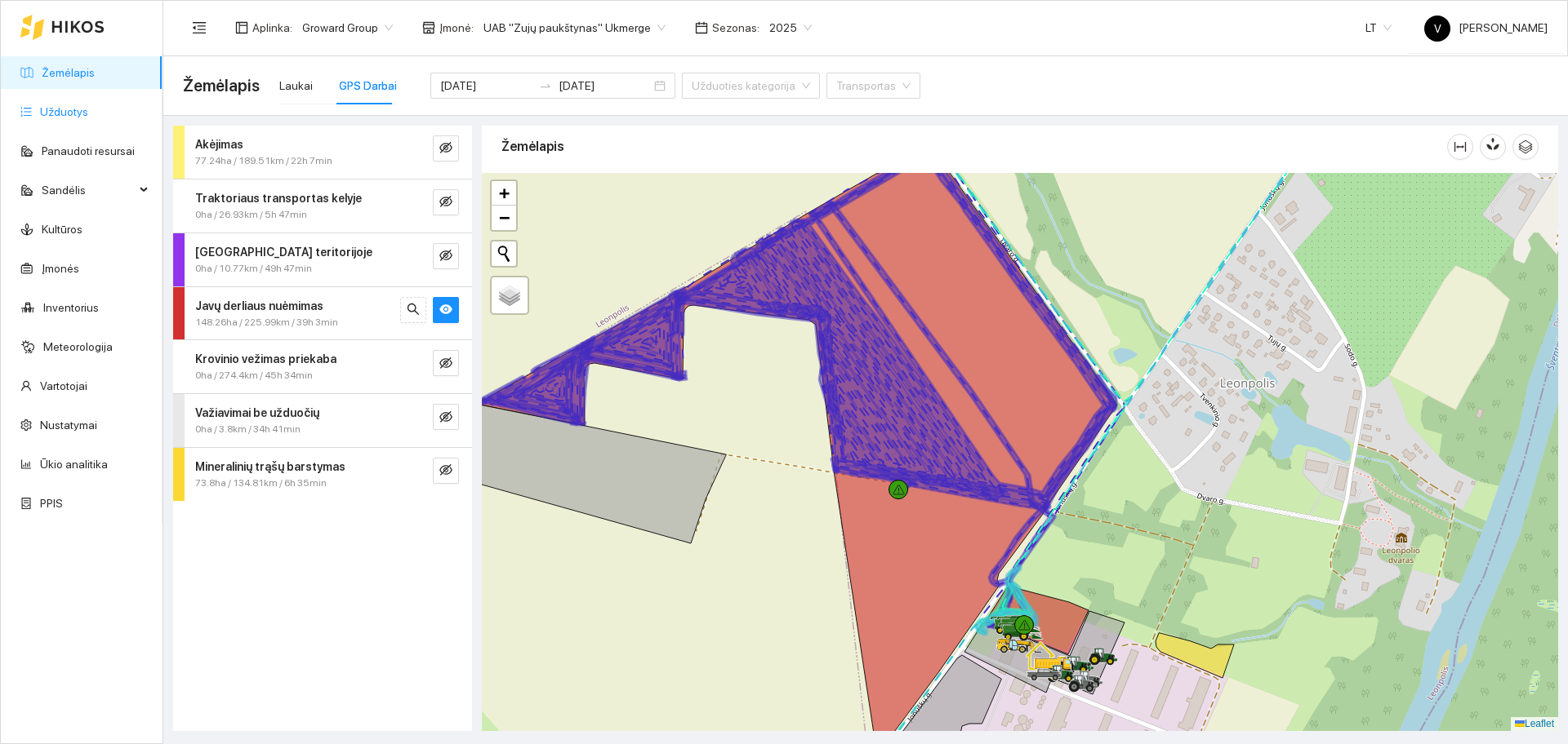
click at [53, 118] on link "Užduotys" at bounding box center [64, 112] width 48 height 13
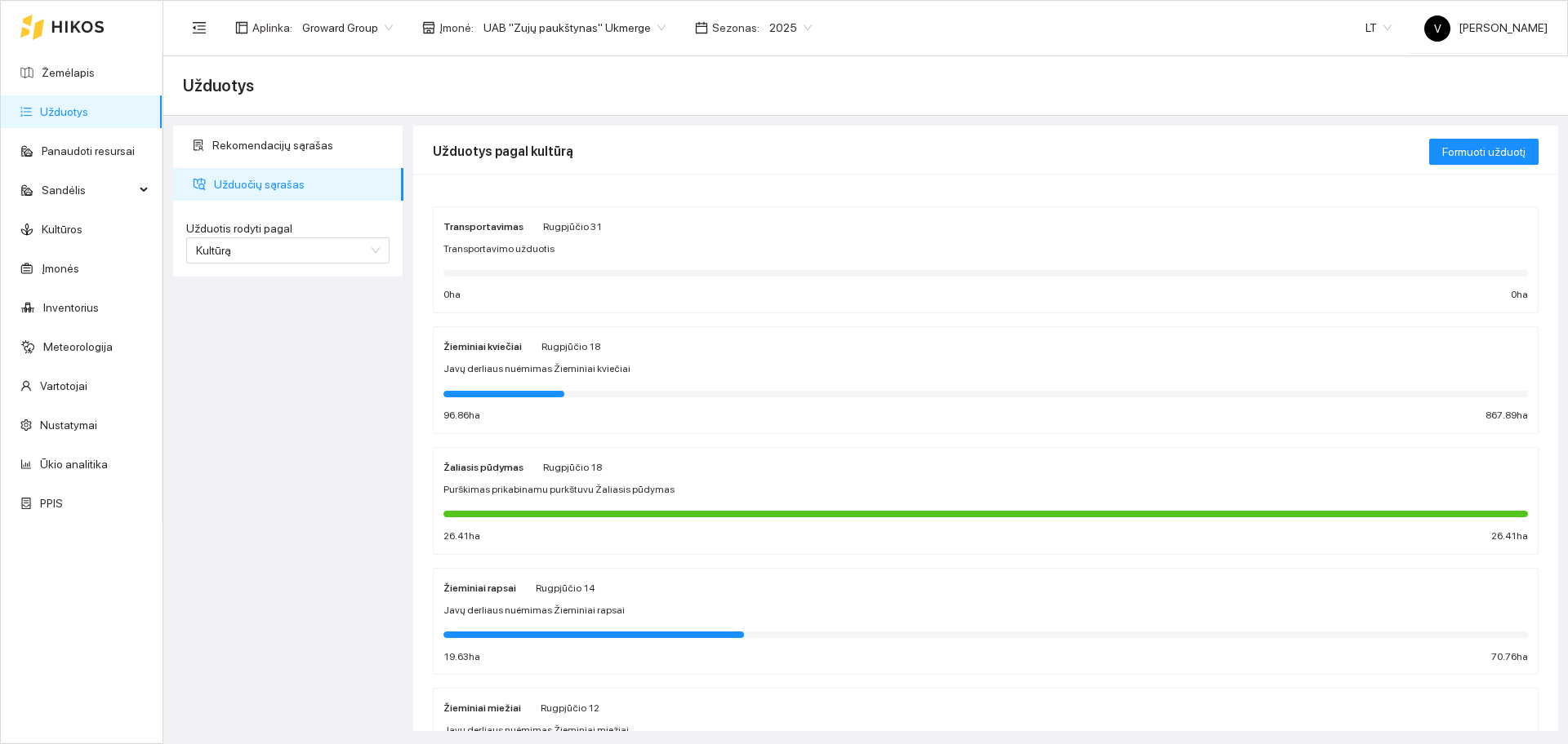
click at [476, 346] on strong "Žieminiai kviečiai" at bounding box center [483, 346] width 78 height 11
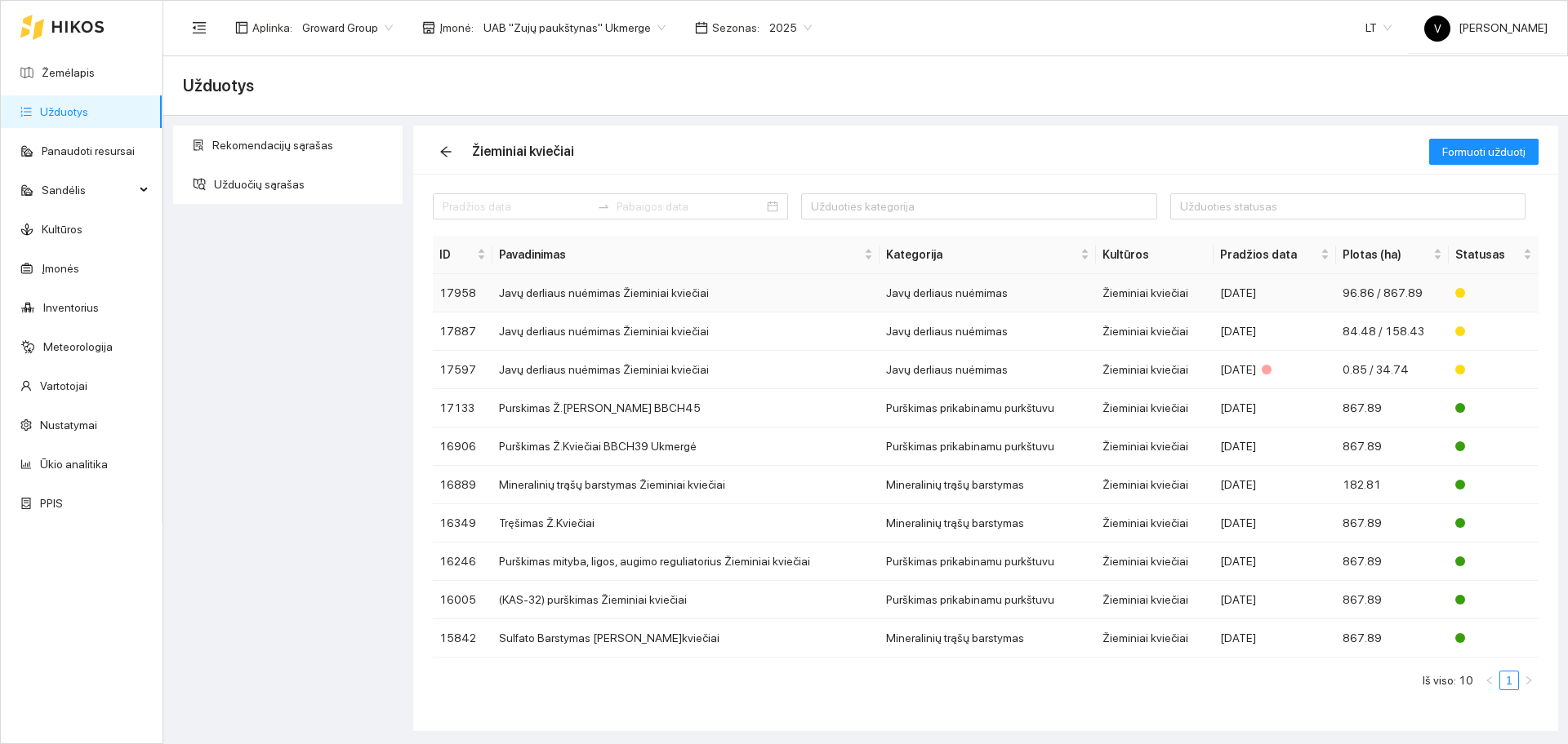
click at [568, 285] on td "Javų derliaus nuėmimas Žieminiai kviečiai" at bounding box center [686, 294] width 387 height 39
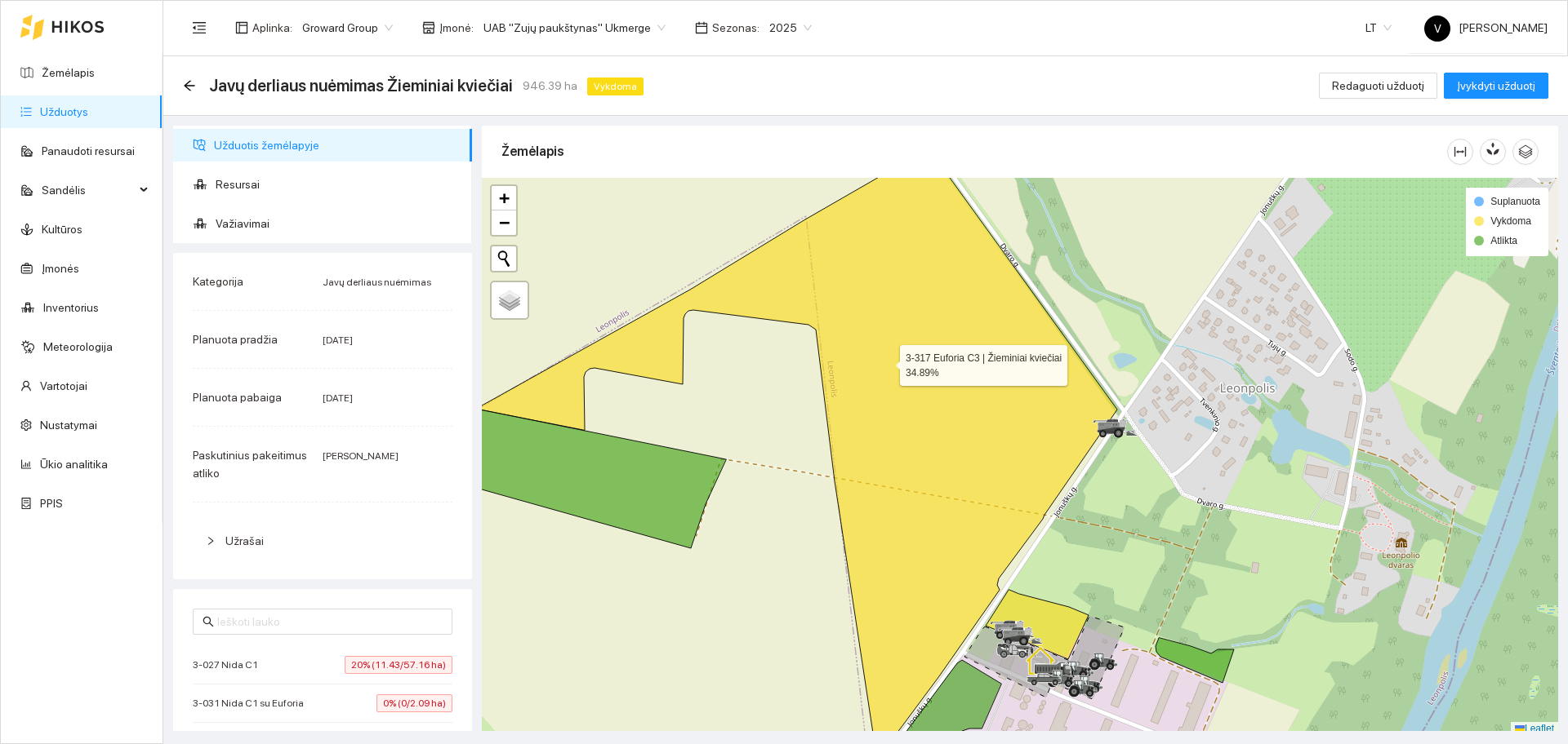
click at [900, 363] on icon at bounding box center [797, 452] width 642 height 607
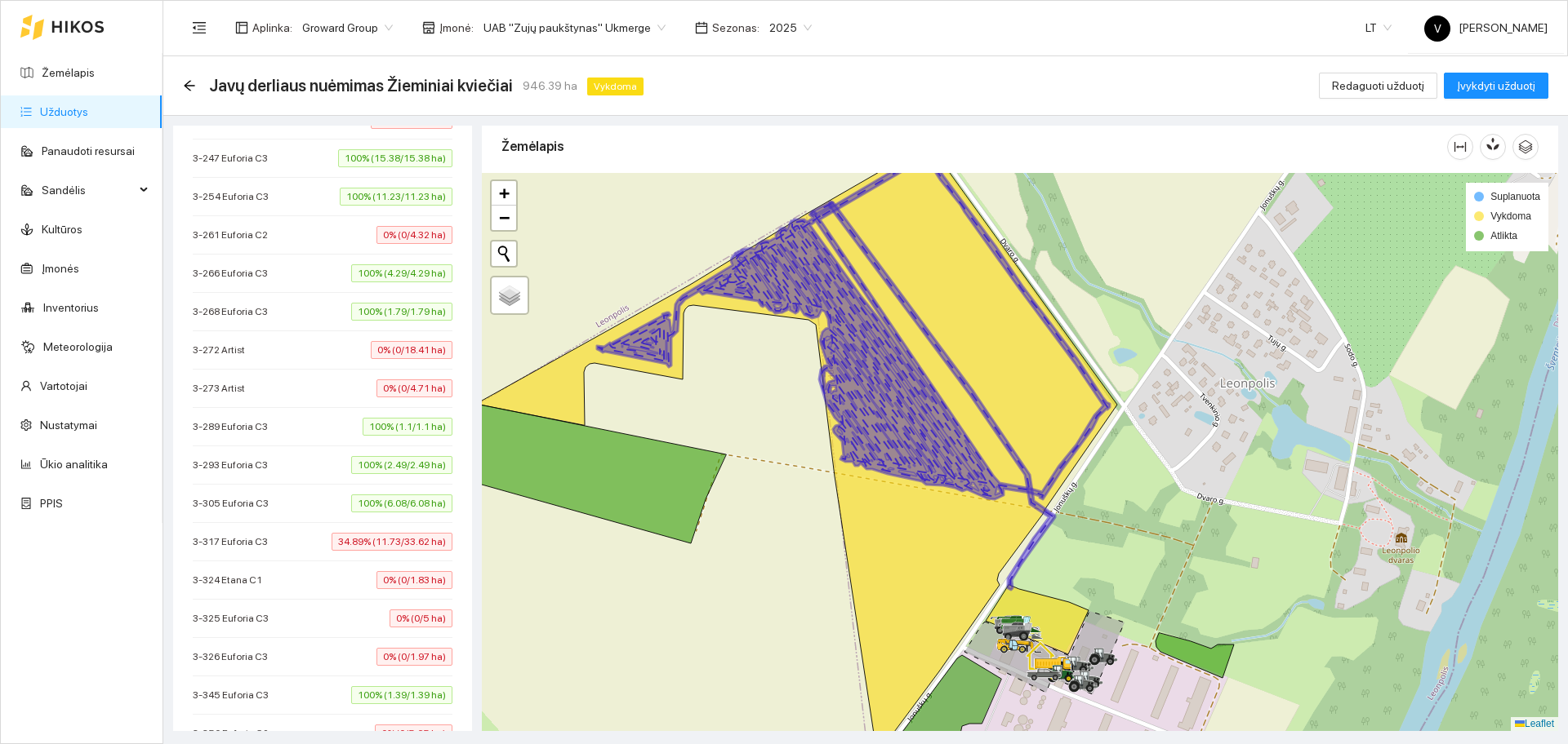
scroll to position [2040, 0]
click at [252, 545] on span "3-317 Euforia C3" at bounding box center [234, 543] width 84 height 17
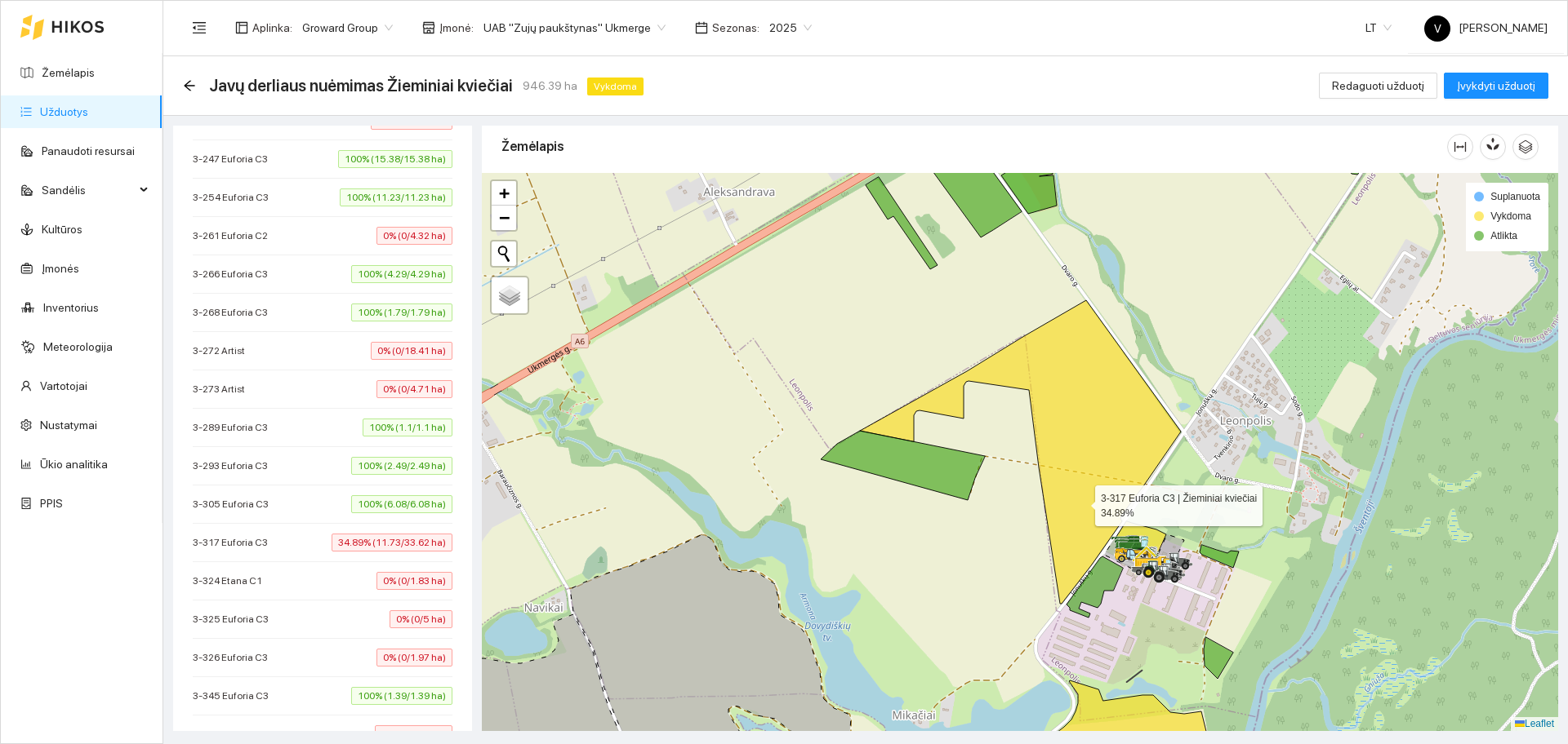
click at [1081, 502] on icon at bounding box center [1020, 452] width 321 height 304
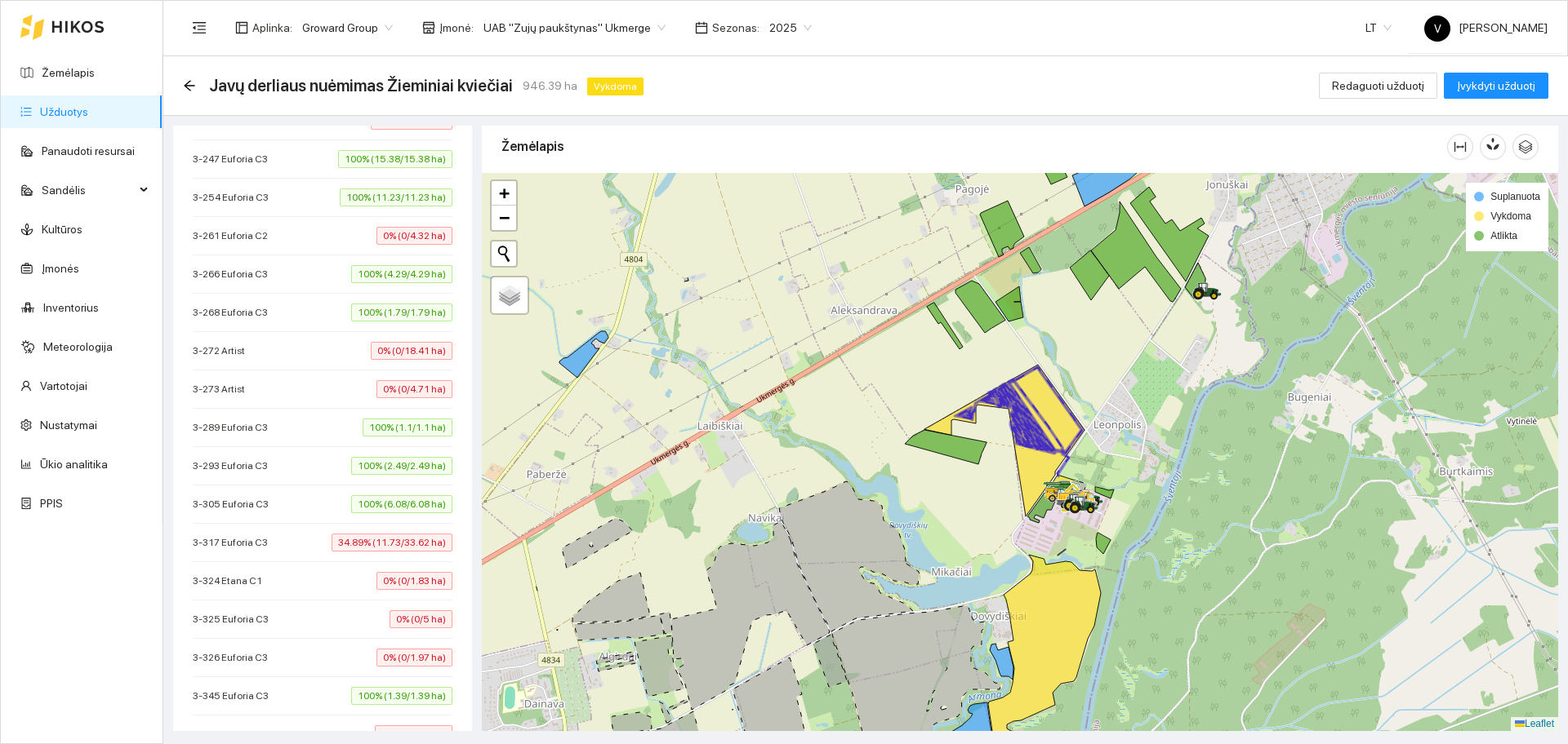
drag, startPoint x: 1011, startPoint y: 371, endPoint x: 978, endPoint y: 374, distance: 33.1
click at [978, 374] on div at bounding box center [1019, 452] width 1076 height 558
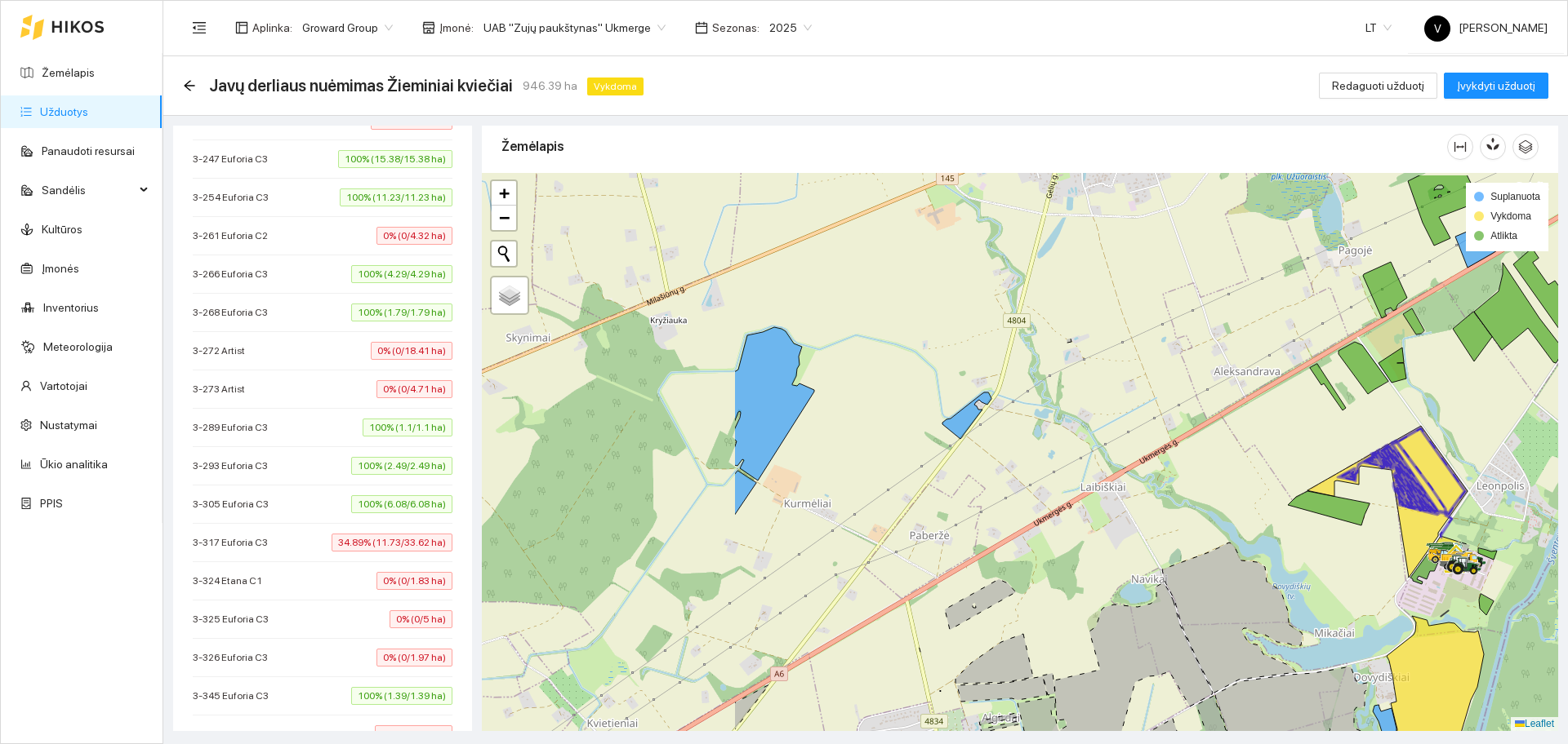
drag, startPoint x: 687, startPoint y: 415, endPoint x: 1027, endPoint y: 477, distance: 345.6
click at [1027, 477] on div at bounding box center [1019, 452] width 1076 height 558
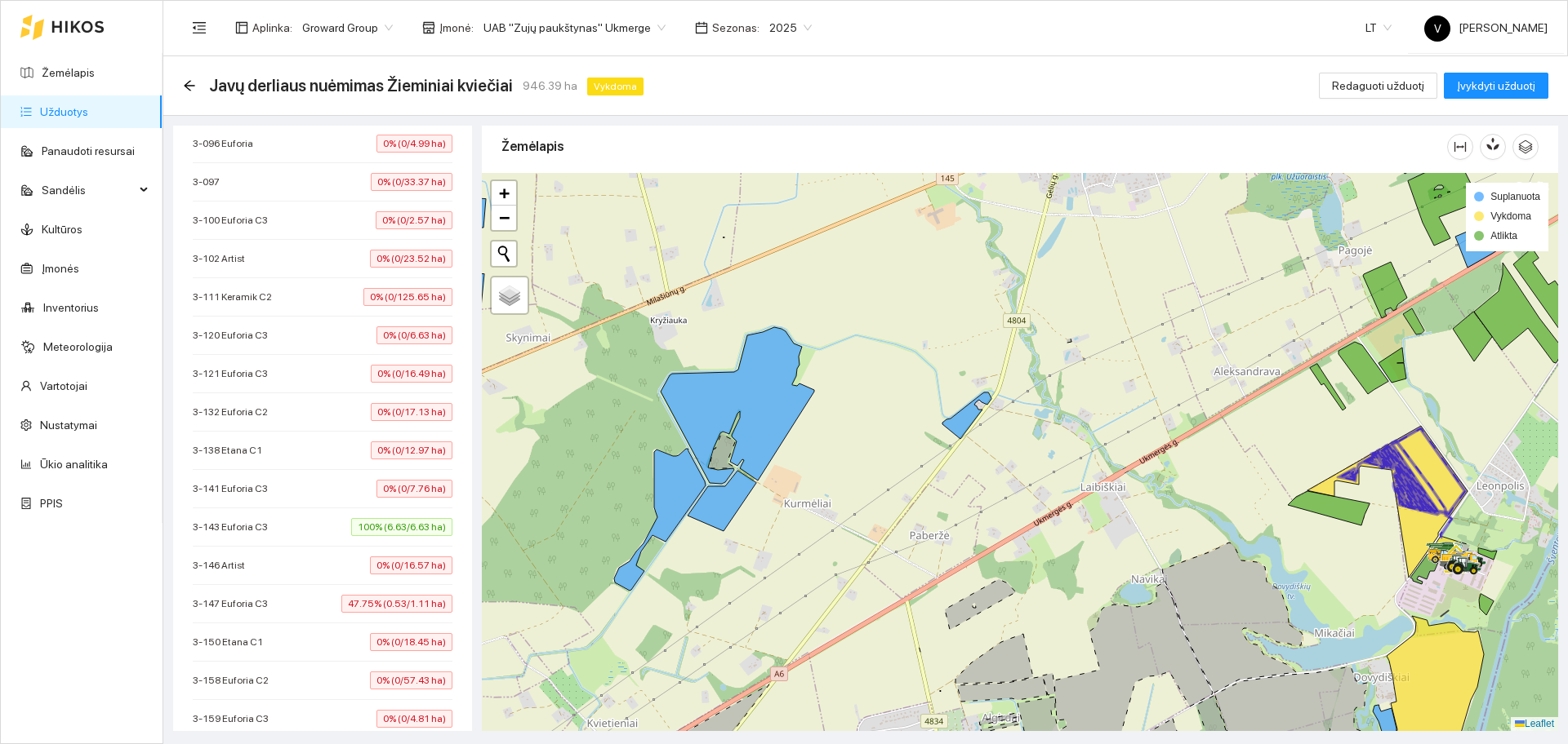
scroll to position [817, 0]
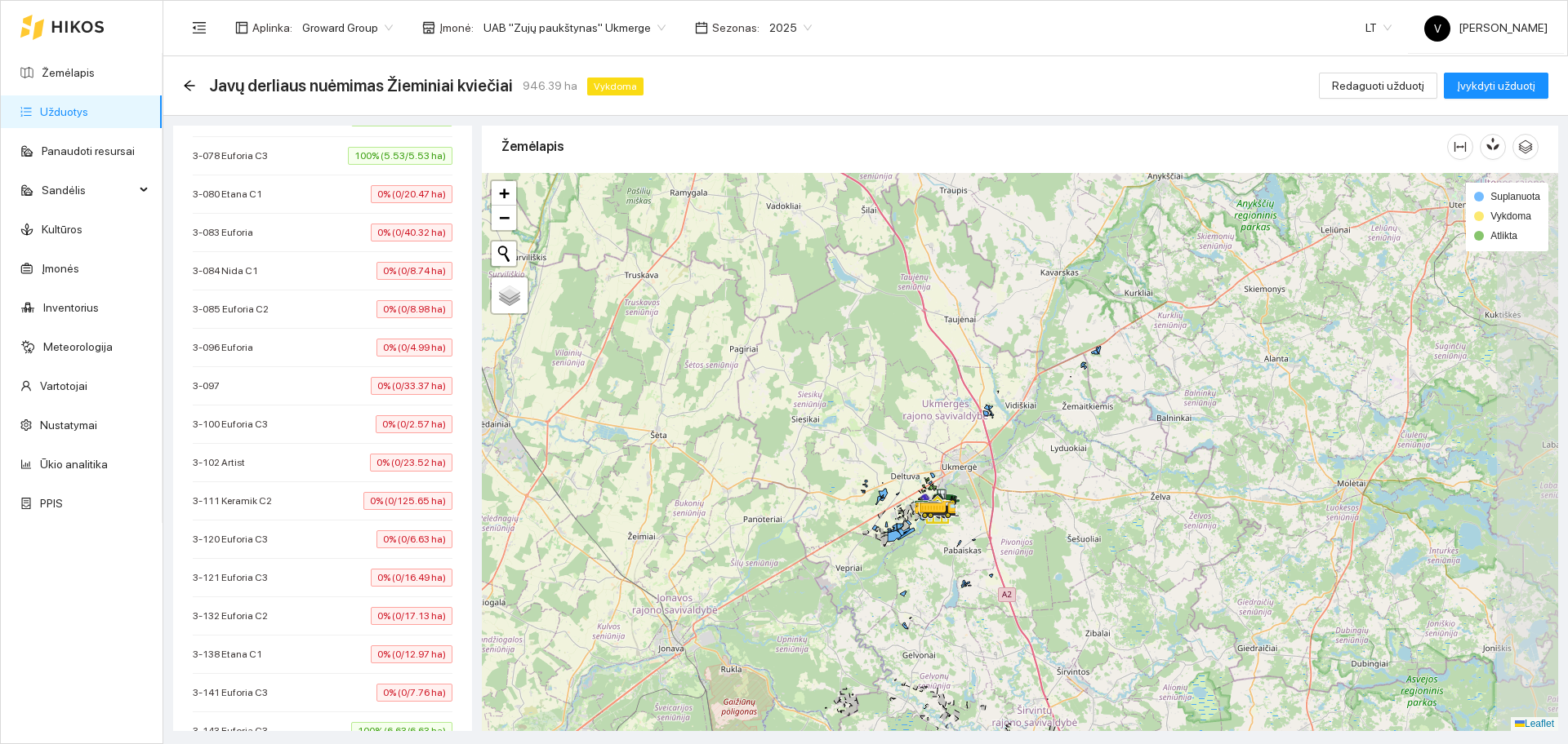
drag, startPoint x: 1141, startPoint y: 492, endPoint x: 1008, endPoint y: 617, distance: 182.5
click at [1008, 617] on div at bounding box center [1019, 452] width 1076 height 558
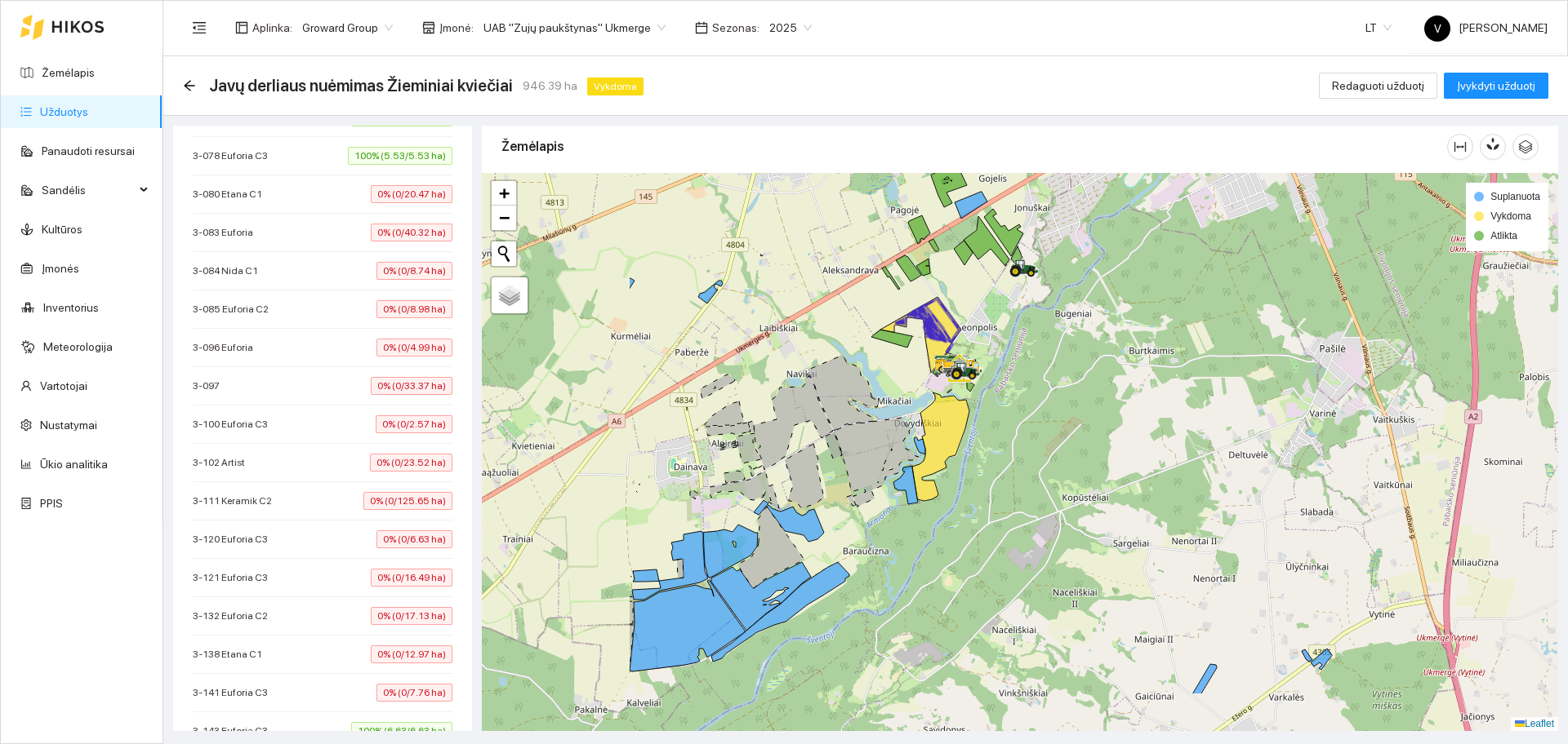
drag, startPoint x: 770, startPoint y: 542, endPoint x: 1024, endPoint y: 451, distance: 269.8
click at [1025, 449] on div at bounding box center [1019, 452] width 1076 height 558
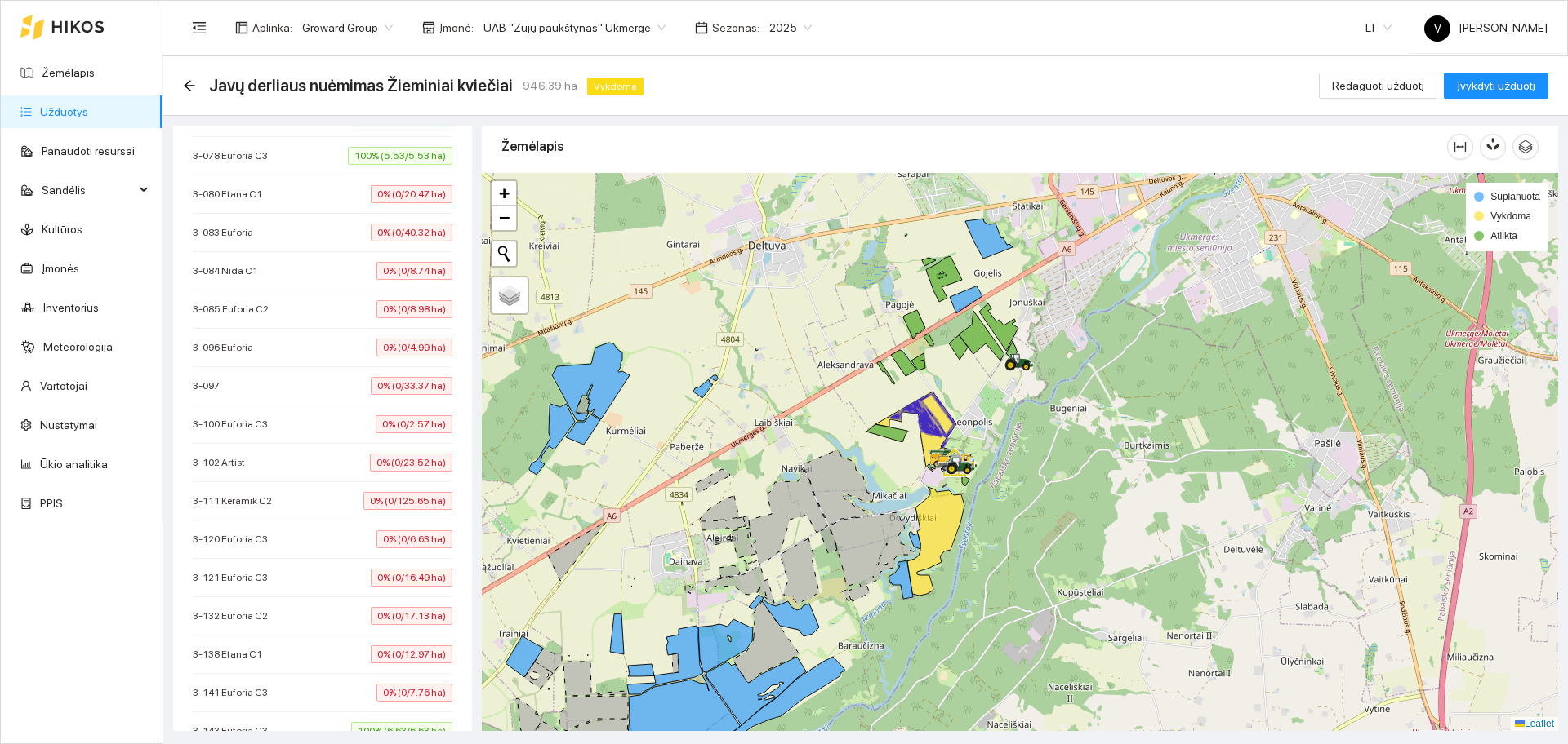
drag, startPoint x: 1085, startPoint y: 436, endPoint x: 1085, endPoint y: 496, distance: 60.0
click at [1085, 495] on div at bounding box center [1019, 452] width 1076 height 558
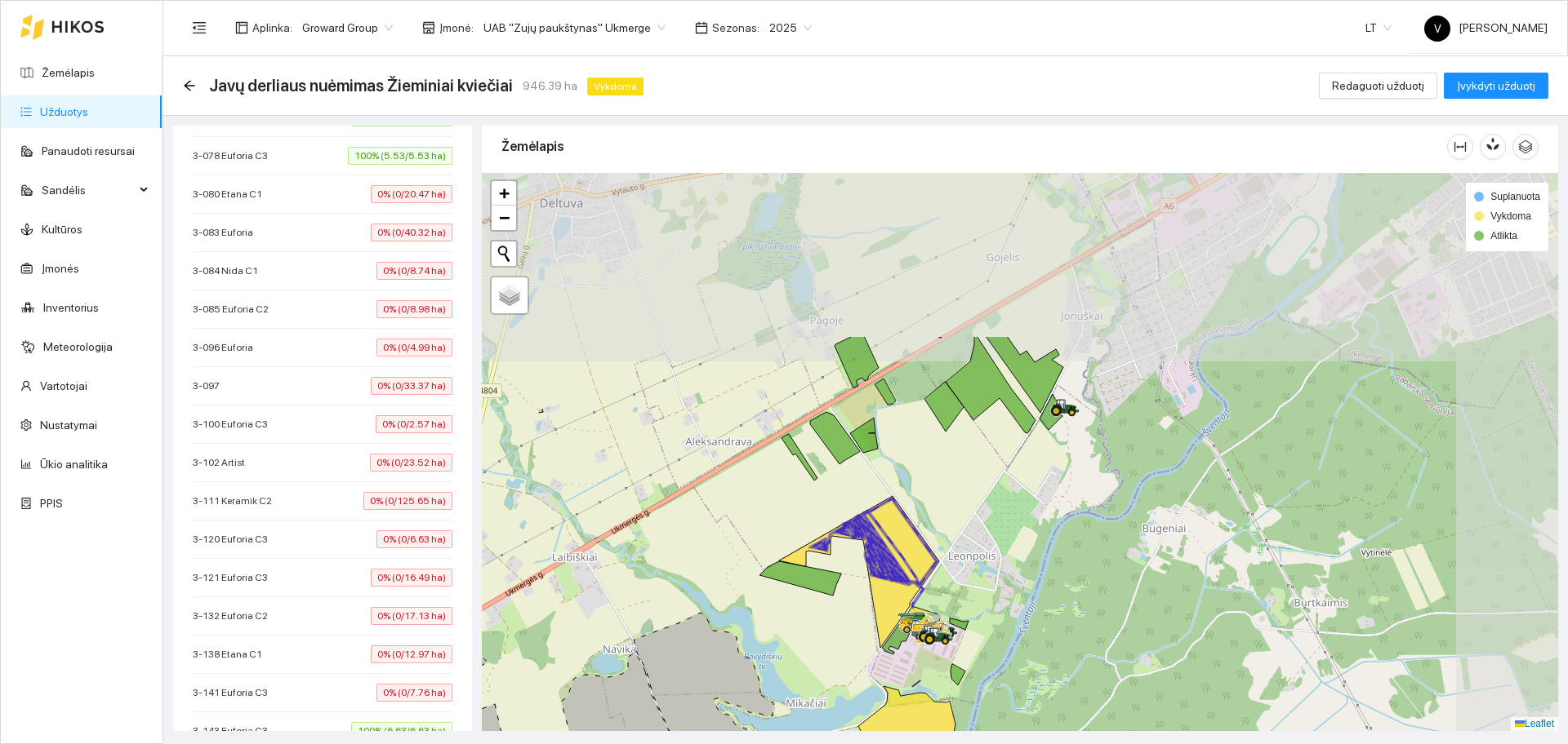
drag, startPoint x: 1204, startPoint y: 353, endPoint x: 936, endPoint y: 554, distance: 335.0
click at [938, 579] on div at bounding box center [1019, 452] width 1076 height 558
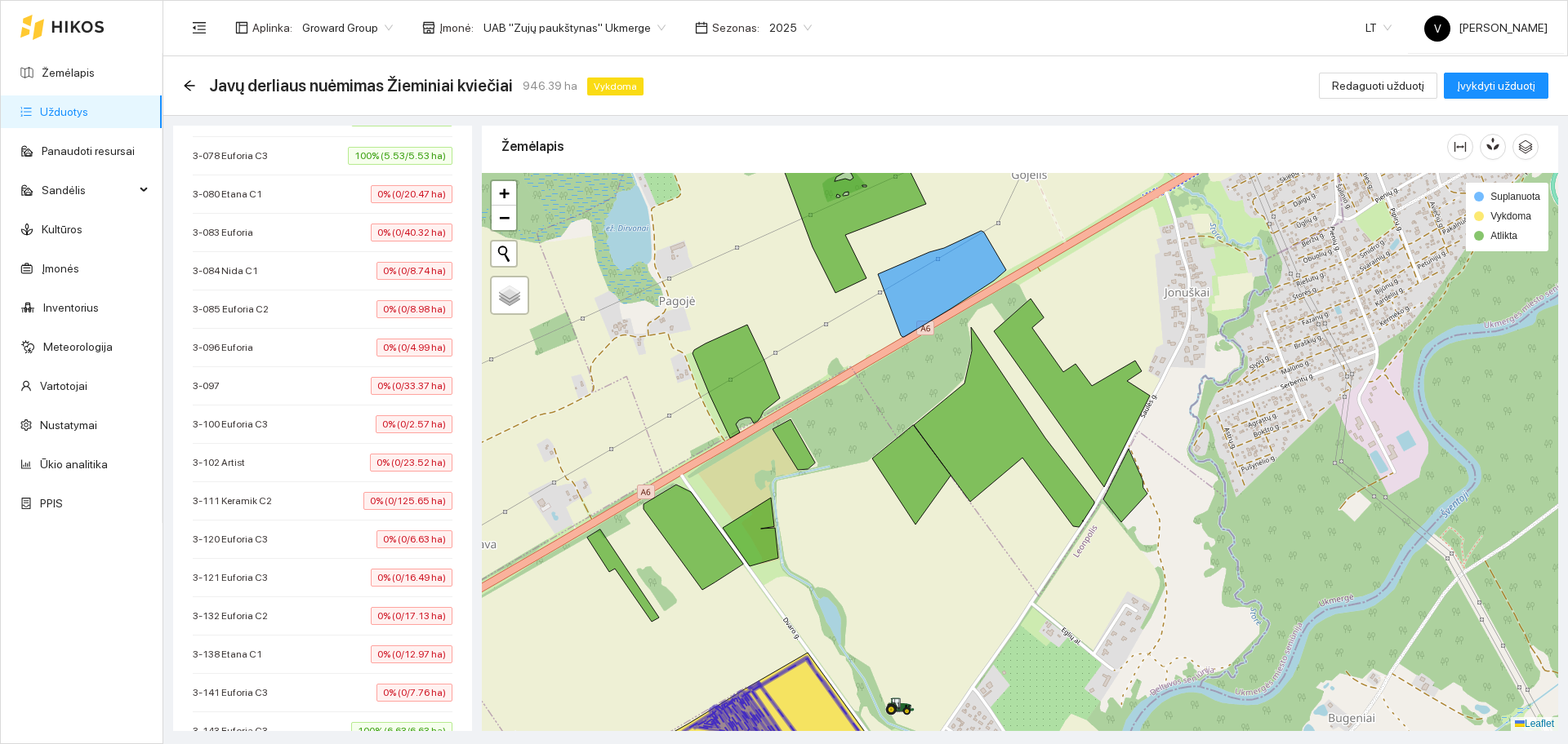
drag, startPoint x: 926, startPoint y: 517, endPoint x: 935, endPoint y: 556, distance: 40.0
click at [935, 556] on div at bounding box center [1019, 452] width 1076 height 558
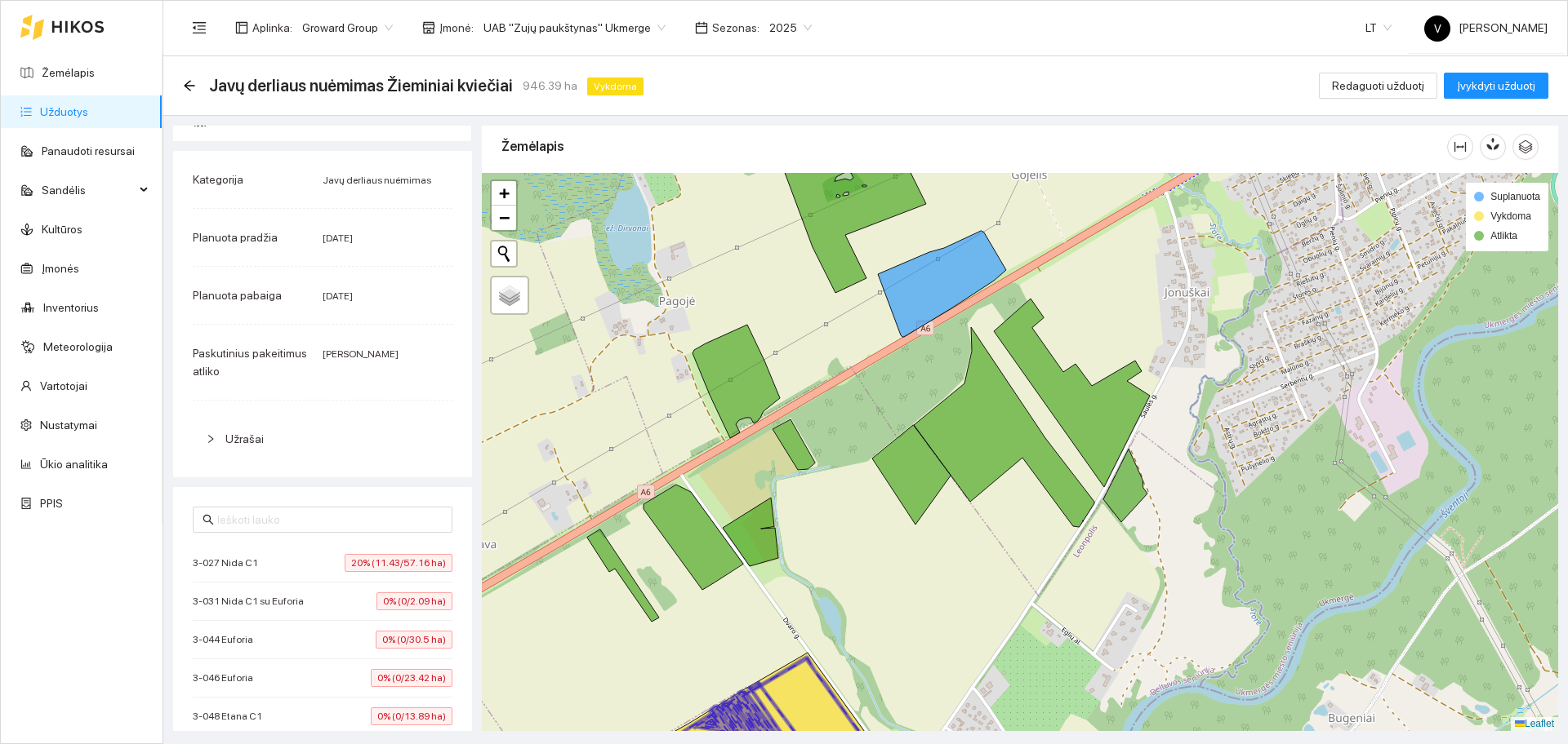
scroll to position [0, 0]
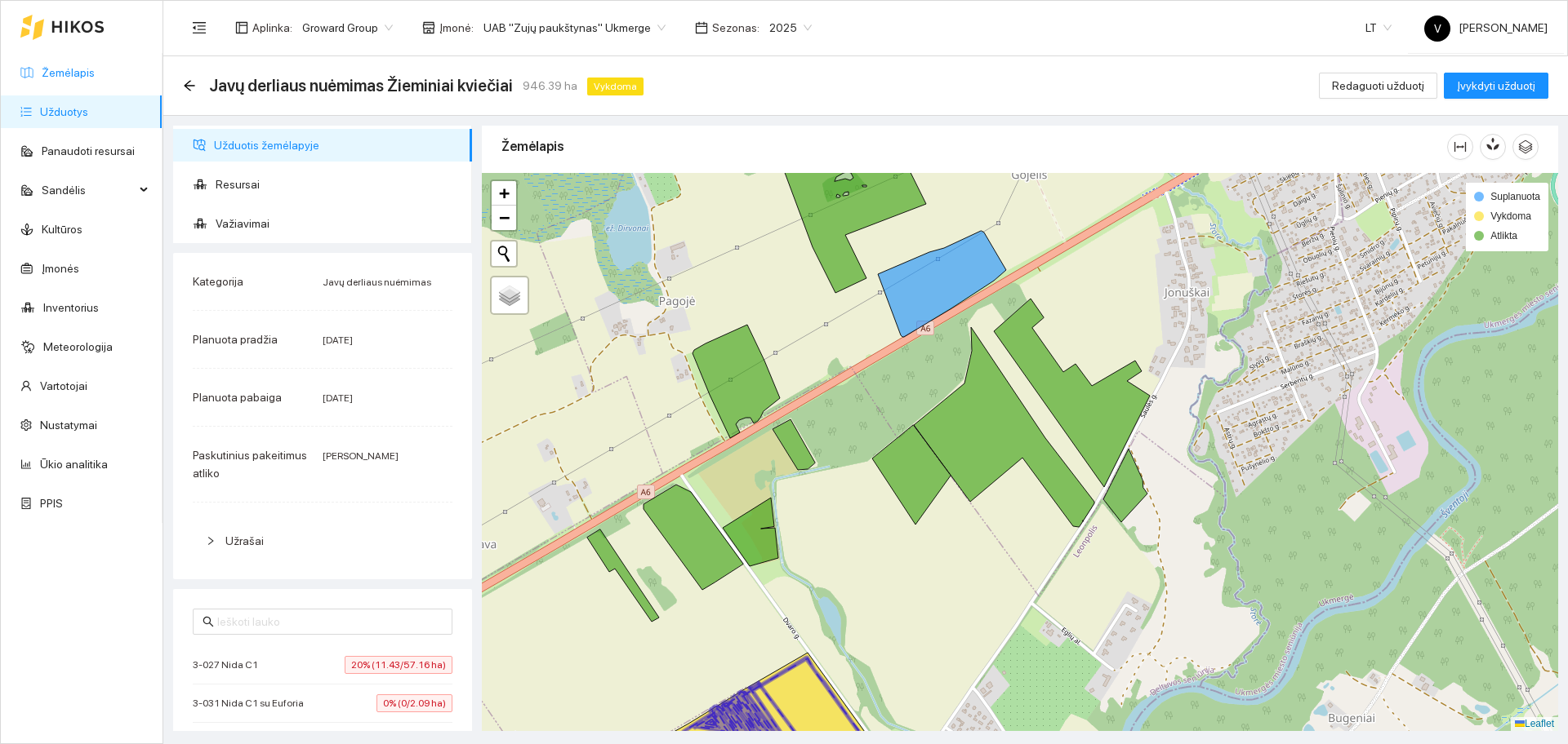
click at [95, 76] on link "Žemėlapis" at bounding box center [68, 73] width 53 height 13
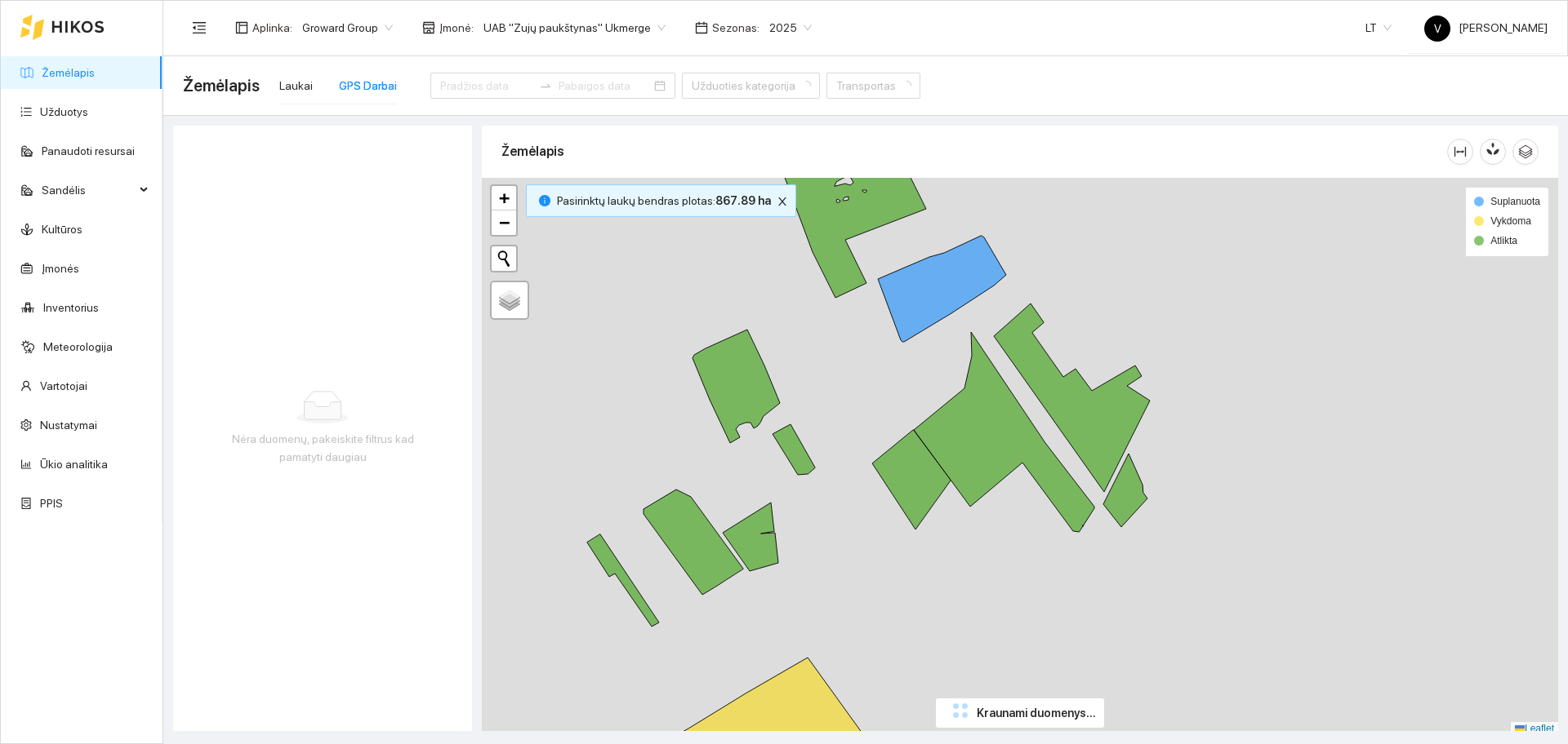
type input "[DATE]"
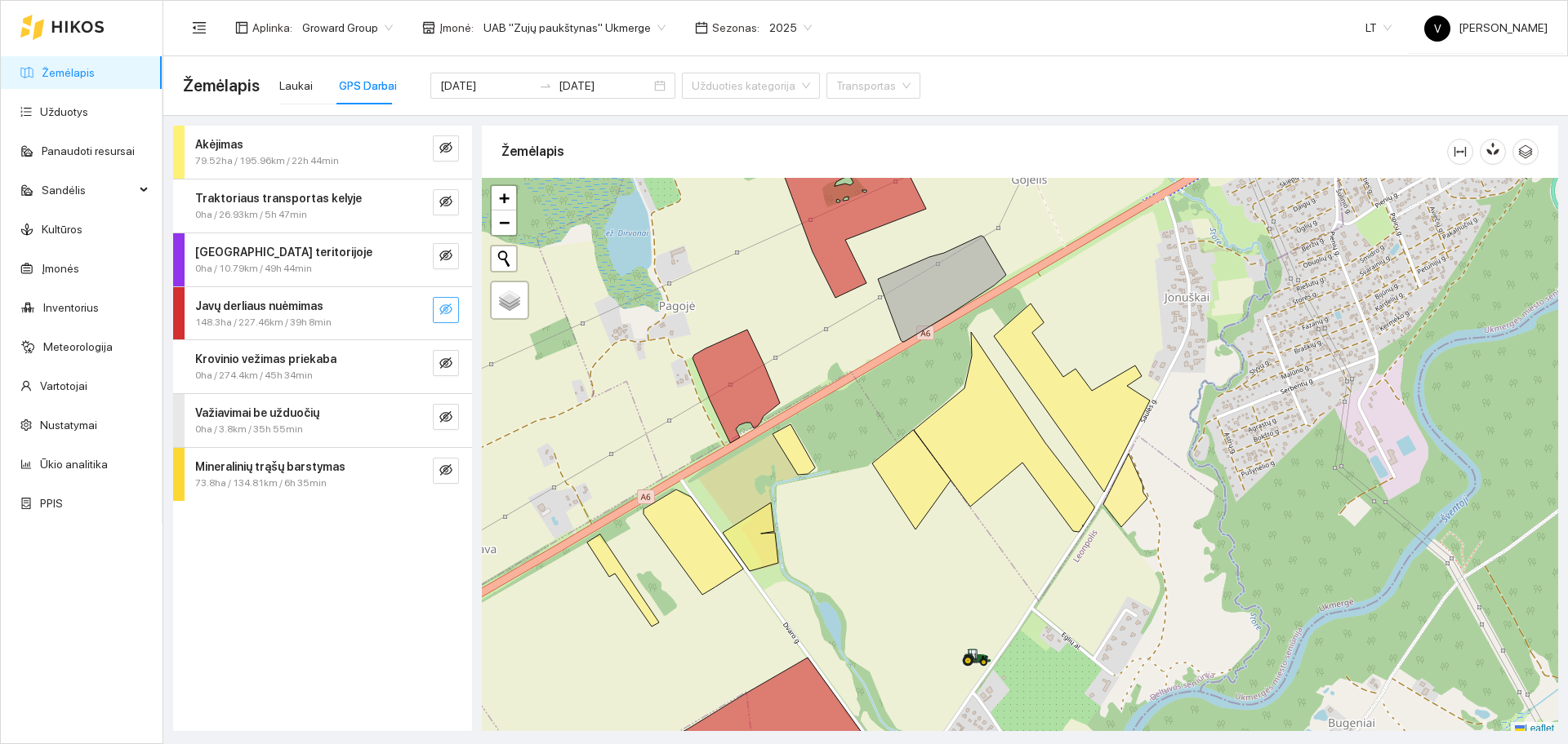
click at [433, 305] on button "button" at bounding box center [446, 310] width 26 height 26
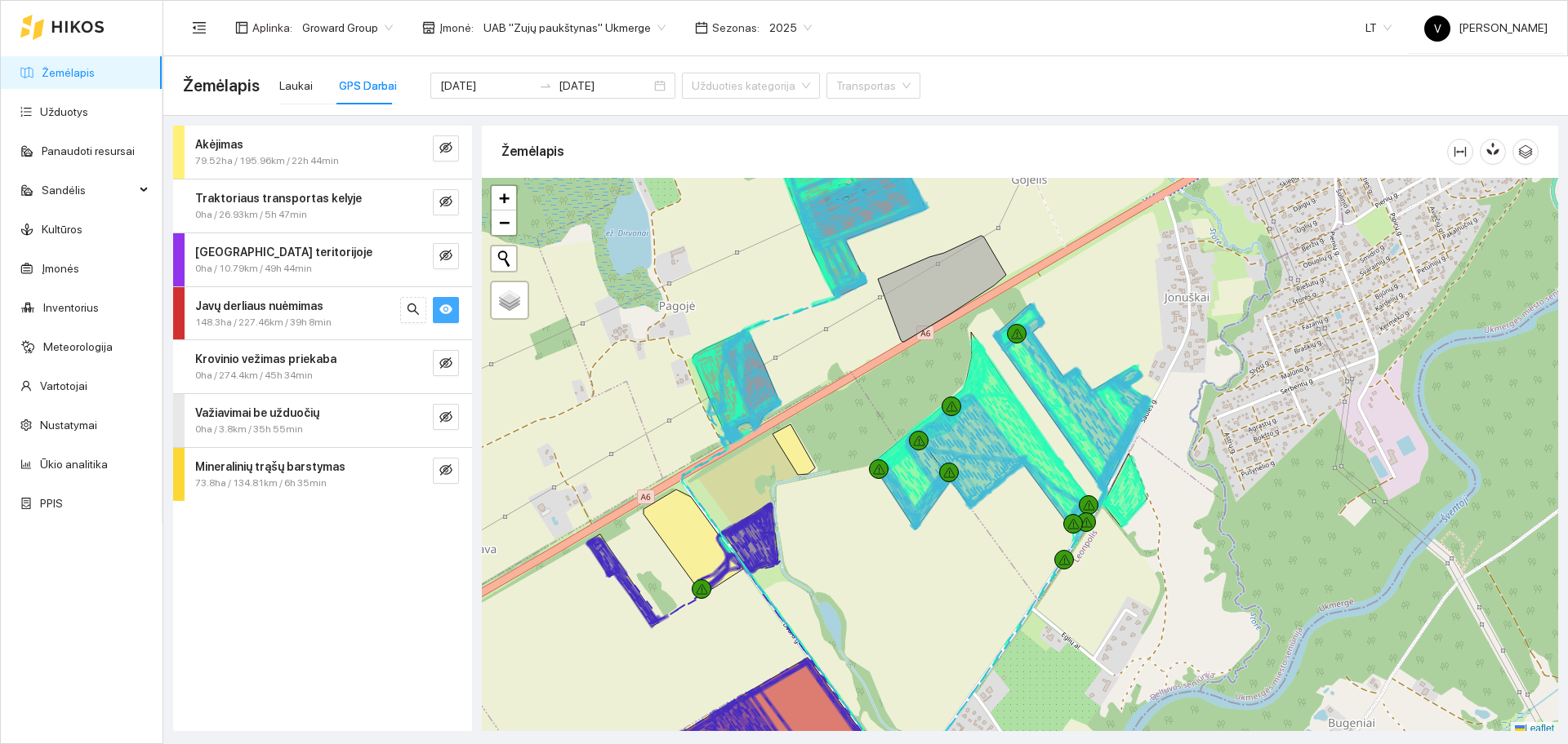
click at [433, 305] on button "button" at bounding box center [446, 310] width 26 height 26
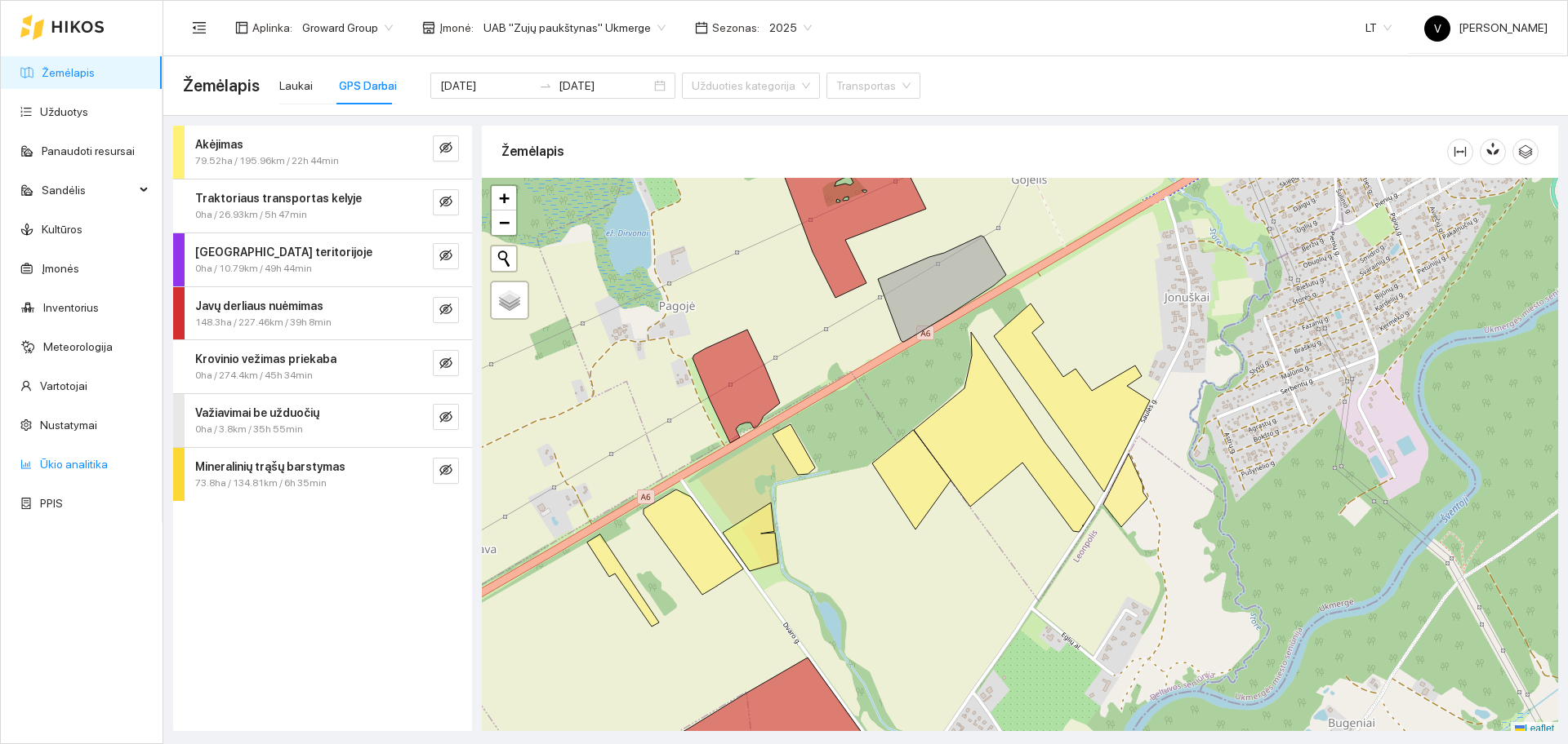
click at [60, 465] on link "Ūkio analitika" at bounding box center [74, 464] width 68 height 13
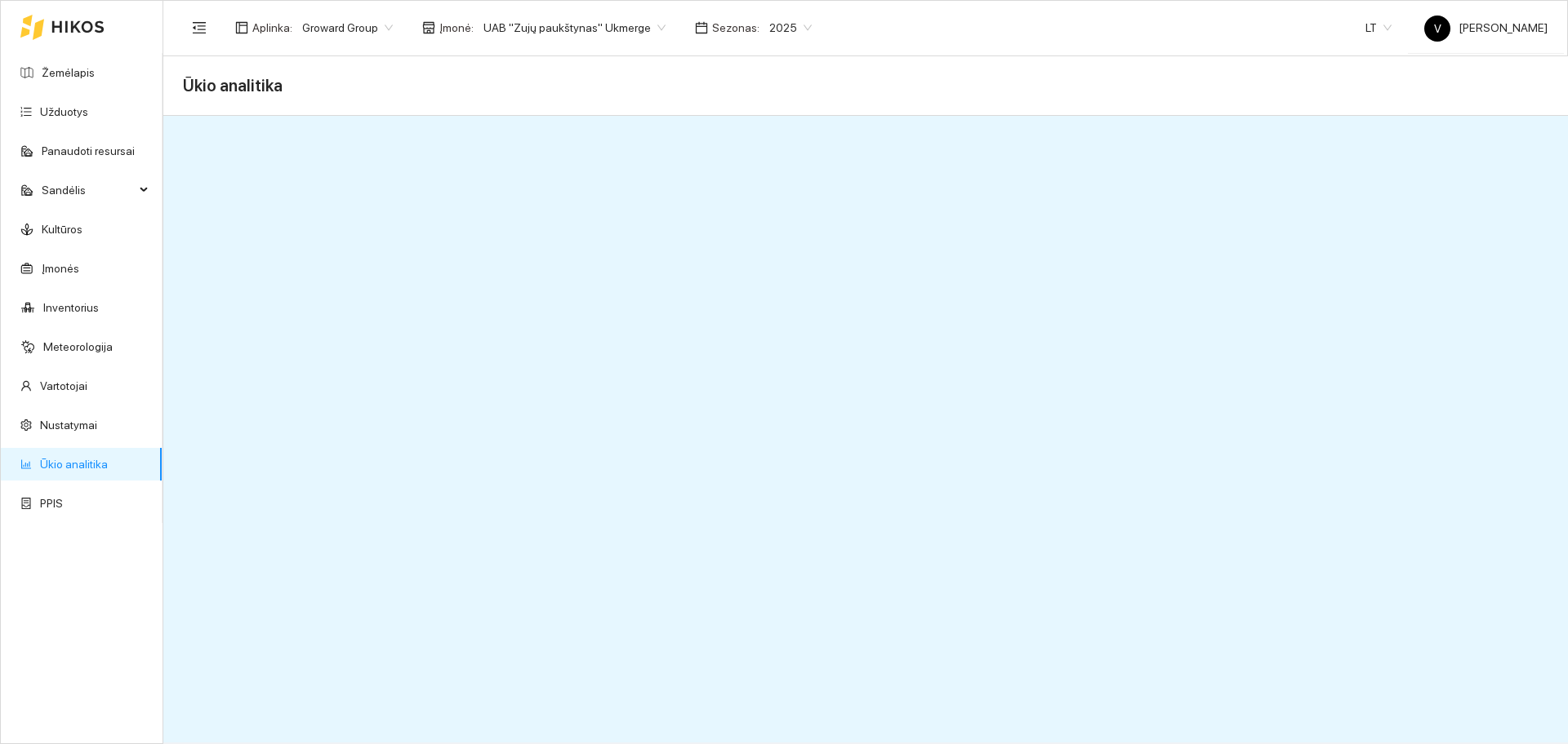
click at [525, 31] on span "UAB "Zujų paukštynas" Ukmerge" at bounding box center [574, 28] width 182 height 25
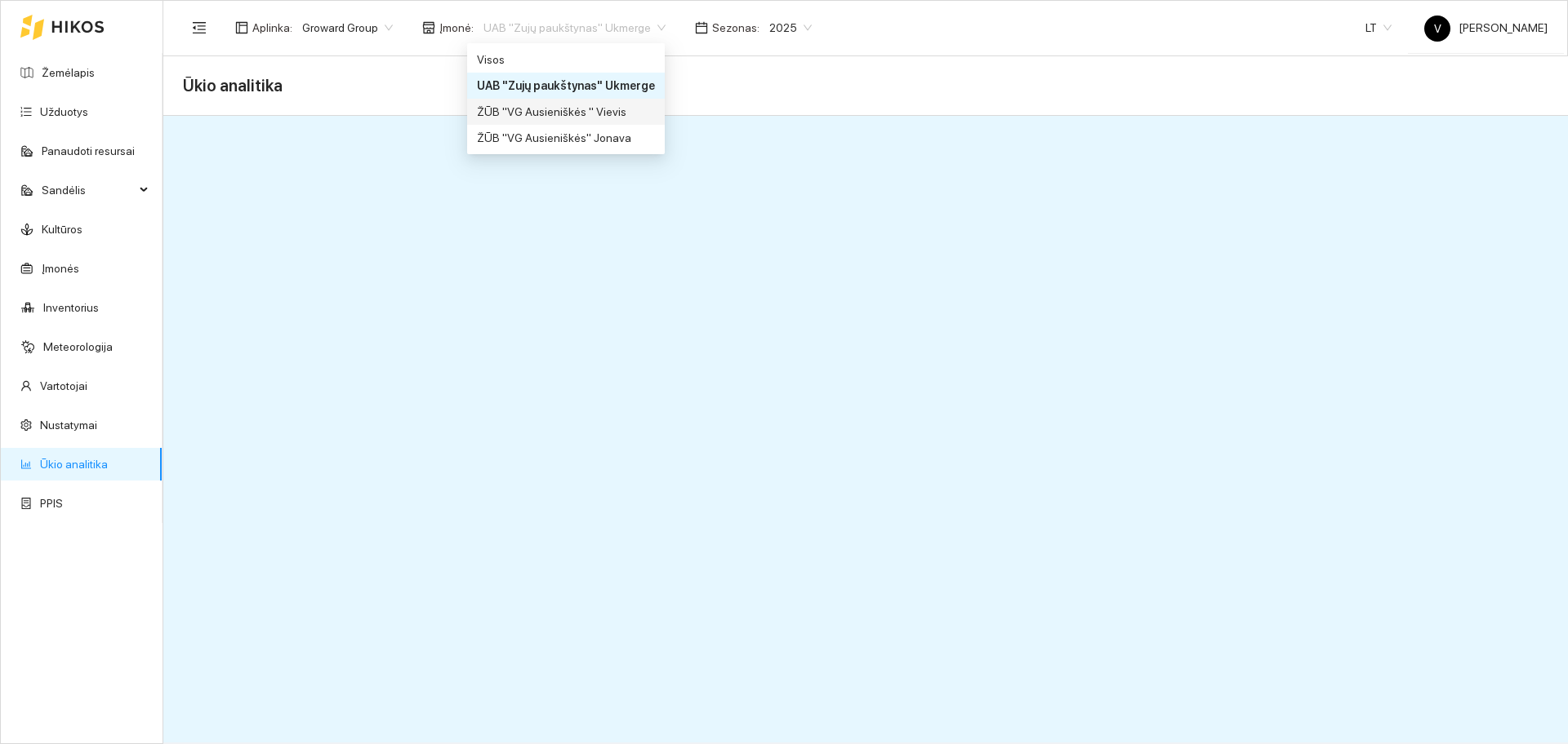
click at [544, 117] on div "ŽŪB "VG Ausieniškės " Vievis" at bounding box center [566, 112] width 178 height 18
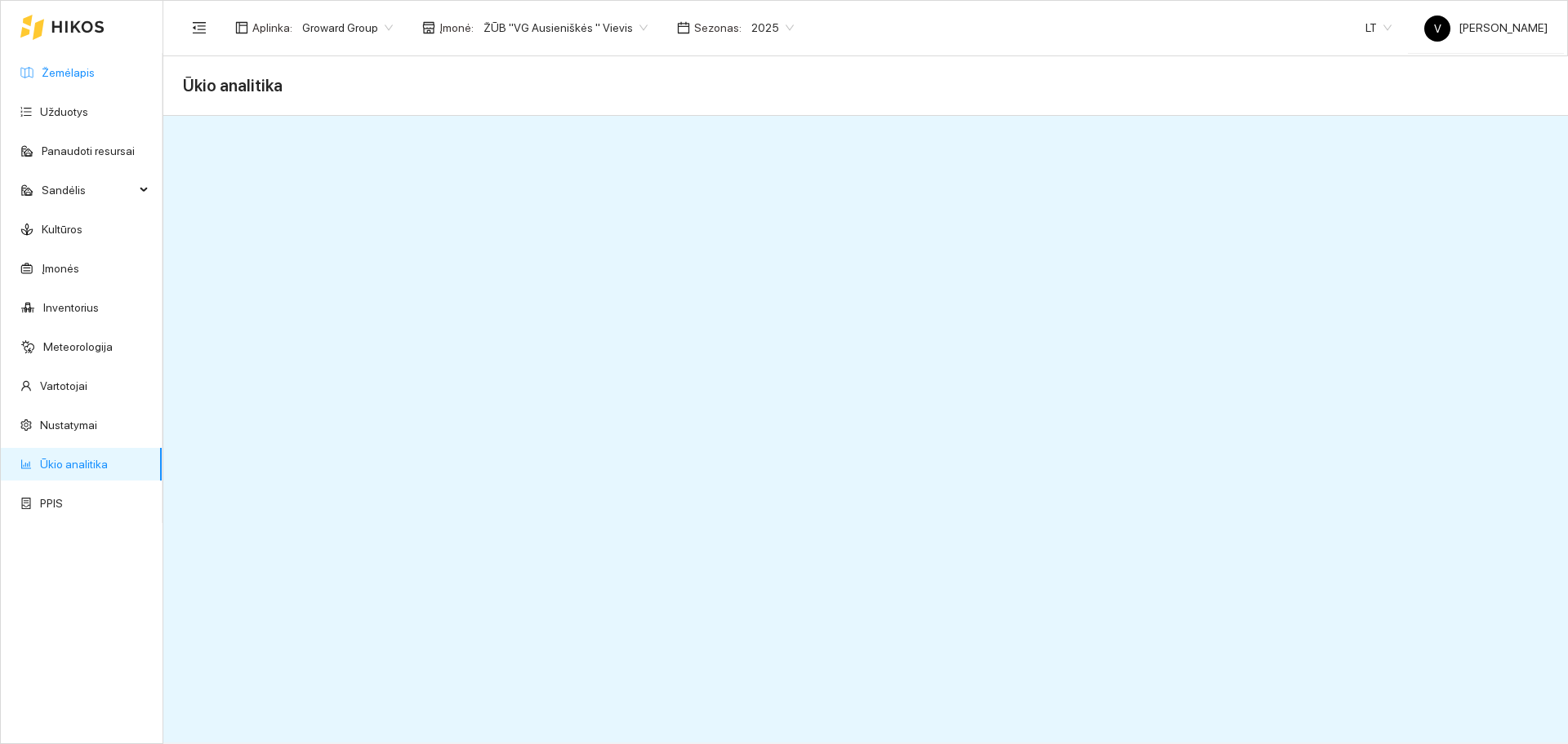
click at [71, 74] on link "Žemėlapis" at bounding box center [68, 73] width 53 height 13
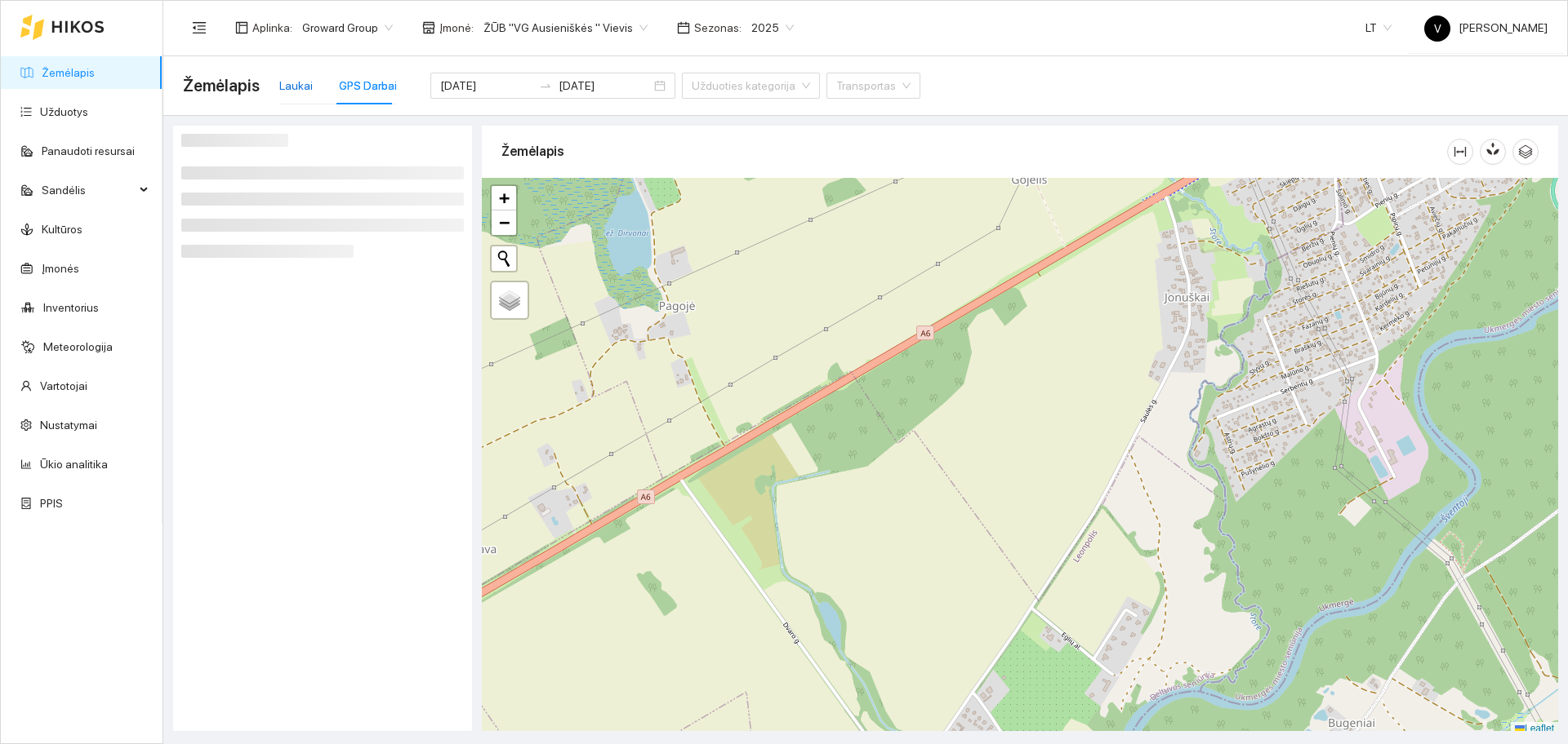
click at [304, 83] on div "Laukai" at bounding box center [296, 86] width 33 height 18
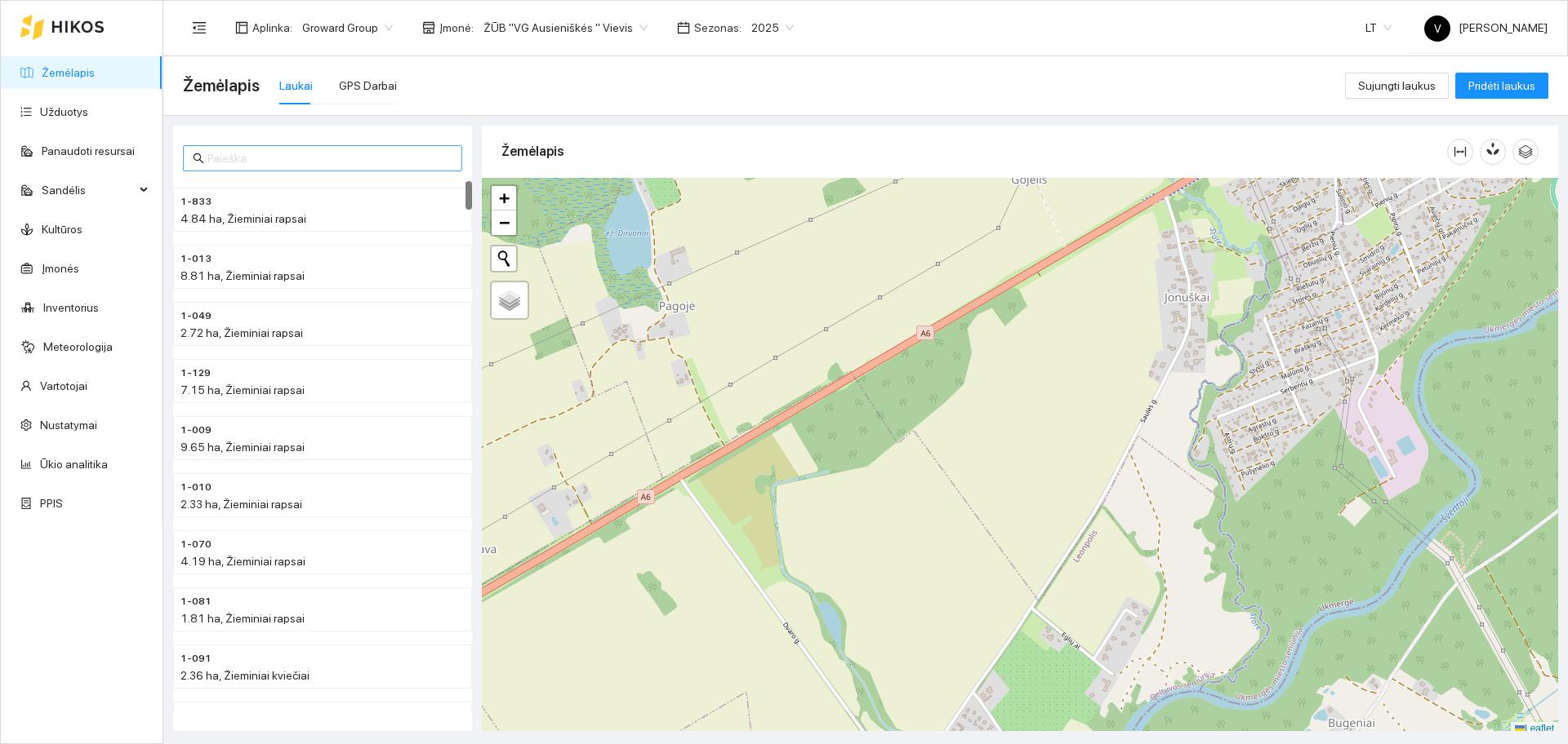
click at [268, 162] on input "text" at bounding box center [330, 159] width 245 height 18
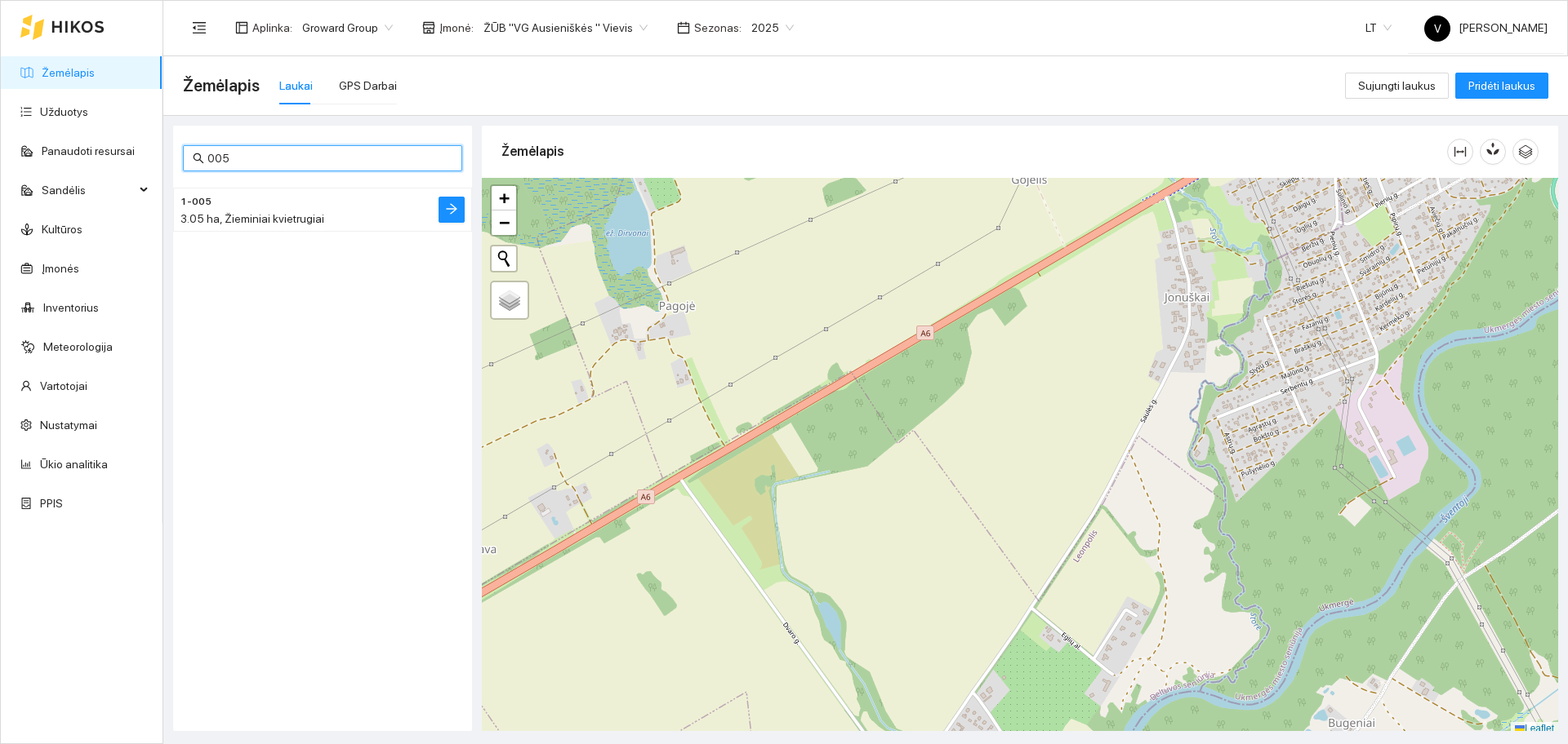
type input "005"
click at [262, 209] on div "3.05 ha, Žieminiai kvietrugiai" at bounding box center [290, 219] width 219 height 18
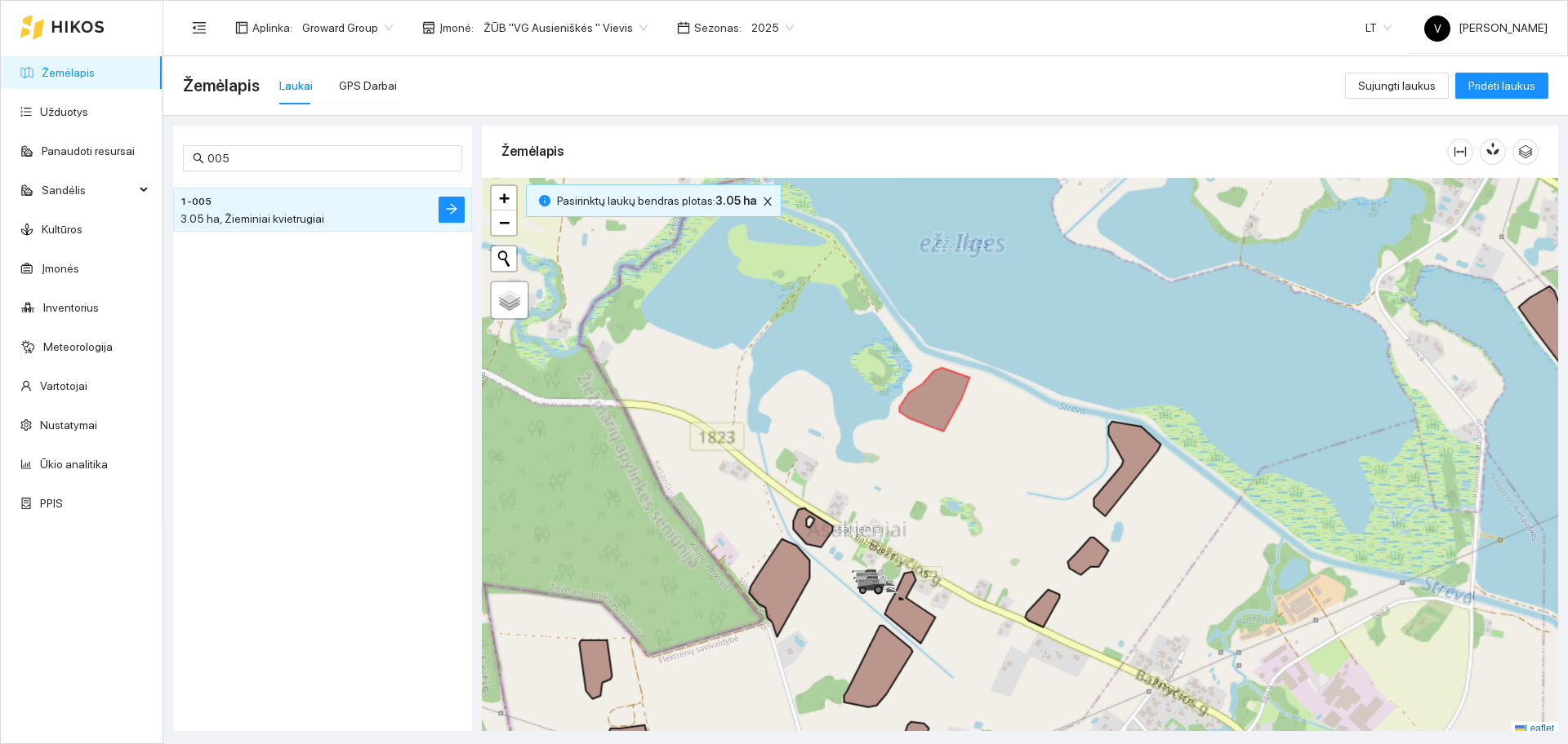
scroll to position [5, 0]
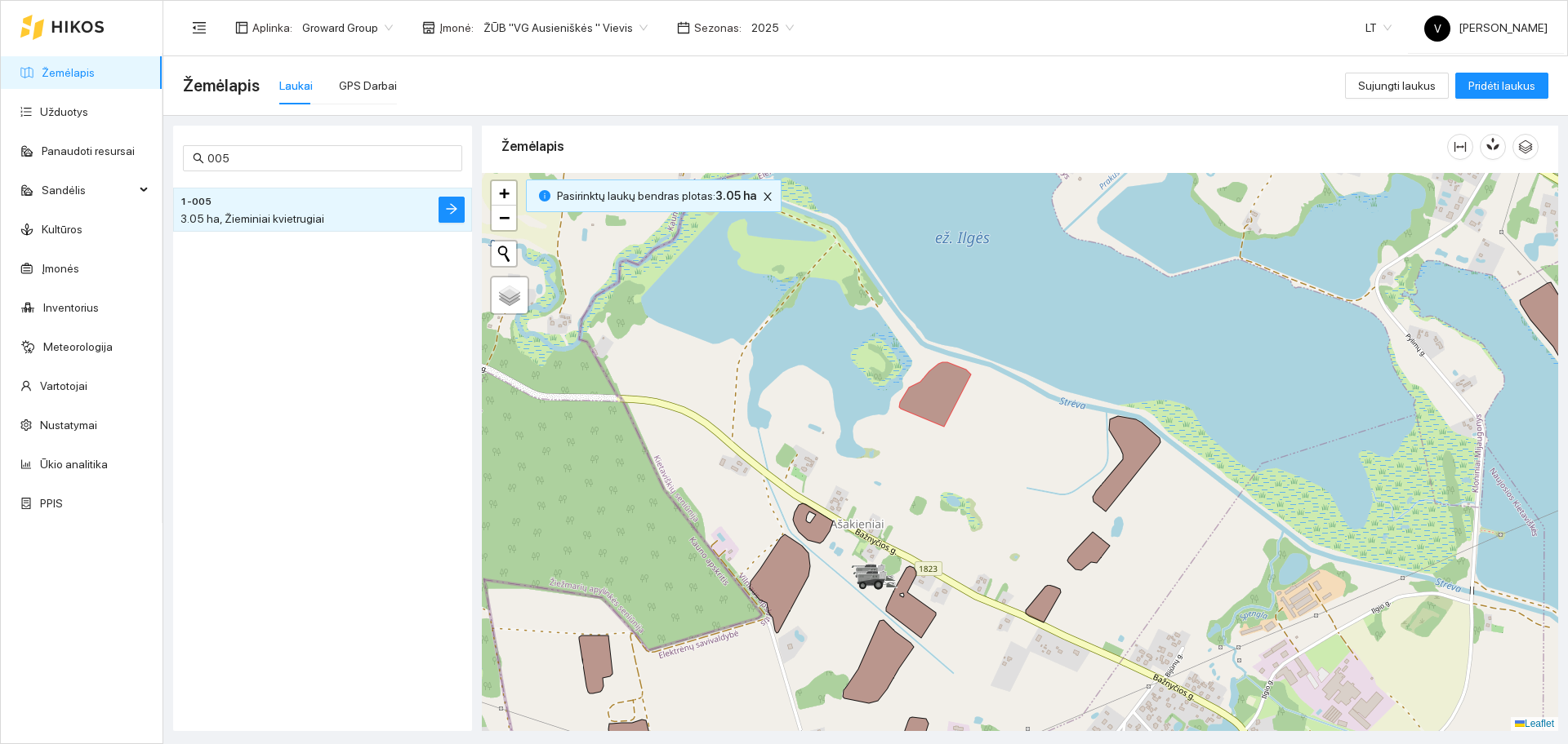
drag, startPoint x: 1088, startPoint y: 442, endPoint x: 1034, endPoint y: 438, distance: 54.1
click at [1034, 438] on div at bounding box center [1019, 452] width 1076 height 558
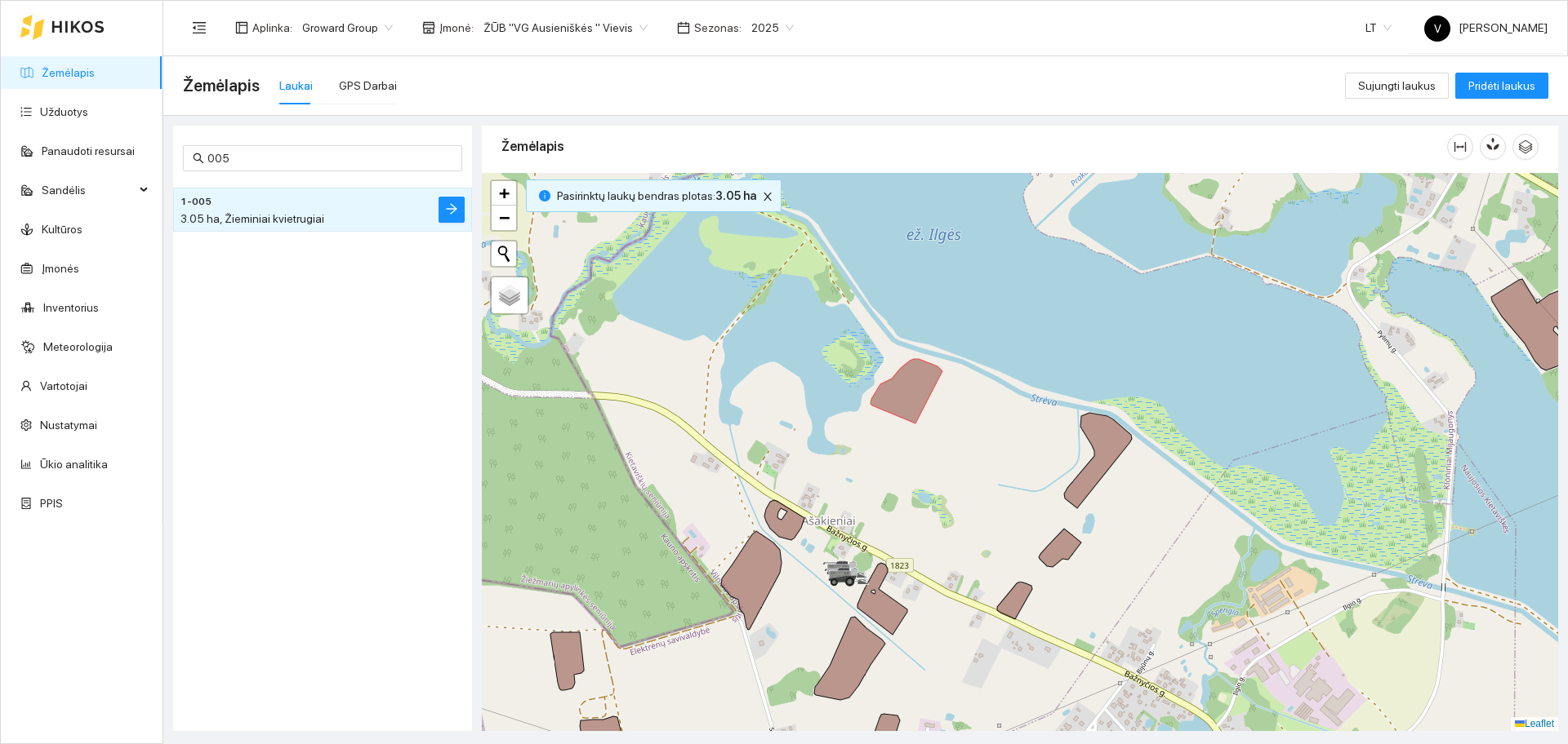
drag, startPoint x: 1038, startPoint y: 437, endPoint x: 1013, endPoint y: 433, distance: 25.3
click at [1013, 433] on div at bounding box center [1019, 452] width 1076 height 558
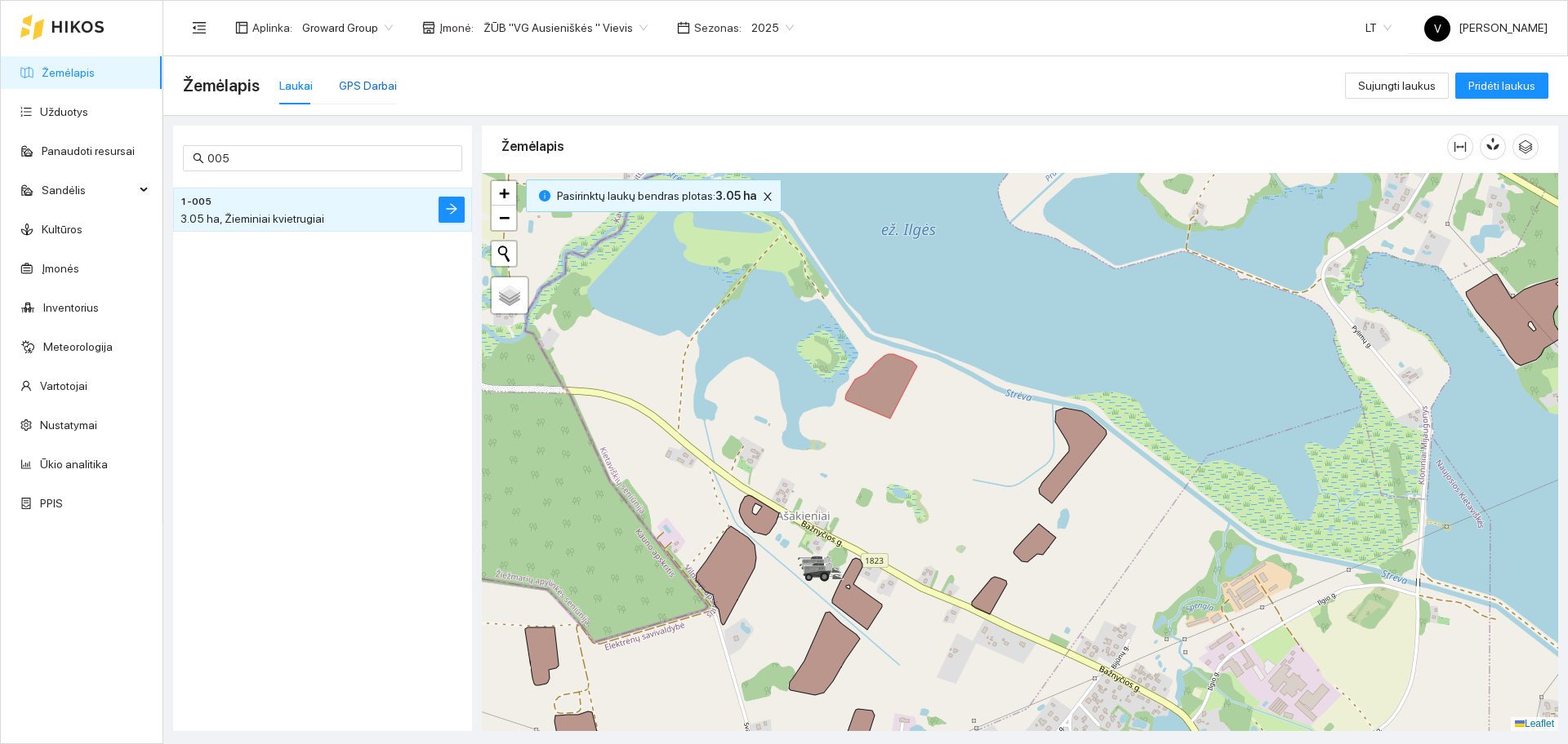
click at [379, 86] on div "GPS Darbai" at bounding box center [368, 86] width 58 height 18
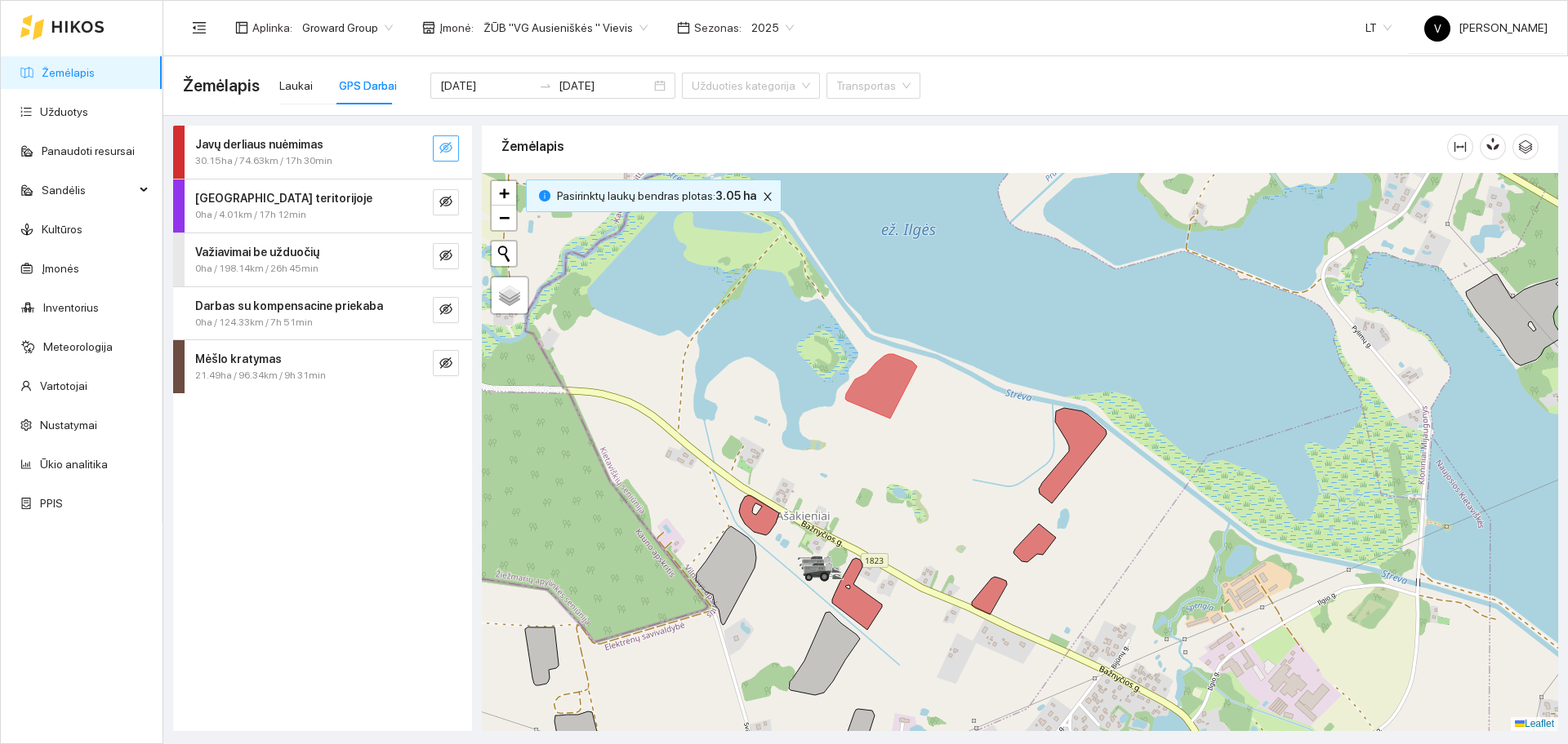
click at [451, 152] on icon "eye-invisible" at bounding box center [446, 148] width 13 height 13
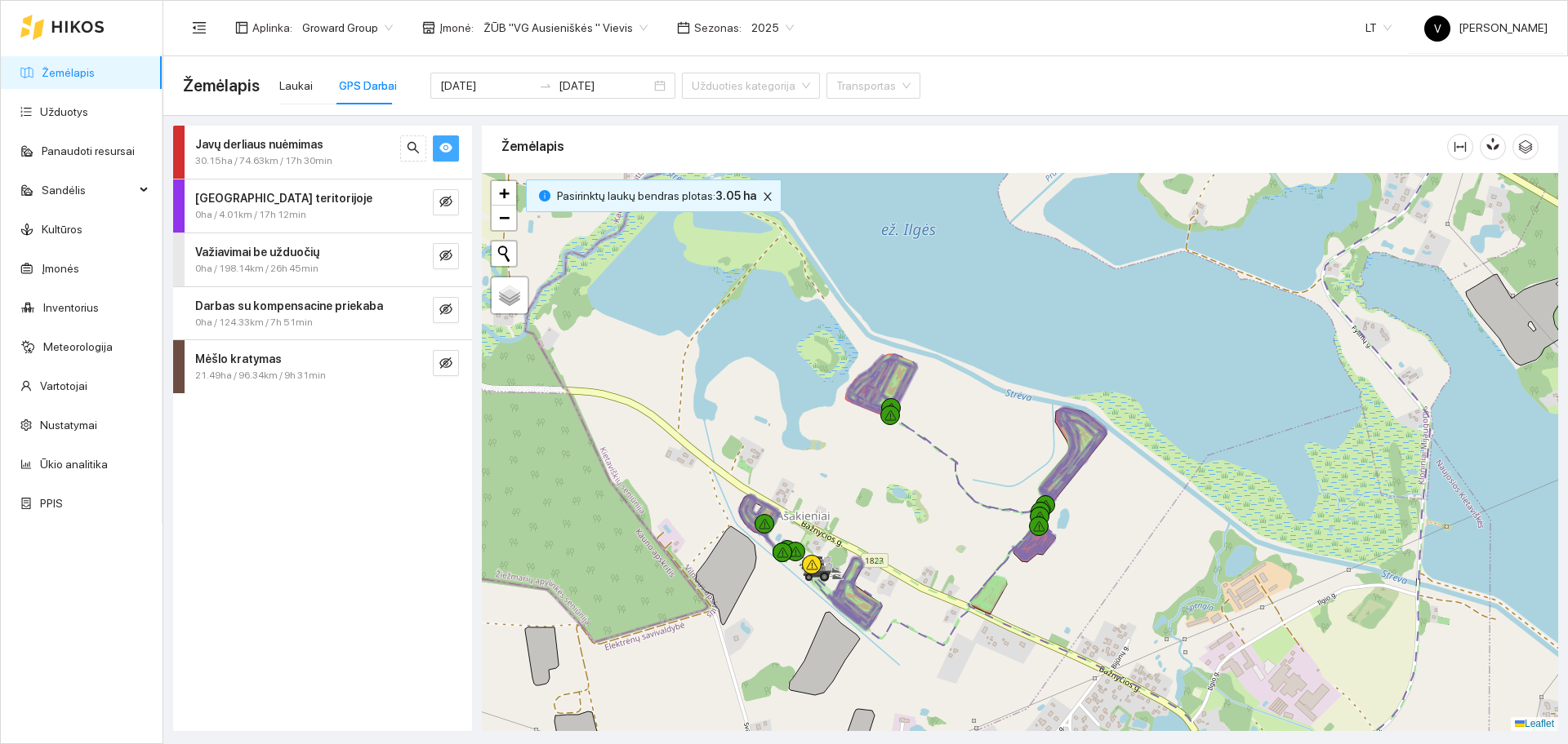
click at [448, 152] on icon "eye" at bounding box center [446, 148] width 13 height 10
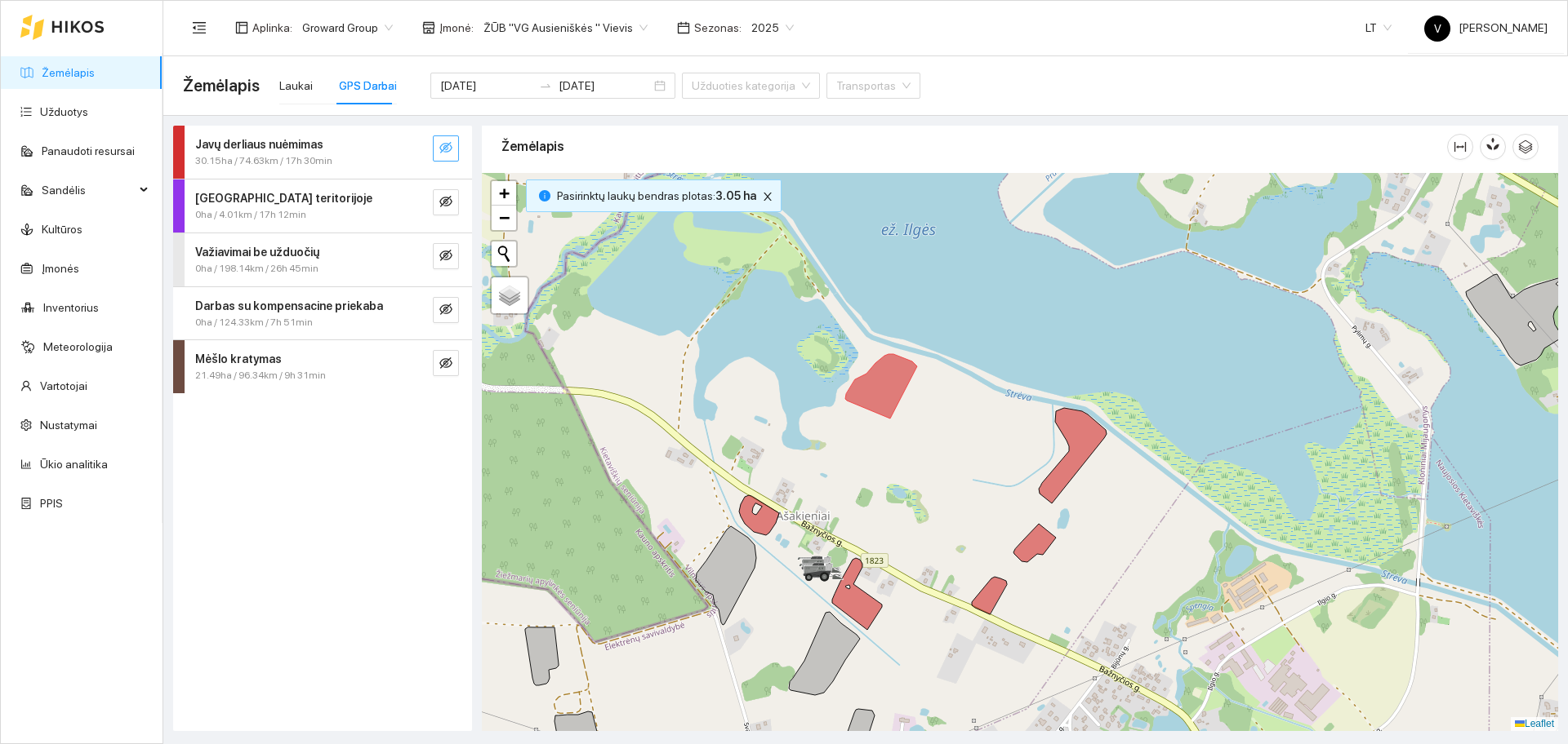
click at [95, 79] on link "Žemėlapis" at bounding box center [68, 73] width 53 height 13
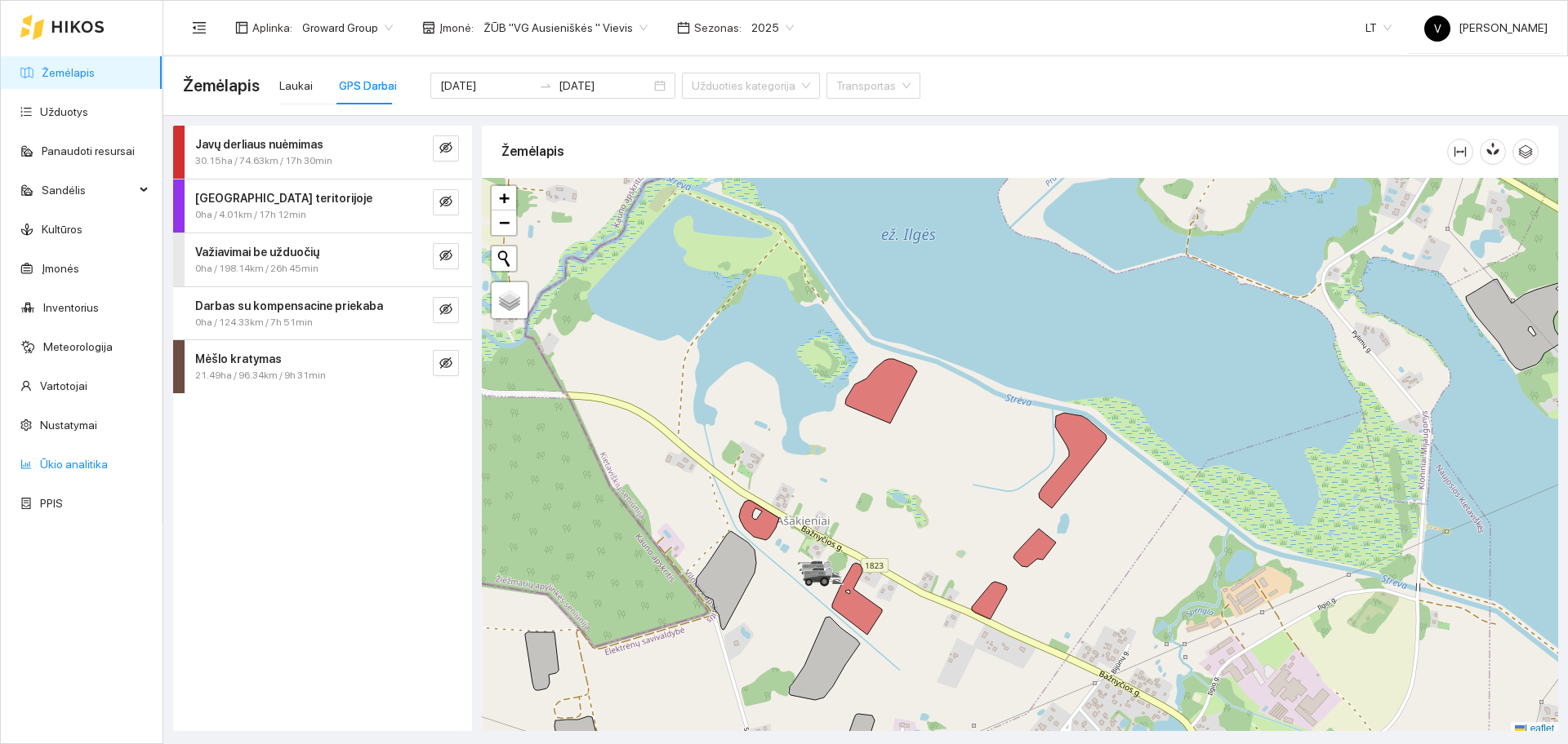
click at [85, 460] on link "Ūkio analitika" at bounding box center [74, 464] width 68 height 13
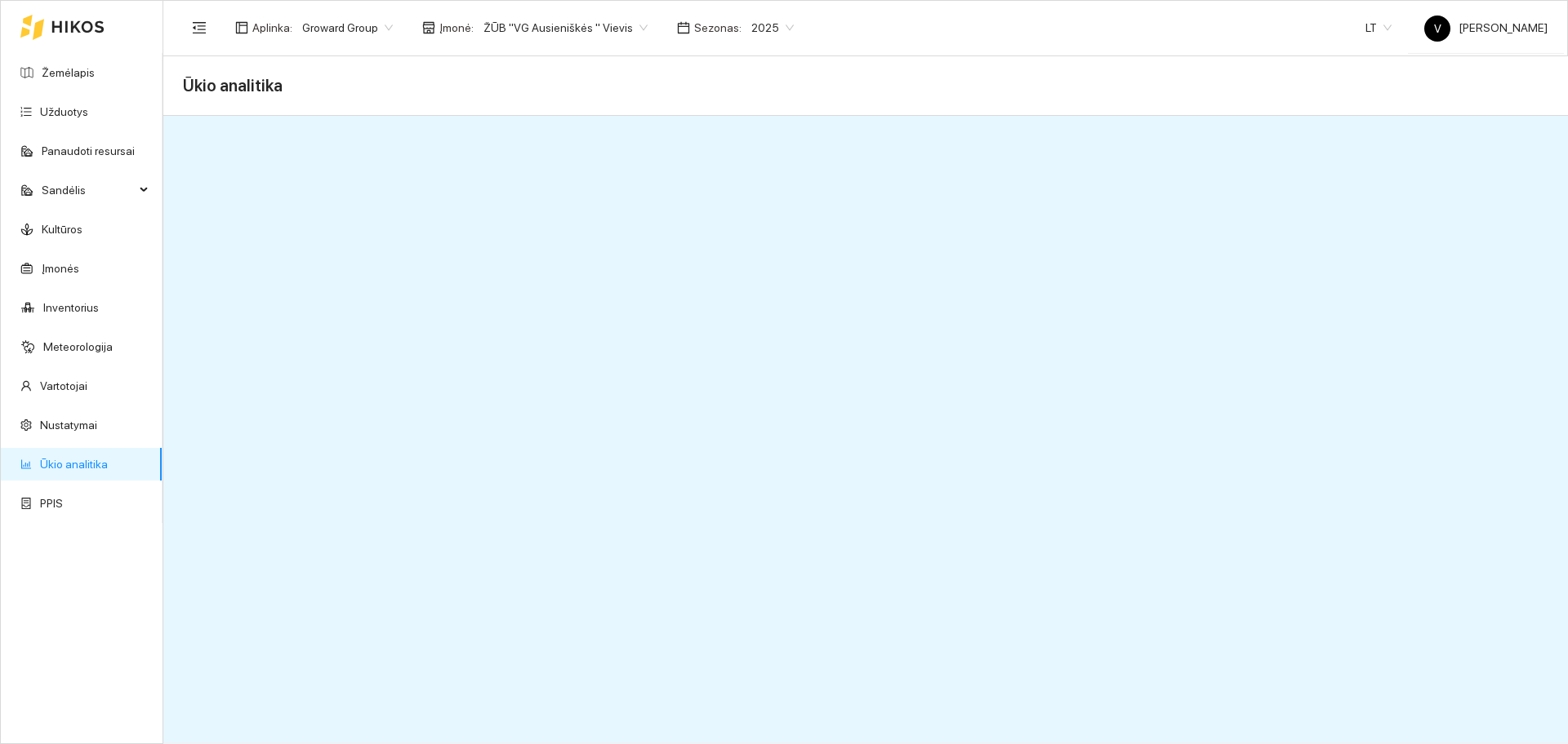
click at [77, 467] on link "Ūkio analitika" at bounding box center [74, 464] width 68 height 13
click at [88, 107] on link "Užduotys" at bounding box center [64, 112] width 48 height 13
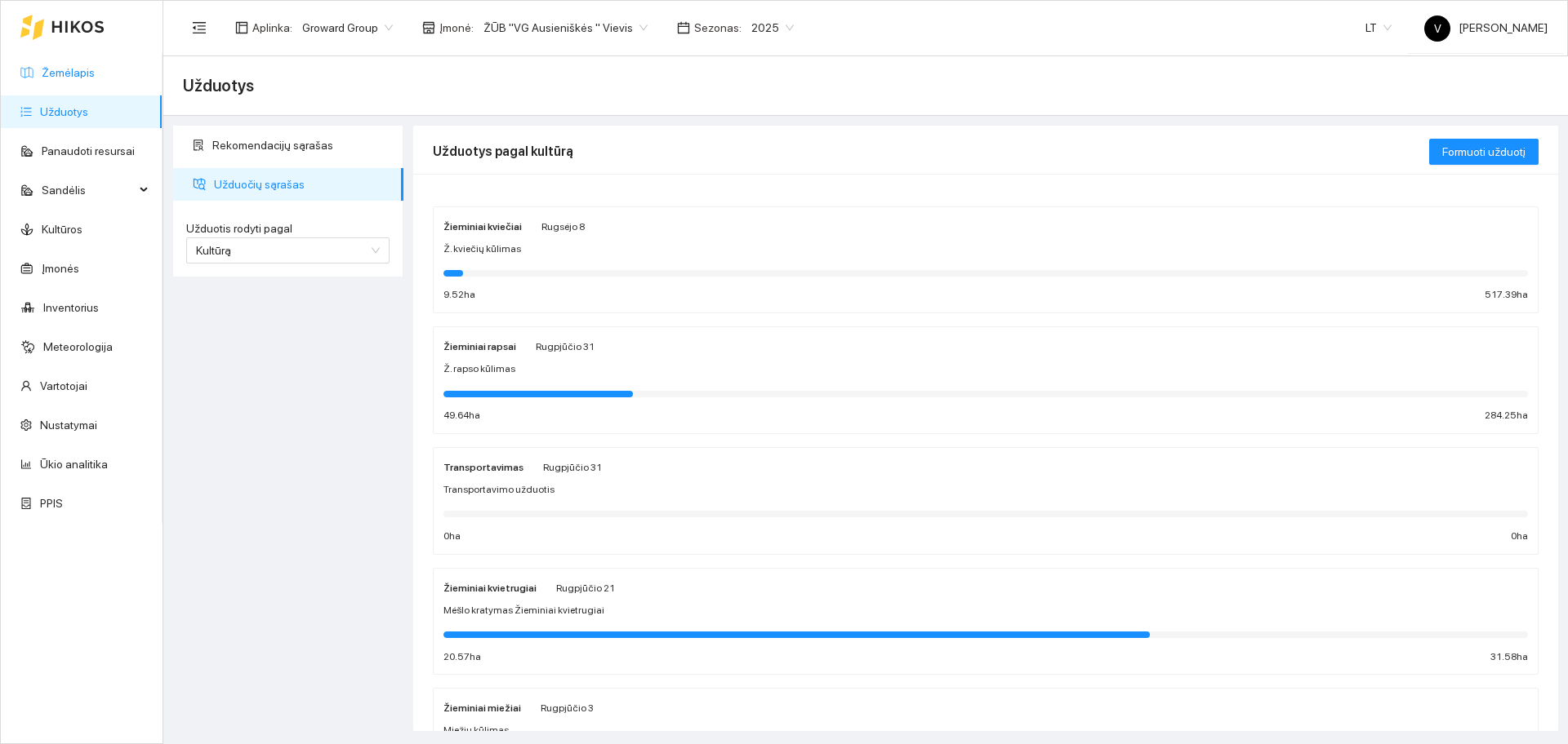
click at [95, 67] on link "Žemėlapis" at bounding box center [68, 73] width 53 height 13
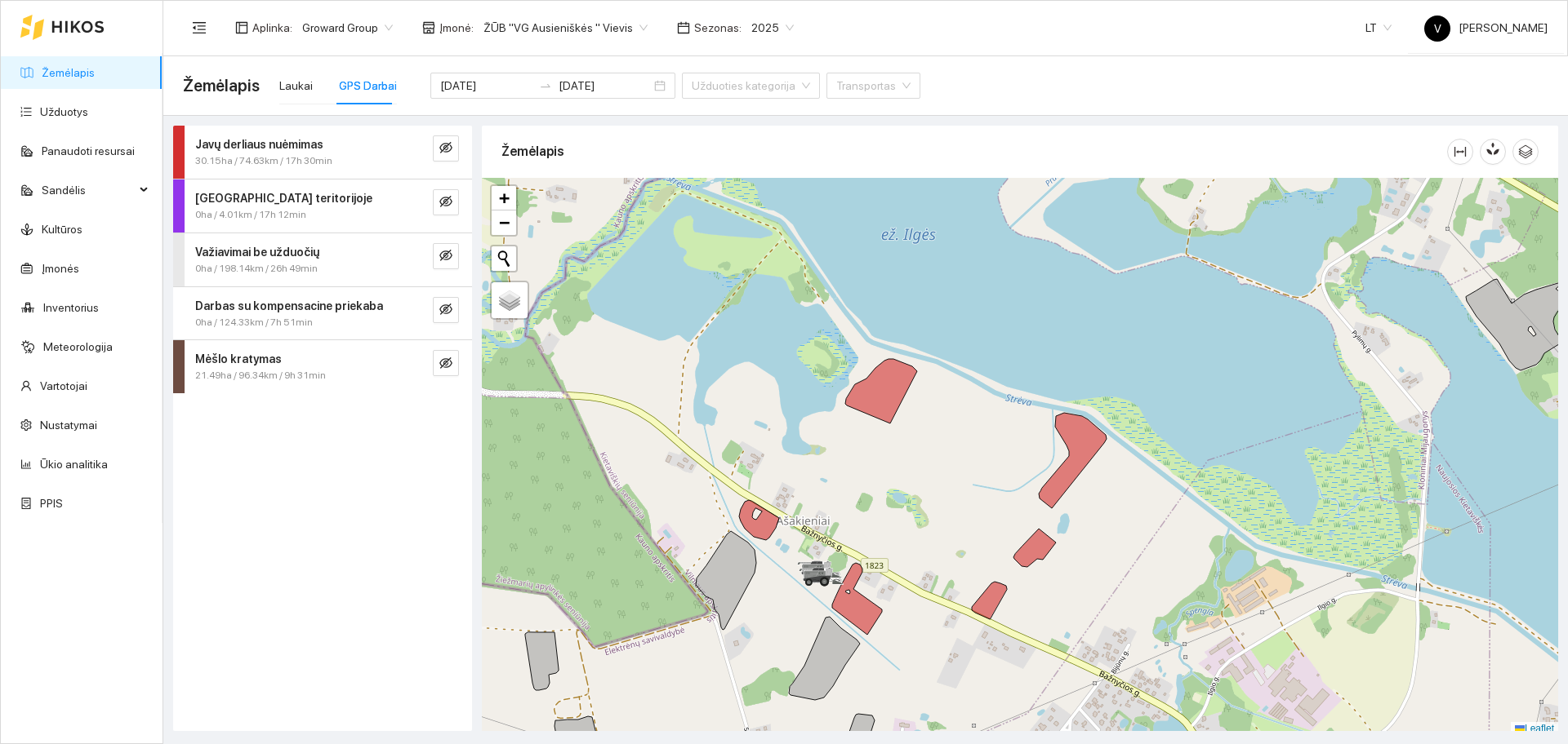
click at [206, 149] on strong "Javų derliaus nuėmimas" at bounding box center [259, 144] width 129 height 13
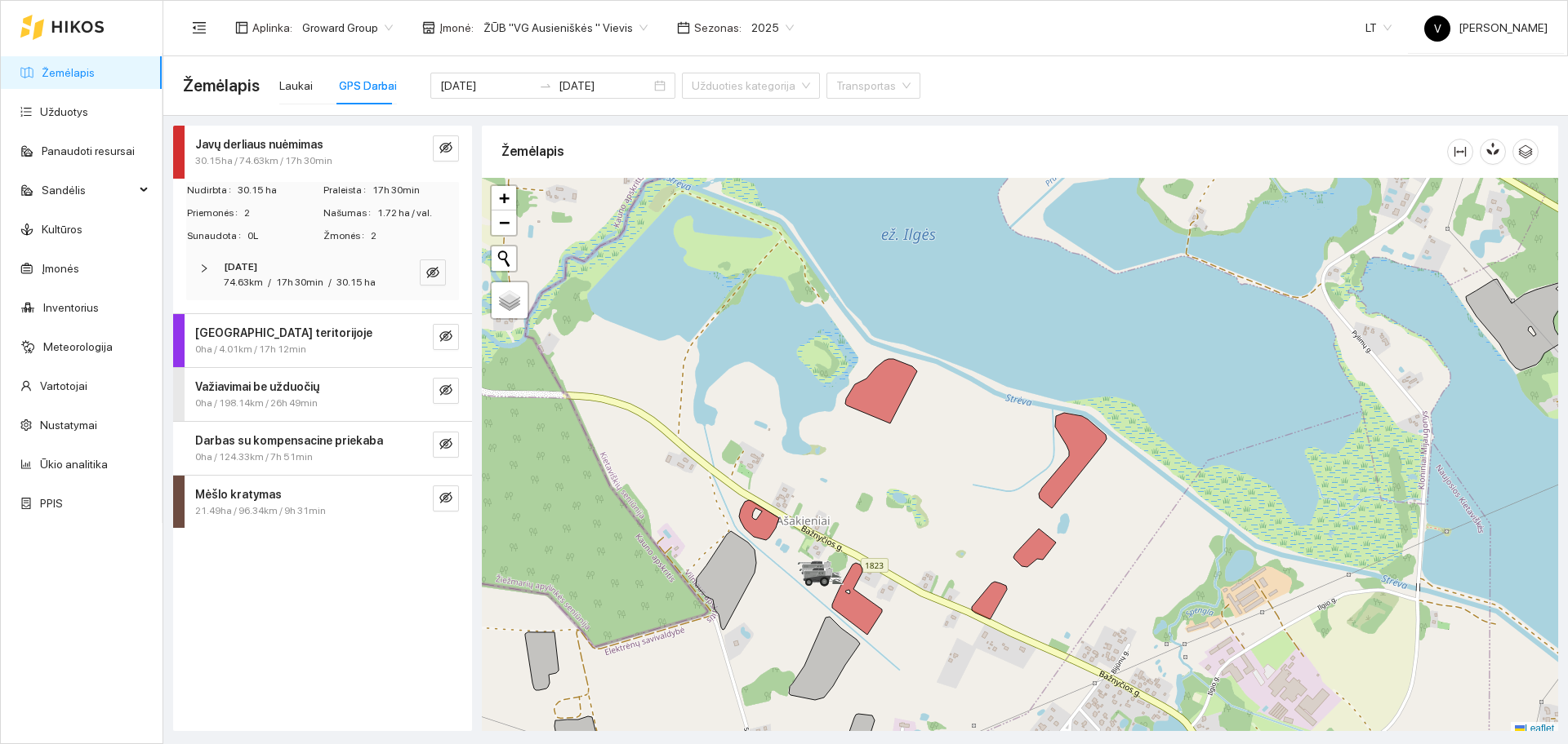
click at [238, 258] on div "[DATE] 74.63km / 17h 30min / 30.15 ha" at bounding box center [323, 275] width 273 height 51
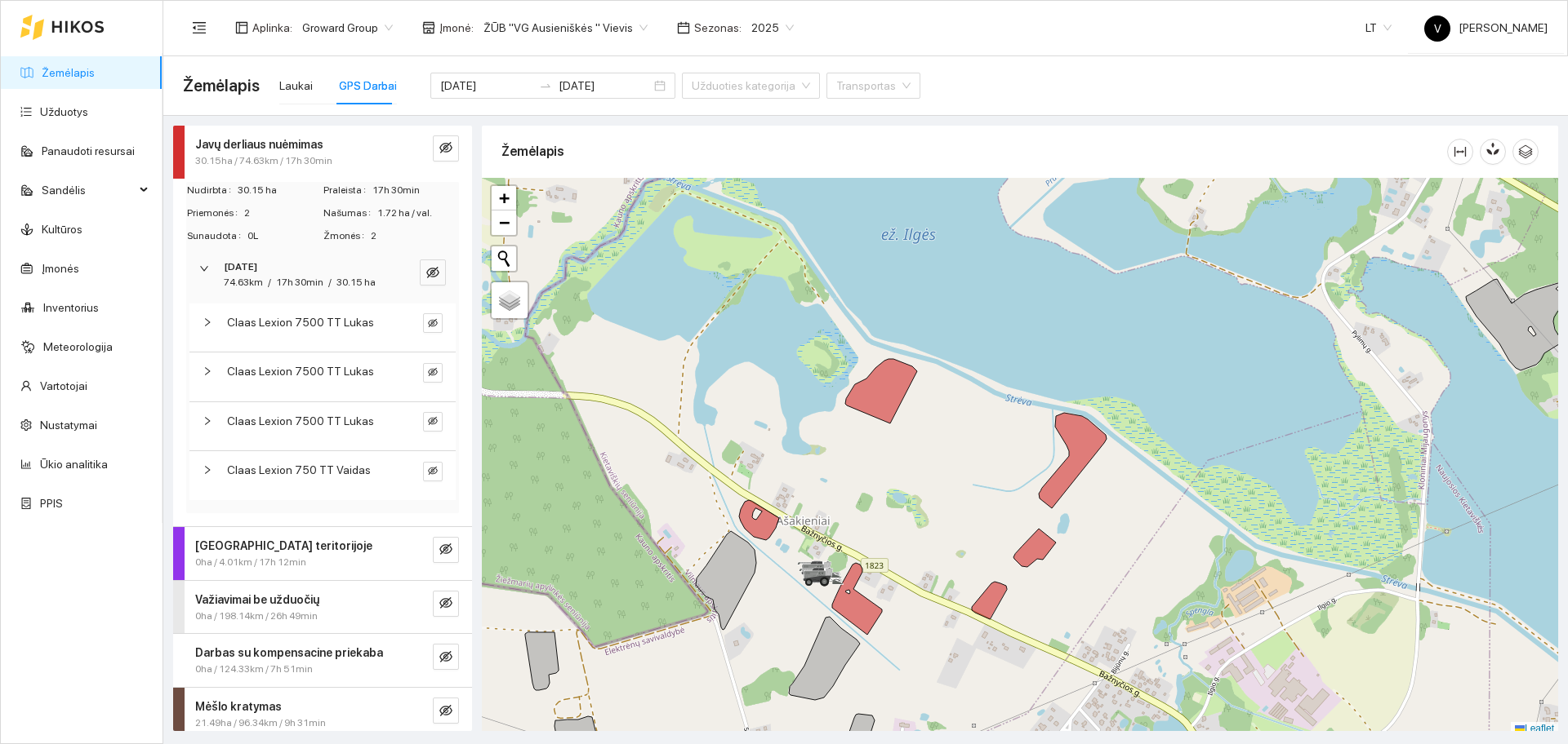
click at [266, 348] on div "Claas Lexion 7500 TT Lukas" at bounding box center [323, 328] width 267 height 48
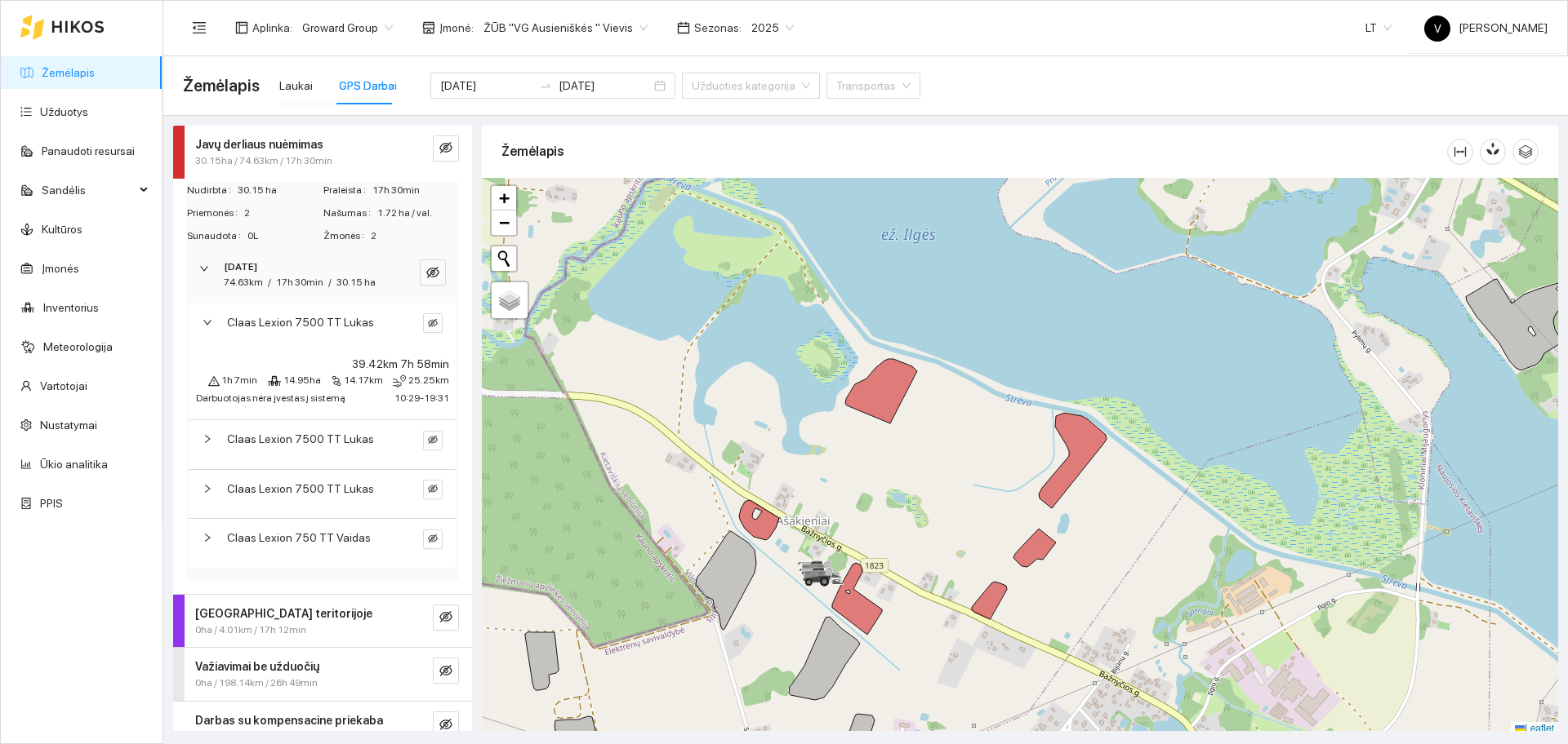
click at [212, 448] on div at bounding box center [211, 439] width 19 height 18
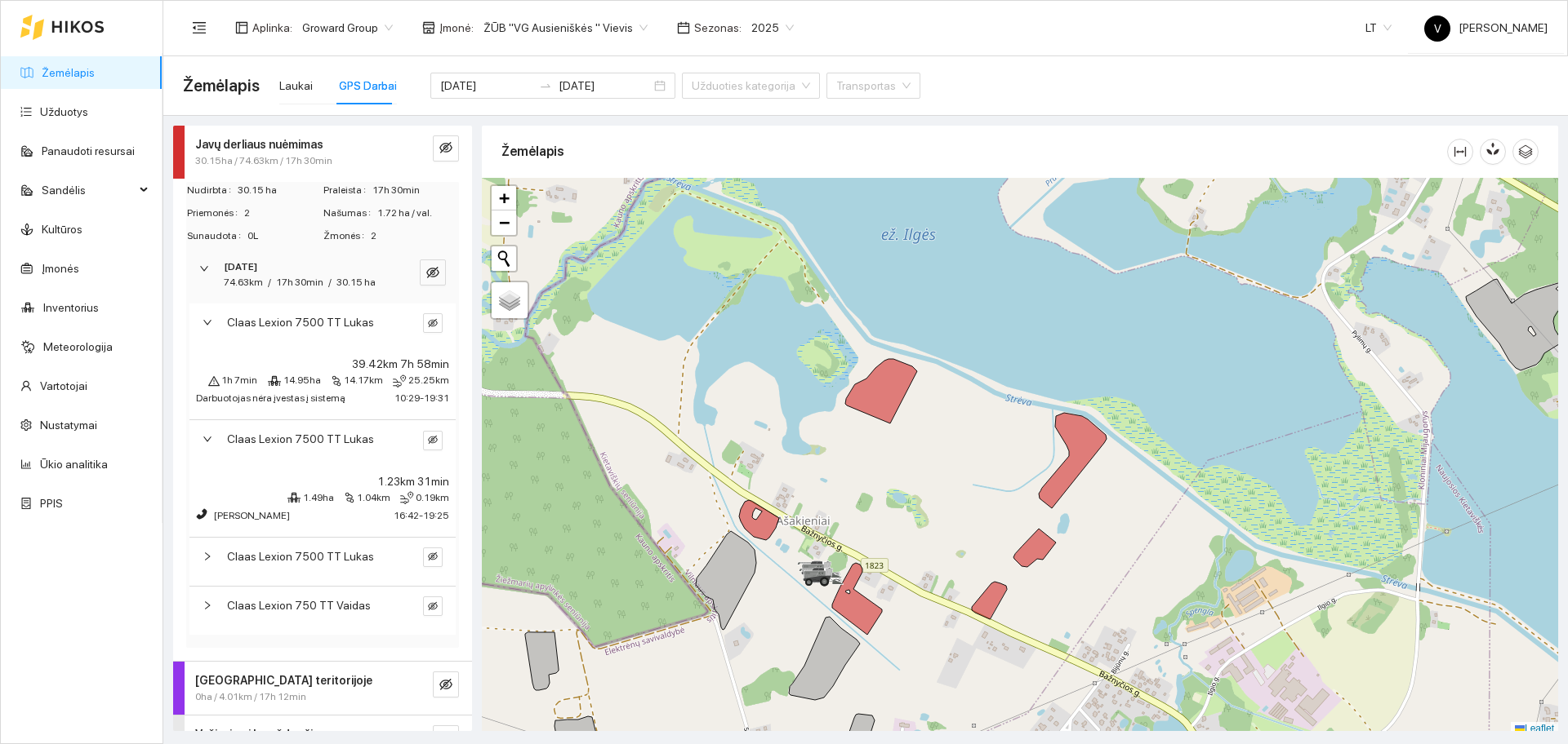
click at [244, 566] on span "Claas Lexion 7500 TT Lukas" at bounding box center [301, 557] width 147 height 18
click at [262, 682] on span "Claas Lexion 750 TT Vaidas" at bounding box center [299, 673] width 143 height 18
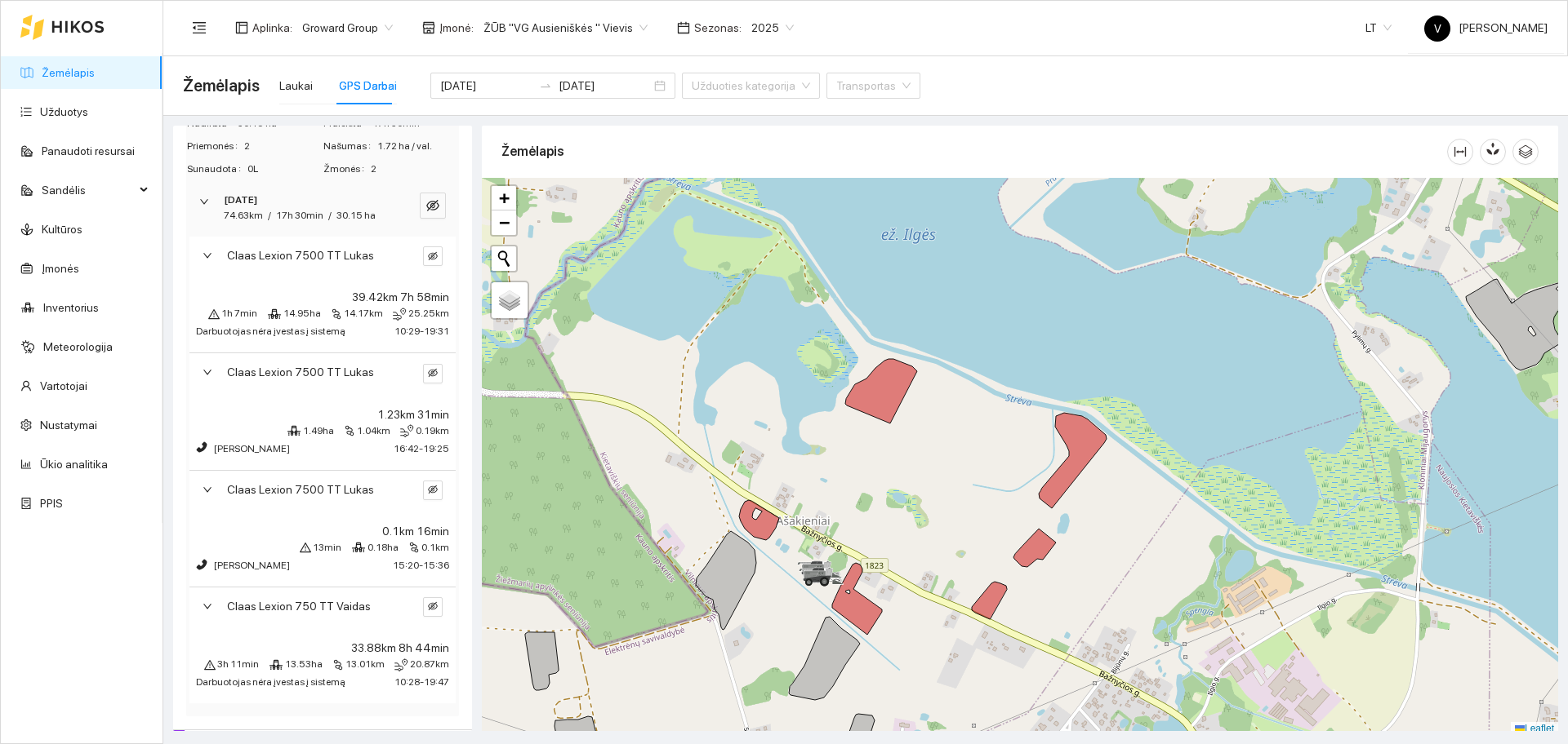
scroll to position [102, 0]
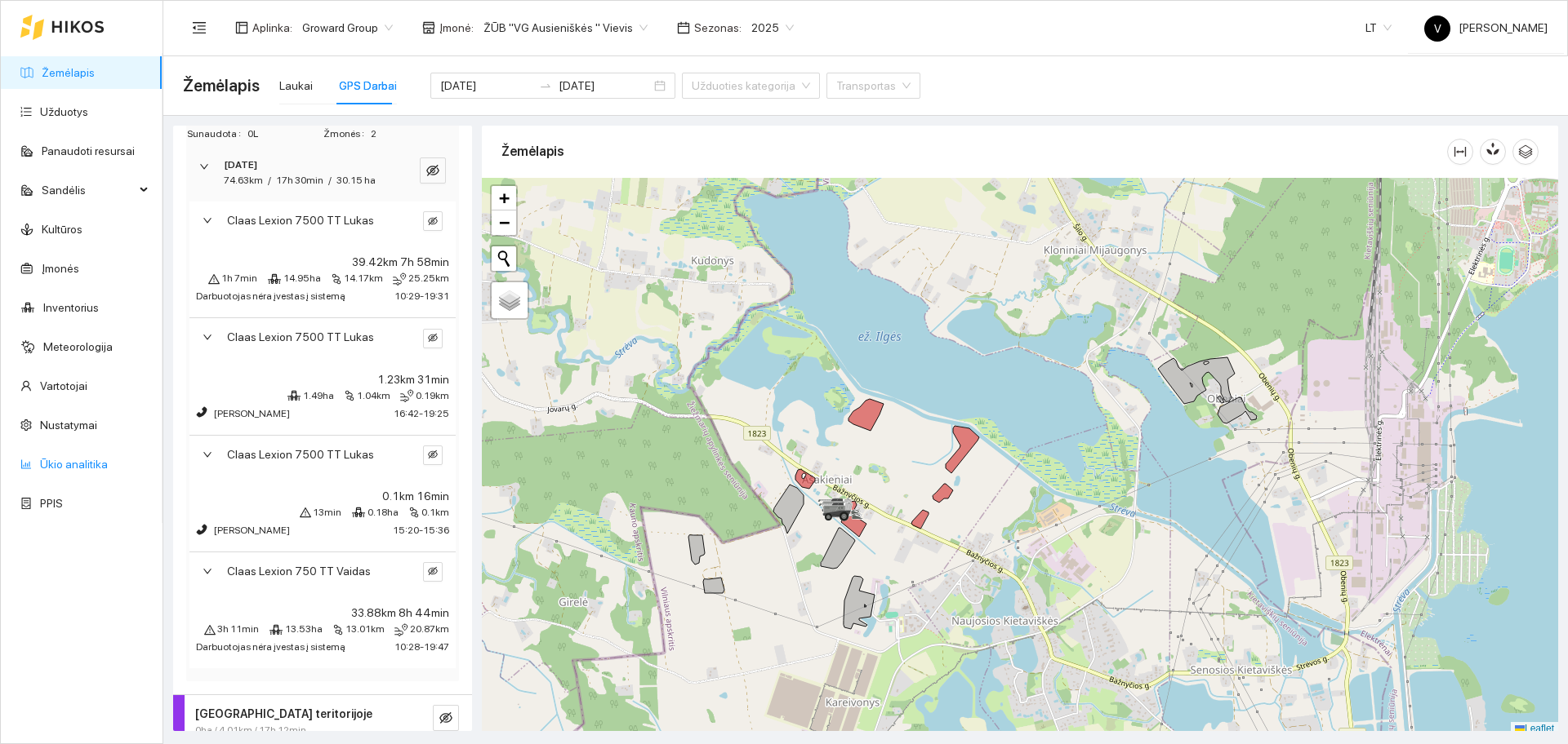
click at [50, 468] on link "Ūkio analitika" at bounding box center [74, 464] width 68 height 13
